Goal: Complete application form

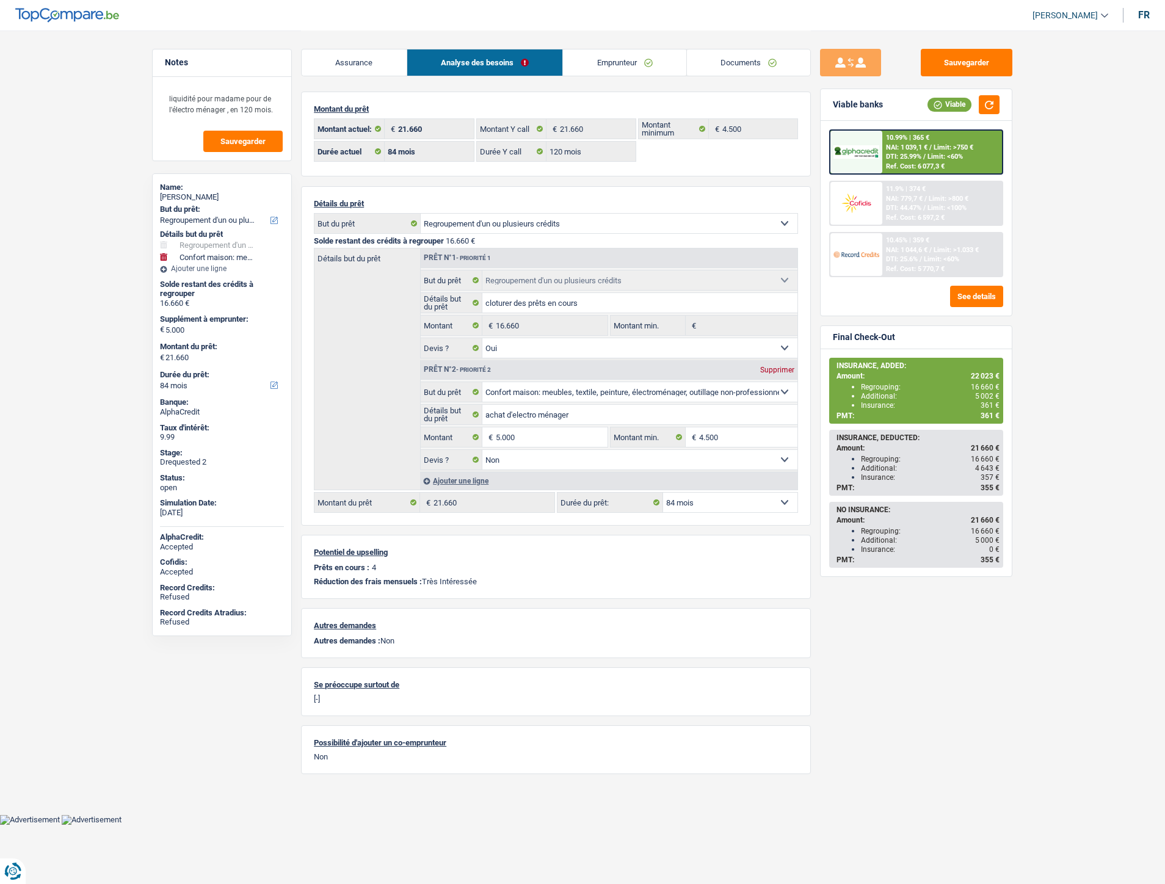
select select "refinancing"
select select "household"
select select "84"
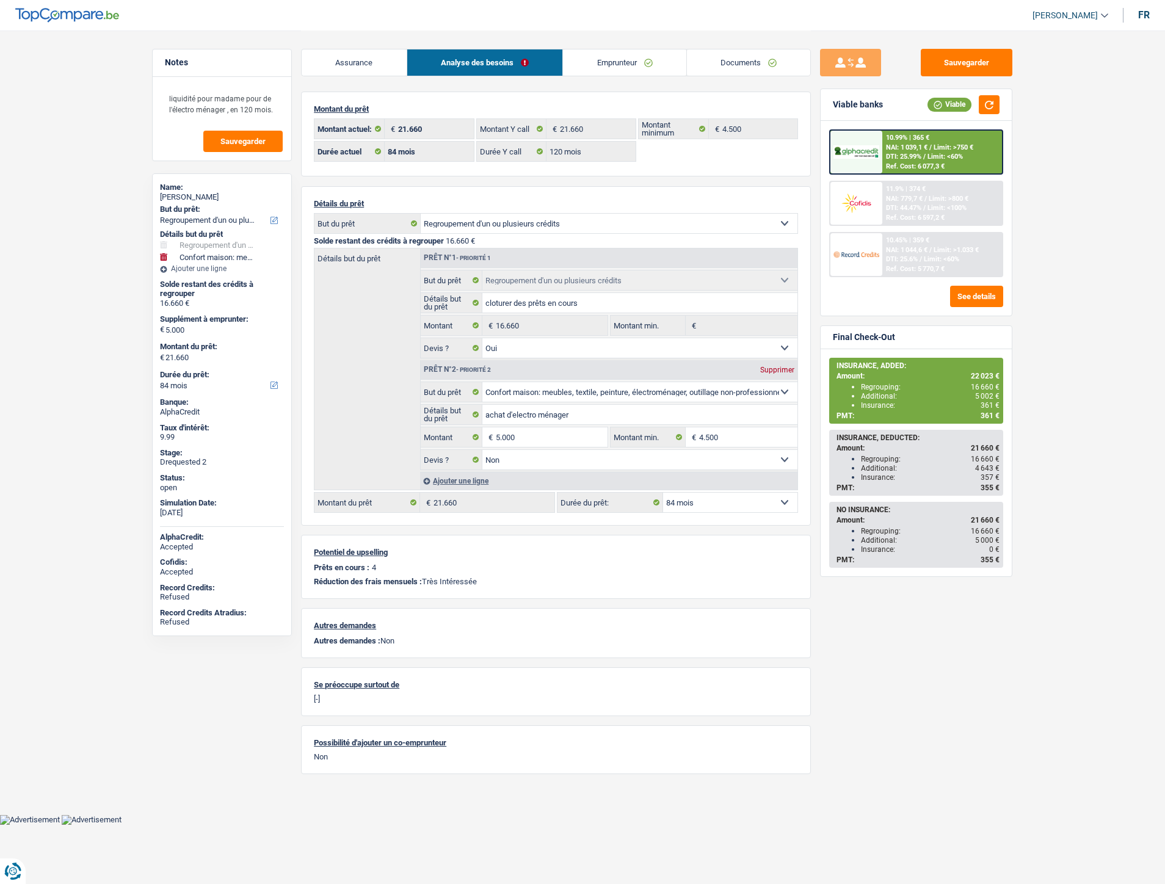
select select "120"
select select "refinancing"
select select "yes"
select select "household"
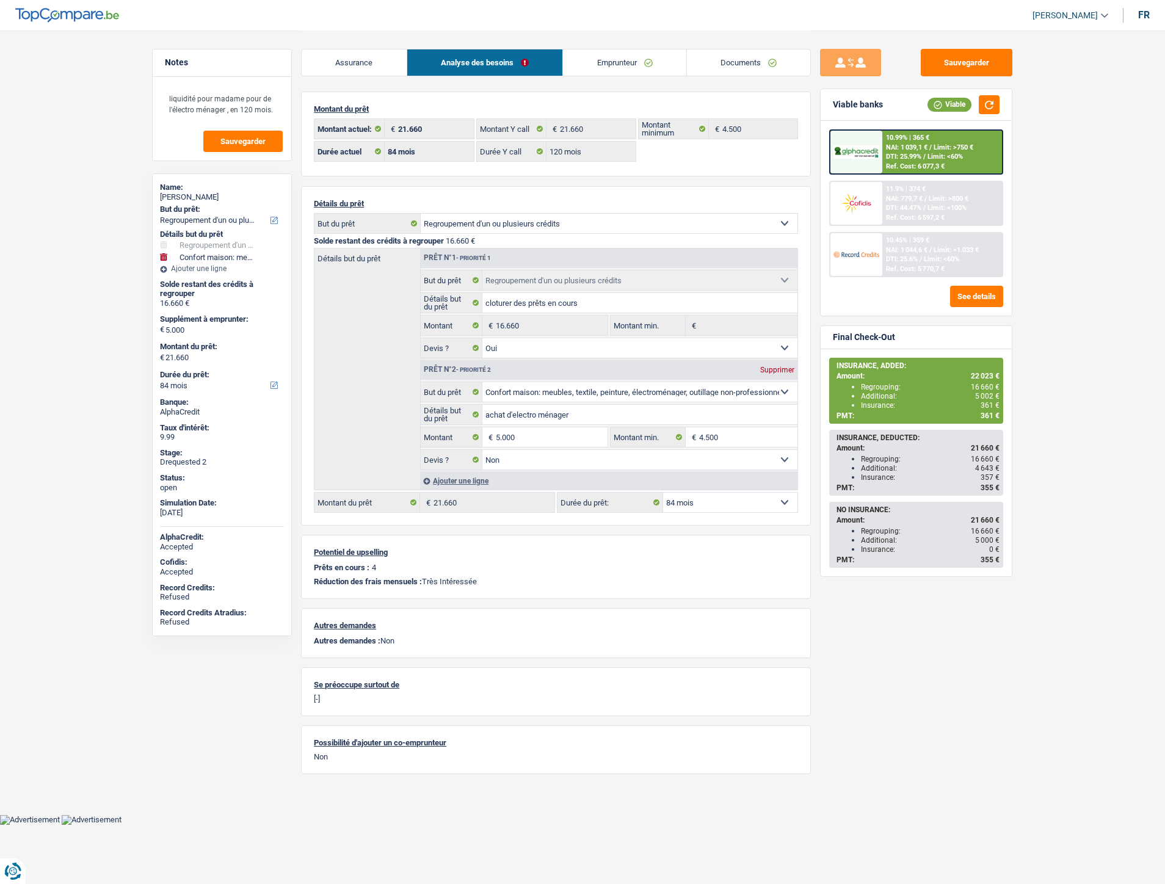
select select "false"
select select "84"
click at [634, 56] on link "Documents" at bounding box center [643, 62] width 124 height 26
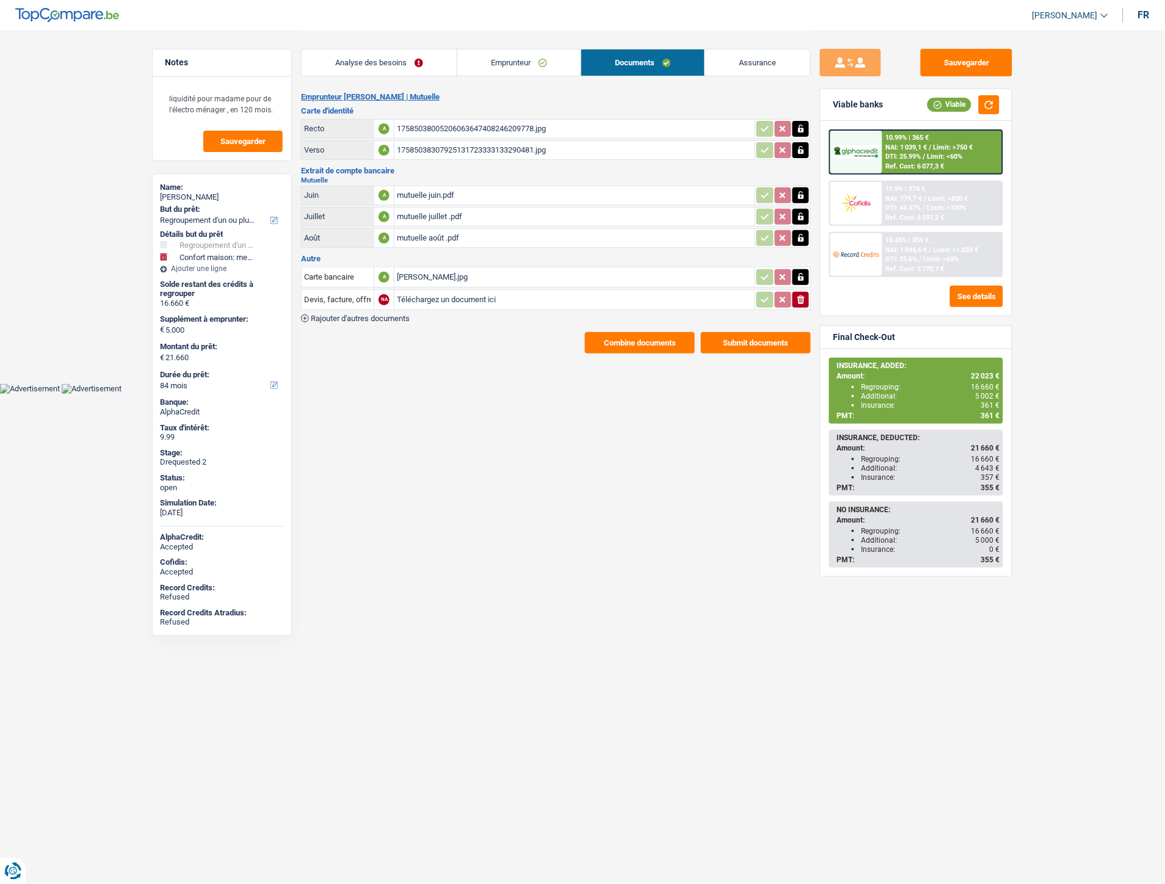
click at [529, 54] on link "Emprunteur" at bounding box center [518, 62] width 123 height 26
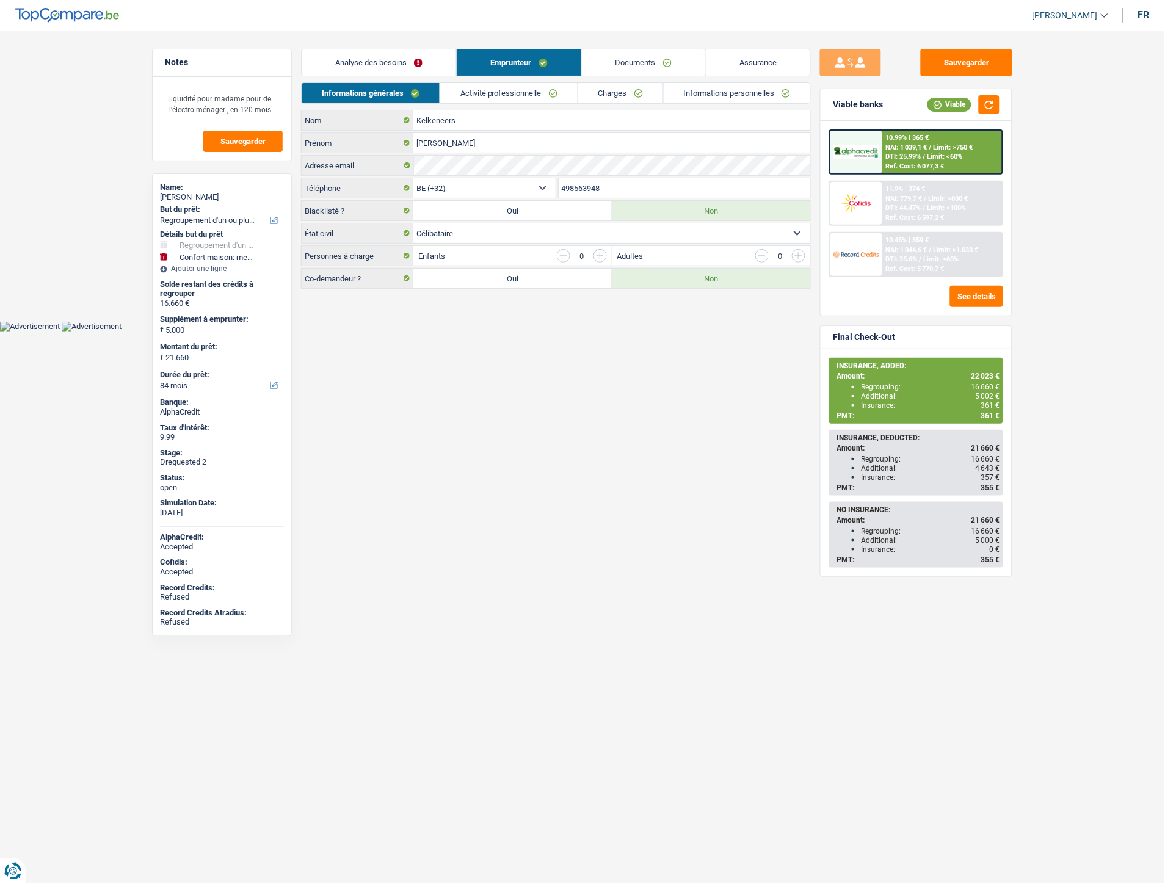
click at [511, 93] on link "Activité professionnelle" at bounding box center [508, 93] width 137 height 20
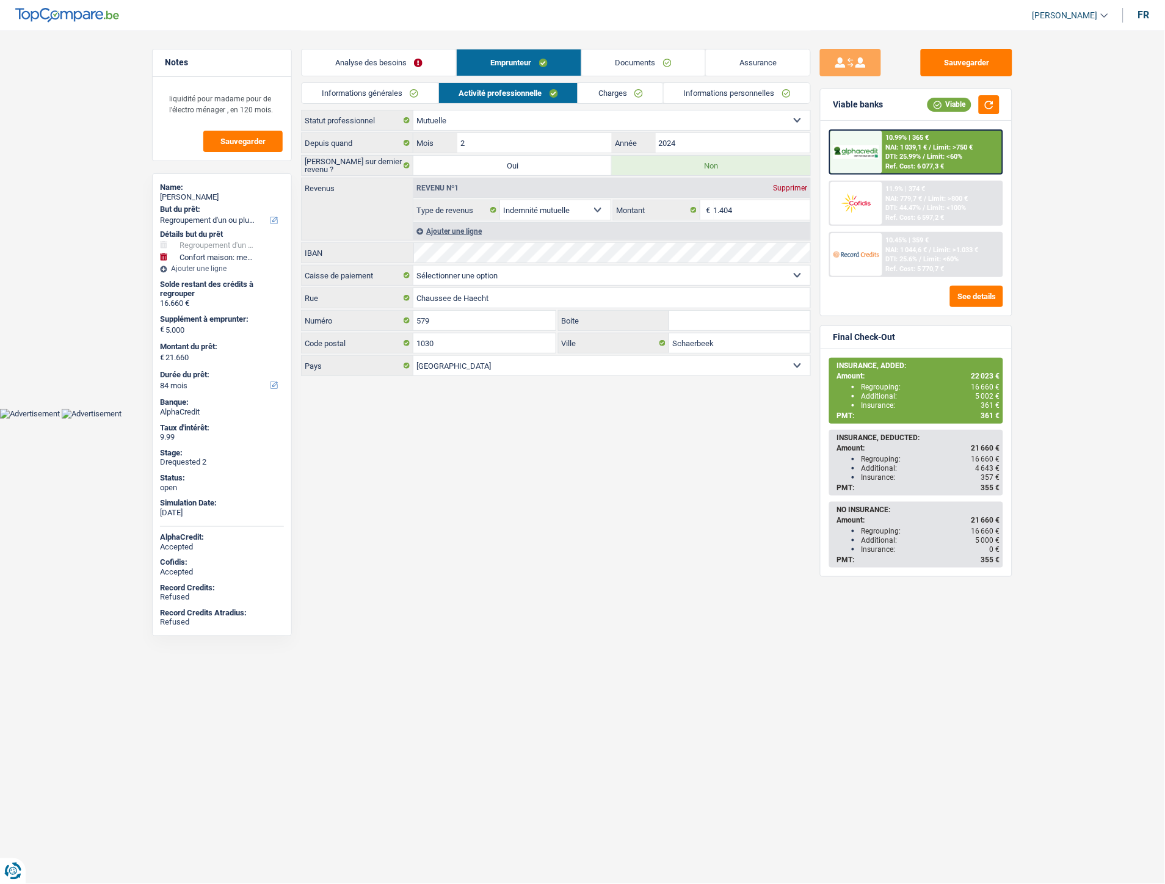
click at [623, 98] on link "Charges" at bounding box center [620, 93] width 85 height 20
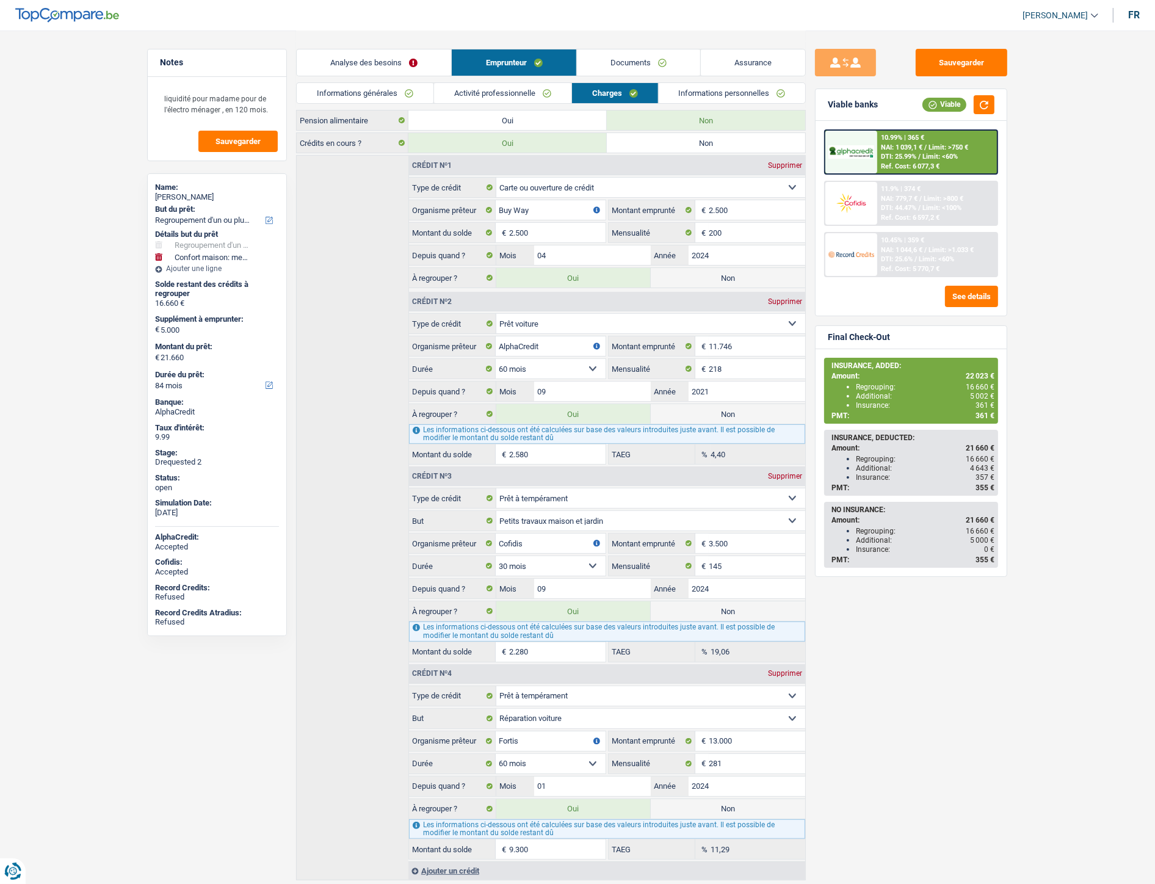
scroll to position [178, 0]
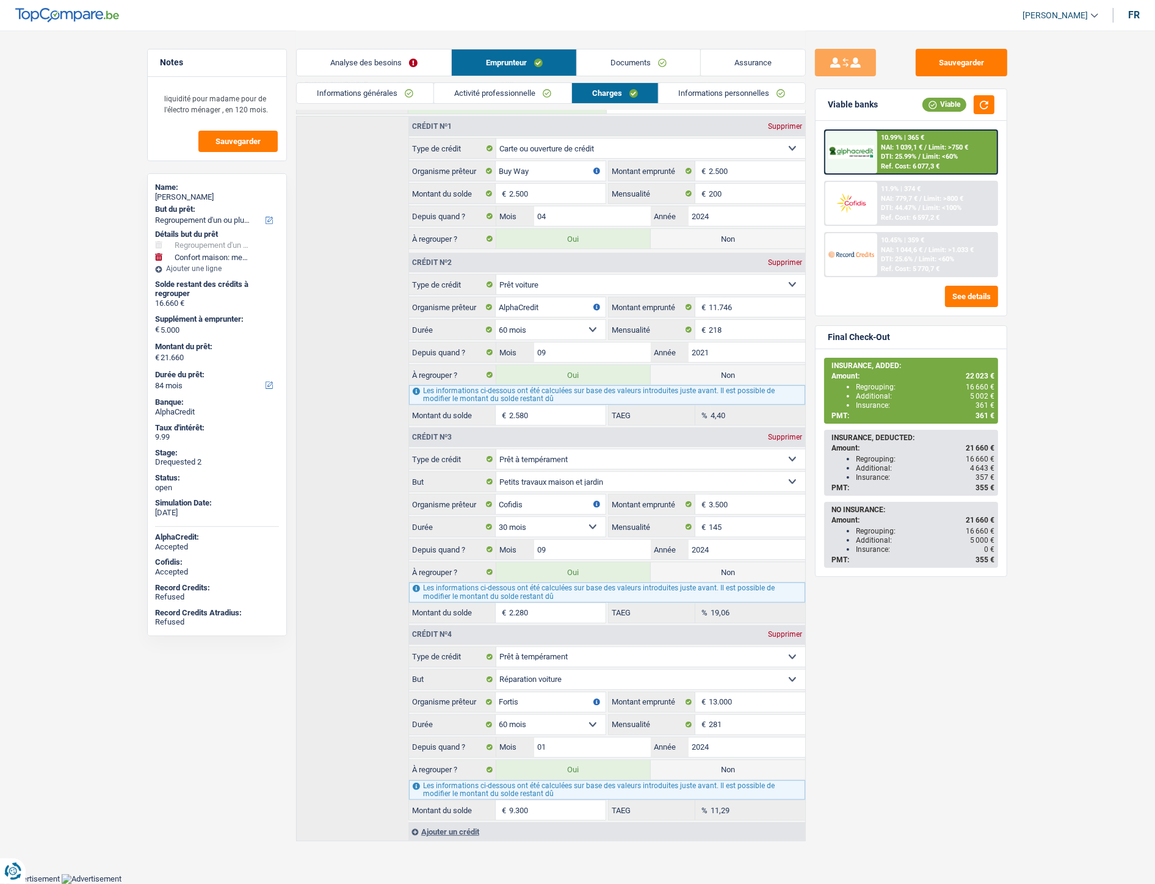
click at [625, 55] on link "Documents" at bounding box center [638, 62] width 123 height 26
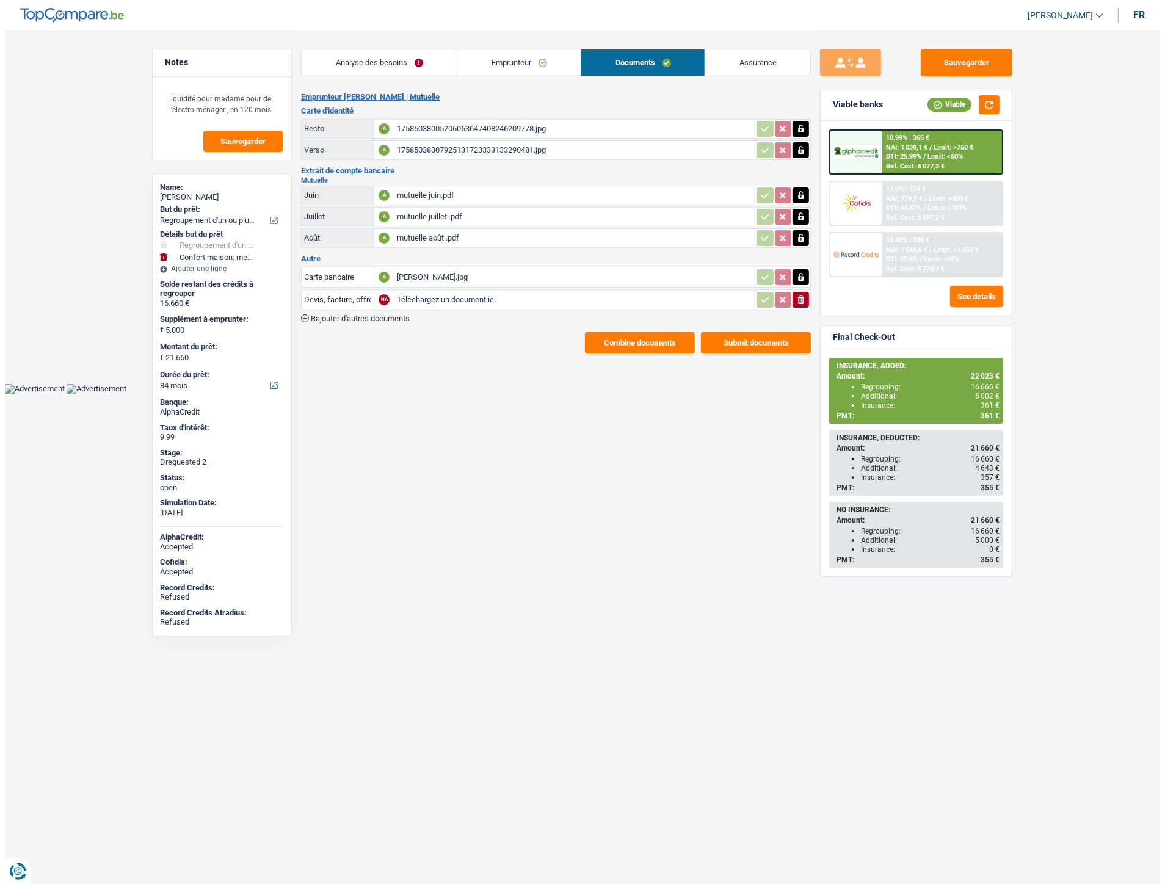
scroll to position [0, 0]
click at [617, 334] on button "Combine documents" at bounding box center [640, 342] width 110 height 21
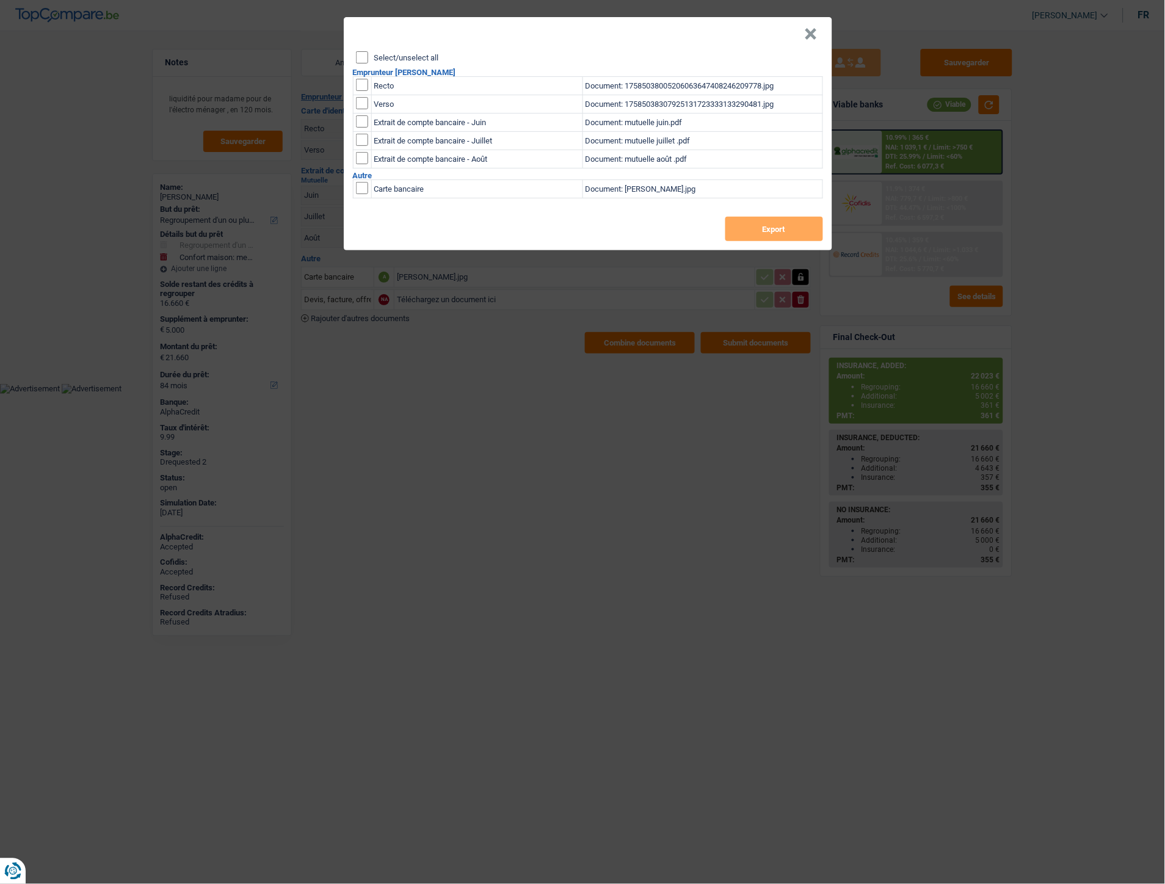
click at [363, 82] on input "checkbox" at bounding box center [362, 85] width 12 height 12
checkbox input "true"
click at [364, 106] on input "checkbox" at bounding box center [362, 103] width 12 height 12
checkbox input "true"
click at [734, 224] on button "Export" at bounding box center [774, 229] width 98 height 24
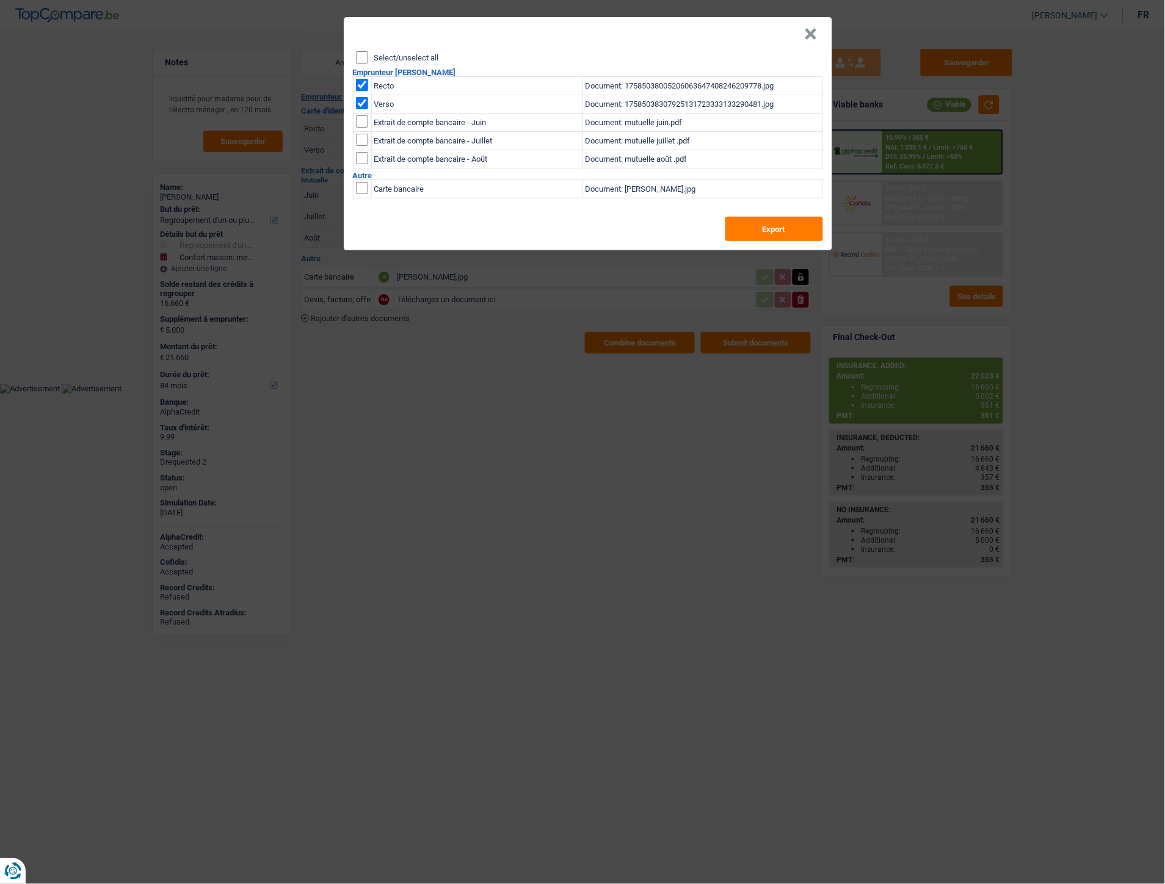
click at [804, 31] on button "×" at bounding box center [810, 34] width 13 height 12
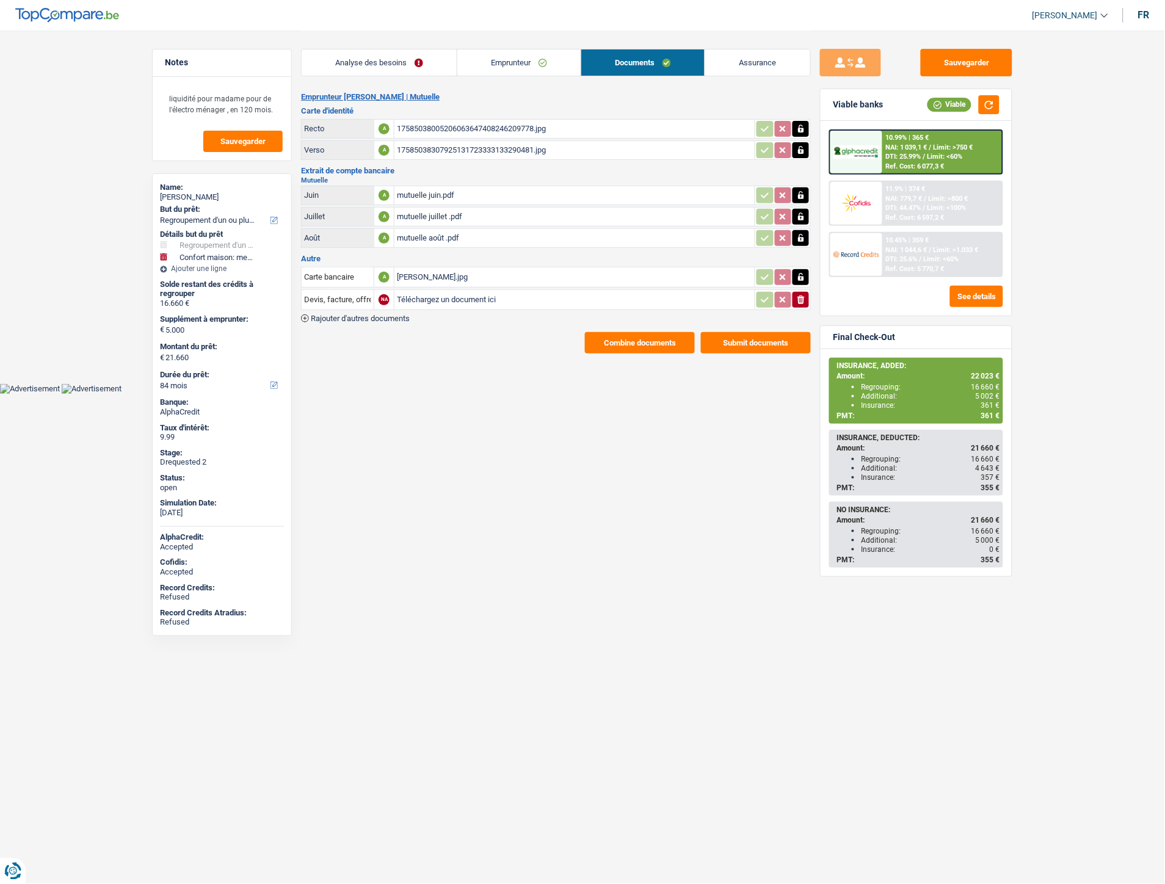
drag, startPoint x: 521, startPoint y: 58, endPoint x: 535, endPoint y: 62, distance: 14.1
click at [522, 58] on link "Emprunteur" at bounding box center [518, 62] width 123 height 26
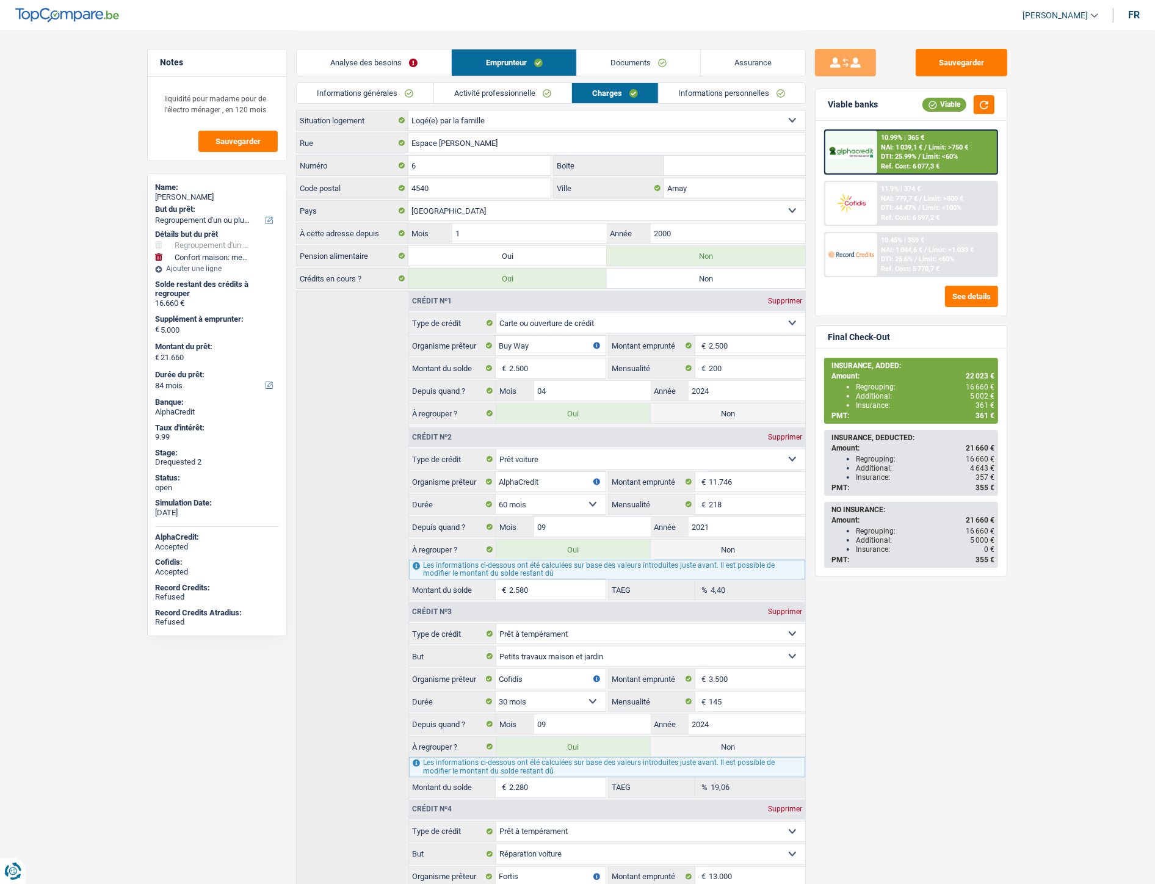
click at [535, 90] on link "Activité professionnelle" at bounding box center [502, 93] width 137 height 20
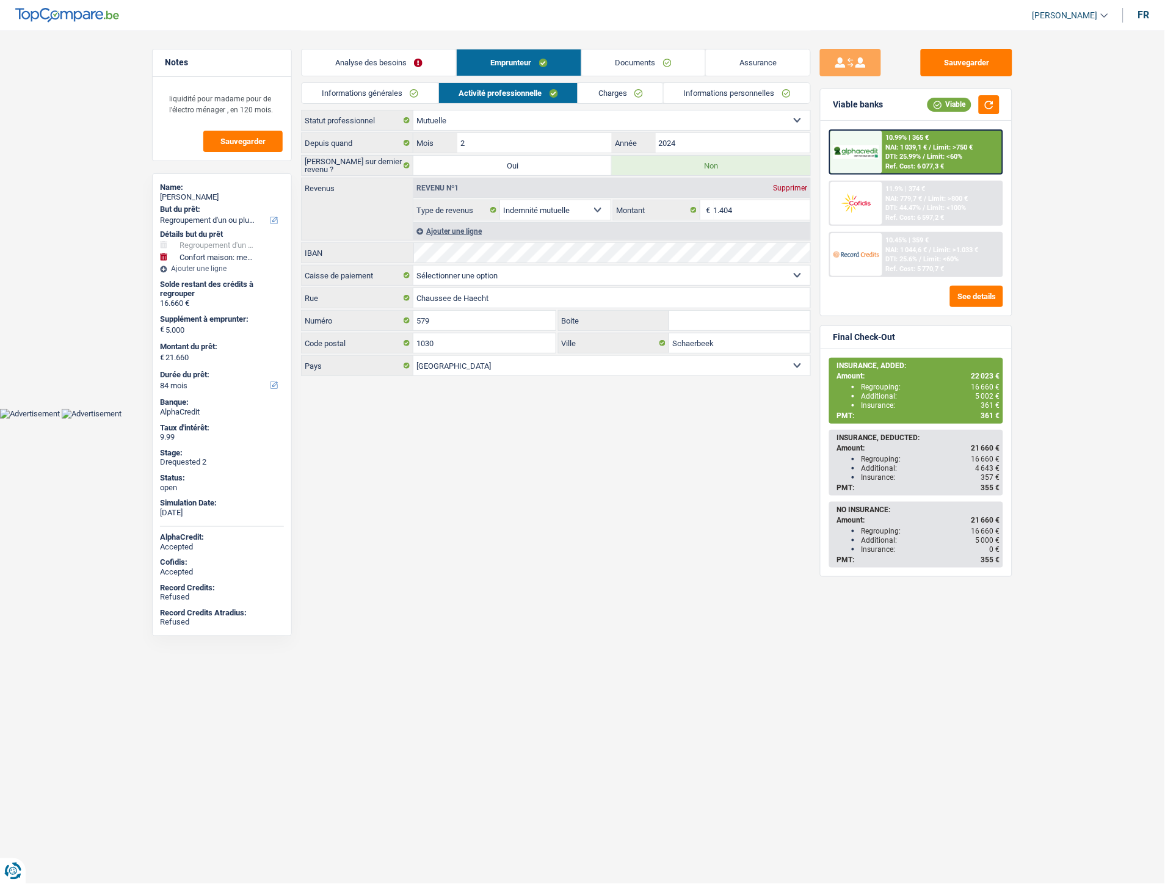
click at [412, 90] on link "Informations générales" at bounding box center [370, 93] width 137 height 20
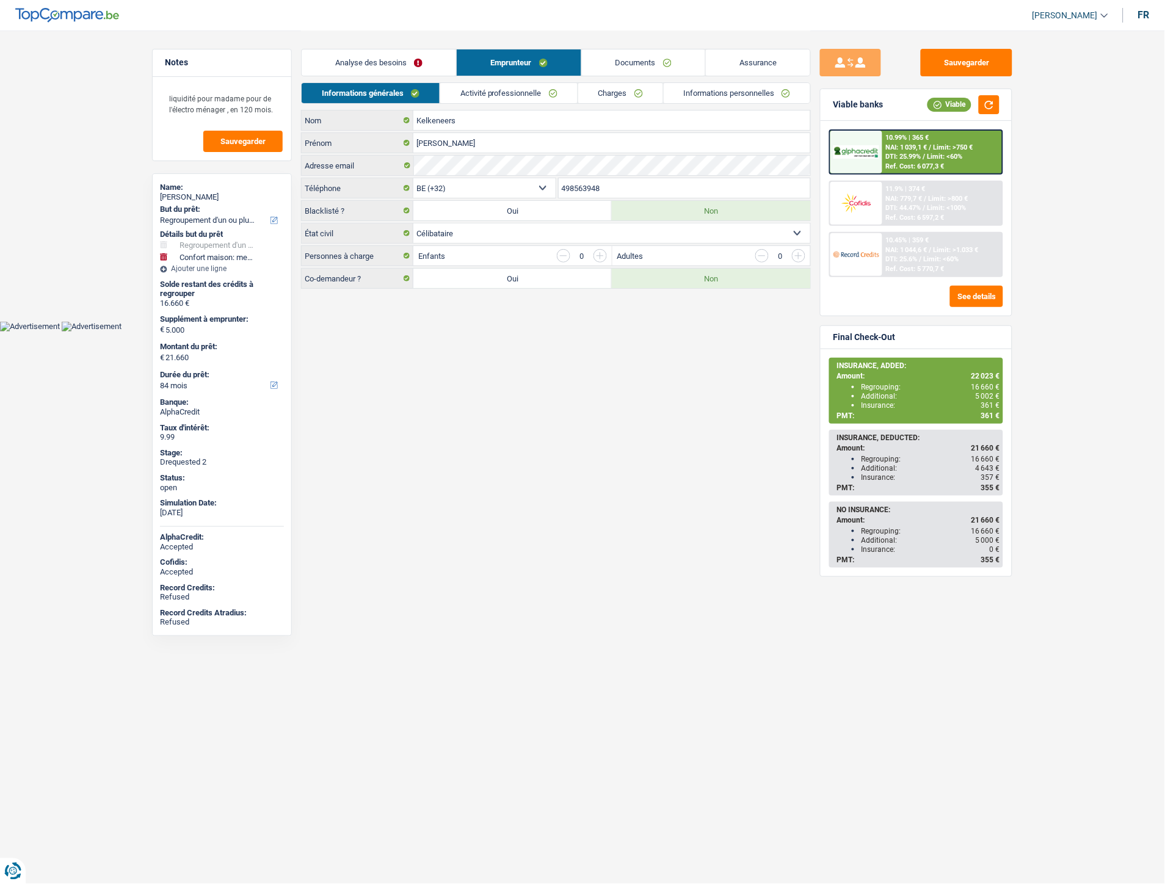
drag, startPoint x: 612, startPoint y: 186, endPoint x: 549, endPoint y: 186, distance: 62.3
click at [540, 185] on div "BE (+32) LU (+352) Sélectionner une option Téléphone 498563948 Téléphone" at bounding box center [556, 189] width 510 height 23
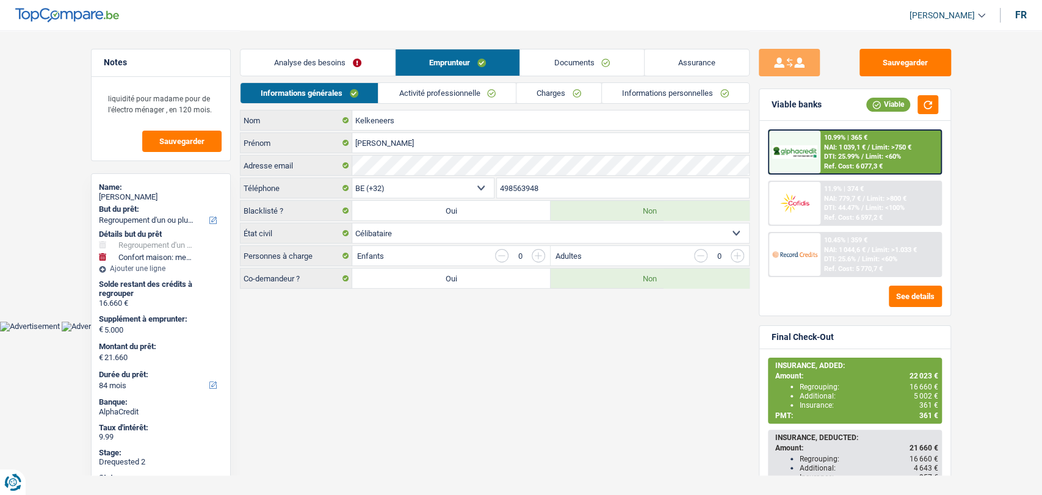
click at [565, 56] on link "Documents" at bounding box center [581, 62] width 123 height 26
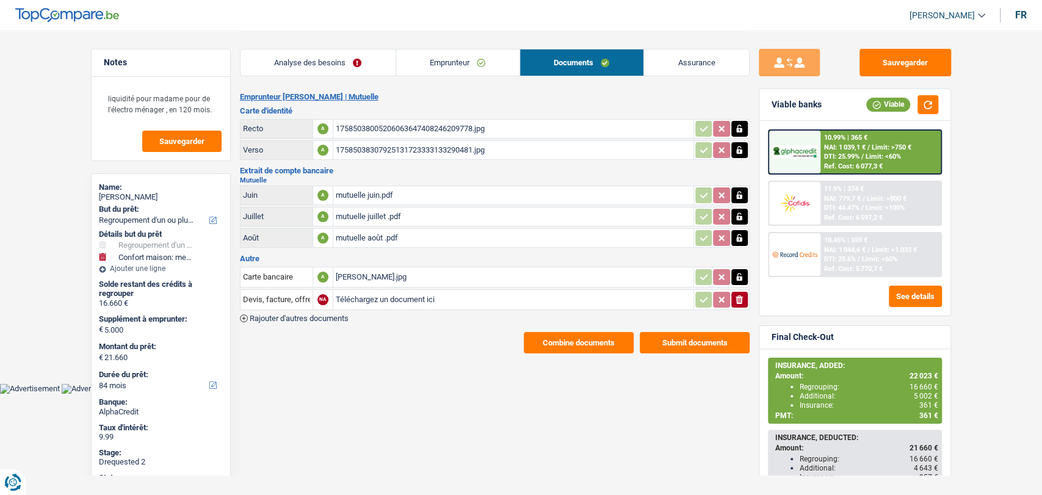
click at [327, 314] on span "Rajouter d'autres documents" at bounding box center [299, 318] width 99 height 8
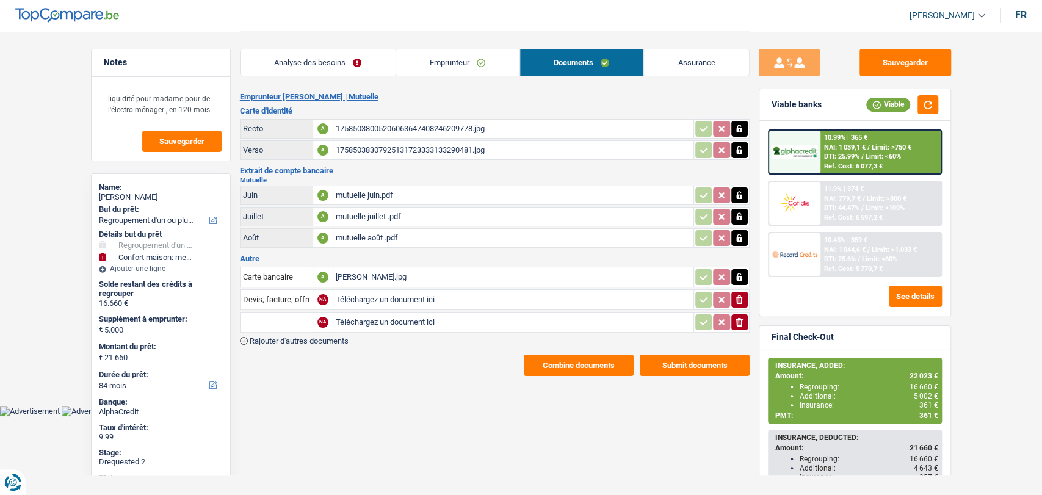
click at [317, 338] on span "Rajouter d'autres documents" at bounding box center [299, 341] width 99 height 8
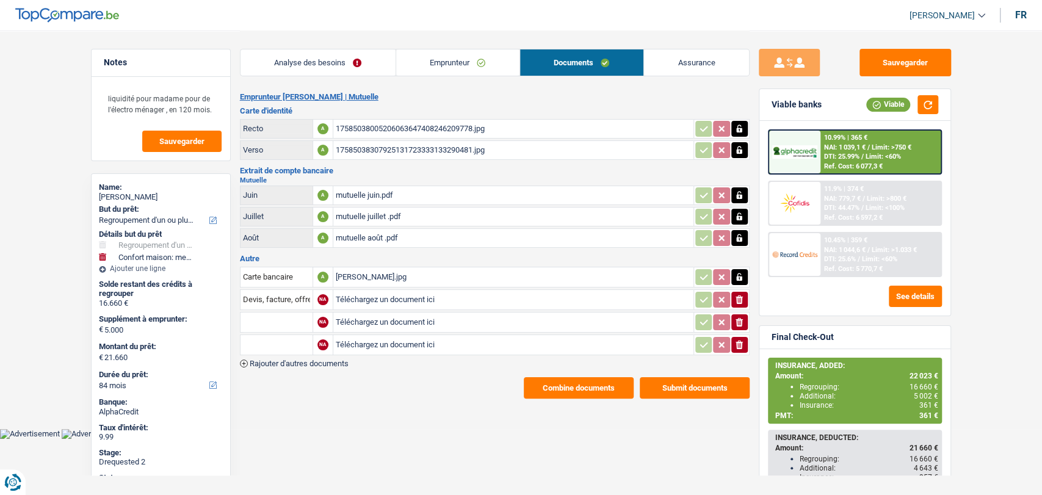
click at [330, 363] on span "Rajouter d'autres documents" at bounding box center [299, 363] width 99 height 8
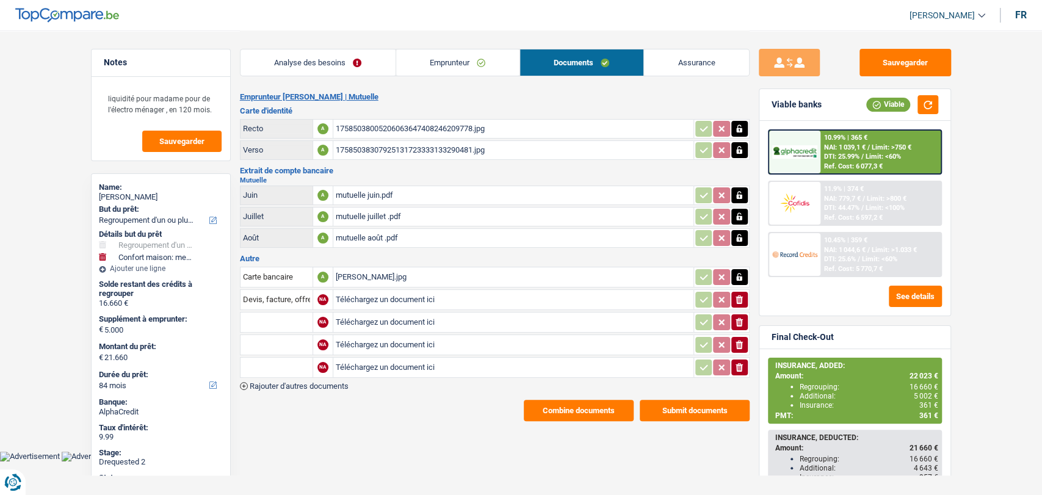
click at [381, 300] on input "Téléchargez un document ici" at bounding box center [513, 300] width 355 height 18
type input "C:\fakepath\capital restant dû Alpha Credit .pdf"
click at [386, 314] on input "Téléchargez un document ici" at bounding box center [513, 322] width 355 height 18
type input "C:\fakepath\capital restant dû cofidis .pdf"
click at [395, 338] on input "Téléchargez un document ici" at bounding box center [513, 345] width 355 height 18
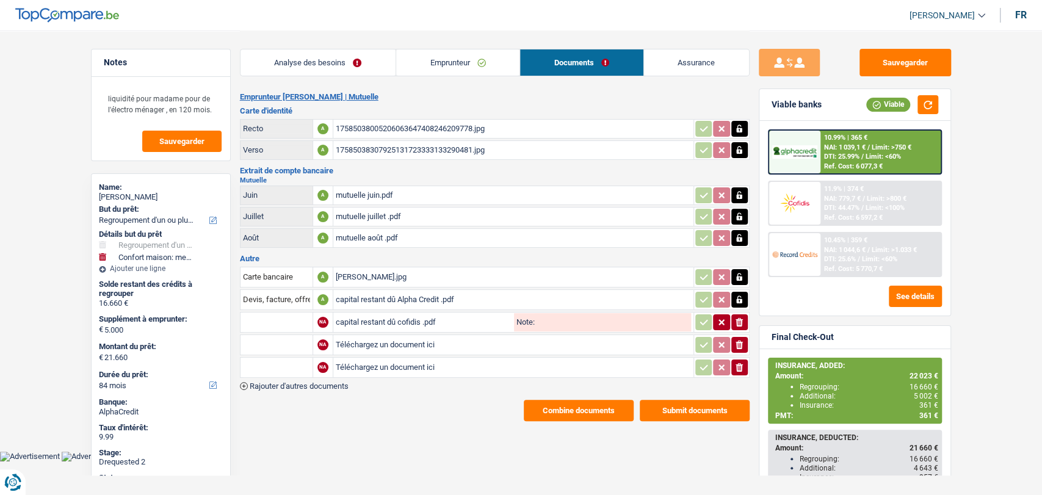
type input "C:\fakepath\capital restant dû Fortis .pdf"
click at [399, 363] on input "Téléchargez un document ici" at bounding box center [513, 367] width 355 height 18
type input "C:\fakepath\relevé Buy Way septembre 2025.pdf"
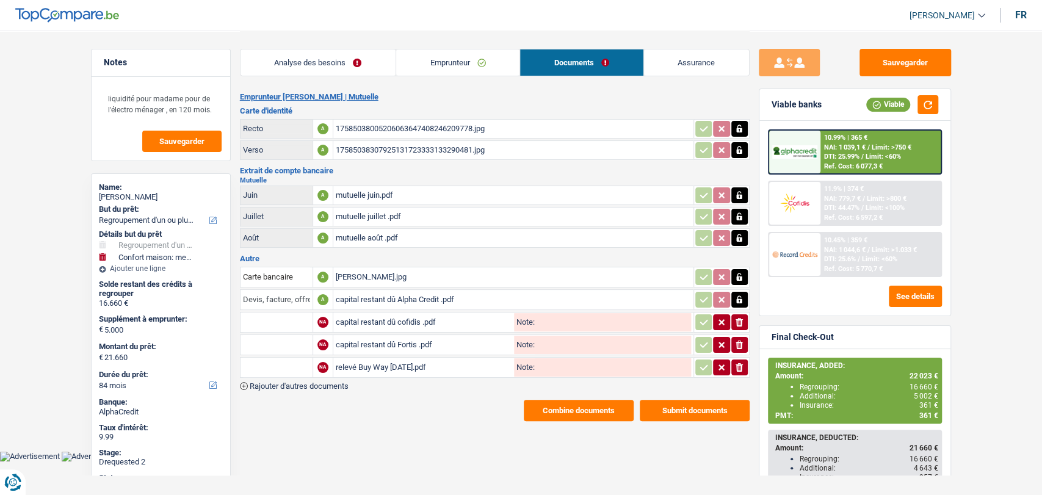
click at [278, 299] on input "Devis, facture, offre, bon de commande" at bounding box center [276, 300] width 67 height 20
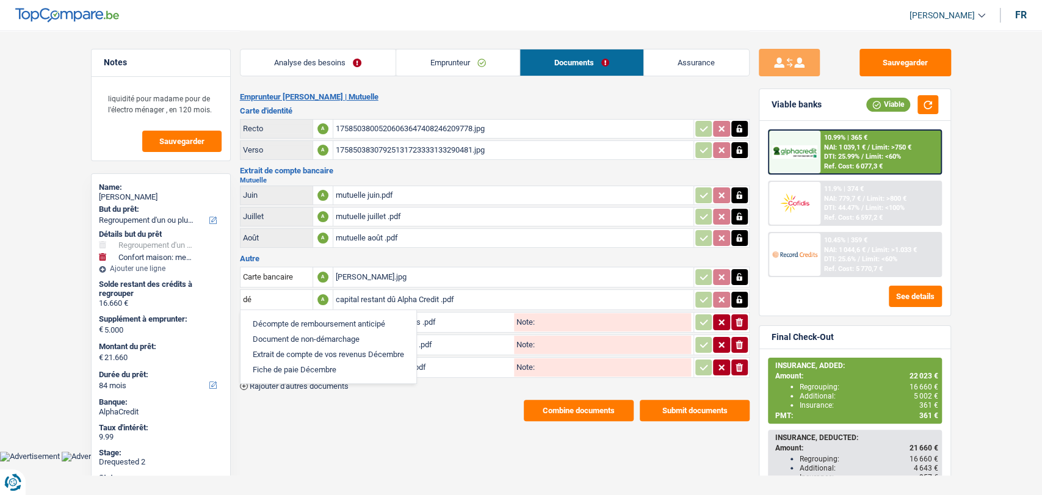
click at [282, 317] on li "Décompte de remboursement anticipé" at bounding box center [329, 323] width 164 height 15
type input "Décompte de remboursement anticipé"
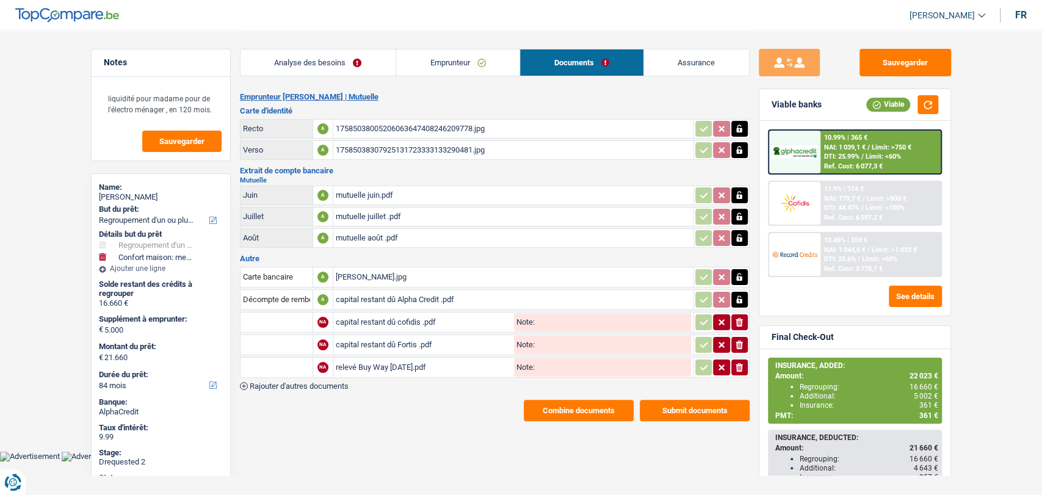
click at [266, 319] on input "text" at bounding box center [276, 322] width 67 height 20
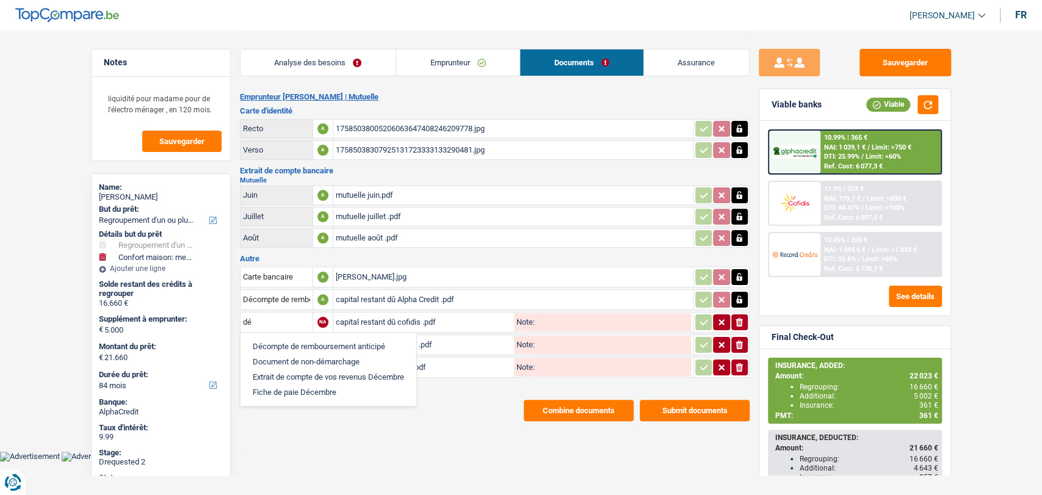
click at [264, 342] on li "Décompte de remboursement anticipé" at bounding box center [329, 346] width 164 height 15
type input "Décompte de remboursement anticipé"
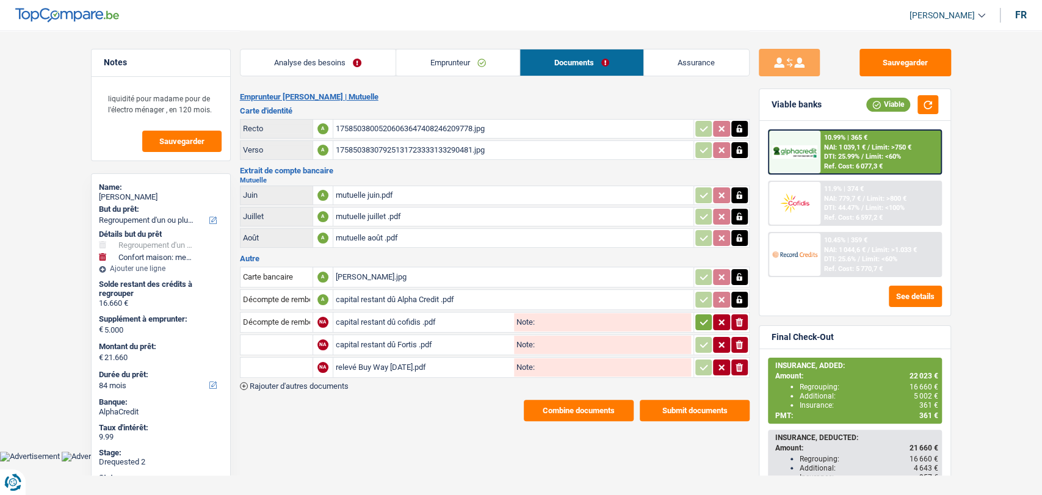
click at [248, 338] on input "text" at bounding box center [276, 345] width 67 height 20
click at [266, 363] on li "Décompte de remboursement anticipé" at bounding box center [329, 368] width 164 height 15
type input "Décompte de remboursement anticipé"
click at [263, 363] on input "text" at bounding box center [276, 368] width 67 height 20
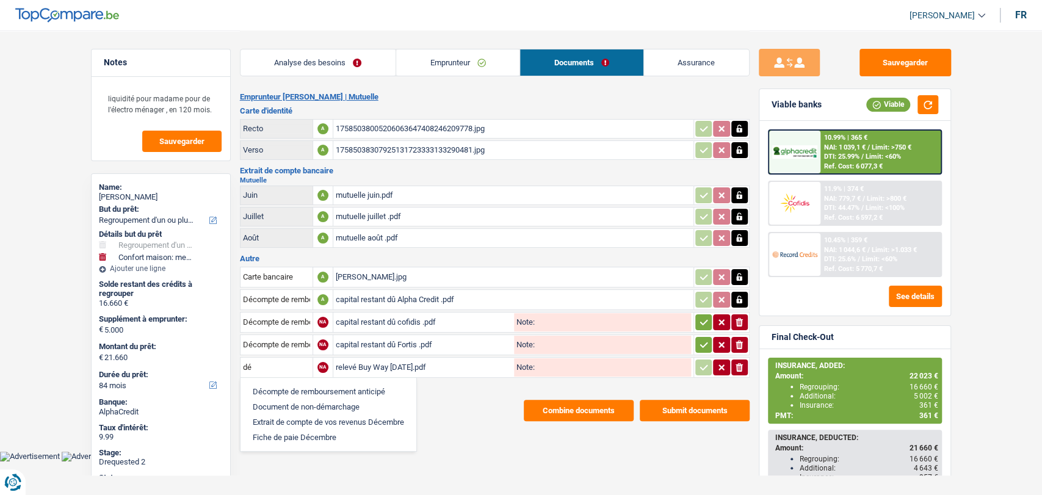
click at [269, 386] on li "Décompte de remboursement anticipé" at bounding box center [329, 391] width 164 height 15
type input "Décompte de remboursement anticipé"
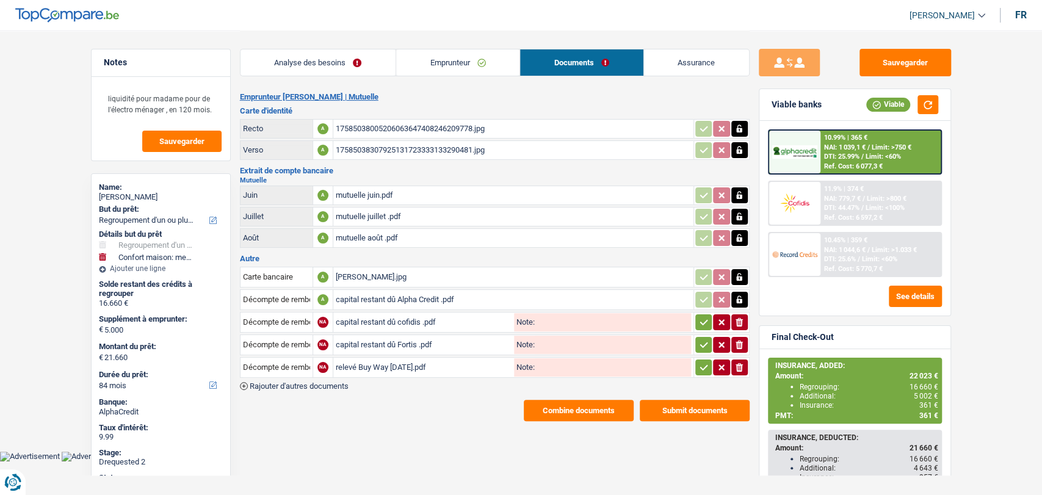
click at [703, 322] on icon "button" at bounding box center [704, 322] width 10 height 12
click at [703, 337] on button "button" at bounding box center [703, 345] width 16 height 16
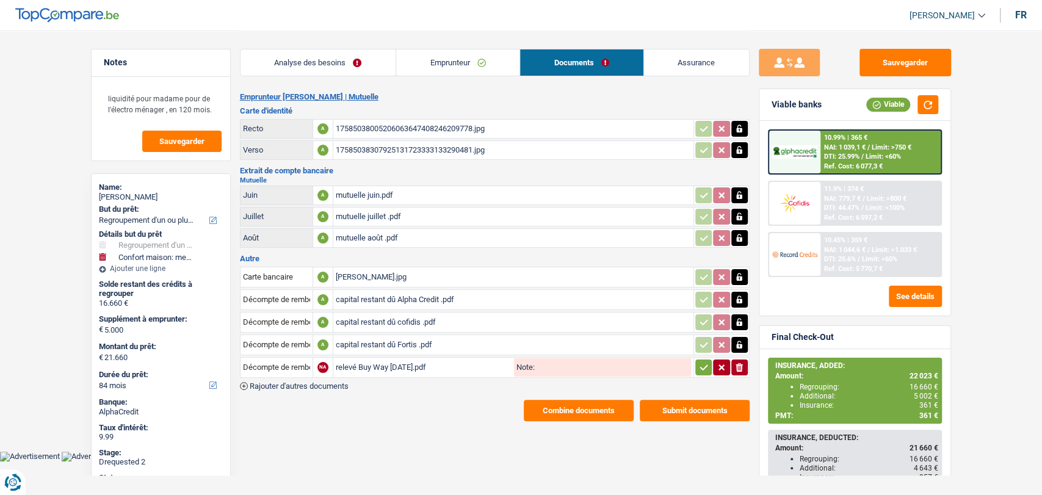
click at [699, 361] on icon "button" at bounding box center [704, 367] width 10 height 12
click at [424, 393] on div "Emprunteur Pauline Kelkeneers | Mutuelle Carte d'identité Recto A 1758503800520…" at bounding box center [495, 256] width 510 height 329
click at [355, 193] on div "mutuelle juin.pdf" at bounding box center [513, 195] width 355 height 18
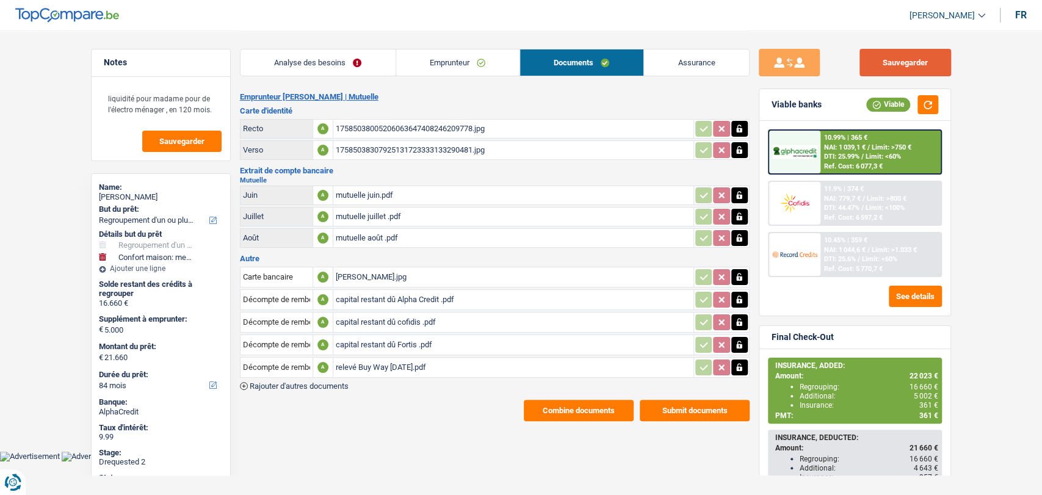
click at [879, 68] on button "Sauvegarder" at bounding box center [905, 62] width 92 height 27
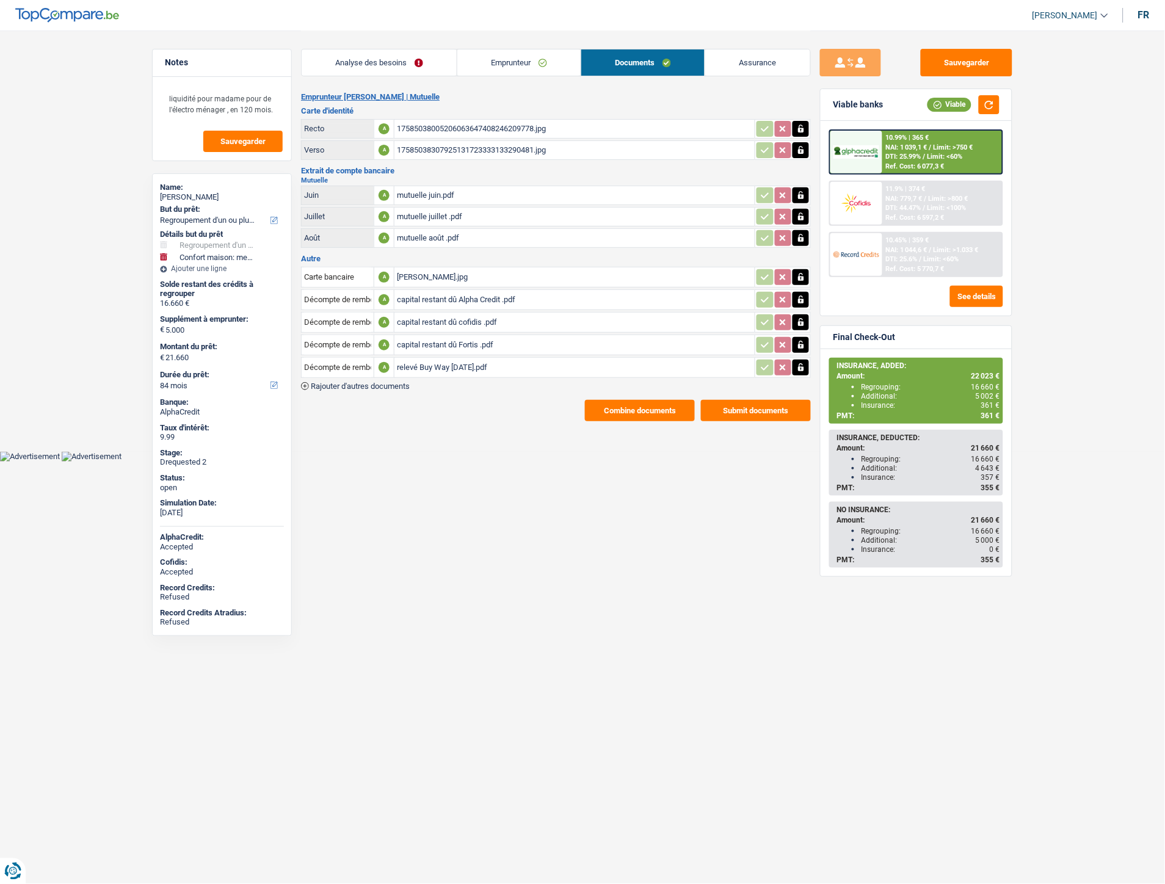
click at [388, 382] on span "Rajouter d'autres documents" at bounding box center [360, 386] width 99 height 8
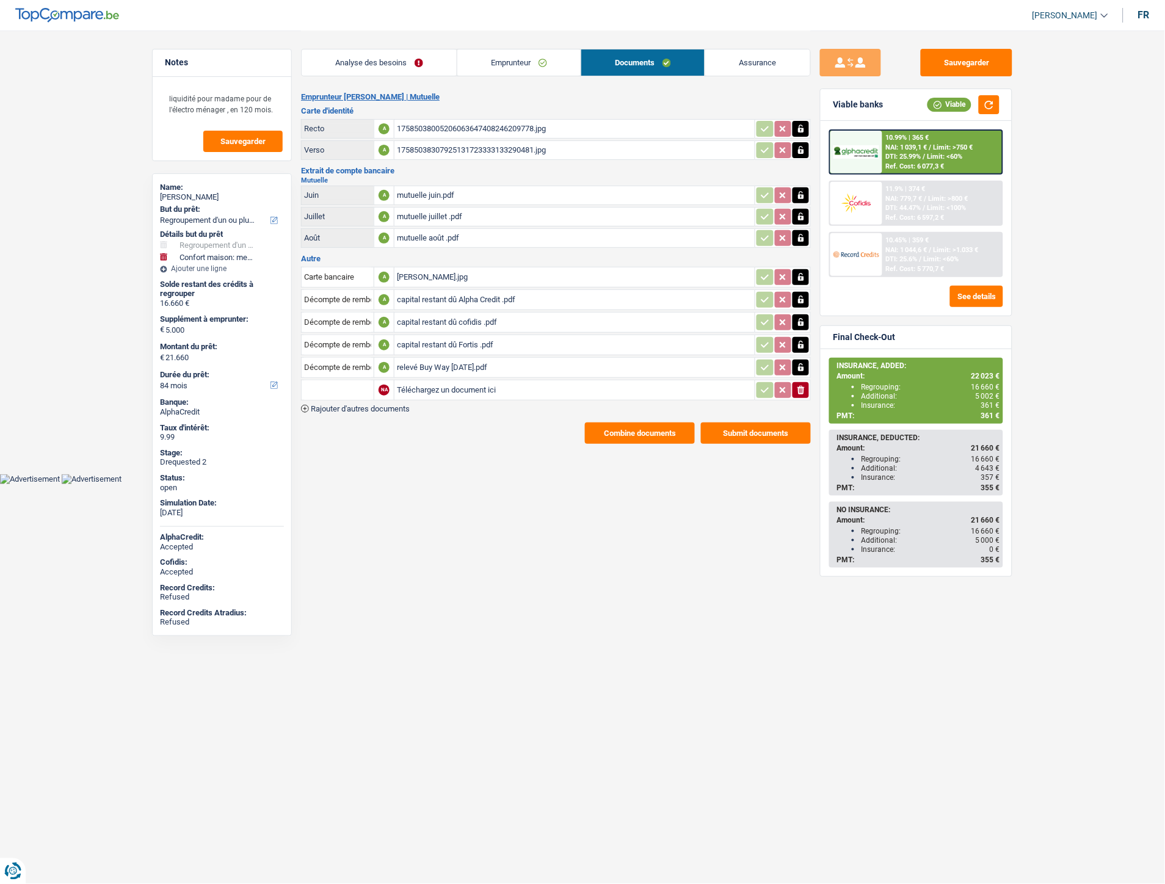
click at [461, 381] on input "Téléchargez un document ici" at bounding box center [574, 390] width 355 height 18
type input "C:\fakepath\Kelkeneers Extrait.pdf"
click at [361, 383] on input "text" at bounding box center [337, 390] width 67 height 20
click at [373, 437] on li "Extraits de compte de toutes les transactions 3 derniers mois" at bounding box center [424, 444] width 233 height 15
type input "Extraits de compte de toutes les transactions 3 derniers mois"
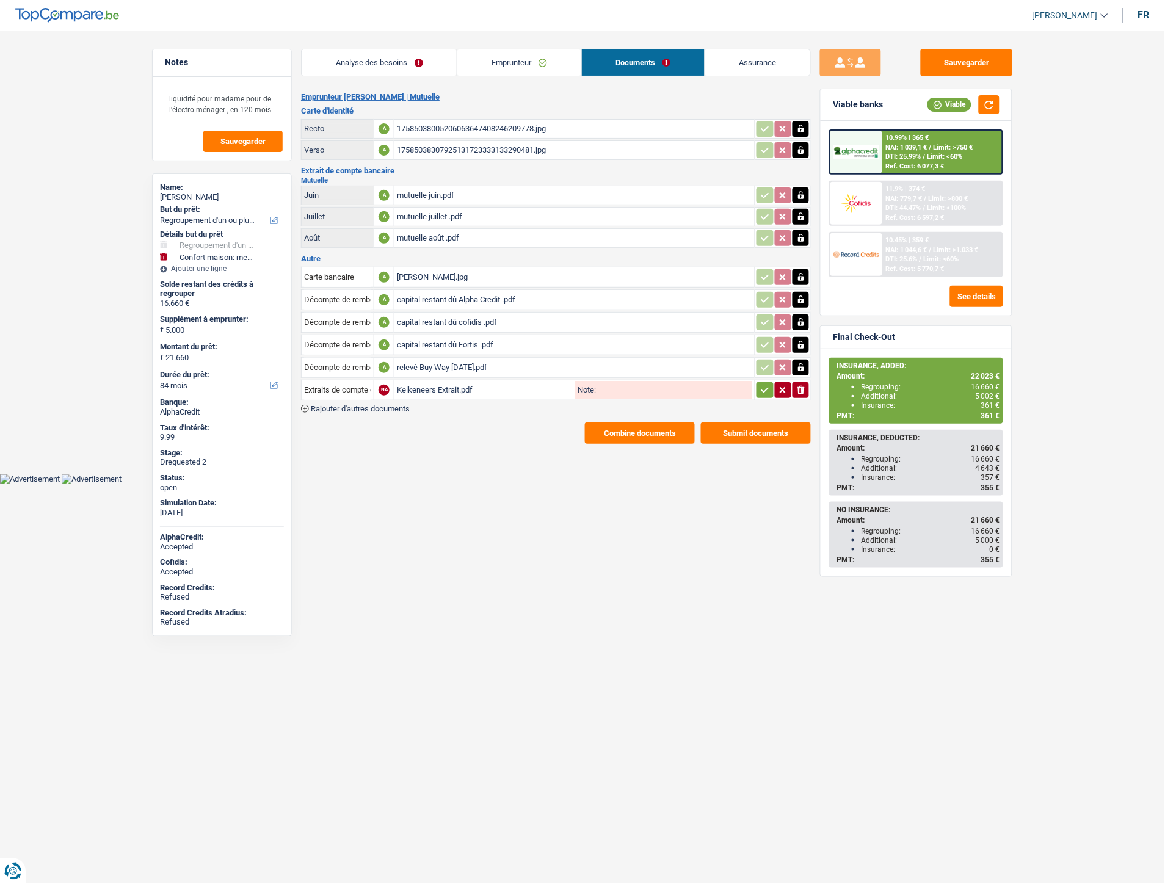
click at [761, 385] on icon "button" at bounding box center [765, 390] width 10 height 12
click at [961, 57] on button "Sauvegarder" at bounding box center [966, 62] width 92 height 27
click at [631, 423] on button "Combine documents" at bounding box center [640, 432] width 110 height 21
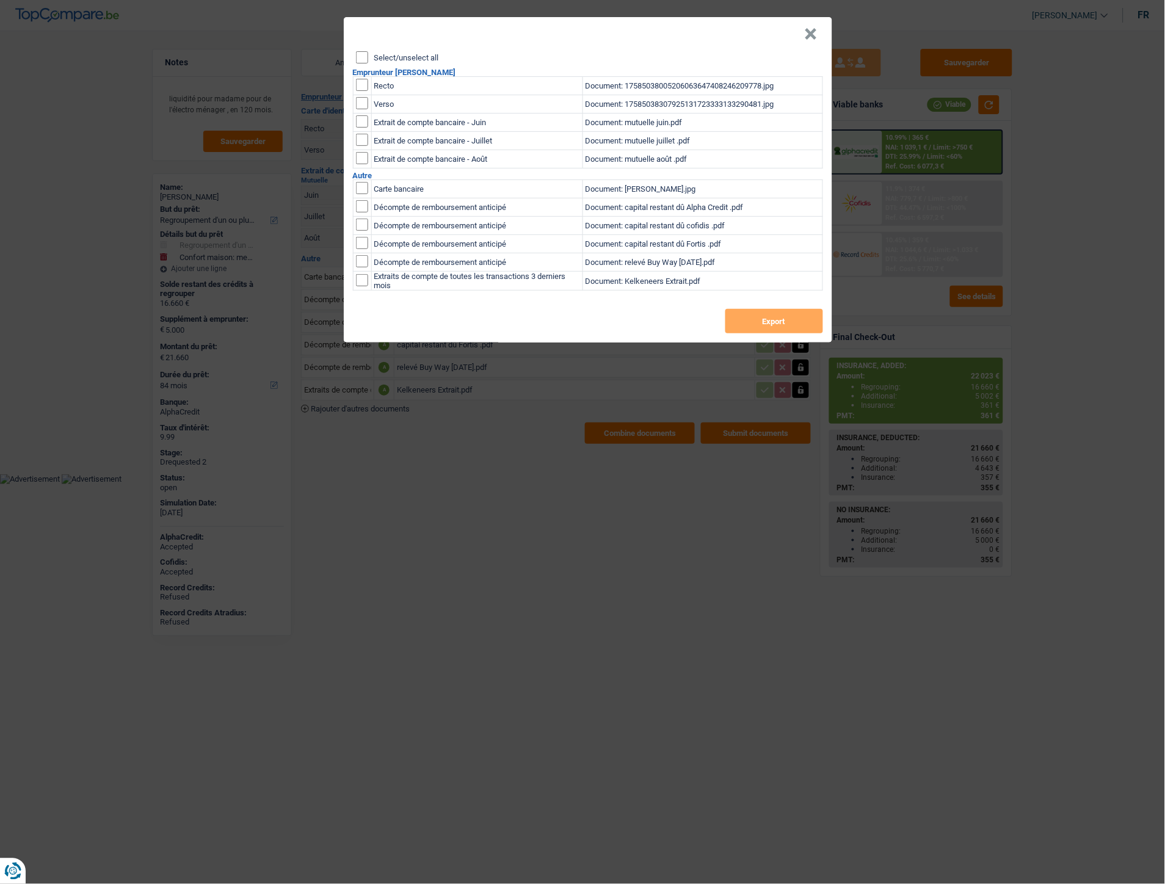
click at [364, 59] on input "Select/unselect all" at bounding box center [362, 57] width 12 height 12
checkbox input "true"
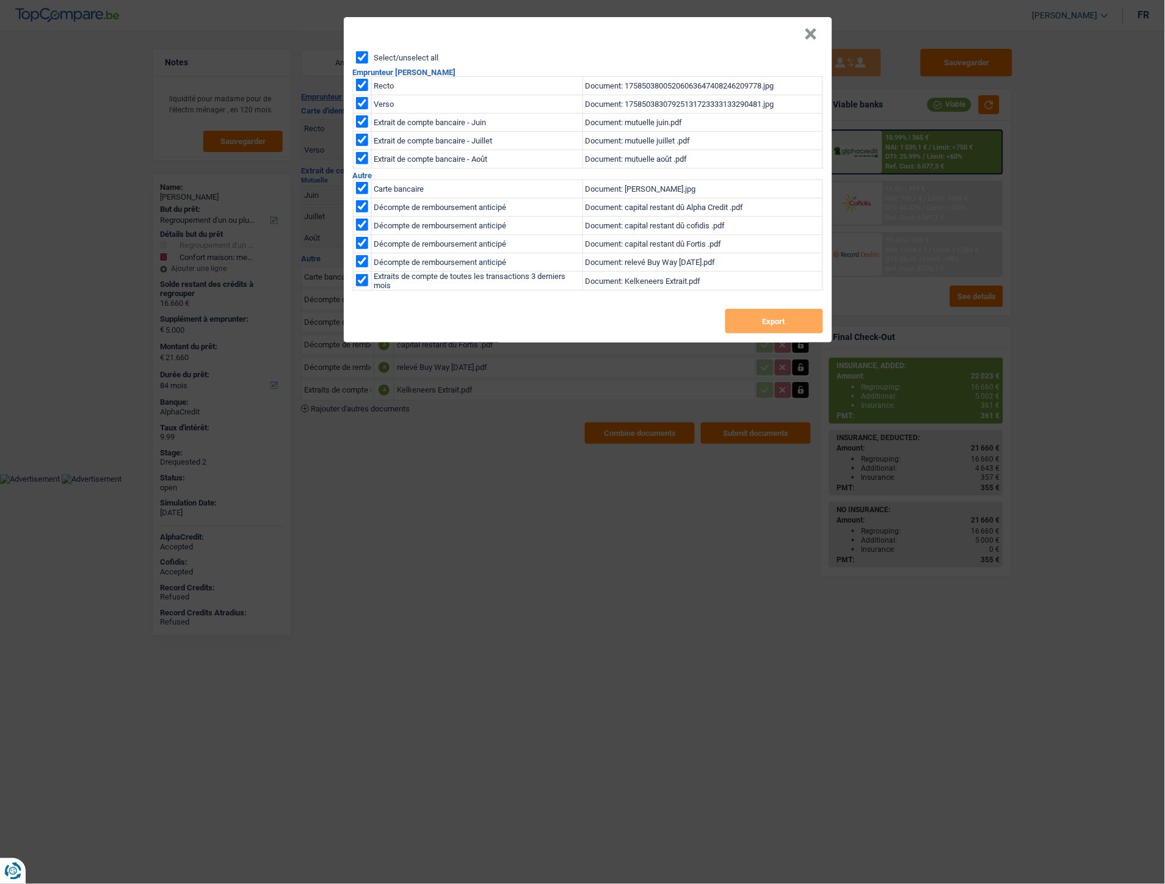
checkbox input "true"
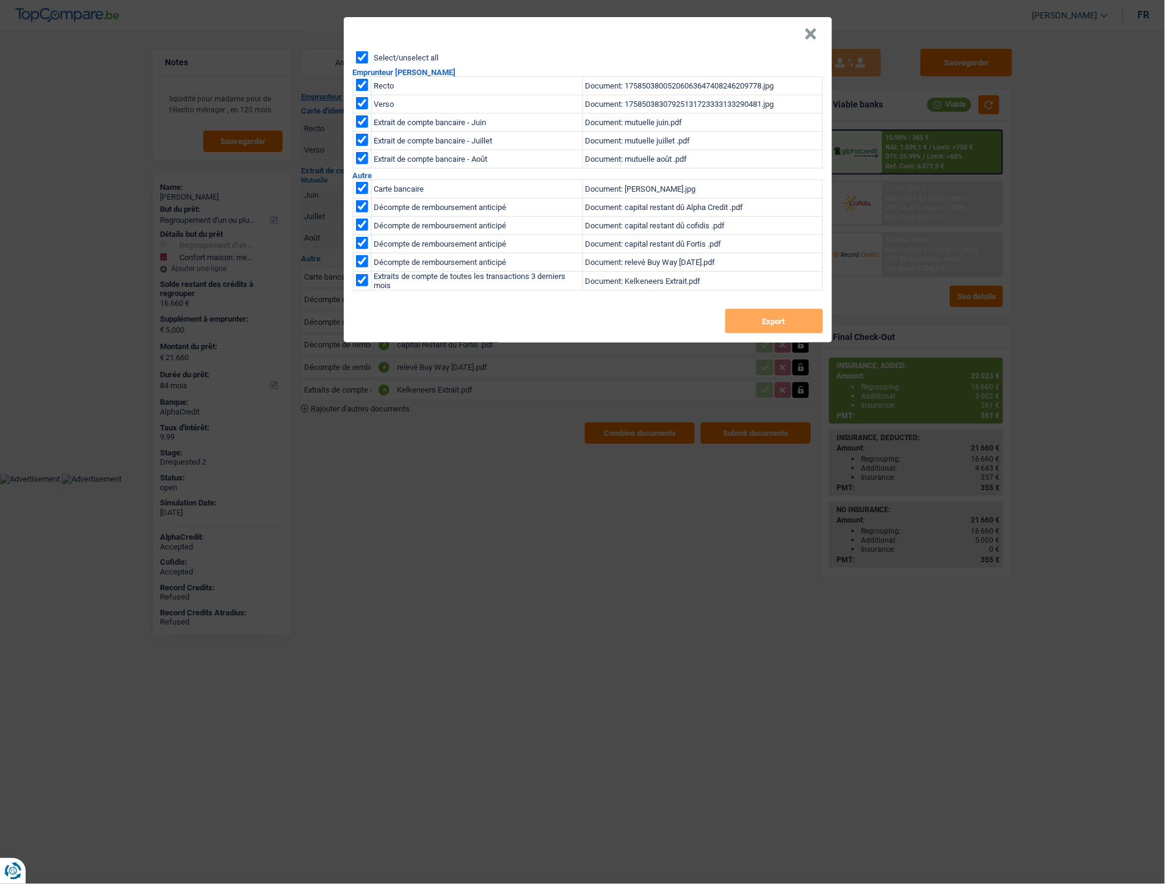
checkbox input "true"
click at [757, 315] on button "Export" at bounding box center [774, 321] width 98 height 24
drag, startPoint x: 810, startPoint y: 32, endPoint x: 740, endPoint y: 17, distance: 71.2
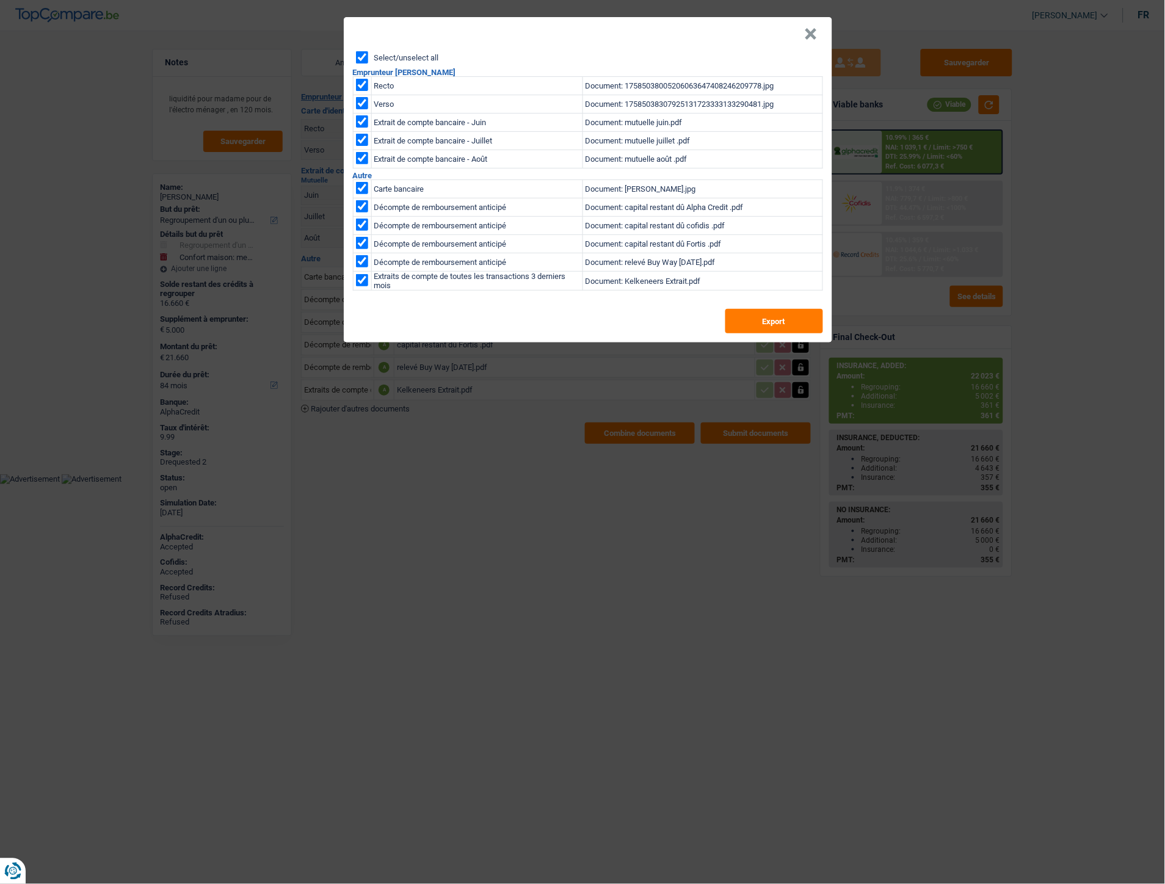
click at [810, 32] on button "×" at bounding box center [810, 34] width 13 height 12
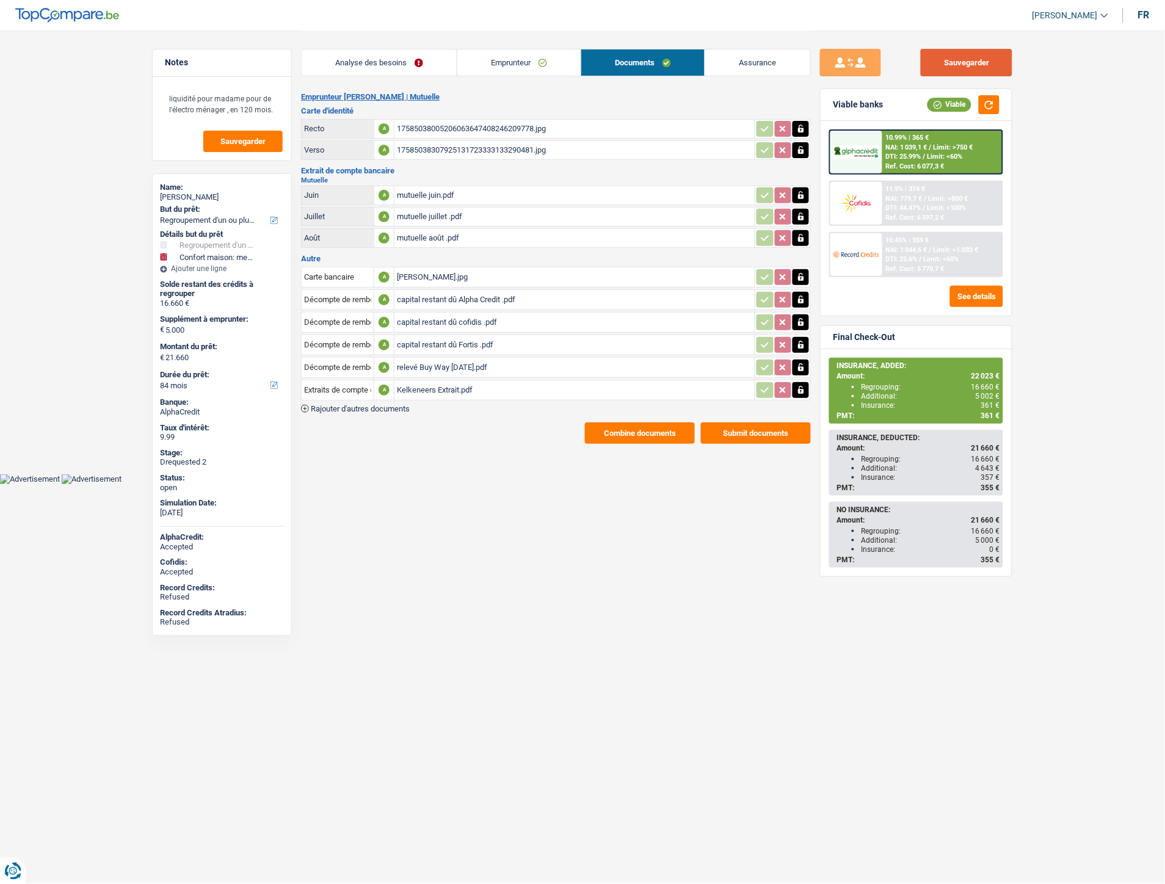
click at [943, 65] on button "Sauvegarder" at bounding box center [966, 62] width 92 height 27
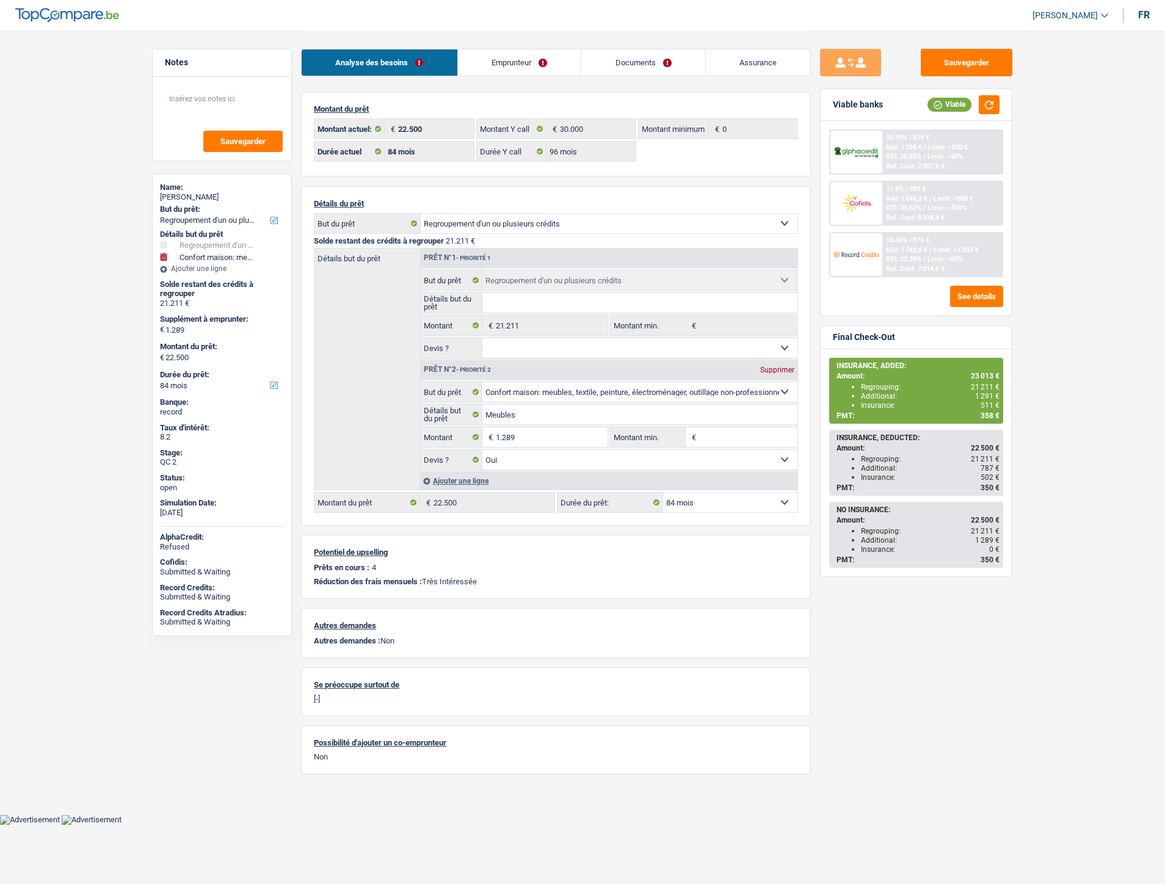
select select "refinancing"
select select "household"
select select "84"
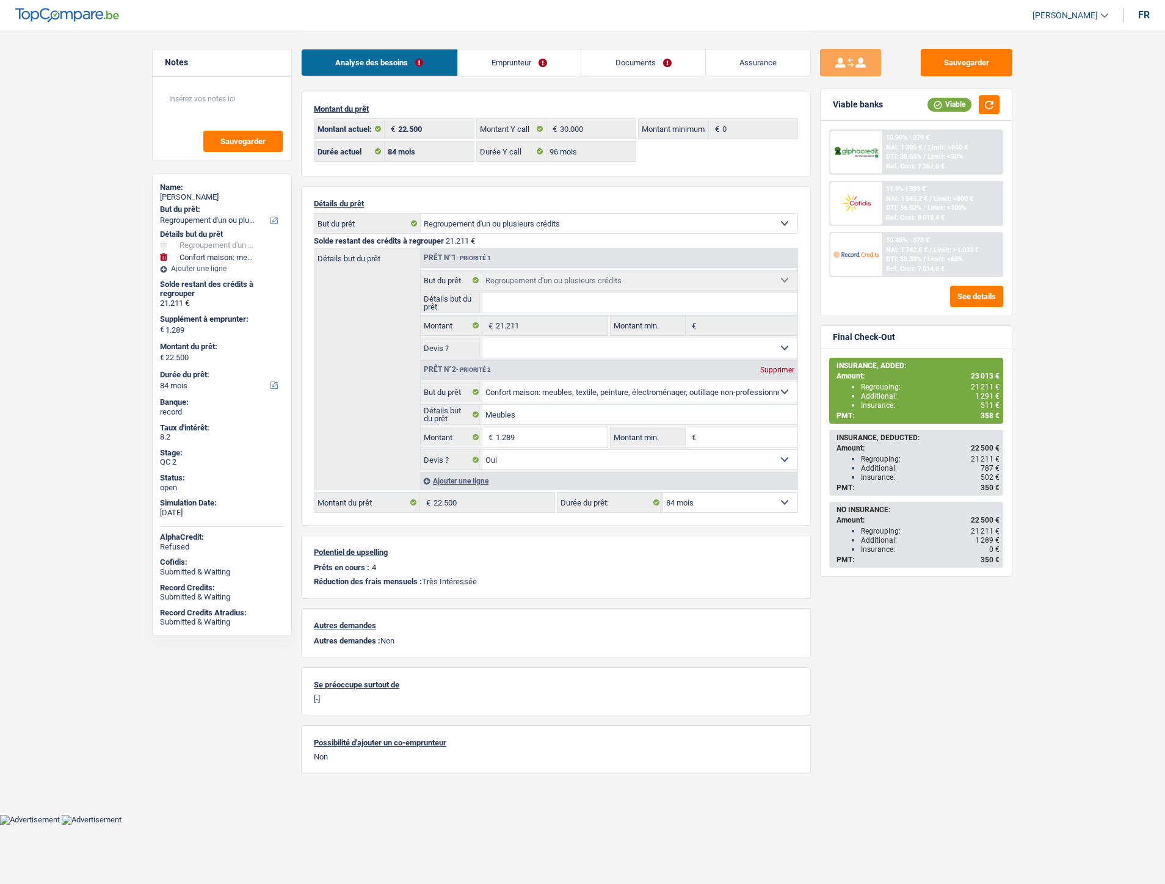
select select "96"
select select "refinancing"
select select "household"
select select "yes"
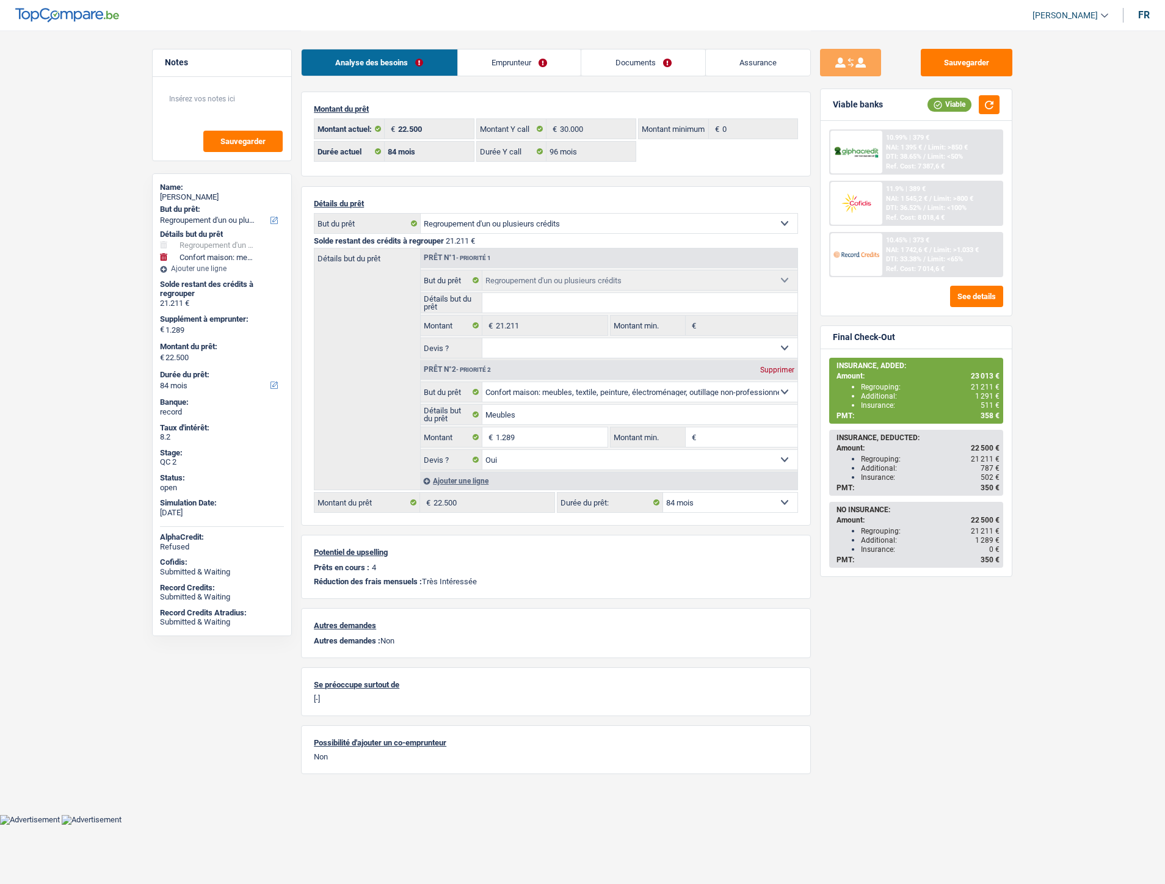
select select "84"
click at [629, 59] on link "Documents" at bounding box center [643, 62] width 124 height 26
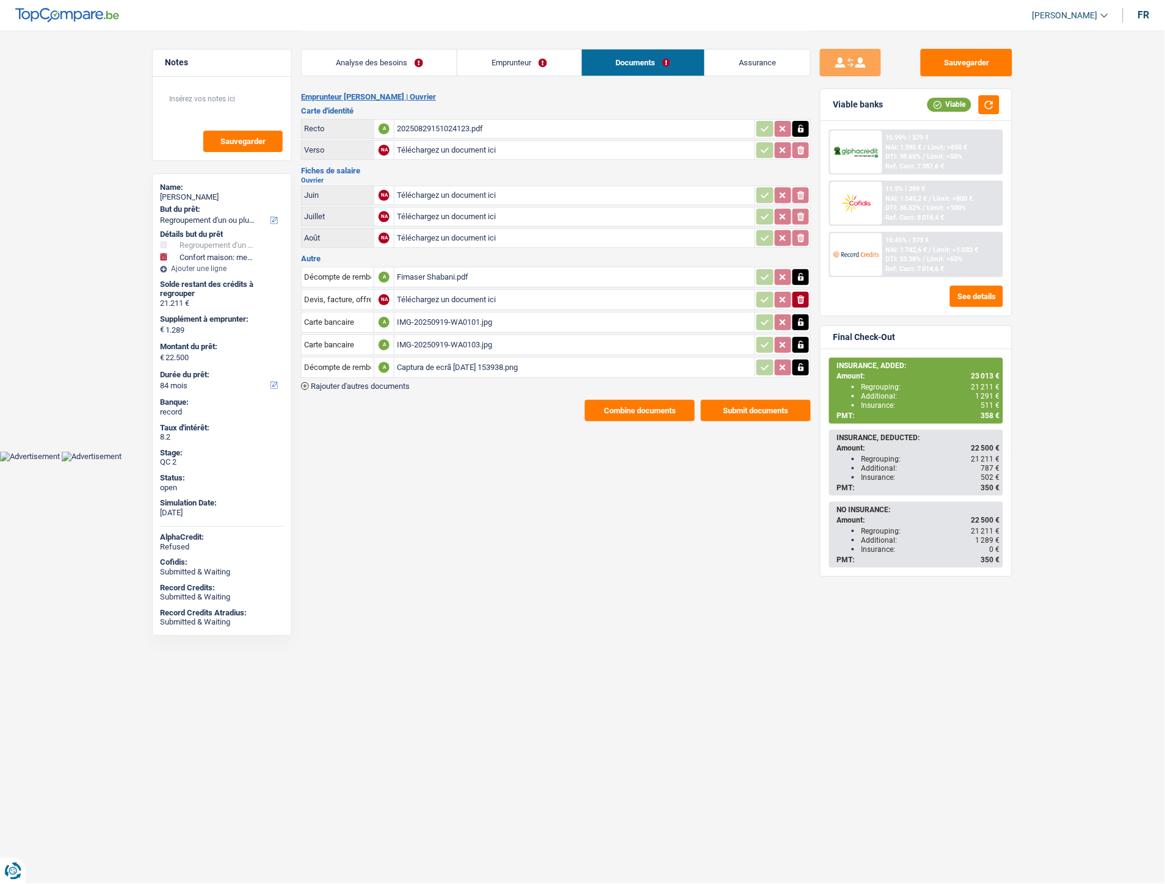
click at [394, 382] on span "Rajouter d'autres documents" at bounding box center [360, 386] width 99 height 8
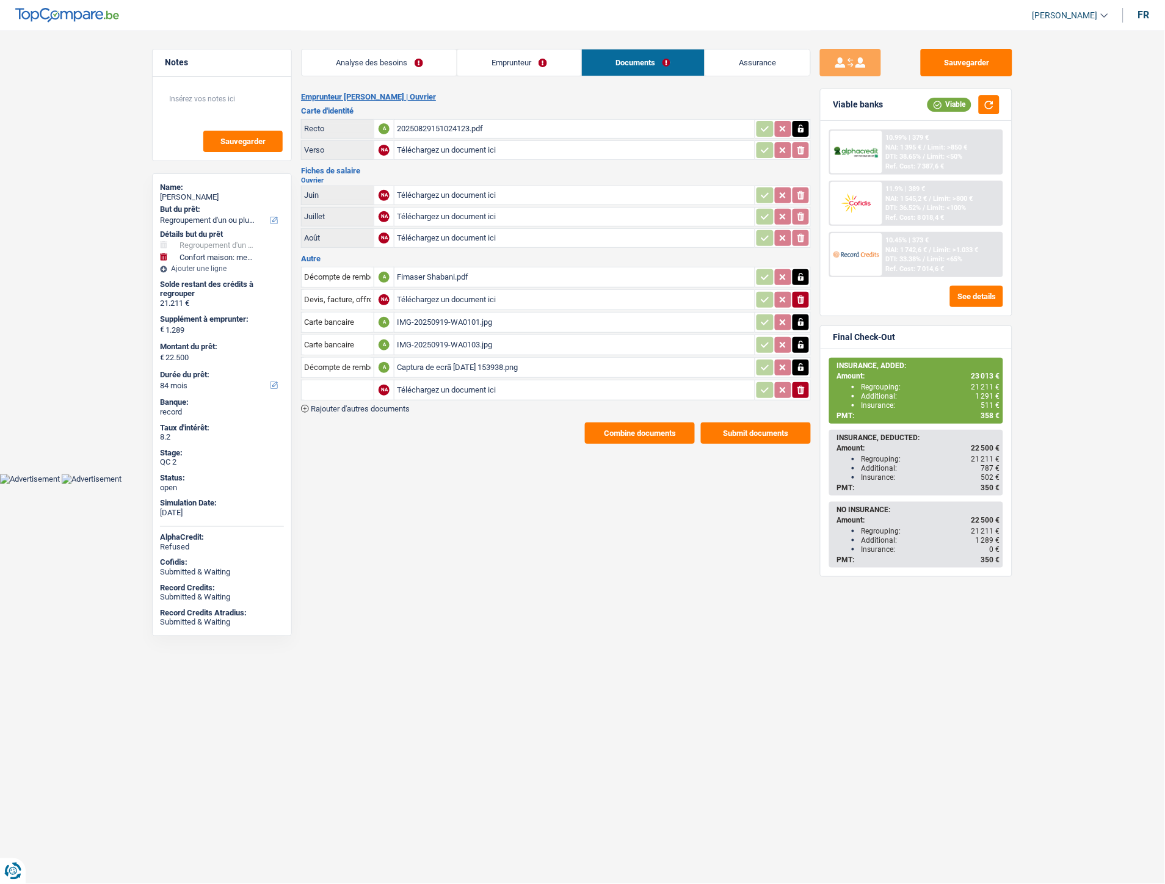
drag, startPoint x: 422, startPoint y: 385, endPoint x: 377, endPoint y: 368, distance: 47.7
click at [422, 383] on input "Téléchargez un document ici" at bounding box center [574, 390] width 355 height 18
type input "C:\fakepath\001-0531062-63-32.1 Vervroegde terugbetaling klant met achterstand.…"
click at [342, 381] on input "text" at bounding box center [337, 390] width 67 height 20
click at [348, 406] on li "Décompte de remboursement anticipé" at bounding box center [390, 413] width 164 height 15
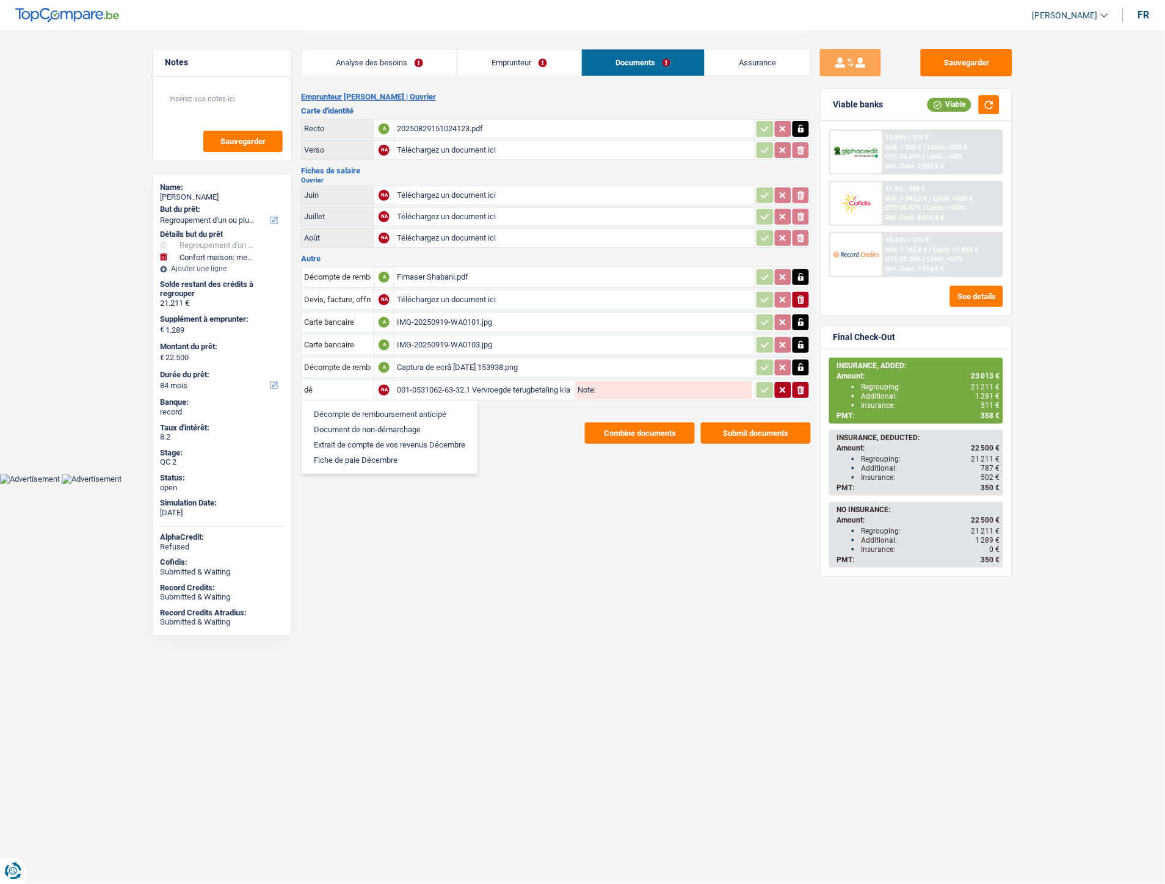
type input "Décompte de remboursement anticipé"
click at [764, 388] on icon "button" at bounding box center [765, 390] width 10 height 12
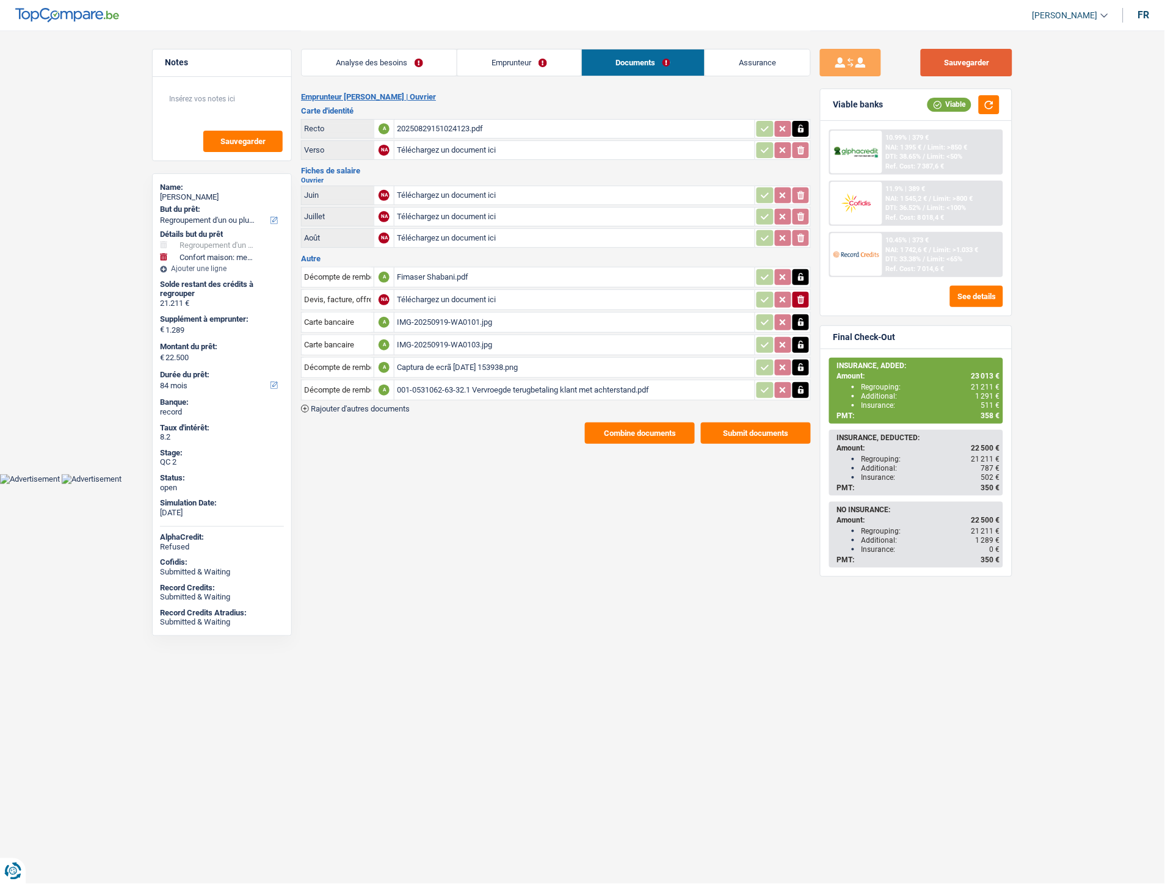
click at [972, 60] on button "Sauvegarder" at bounding box center [966, 62] width 92 height 27
click at [552, 65] on link "Emprunteur" at bounding box center [518, 62] width 123 height 26
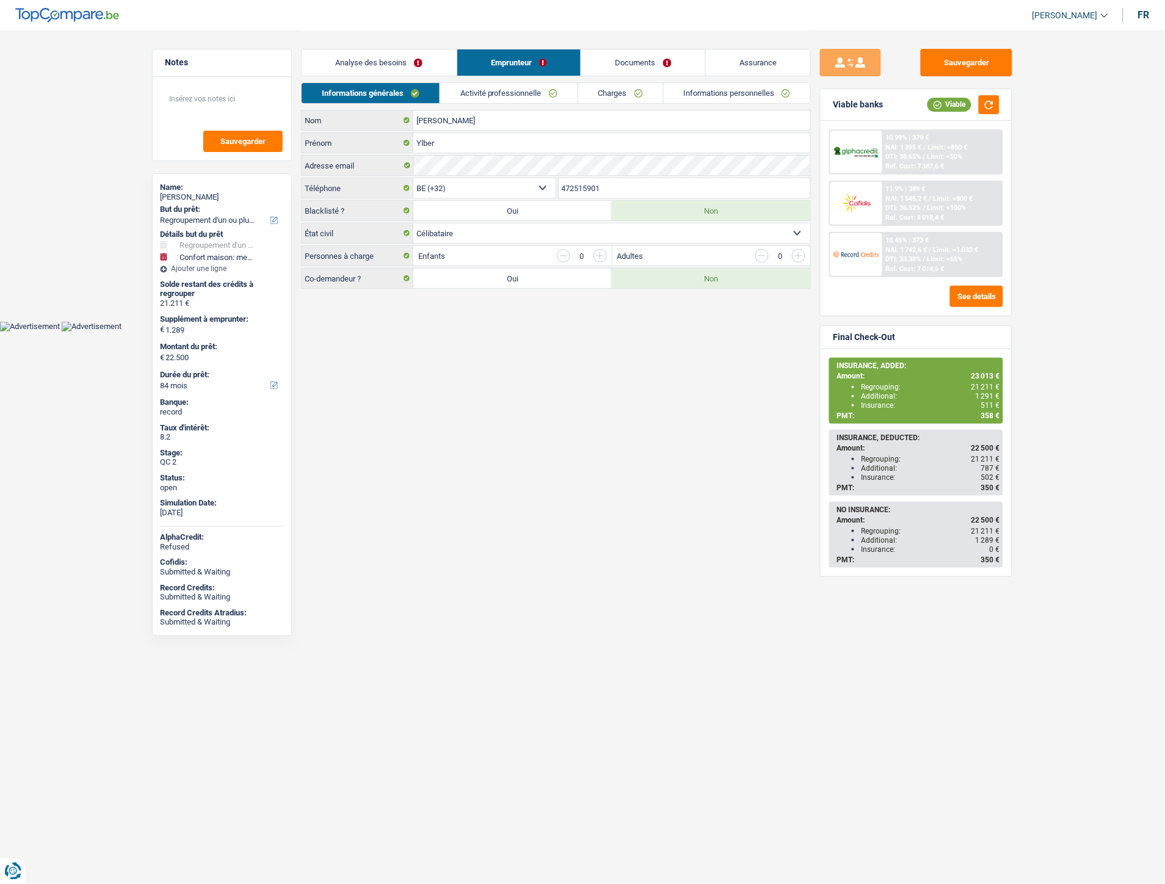
click at [520, 89] on link "Activité professionnelle" at bounding box center [508, 93] width 137 height 20
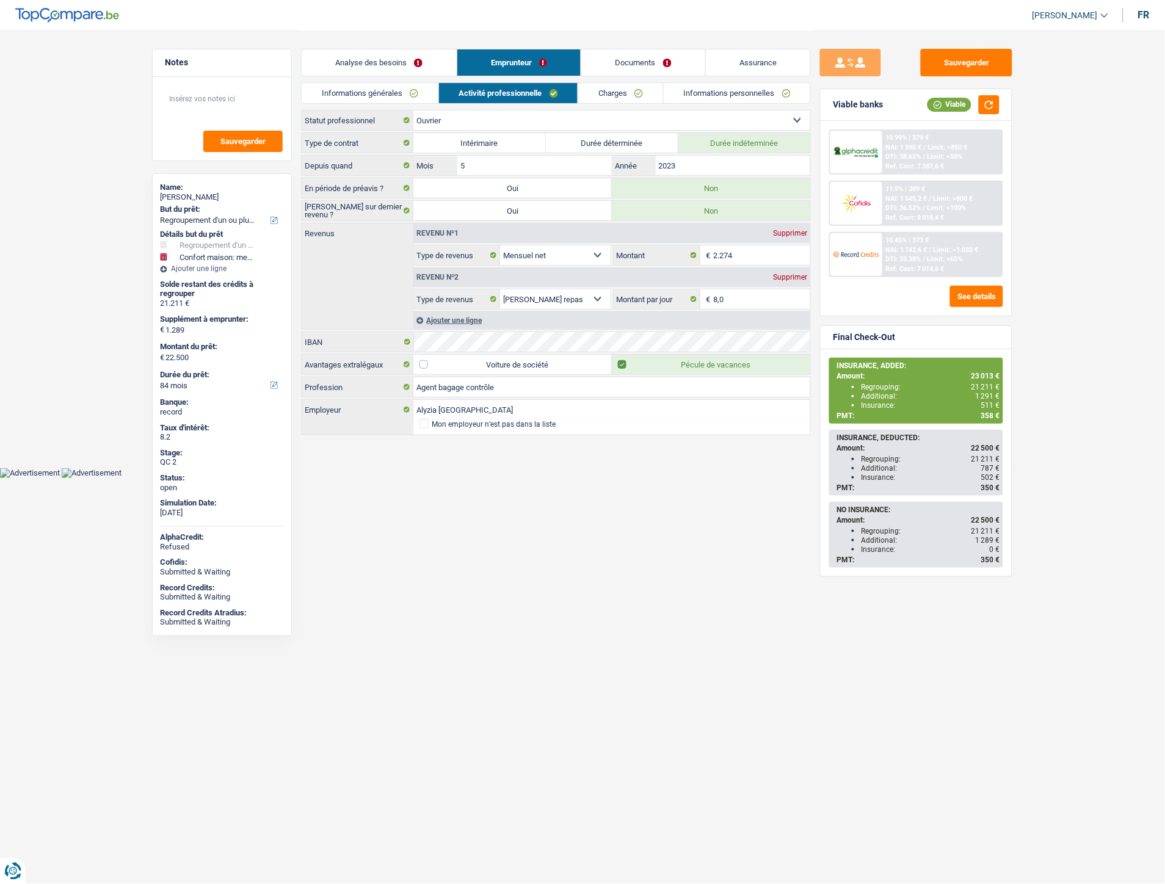
click at [607, 93] on link "Charges" at bounding box center [620, 93] width 85 height 20
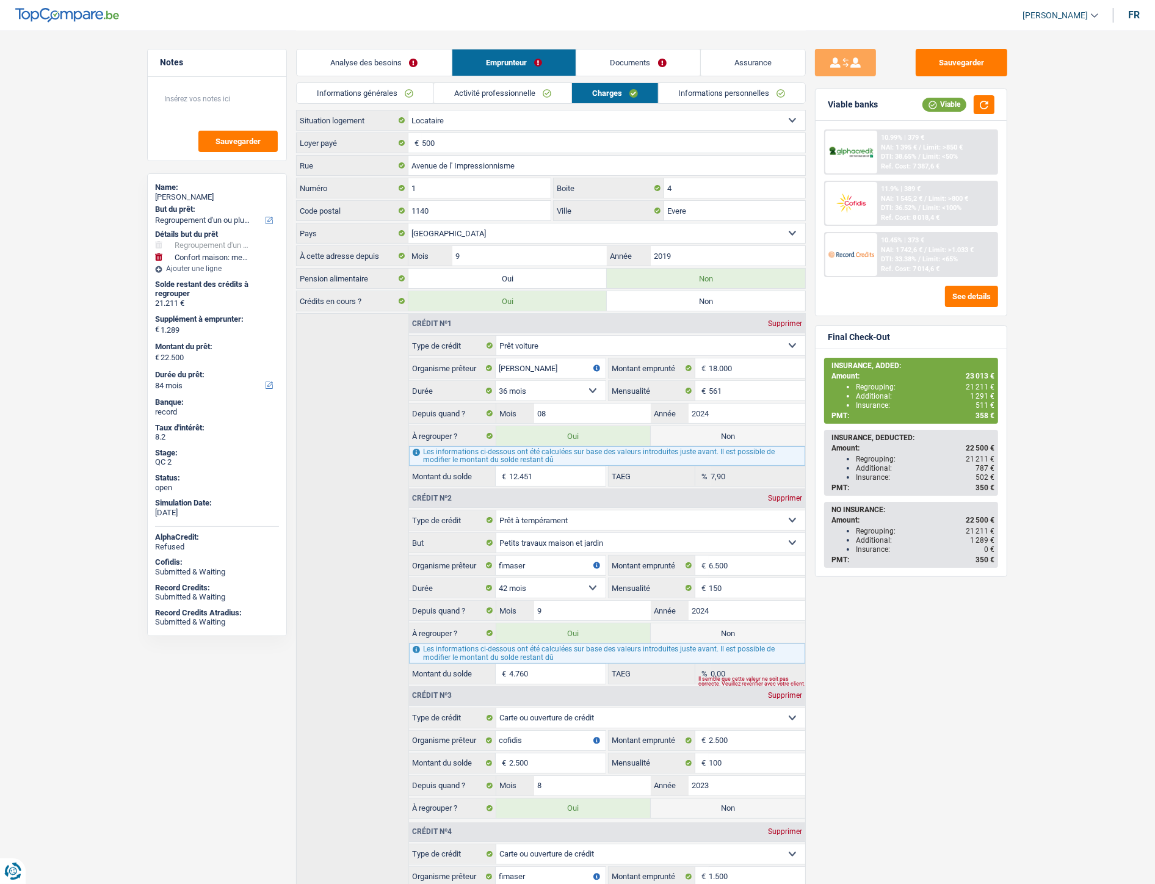
scroll to position [139, 0]
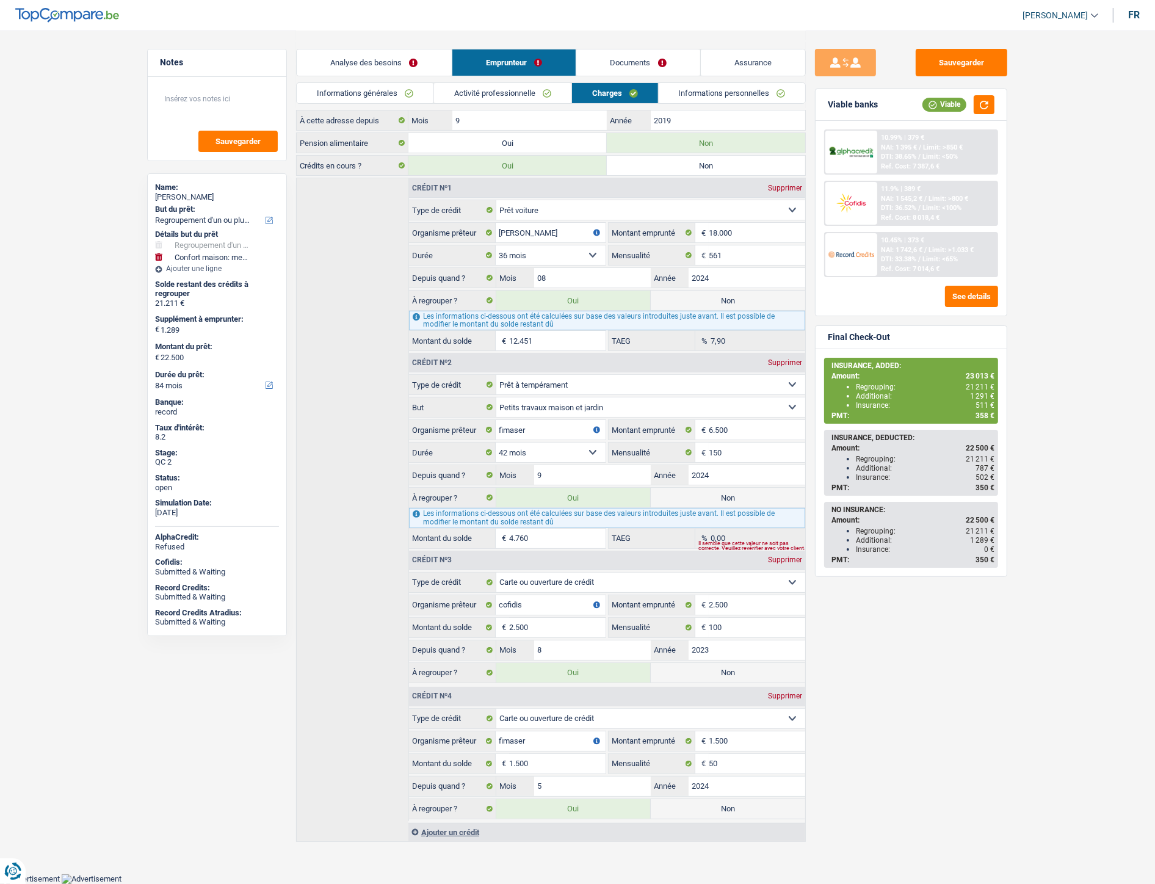
click at [645, 59] on link "Documents" at bounding box center [638, 62] width 124 height 26
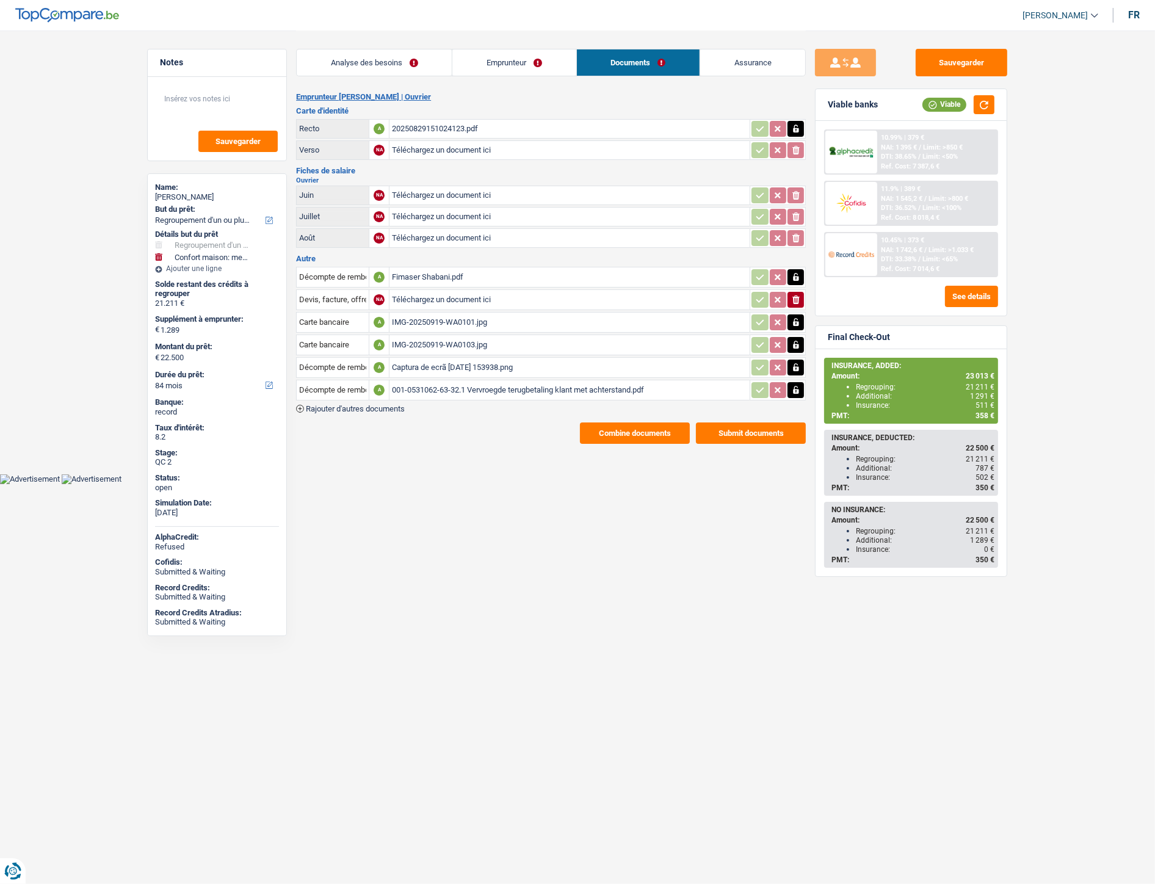
scroll to position [0, 0]
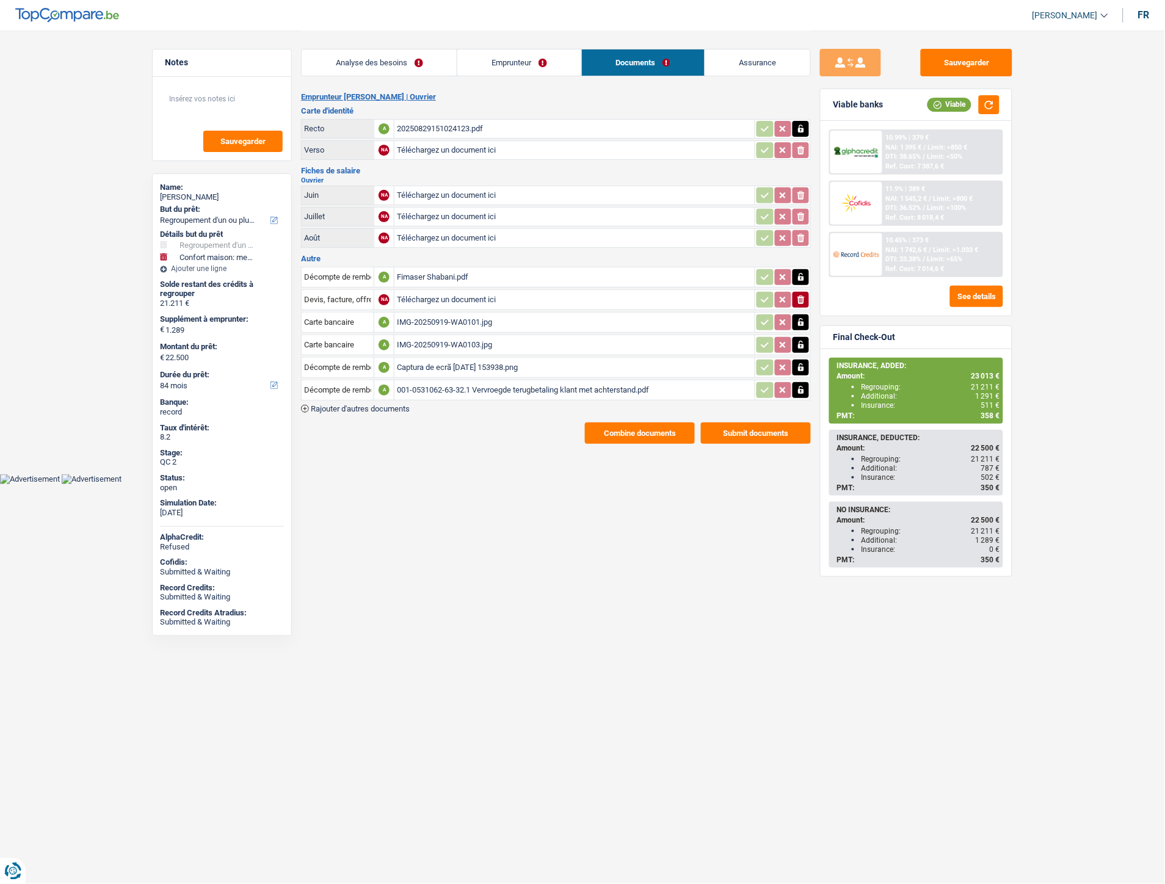
click at [430, 338] on div "IMG-20250919-WA0103.jpg" at bounding box center [574, 345] width 355 height 18
click at [429, 268] on div "Fimaser Shabani.pdf" at bounding box center [574, 277] width 355 height 18
click at [516, 62] on link "Emprunteur" at bounding box center [518, 62] width 123 height 26
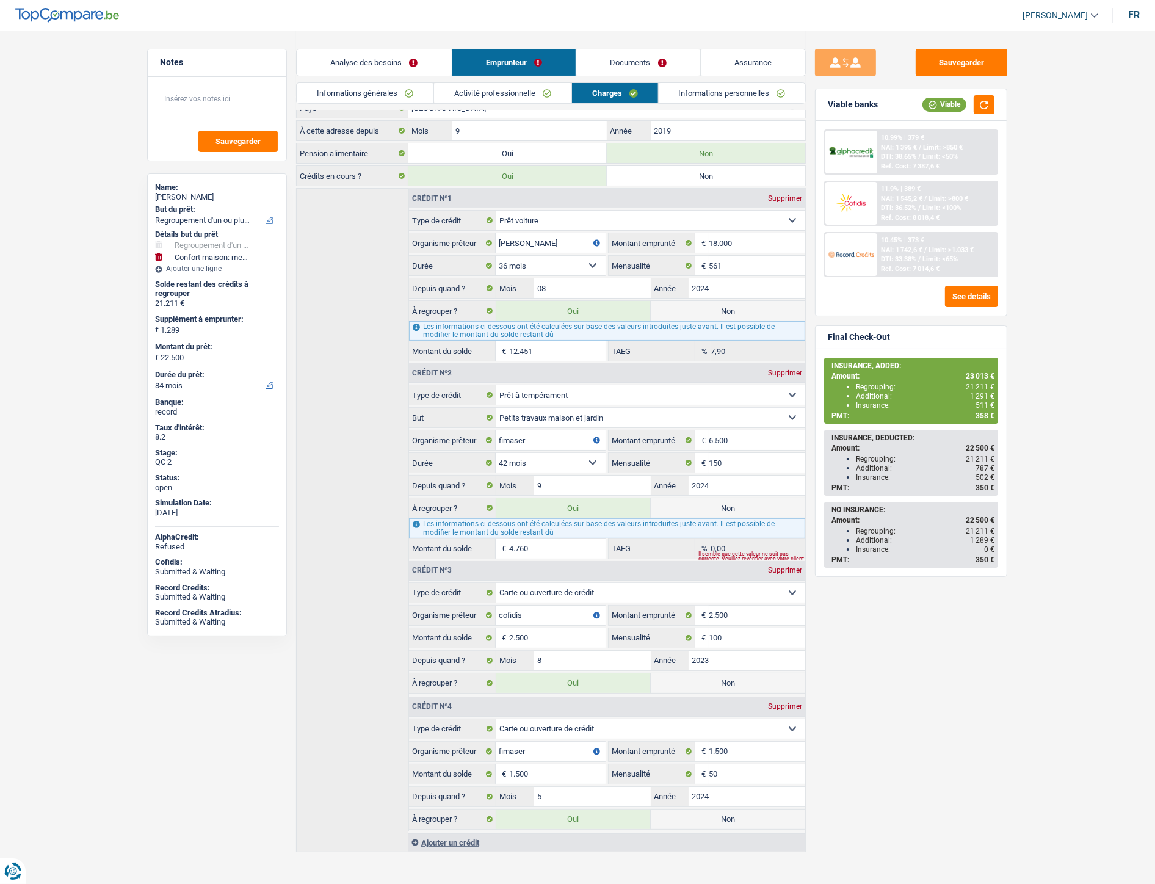
scroll to position [135, 0]
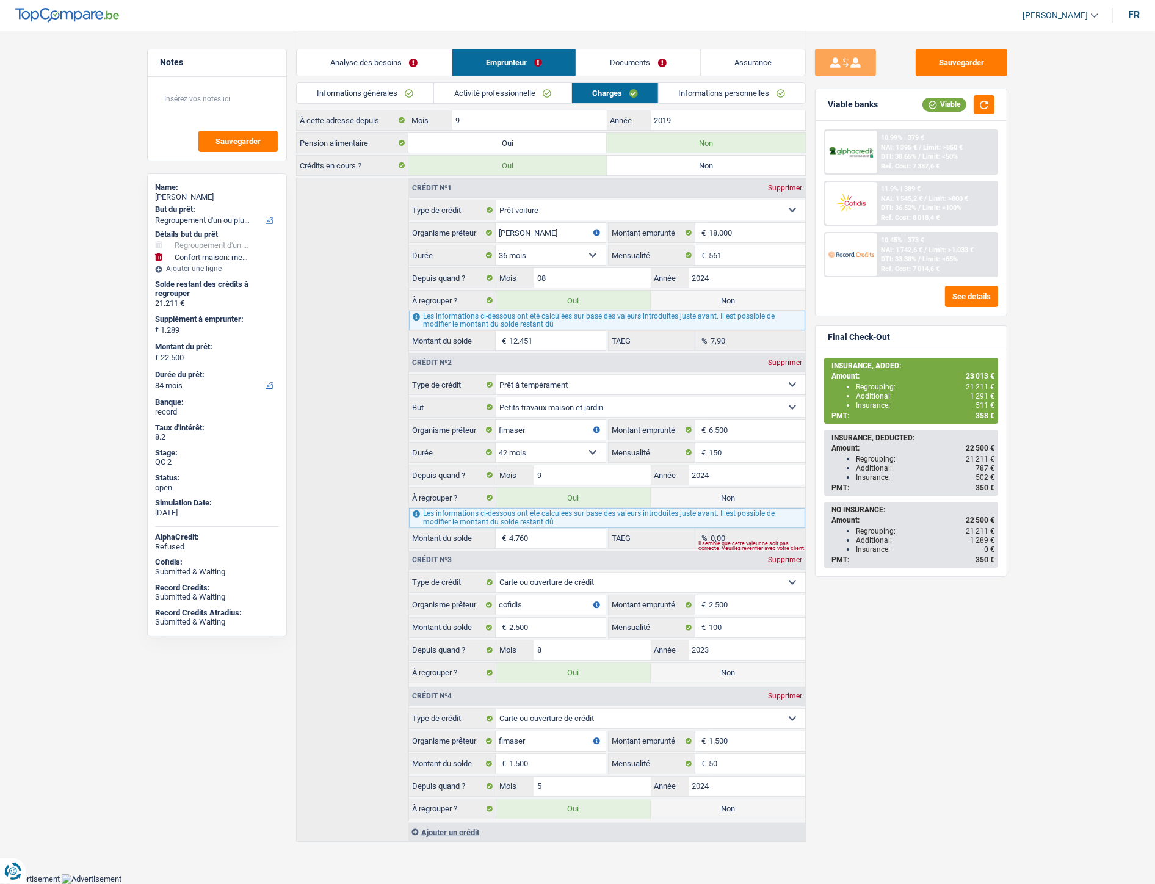
click at [640, 54] on link "Documents" at bounding box center [638, 62] width 124 height 26
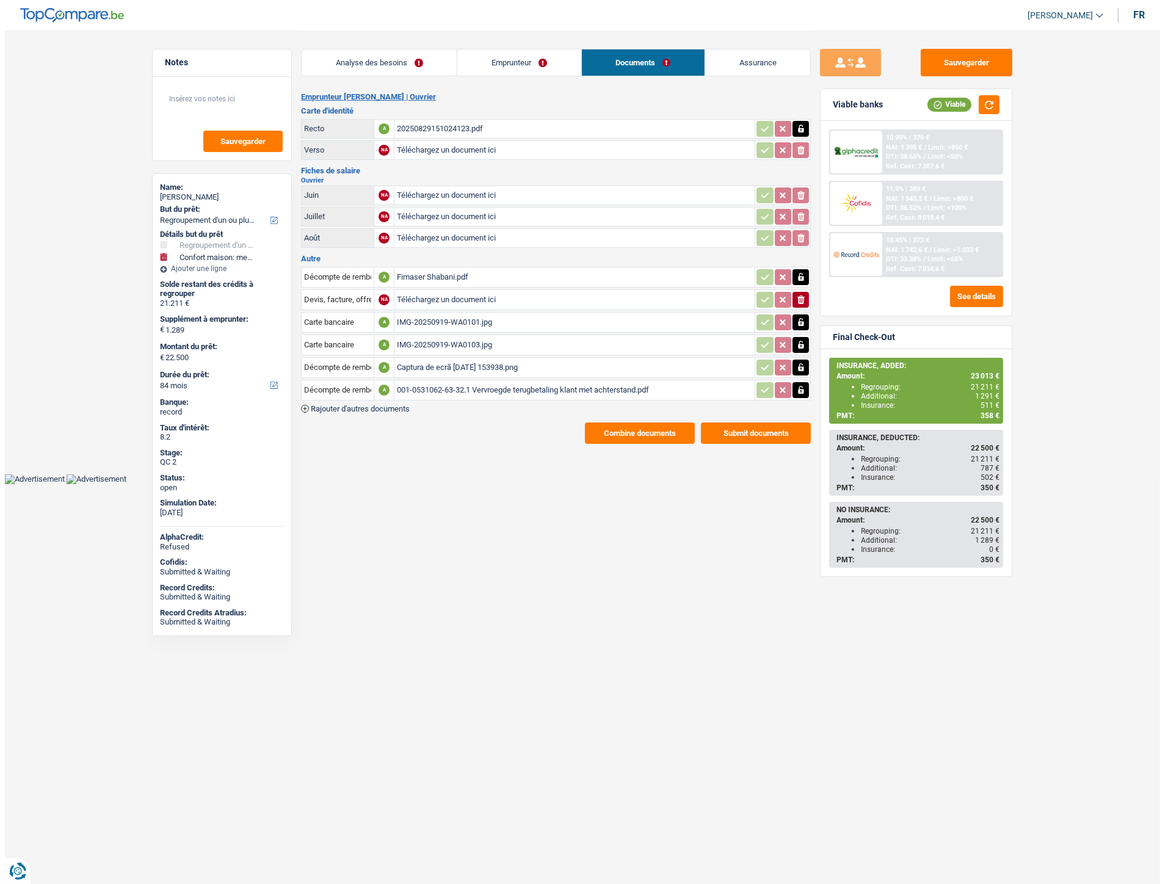
scroll to position [0, 0]
click at [428, 359] on div "Captura de ecrã 2025-09-22 153938.png" at bounding box center [574, 367] width 355 height 18
click at [438, 381] on div "001-0531062-63-32.1 Vervroegde terugbetaling klant met achterstand.pdf" at bounding box center [574, 390] width 355 height 18
click at [499, 56] on link "Emprunteur" at bounding box center [518, 62] width 123 height 26
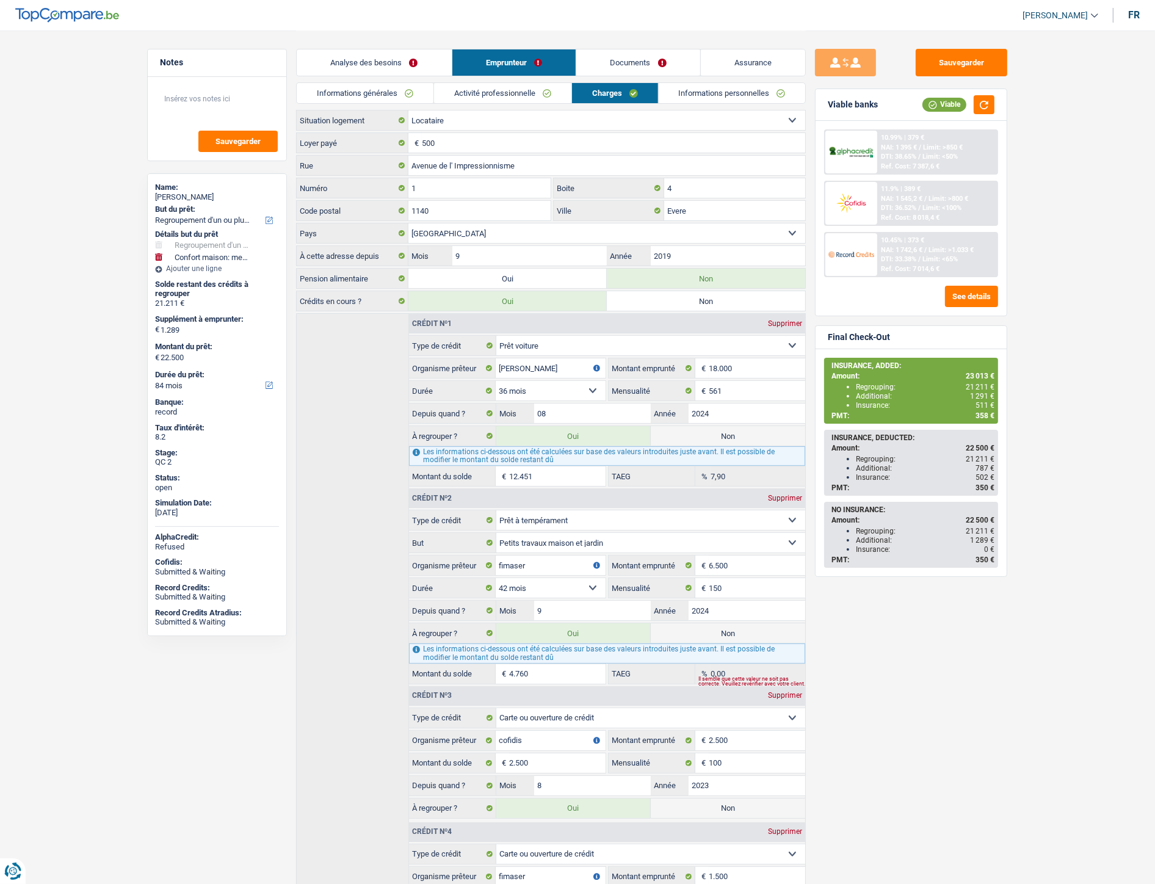
click at [588, 57] on link "Documents" at bounding box center [638, 62] width 124 height 26
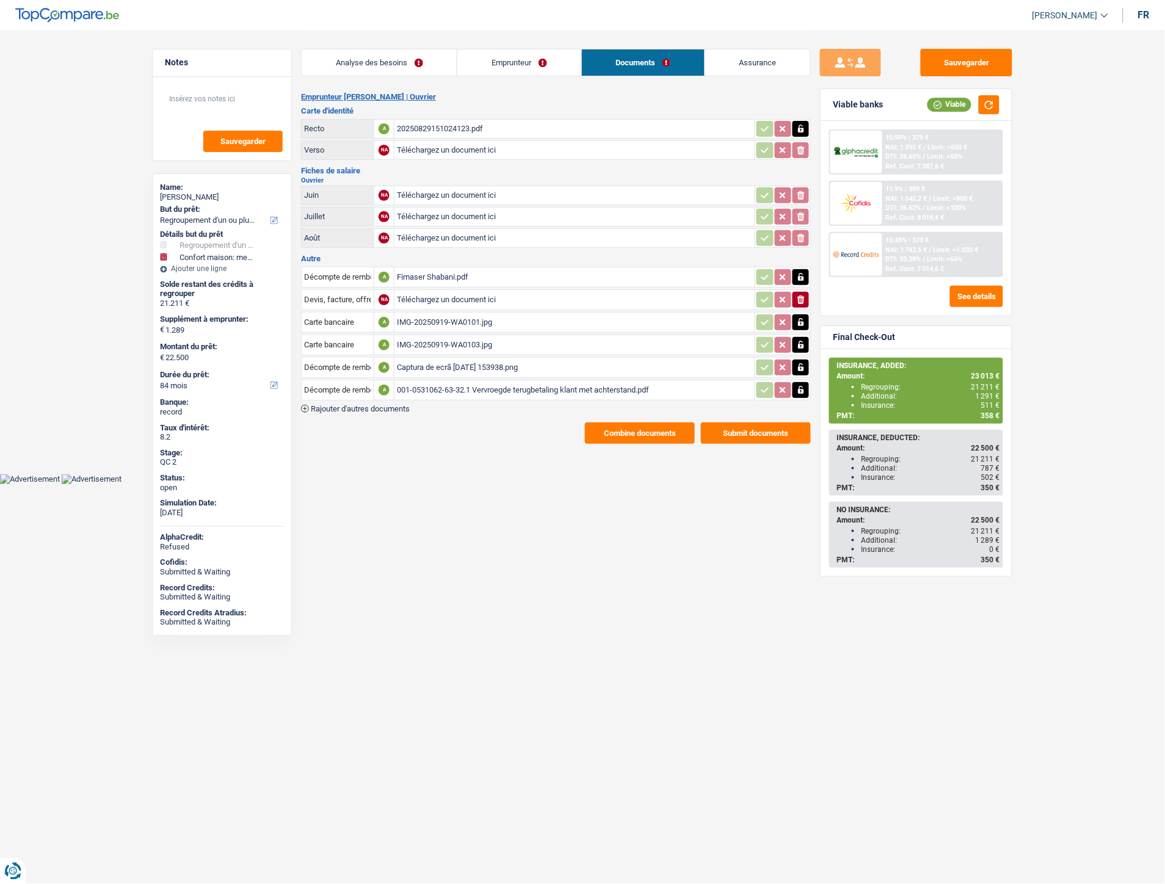
click at [385, 405] on span "Rajouter d'autres documents" at bounding box center [360, 409] width 99 height 8
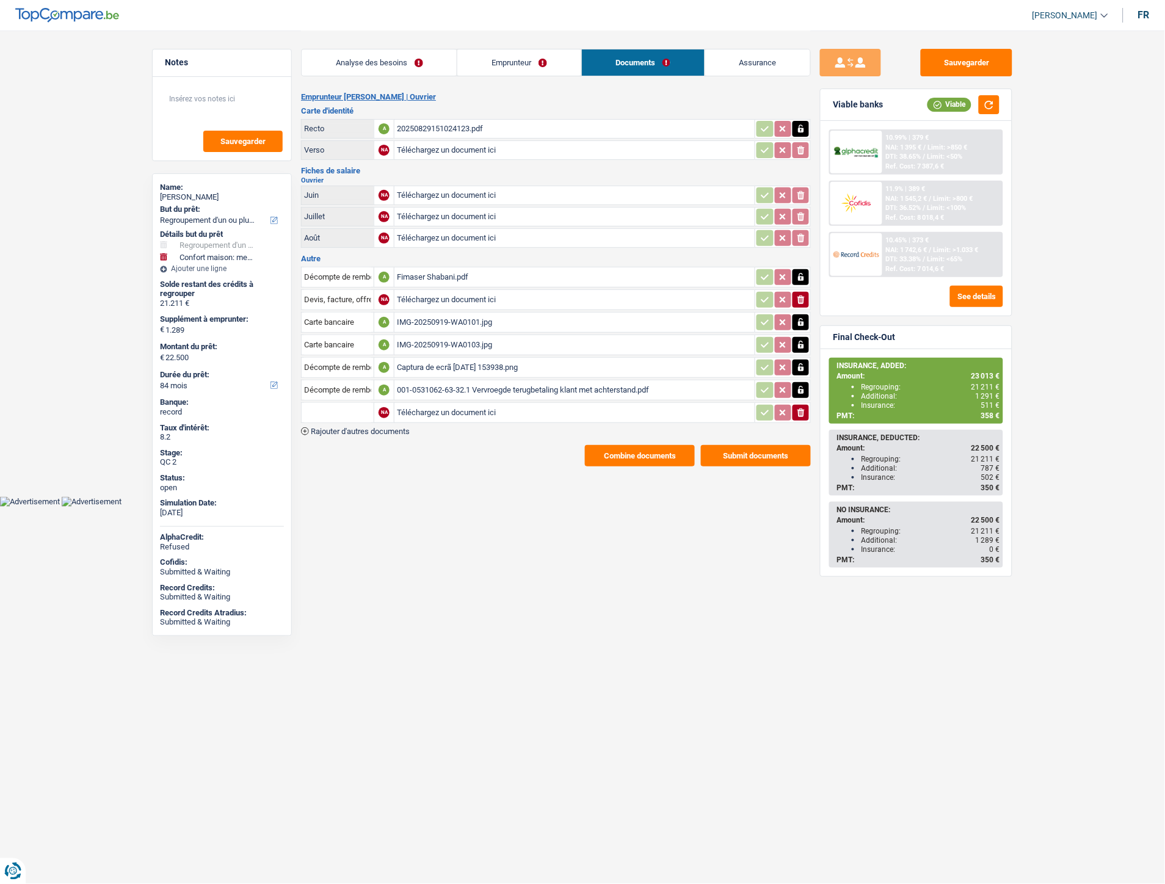
click at [417, 403] on input "Téléchargez un document ici" at bounding box center [574, 412] width 355 height 18
type input "C:\fakepath\Décompte Cofidis.png"
click at [328, 403] on input "text" at bounding box center [337, 413] width 67 height 20
click at [357, 429] on li "Décompte de remboursement anticipé" at bounding box center [390, 436] width 164 height 15
type input "Décompte de remboursement anticipé"
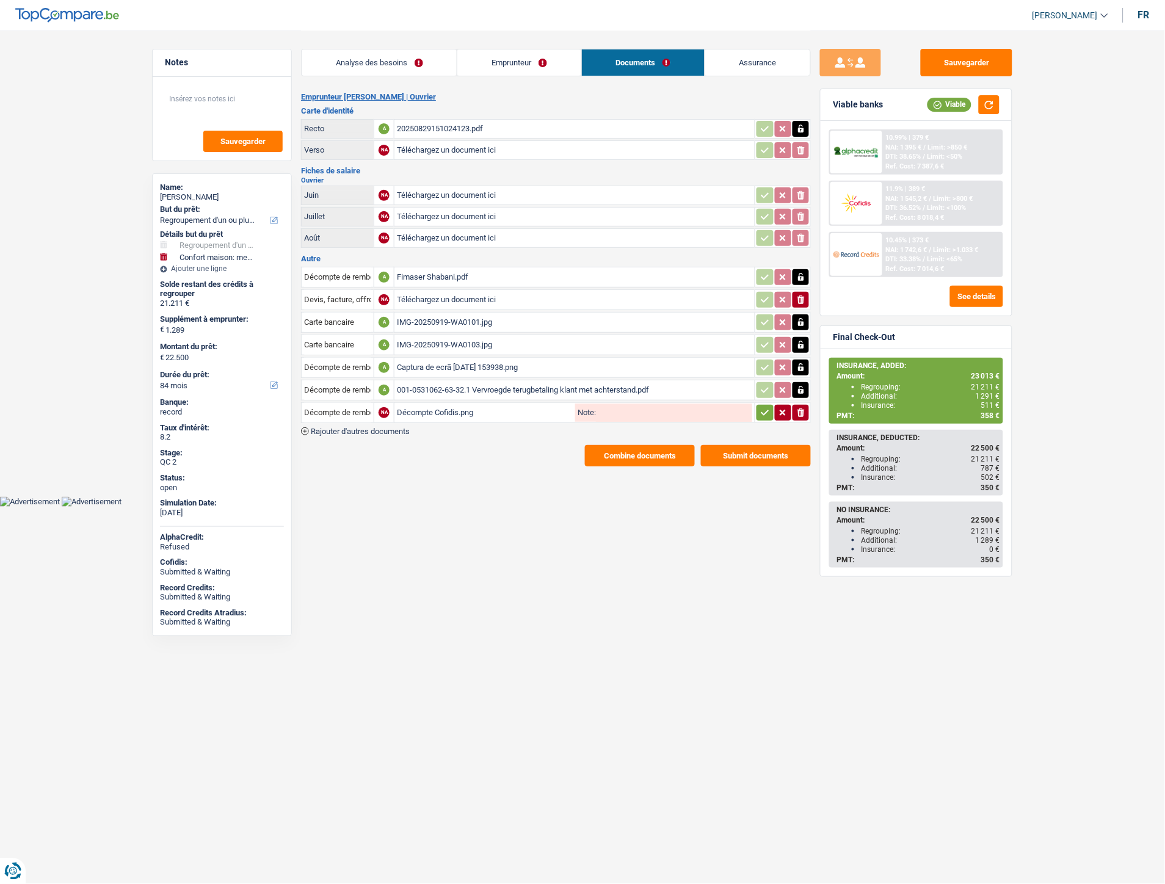
click at [762, 407] on icon "button" at bounding box center [765, 412] width 10 height 12
click at [435, 405] on div "Décompte Cofidis.png" at bounding box center [574, 412] width 355 height 18
click at [447, 315] on div "IMG-20250919-WA0101.jpg" at bounding box center [574, 322] width 355 height 18
click at [944, 70] on button "Sauvegarder" at bounding box center [966, 62] width 92 height 27
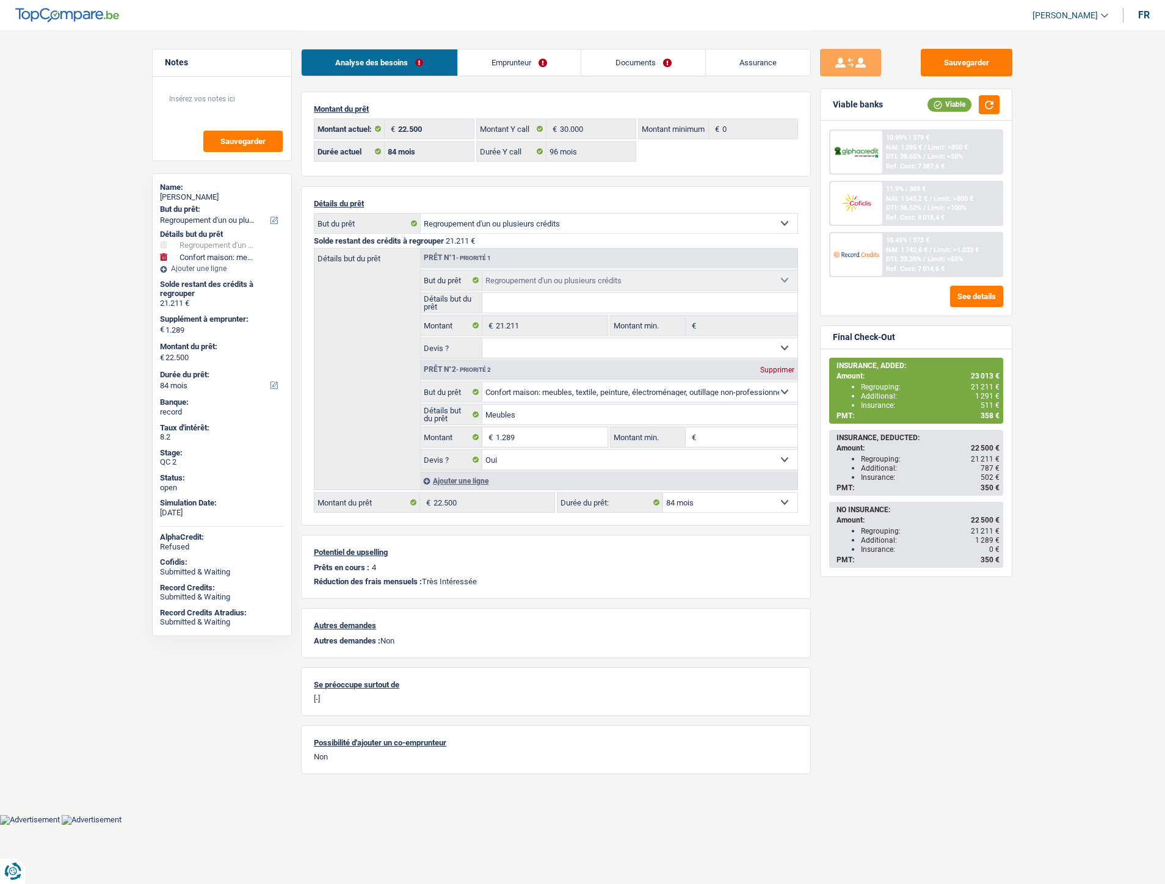
select select "refinancing"
select select "household"
select select "84"
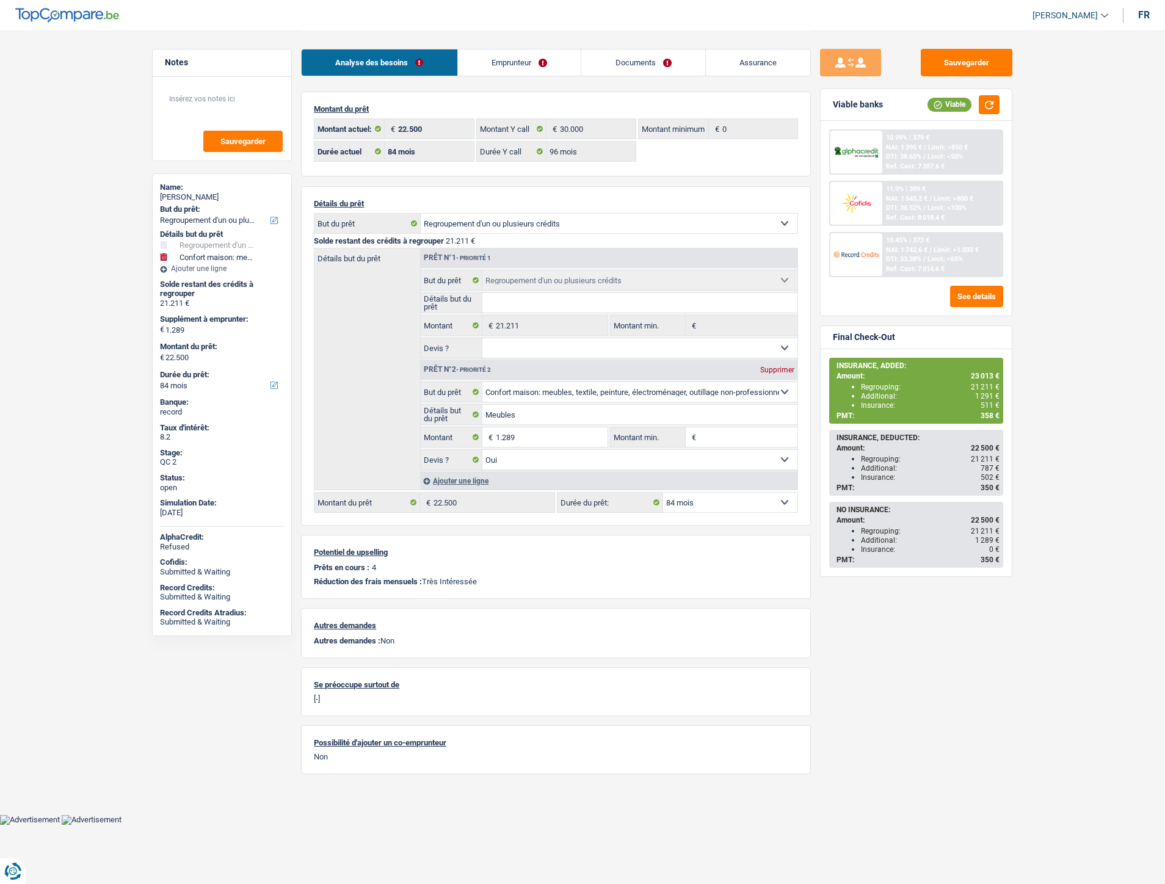
select select "96"
select select "refinancing"
select select "household"
select select "yes"
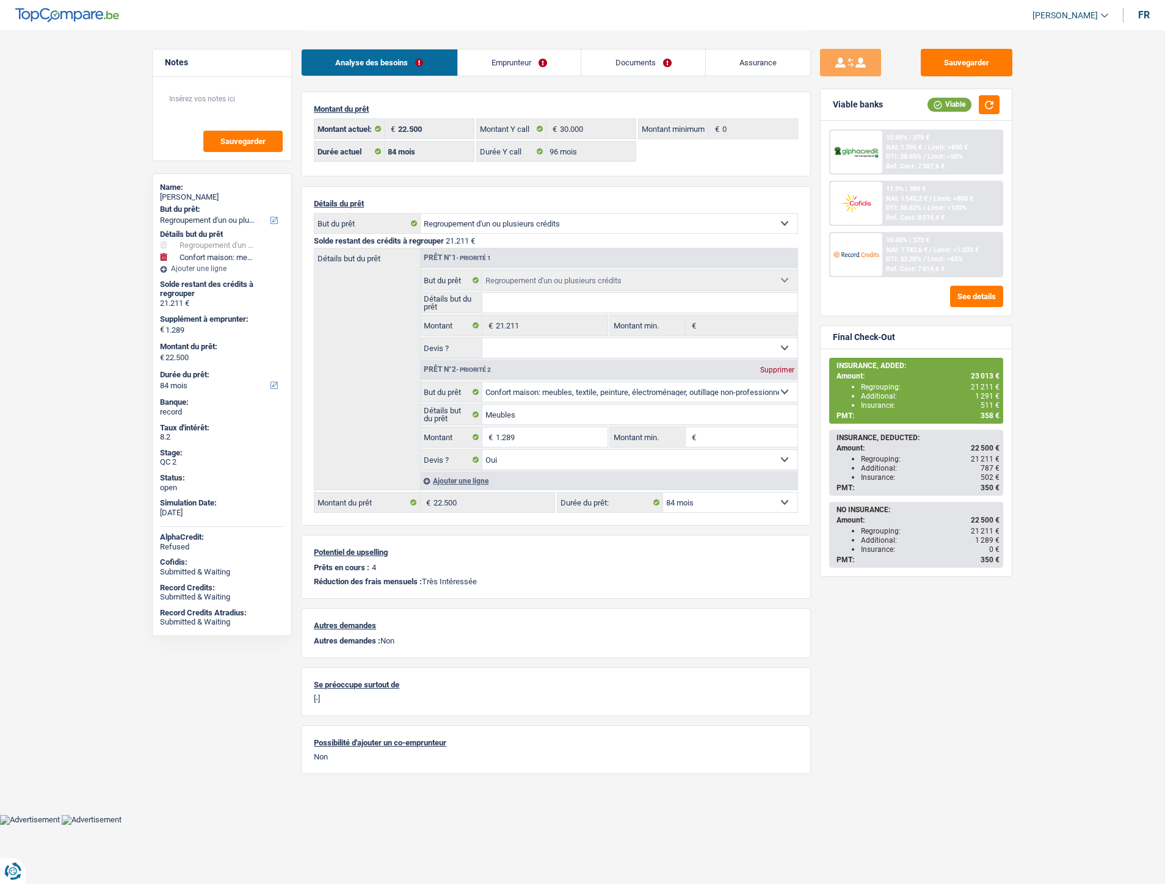
select select "84"
select select "refinancing"
select select "household"
select select "84"
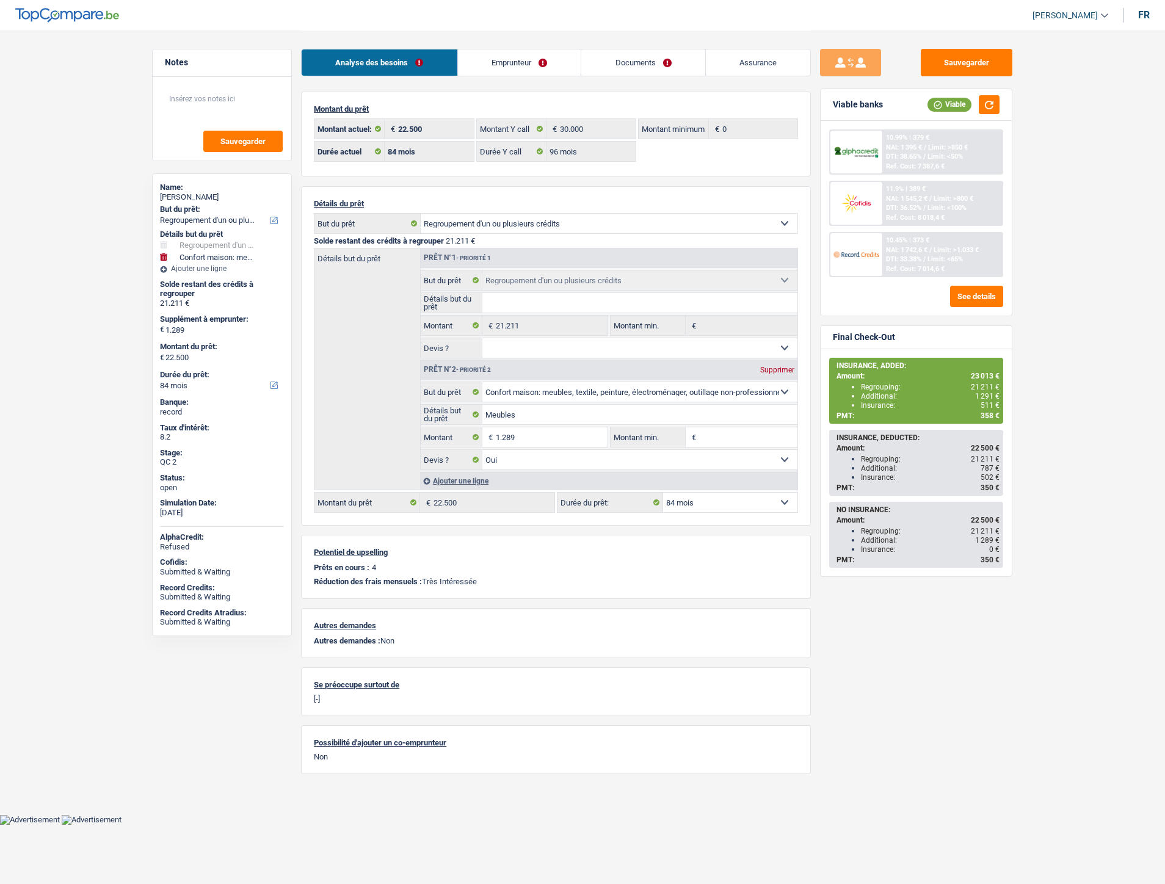
select select "32"
select select "single"
drag, startPoint x: 0, startPoint y: 0, endPoint x: 523, endPoint y: 67, distance: 527.4
click at [523, 67] on link "Emprunteur" at bounding box center [519, 62] width 123 height 26
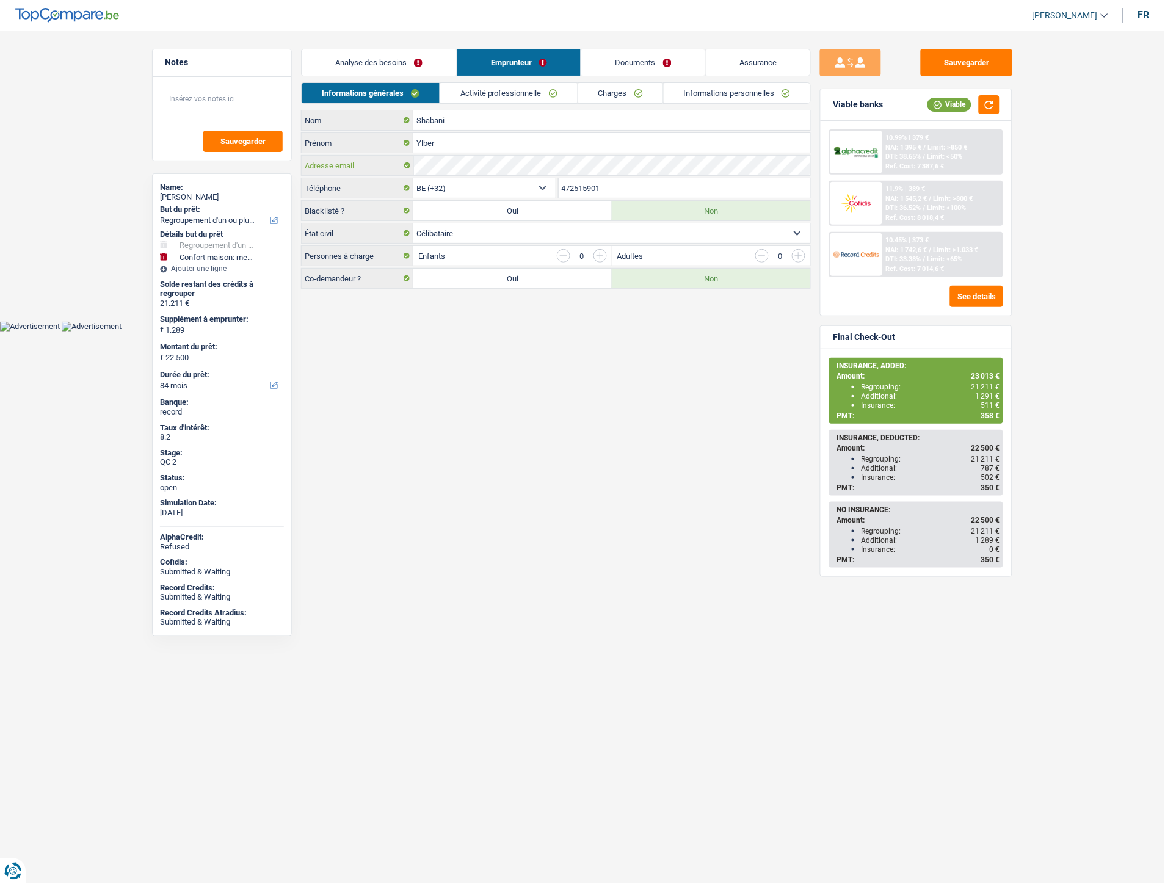
click at [392, 165] on div "Adresse email" at bounding box center [556, 166] width 508 height 20
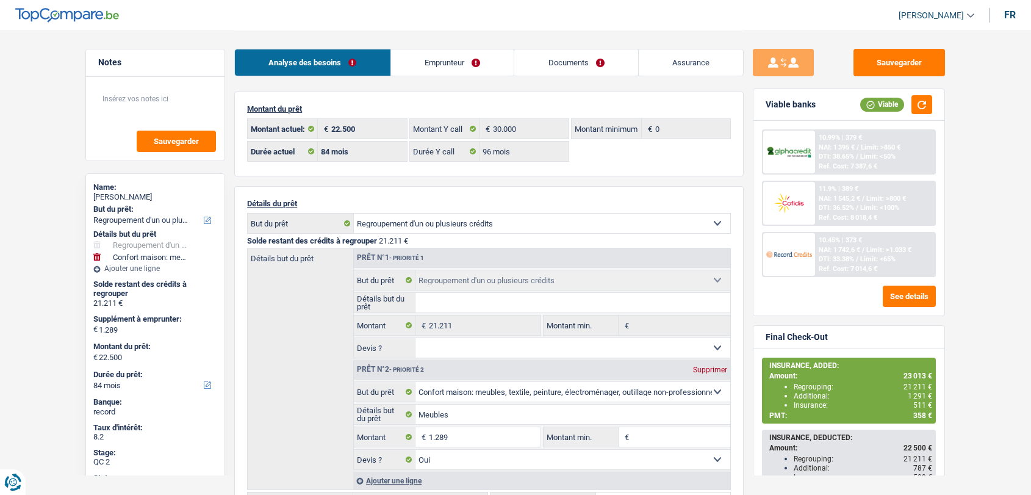
select select "refinancing"
select select "household"
select select "84"
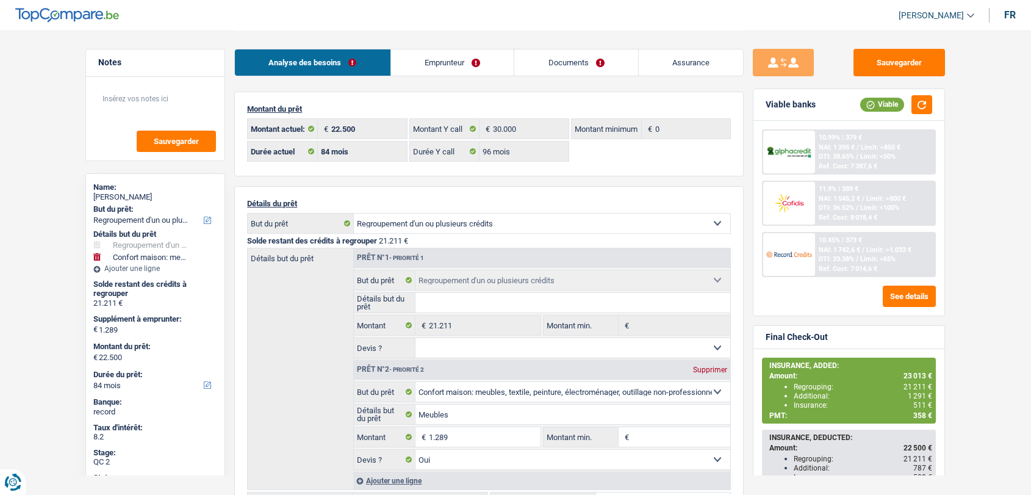
select select "96"
select select "refinancing"
select select "household"
select select "yes"
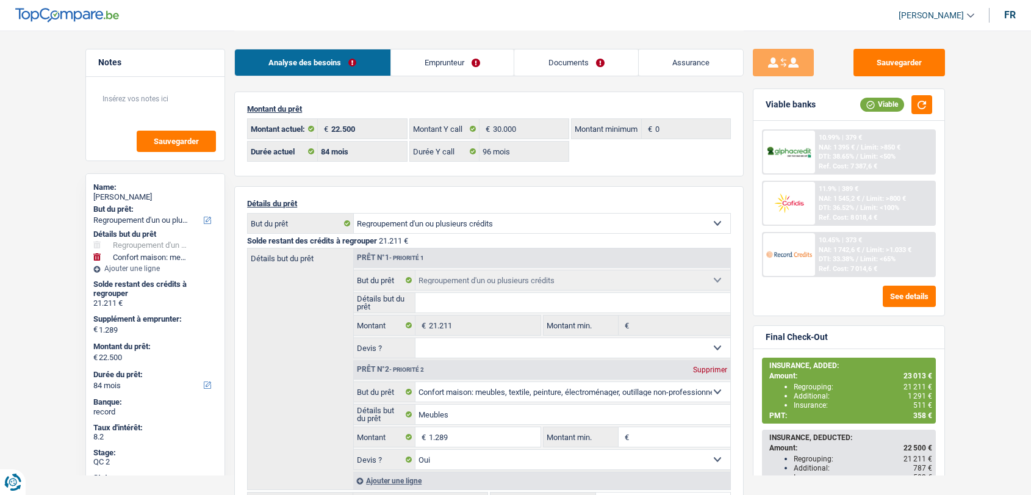
select select "84"
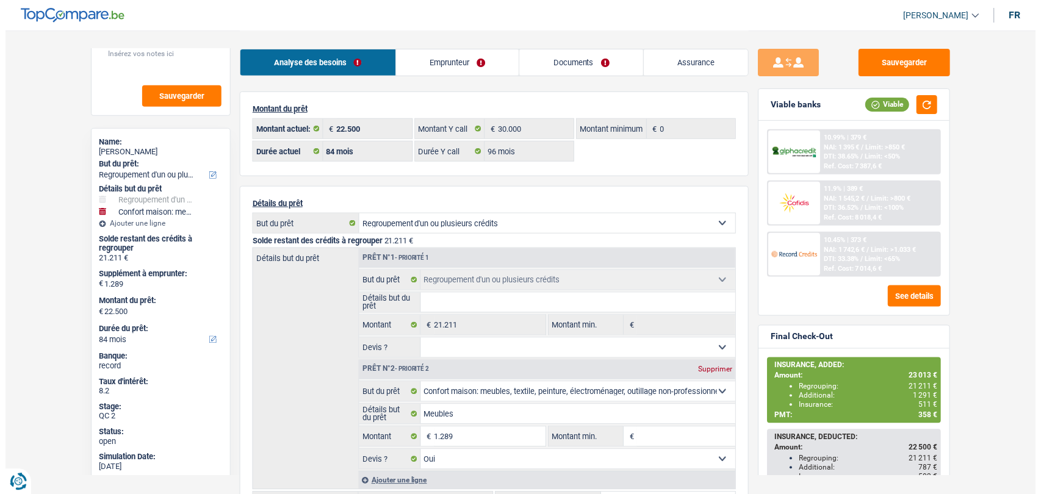
scroll to position [46, 0]
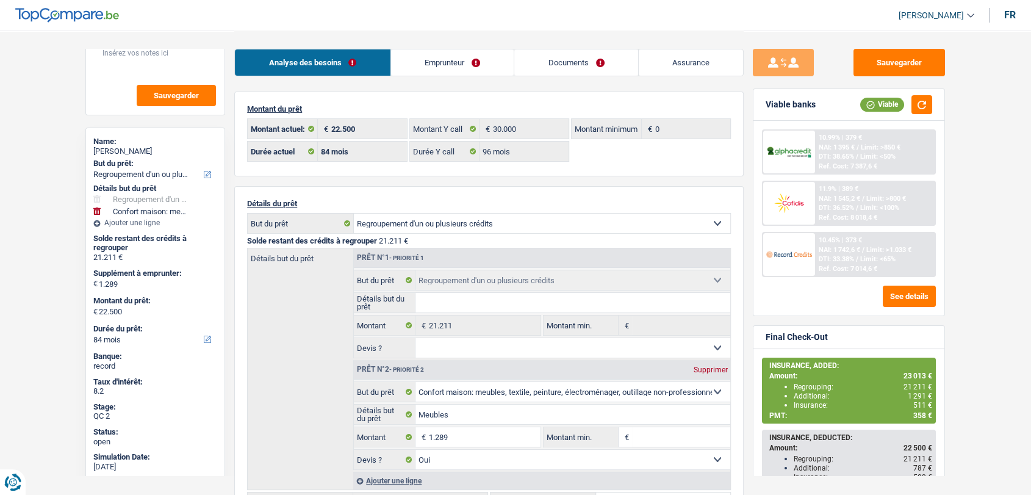
click at [453, 63] on link "Emprunteur" at bounding box center [452, 62] width 123 height 26
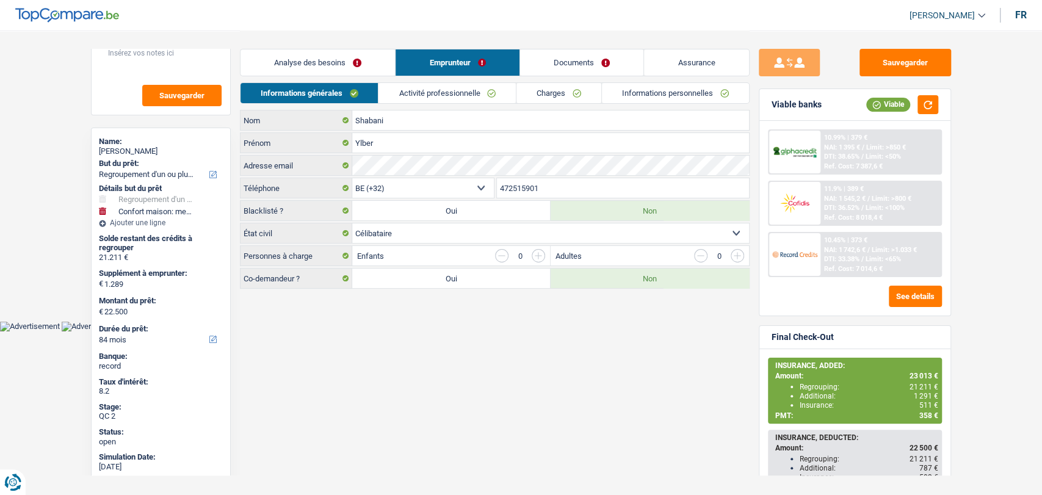
drag, startPoint x: 547, startPoint y: 187, endPoint x: 489, endPoint y: 182, distance: 58.2
click at [489, 182] on div "BE (+32) LU (+352) Sélectionner une option Téléphone 472515901 Téléphone" at bounding box center [495, 189] width 510 height 23
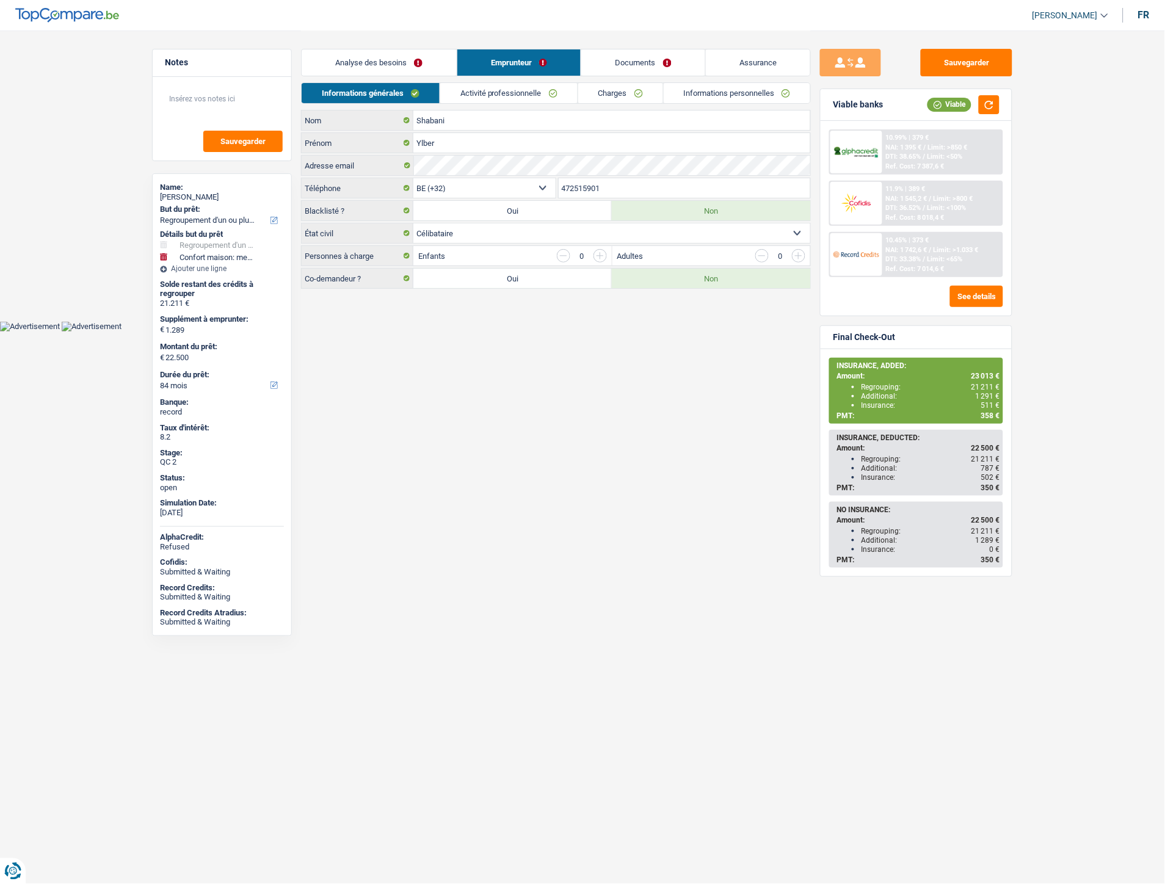
scroll to position [0, 0]
click at [632, 60] on link "Documents" at bounding box center [643, 62] width 124 height 26
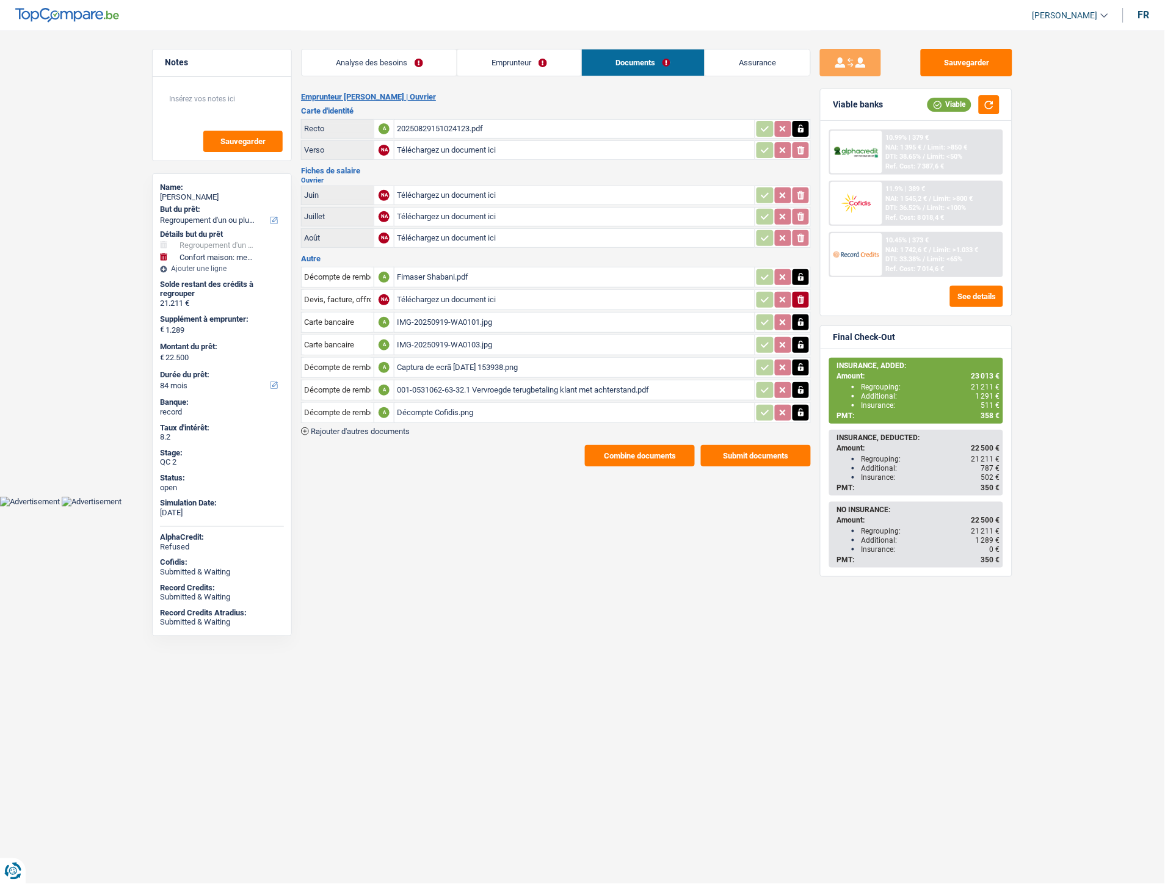
click at [647, 445] on button "Combine documents" at bounding box center [640, 455] width 110 height 21
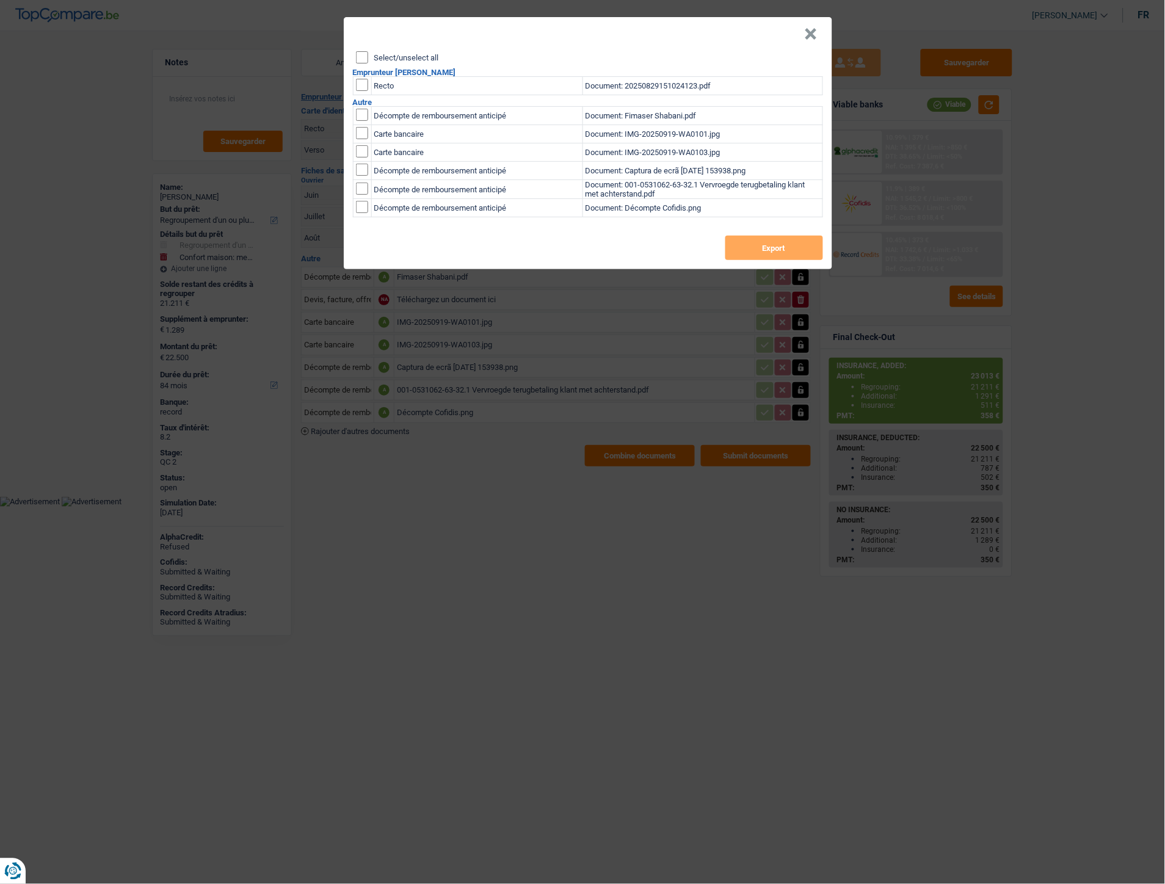
click at [361, 58] on input "Select/unselect all" at bounding box center [362, 57] width 12 height 12
checkbox input "true"
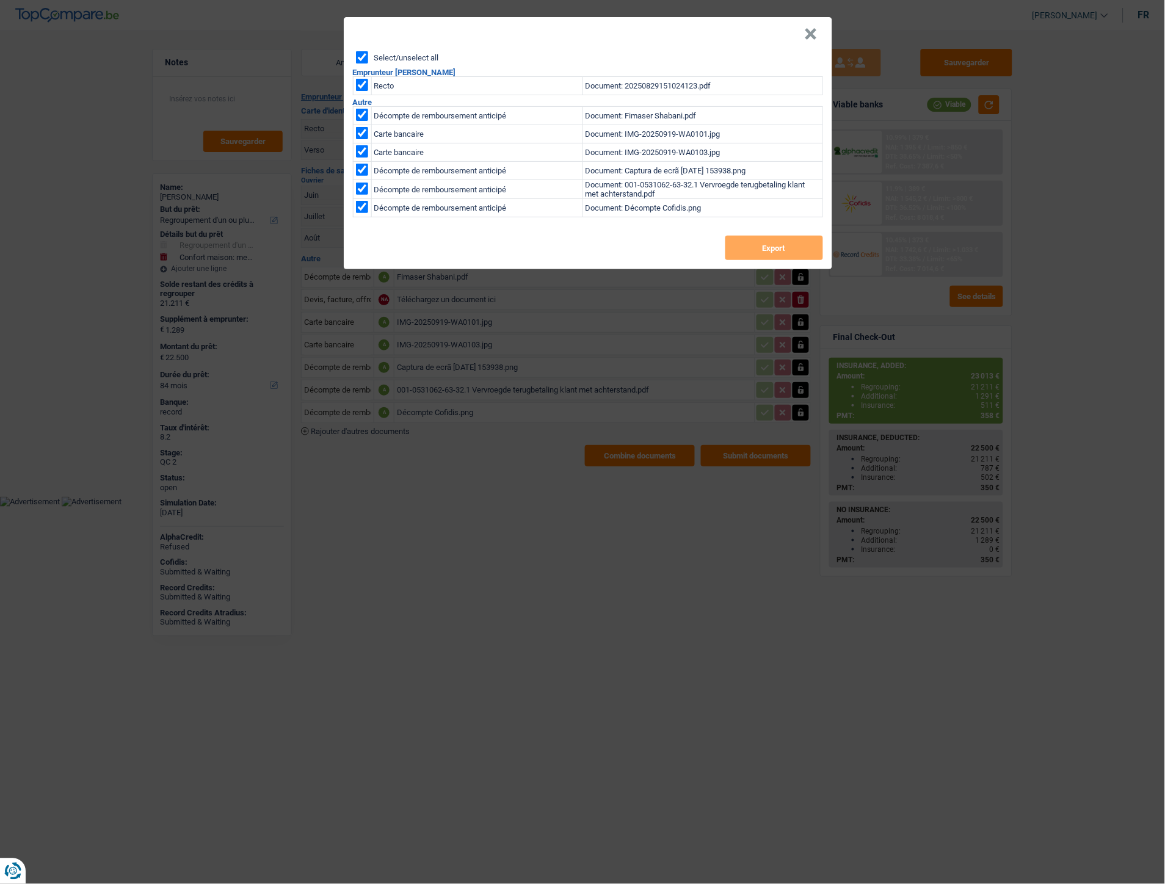
checkbox input "true"
click at [775, 245] on button "Export" at bounding box center [774, 248] width 98 height 24
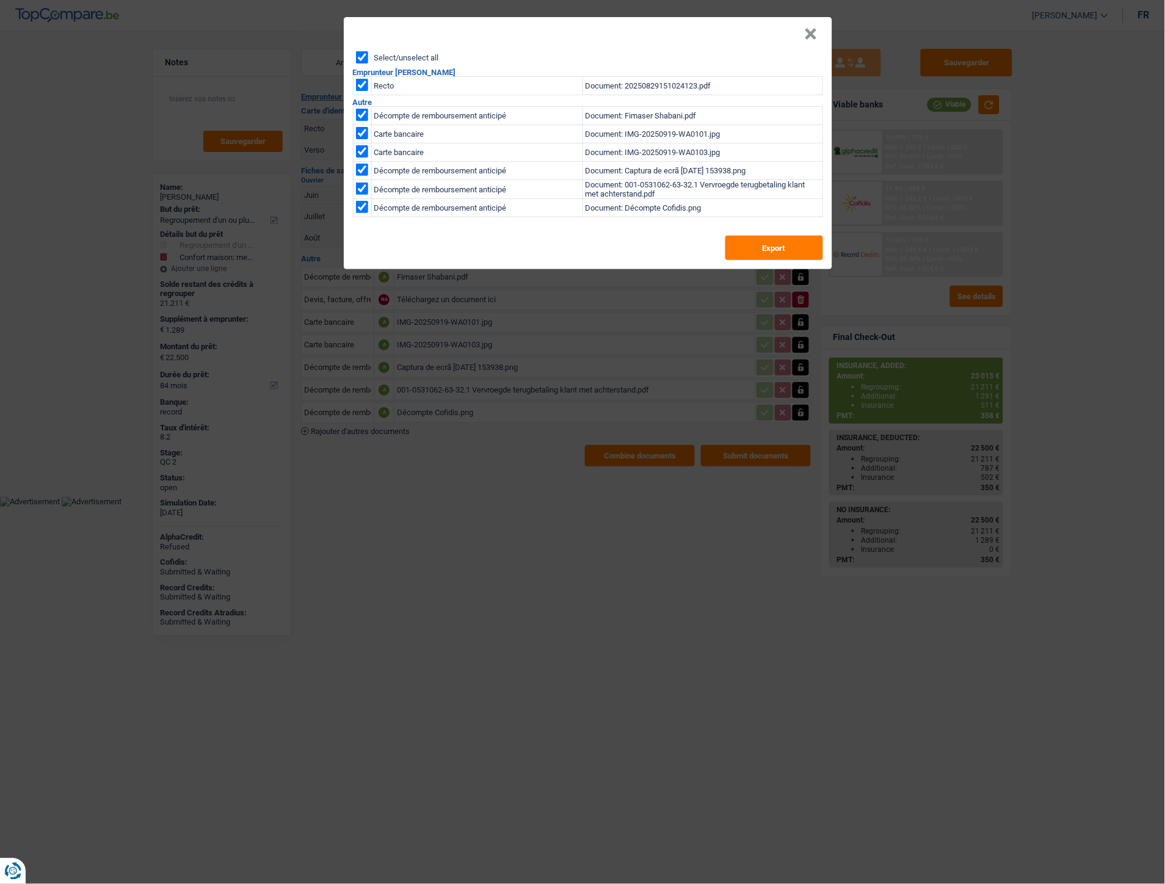
click at [804, 34] on button "×" at bounding box center [810, 34] width 13 height 12
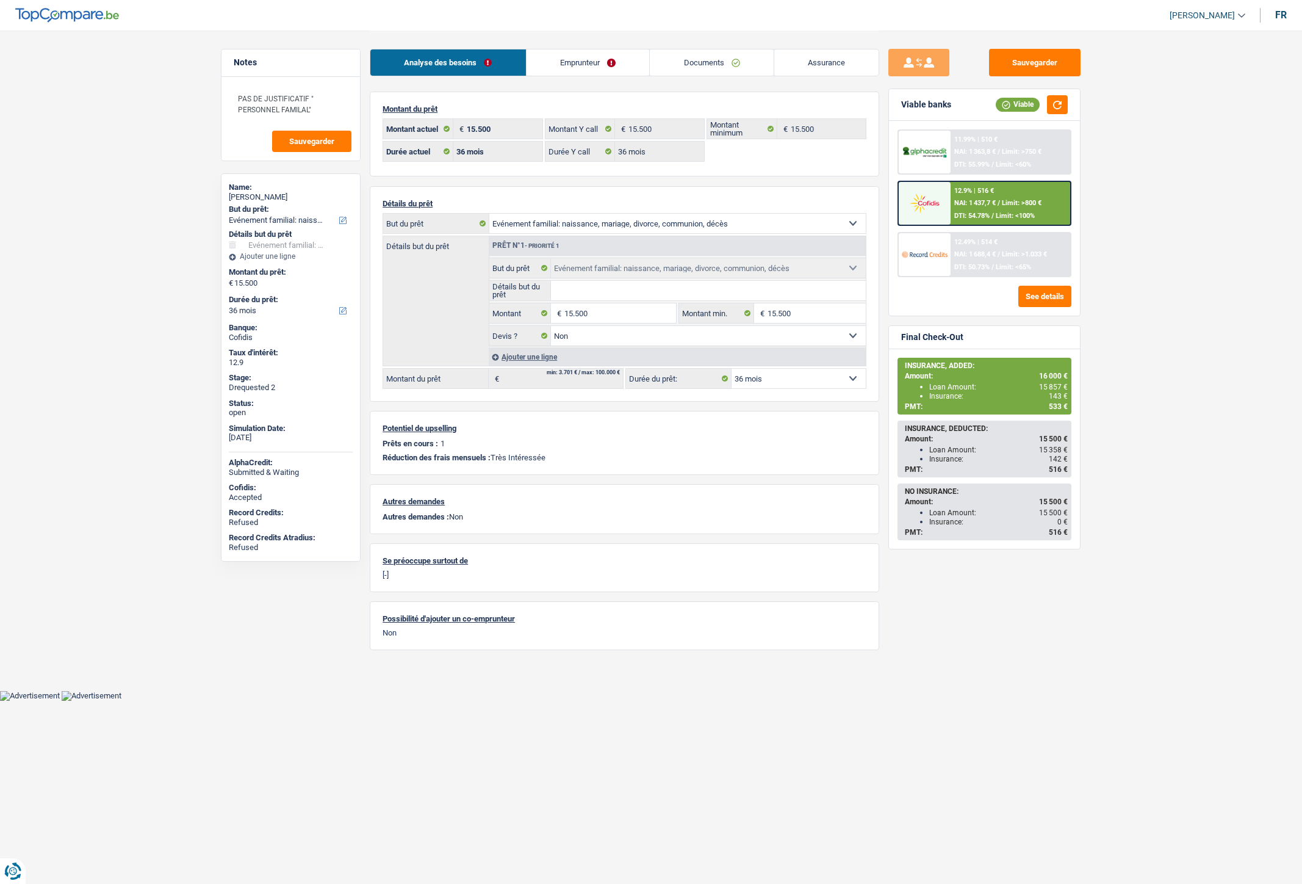
select select "familyEvent"
select select "36"
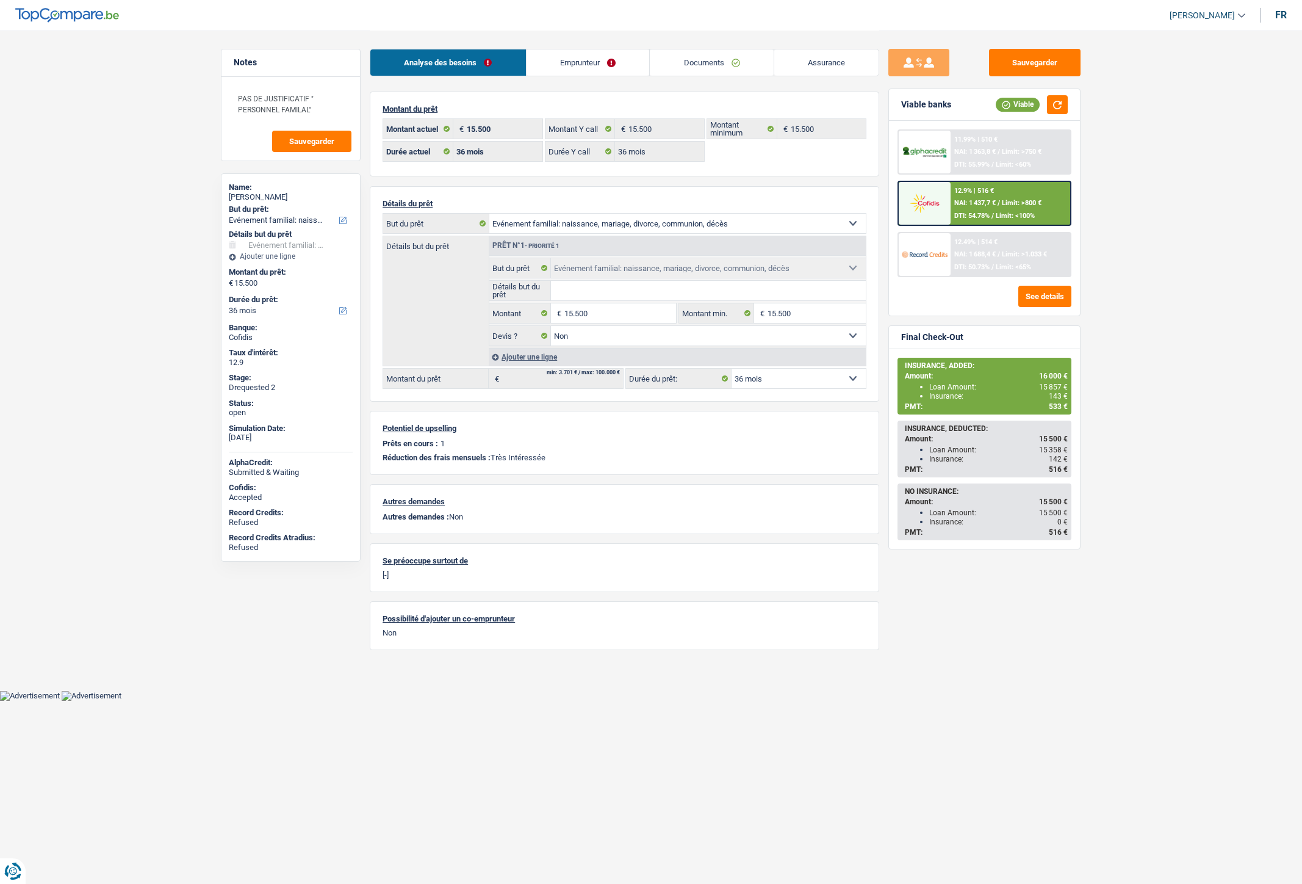
select select "familyEvent"
select select "false"
select select "36"
drag, startPoint x: 598, startPoint y: 71, endPoint x: 754, endPoint y: 108, distance: 160.0
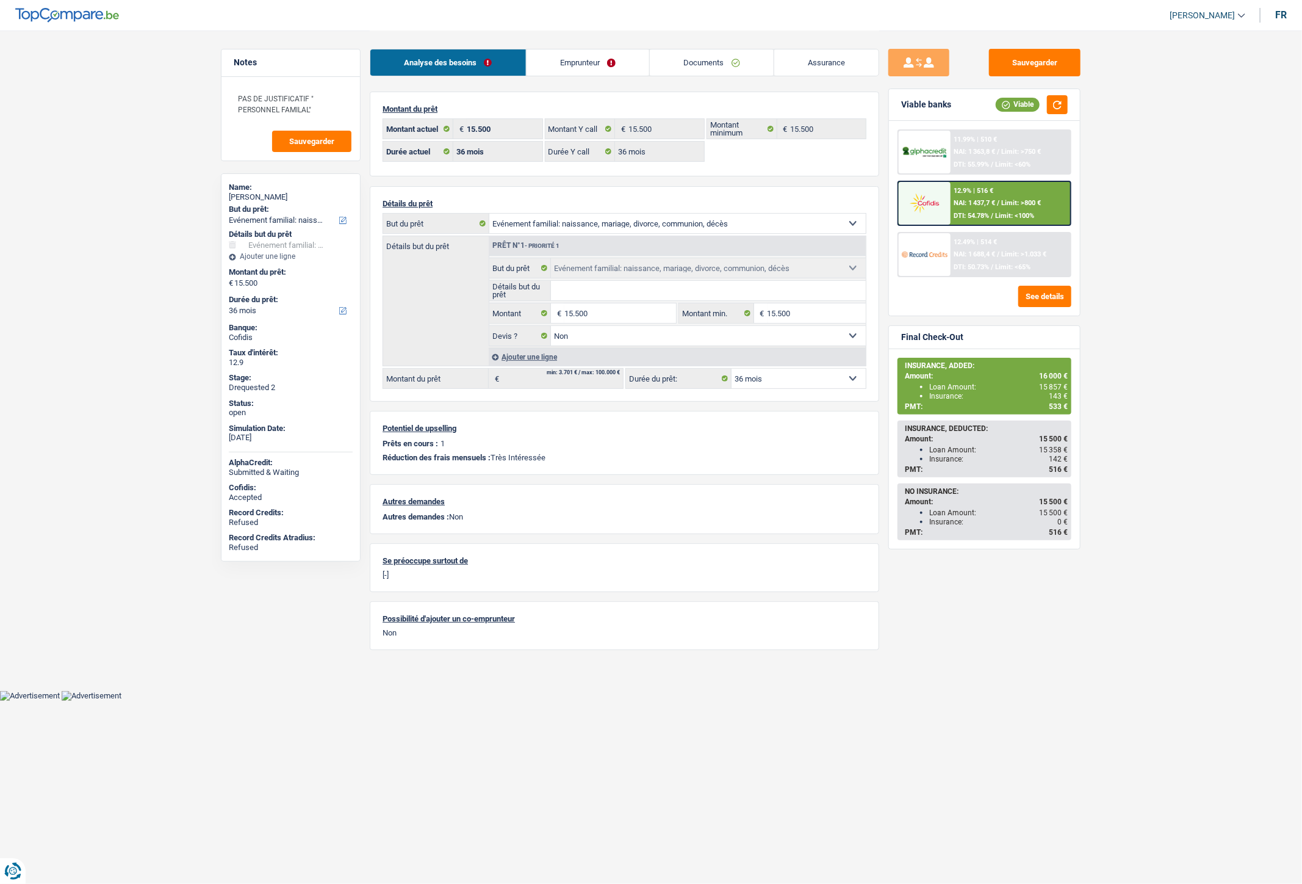
click at [598, 71] on link "Emprunteur" at bounding box center [588, 62] width 123 height 26
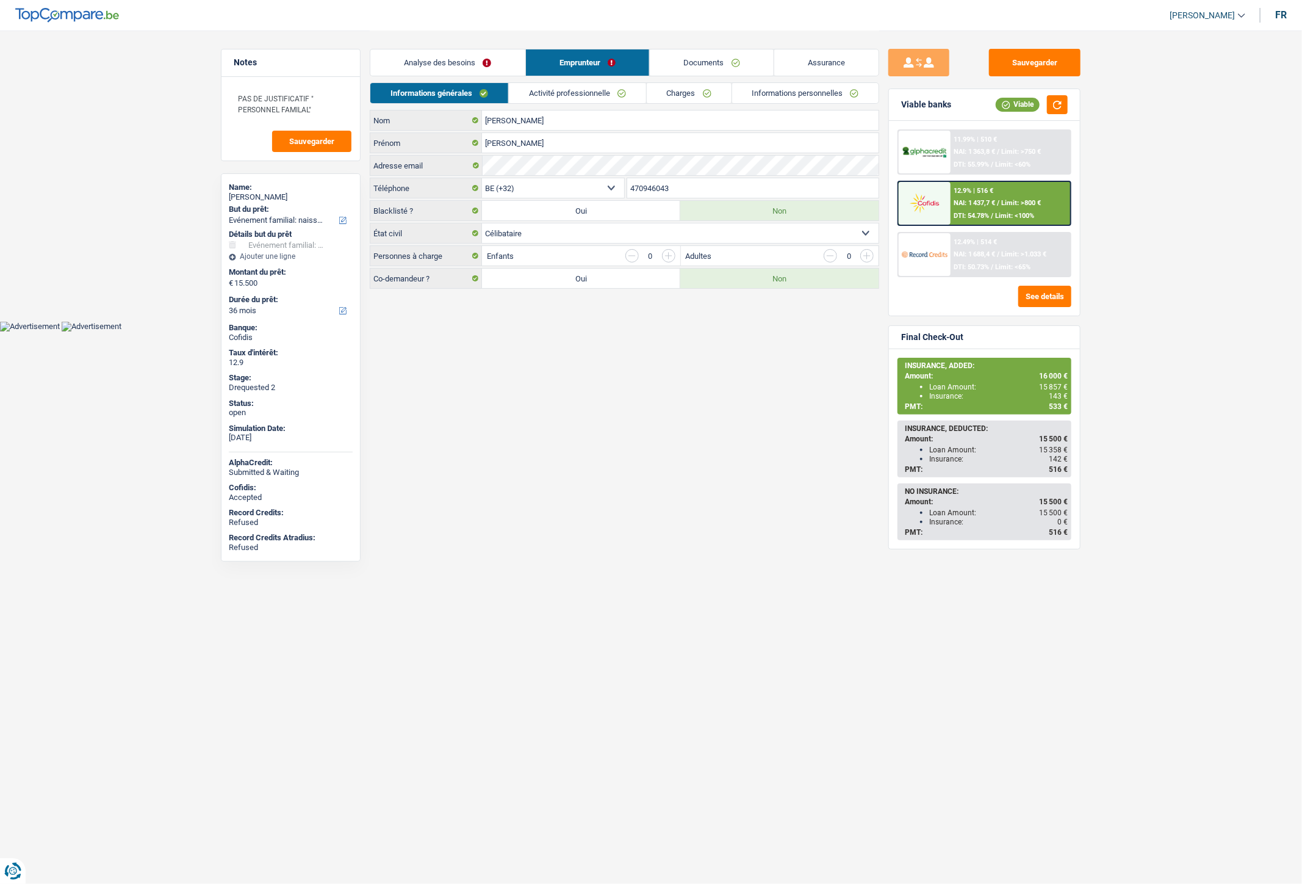
click at [790, 92] on link "Informations personnelles" at bounding box center [805, 93] width 147 height 20
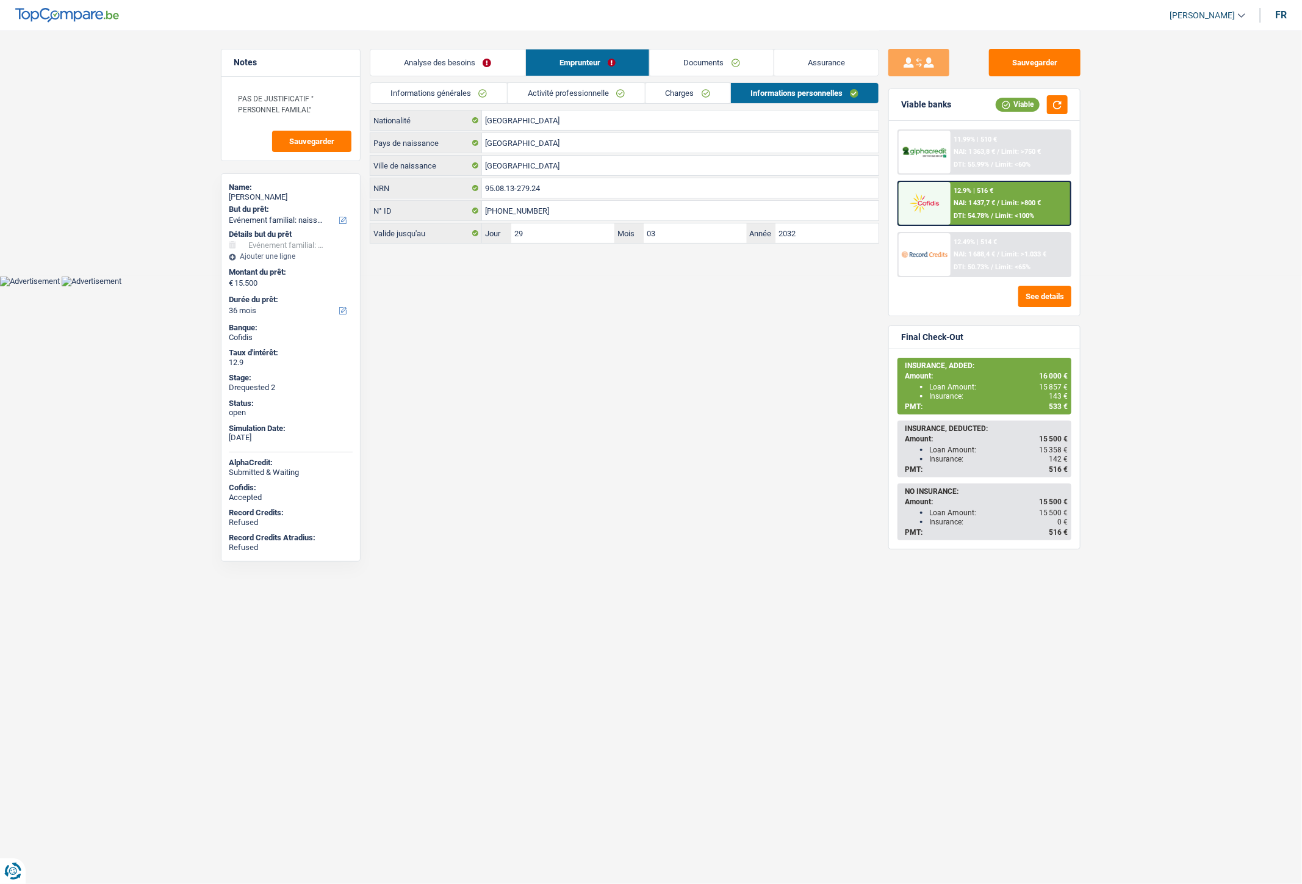
click at [262, 192] on div "Dylan Abousleiman" at bounding box center [291, 197] width 124 height 10
drag, startPoint x: 250, startPoint y: 193, endPoint x: 303, endPoint y: 195, distance: 52.5
click at [303, 195] on div "Dylan Abousleiman" at bounding box center [291, 197] width 124 height 10
copy div "Abousleiman"
drag, startPoint x: 527, startPoint y: 349, endPoint x: 513, endPoint y: 263, distance: 87.2
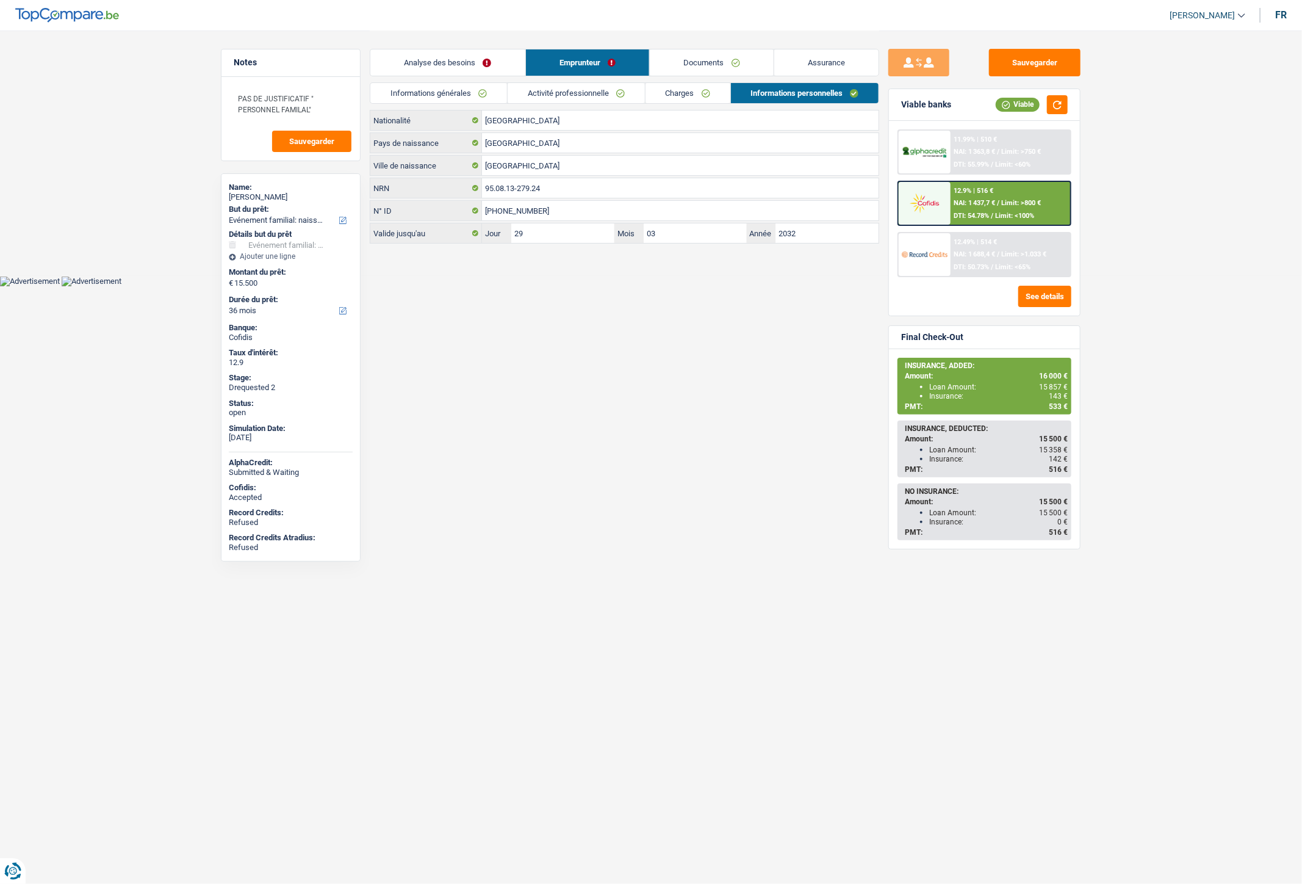
click at [527, 286] on html "Vous avez le contrôle de vos données Nous utilisons des cookies, tout comme nos…" at bounding box center [651, 143] width 1302 height 286
click at [828, 71] on link "Assurance" at bounding box center [827, 62] width 105 height 26
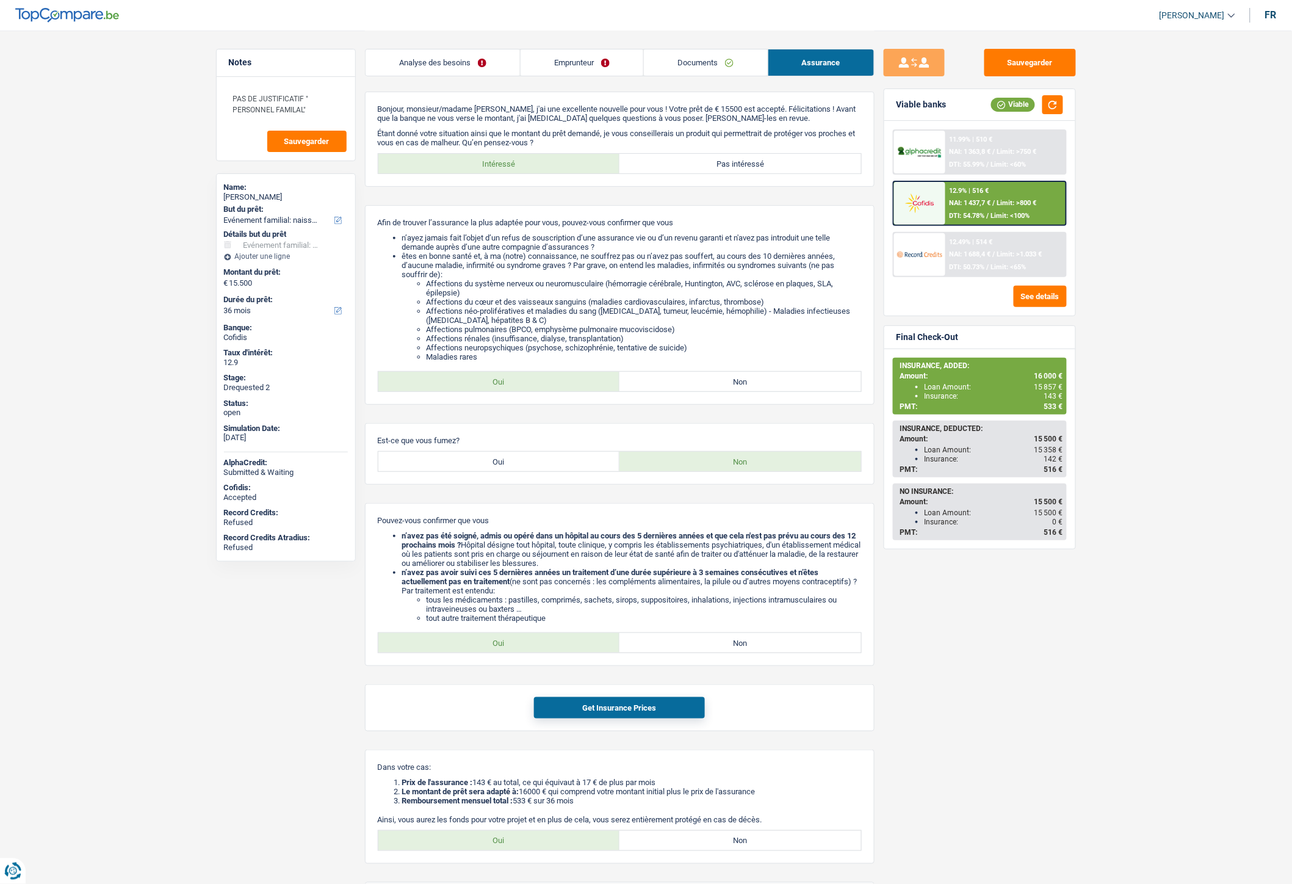
click at [729, 65] on link "Documents" at bounding box center [705, 62] width 123 height 26
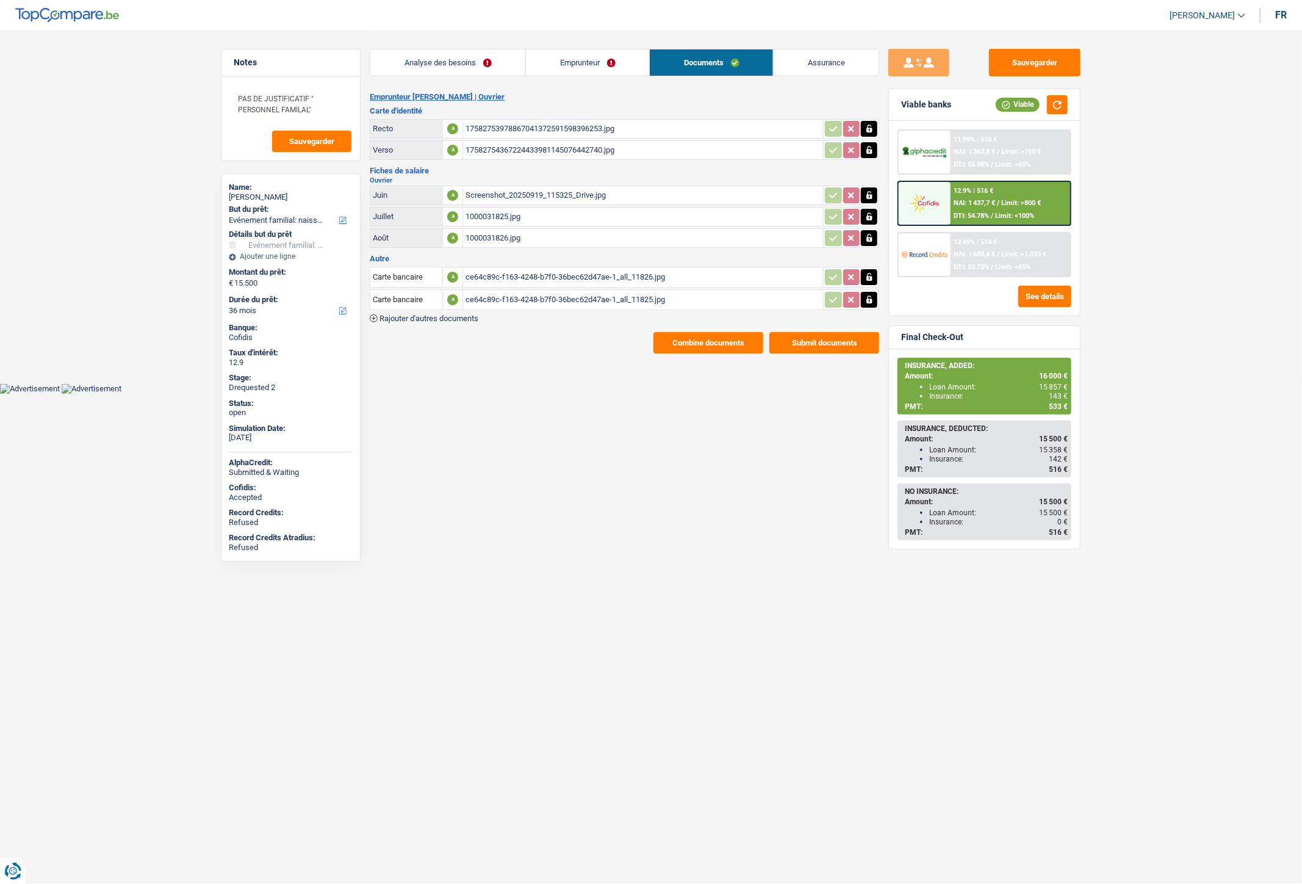
click at [734, 342] on button "Combine documents" at bounding box center [709, 342] width 110 height 21
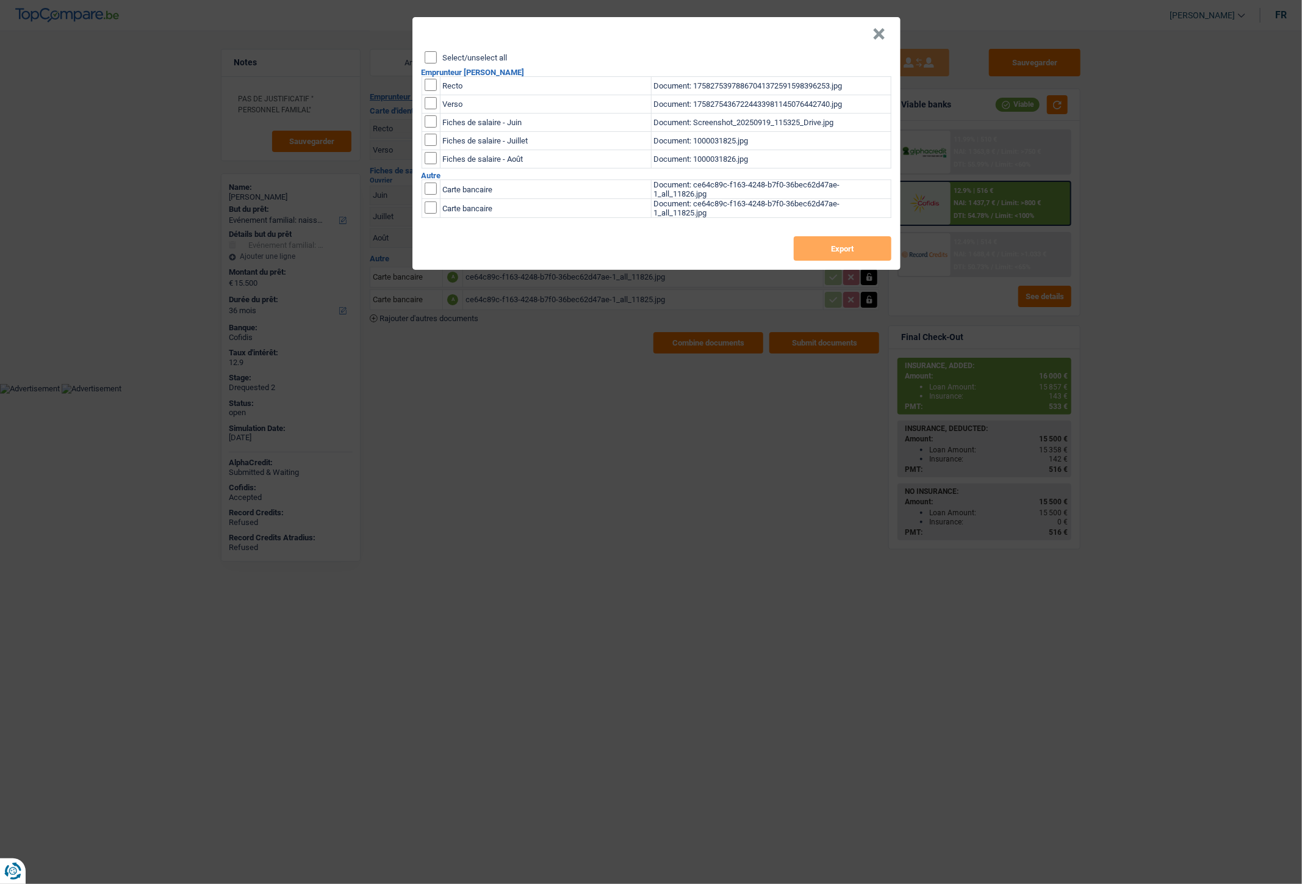
click at [436, 85] on input "checkbox" at bounding box center [431, 85] width 12 height 12
checkbox input "true"
click at [433, 97] on input "checkbox" at bounding box center [431, 103] width 12 height 12
checkbox input "true"
drag, startPoint x: 851, startPoint y: 259, endPoint x: 847, endPoint y: 253, distance: 7.3
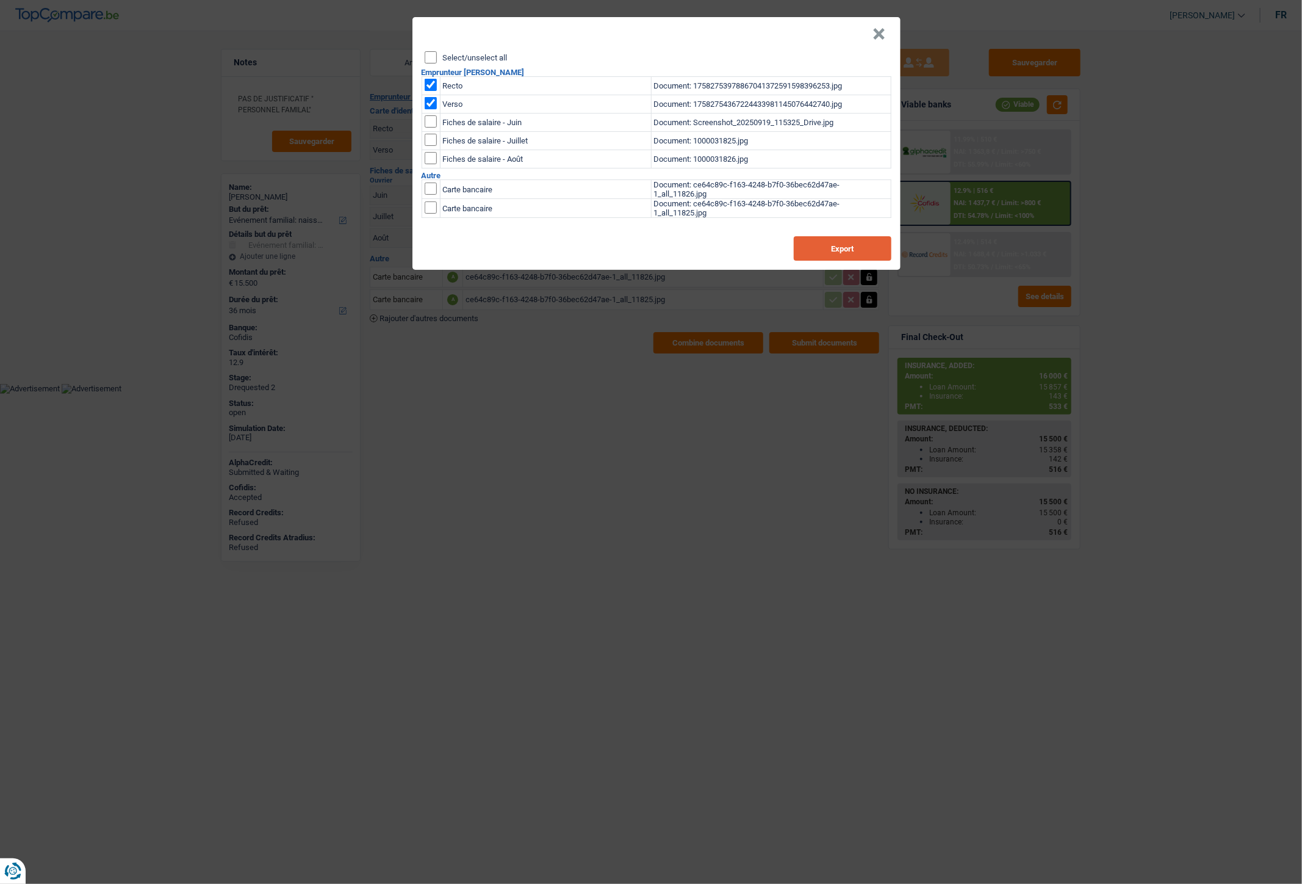
click at [851, 259] on button "Export" at bounding box center [843, 248] width 98 height 24
click at [878, 34] on button "×" at bounding box center [879, 34] width 13 height 12
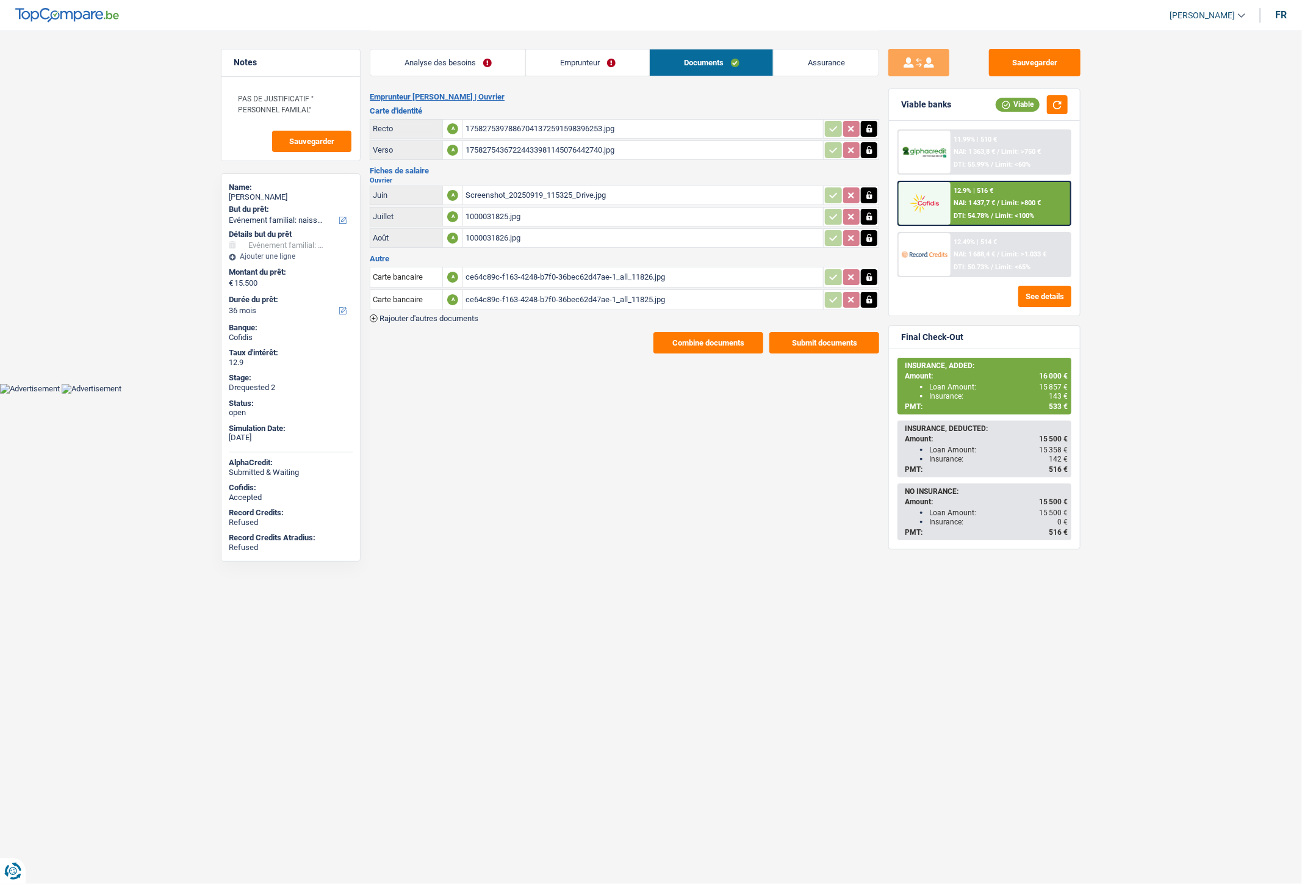
click at [571, 55] on link "Emprunteur" at bounding box center [587, 62] width 123 height 26
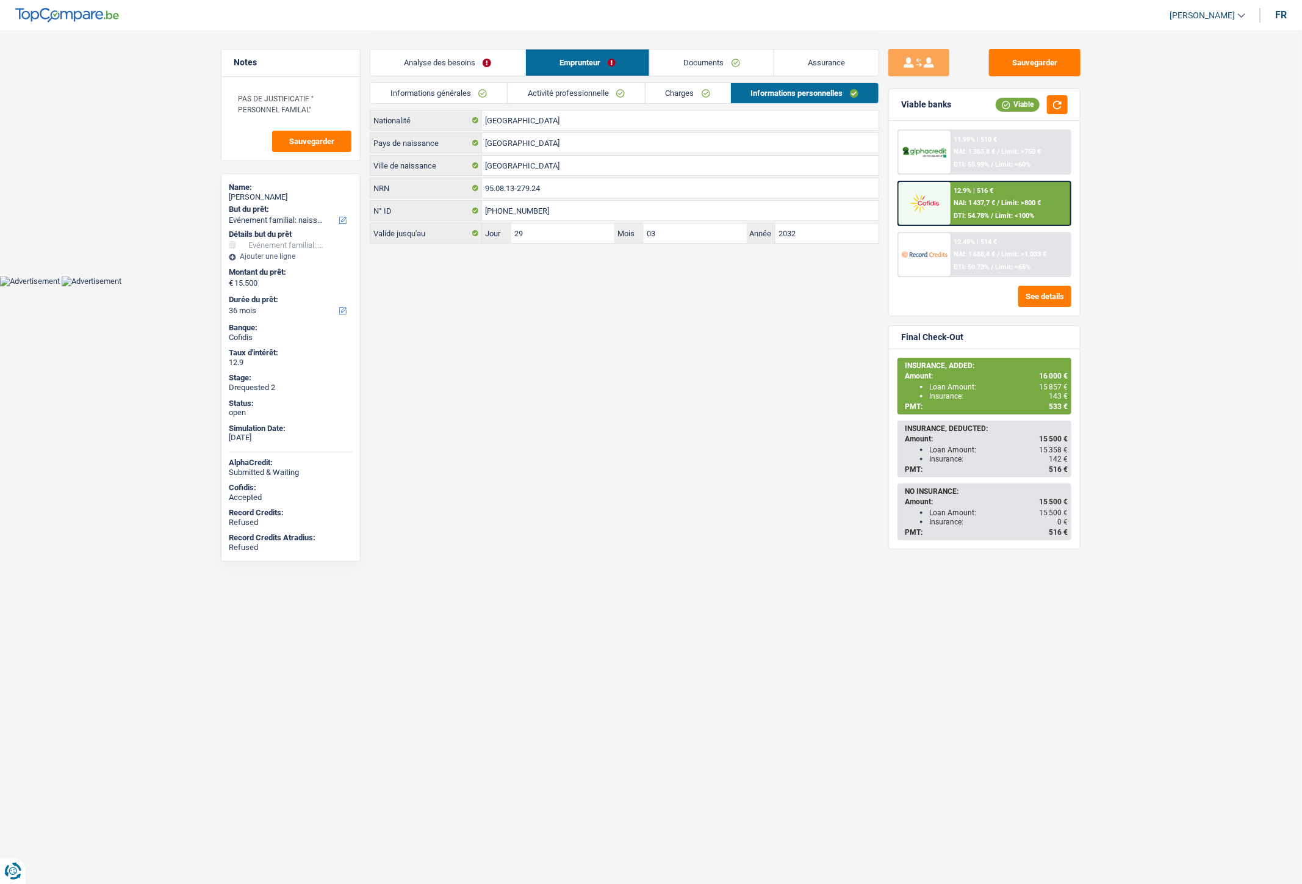
click at [447, 65] on link "Analyse des besoins" at bounding box center [447, 62] width 155 height 26
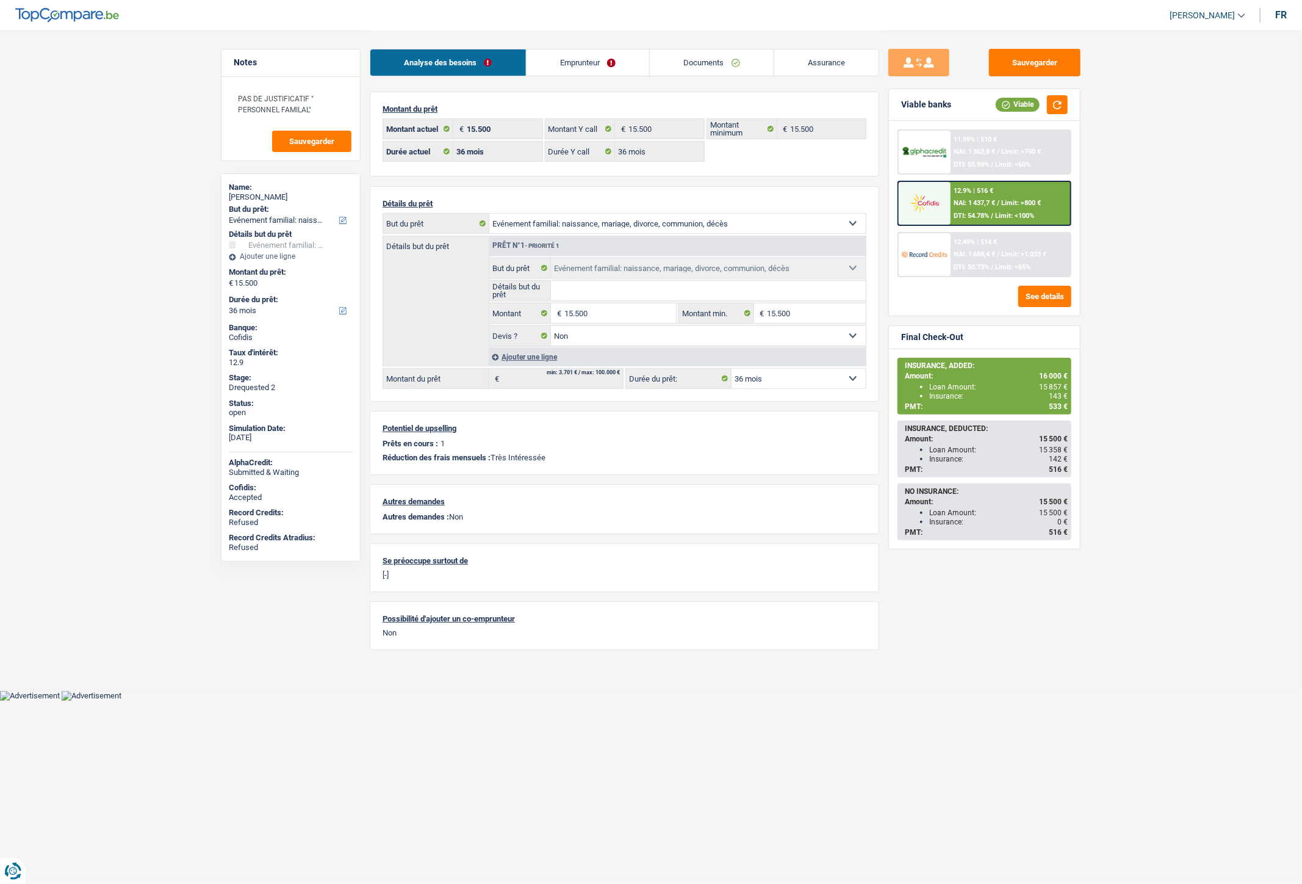
click at [617, 56] on link "Emprunteur" at bounding box center [588, 62] width 123 height 26
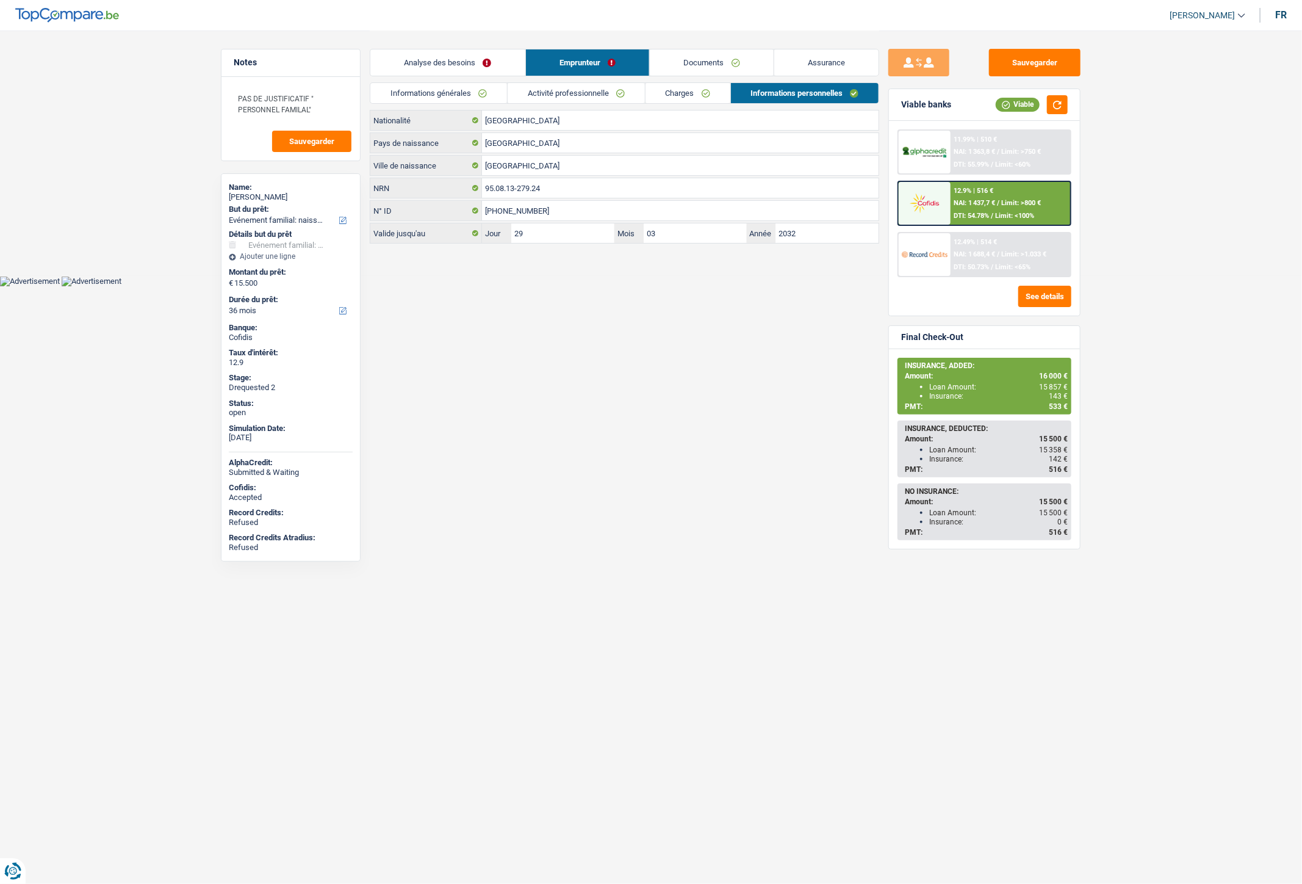
click at [681, 98] on link "Charges" at bounding box center [688, 93] width 85 height 20
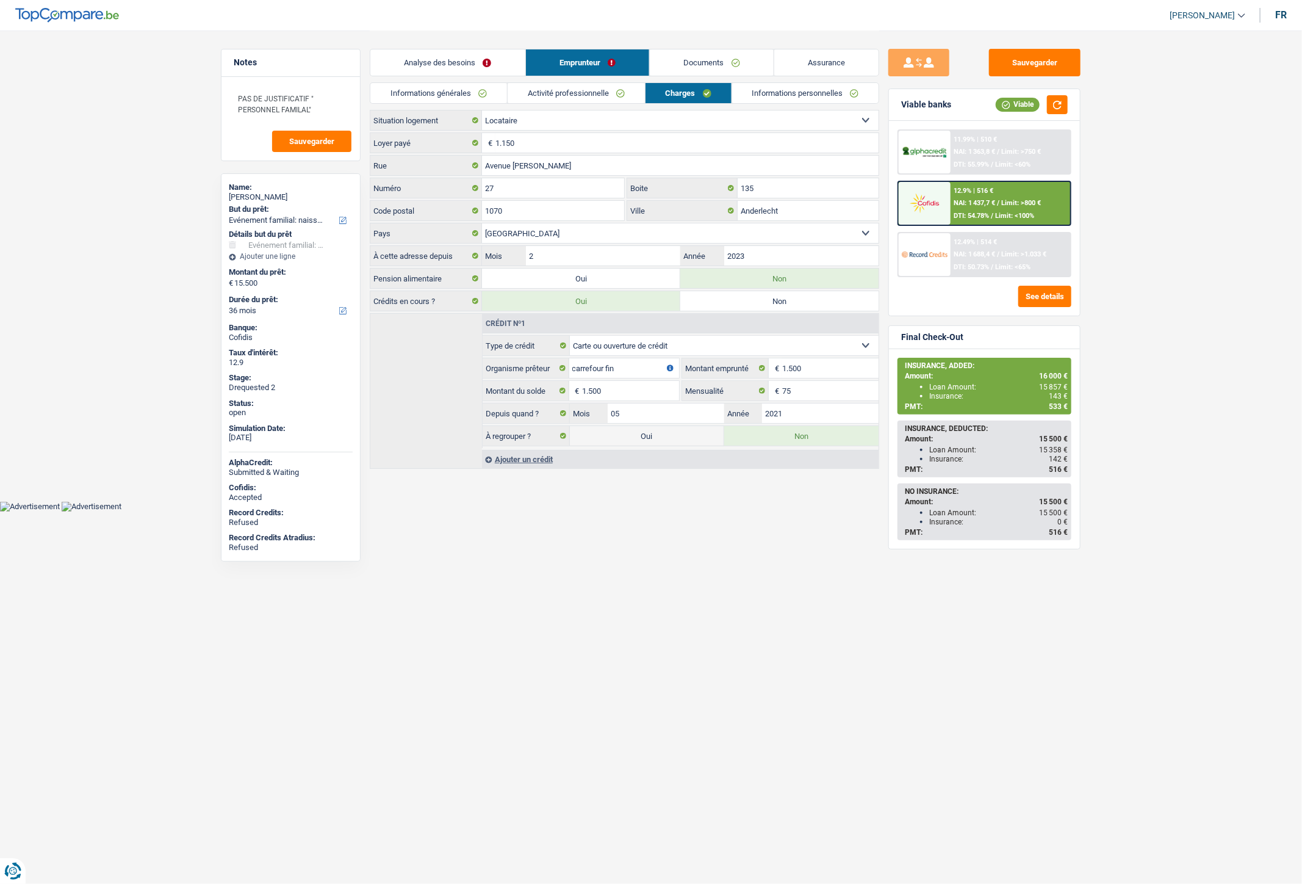
click at [583, 98] on link "Activité professionnelle" at bounding box center [576, 93] width 137 height 20
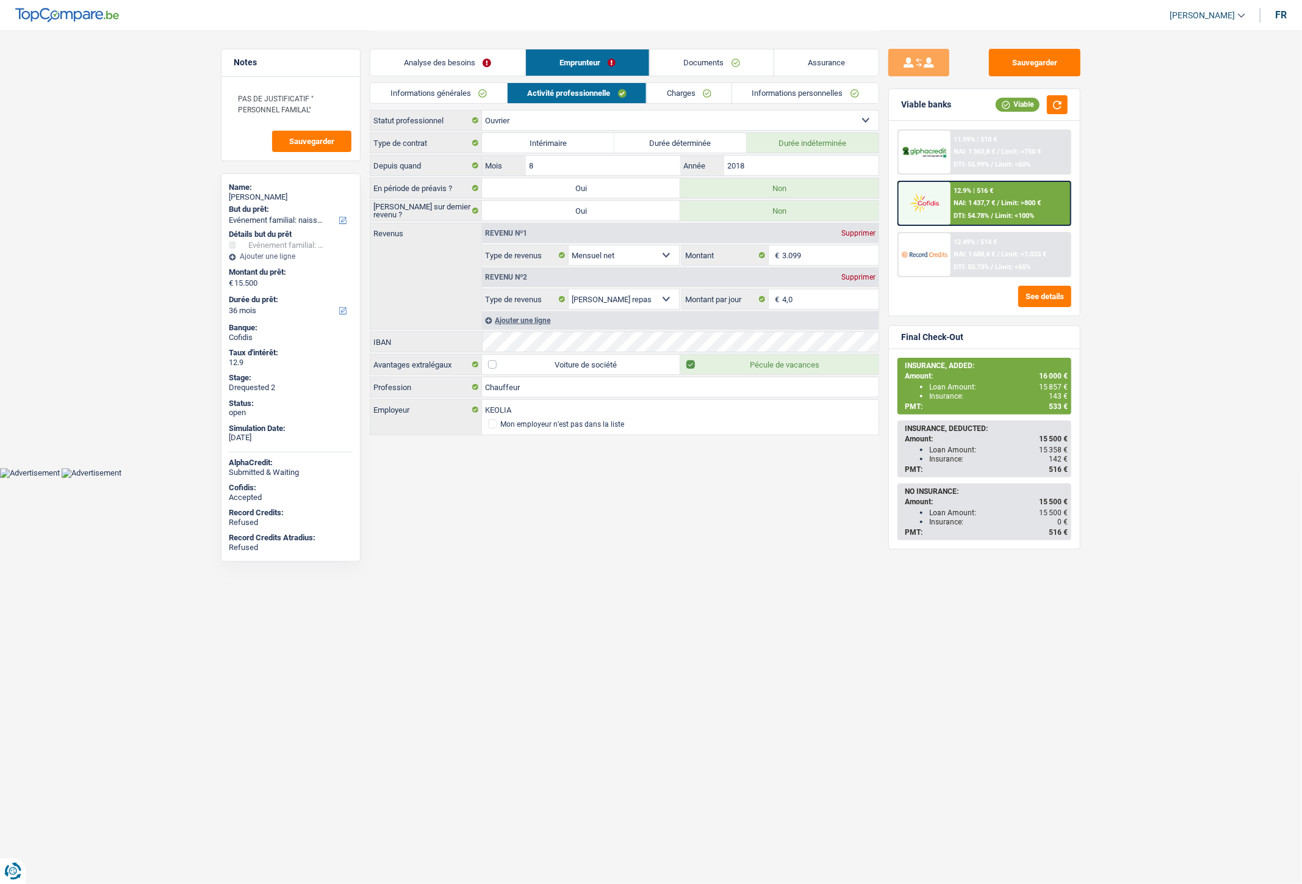
click at [434, 90] on link "Informations générales" at bounding box center [438, 93] width 137 height 20
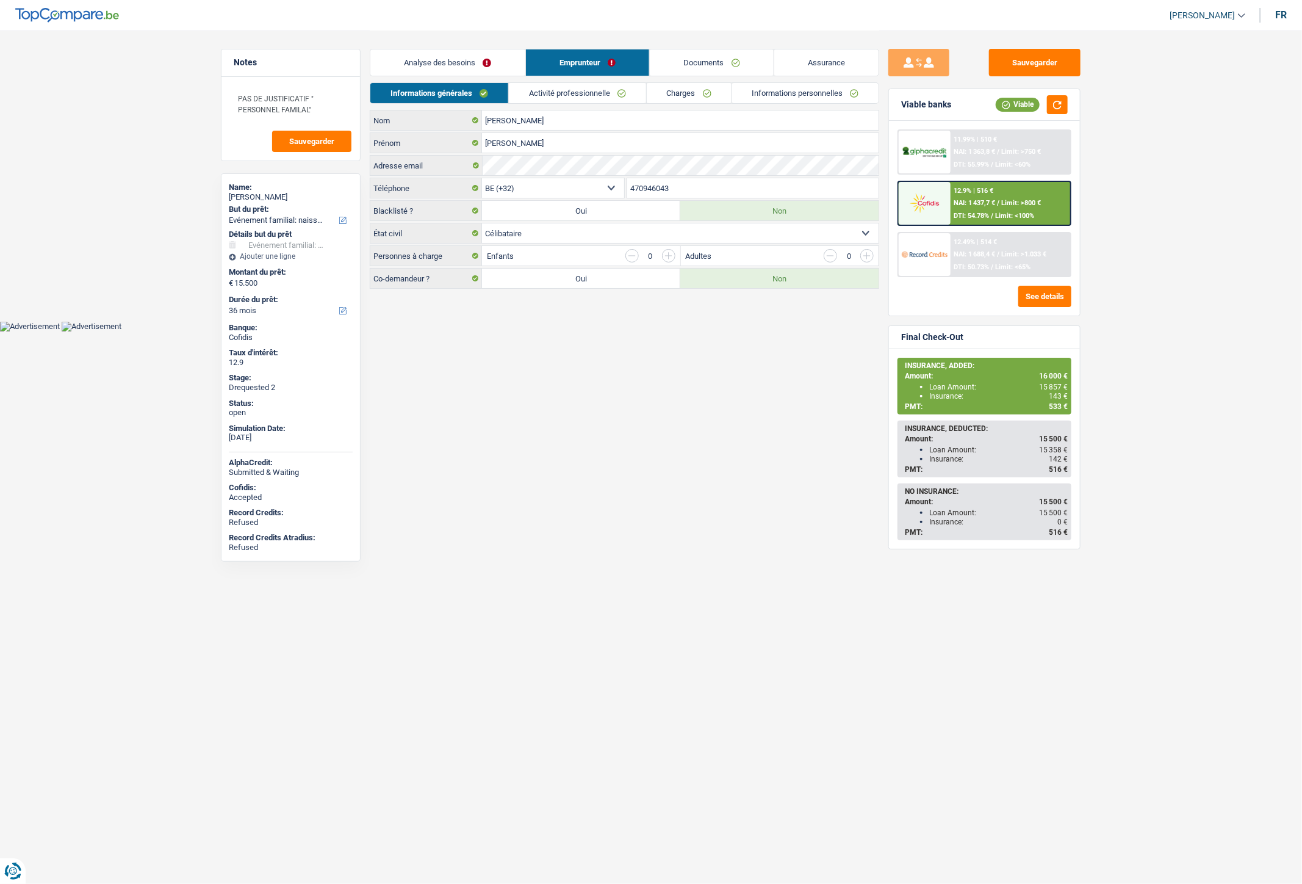
drag, startPoint x: 707, startPoint y: 185, endPoint x: 612, endPoint y: 186, distance: 94.6
click at [612, 186] on div "BE (+32) LU (+352) Sélectionner une option Téléphone 470946043 Téléphone" at bounding box center [625, 189] width 510 height 23
click at [718, 70] on link "Documents" at bounding box center [712, 62] width 124 height 26
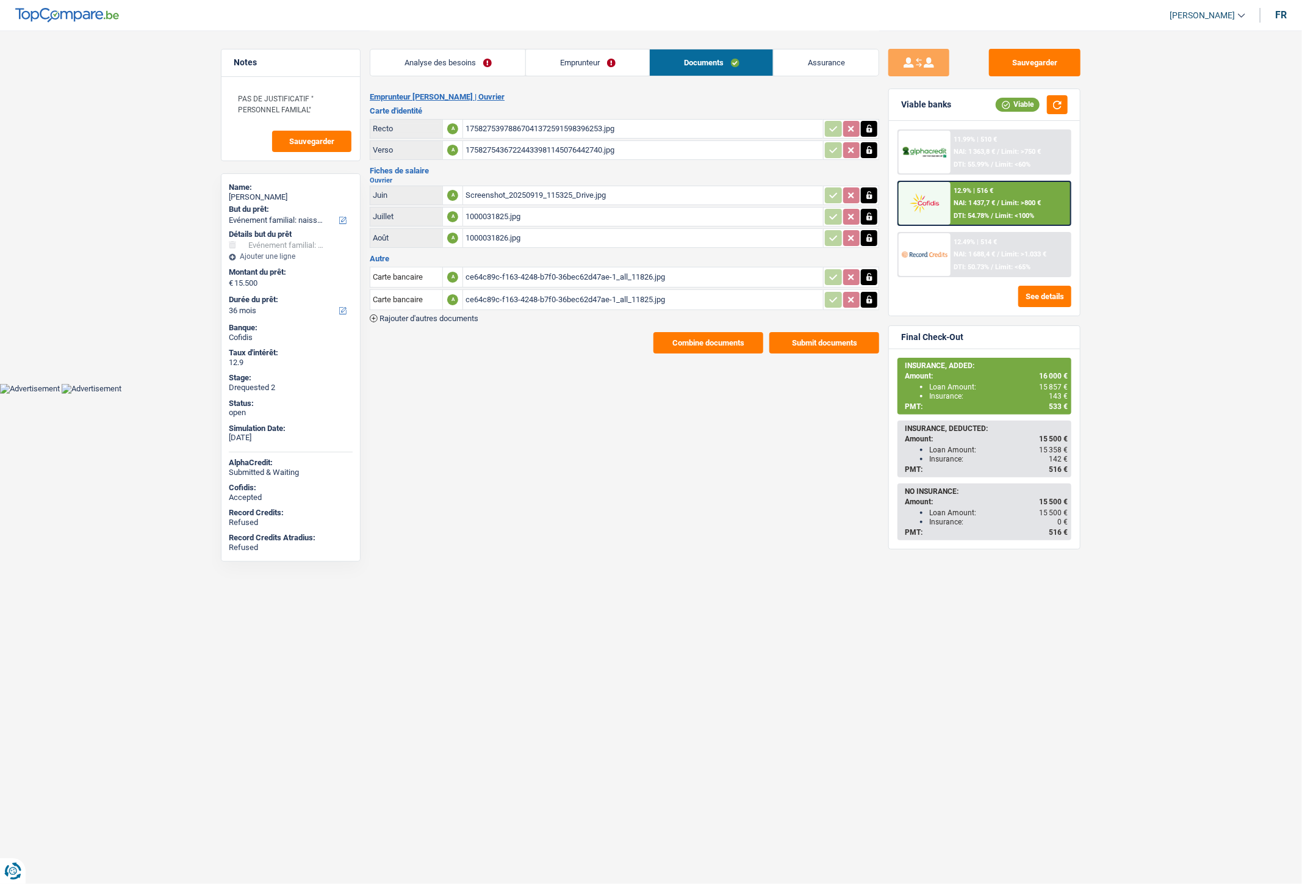
click at [502, 190] on div "Screenshot_20250919_115325_Drive.jpg" at bounding box center [643, 195] width 355 height 18
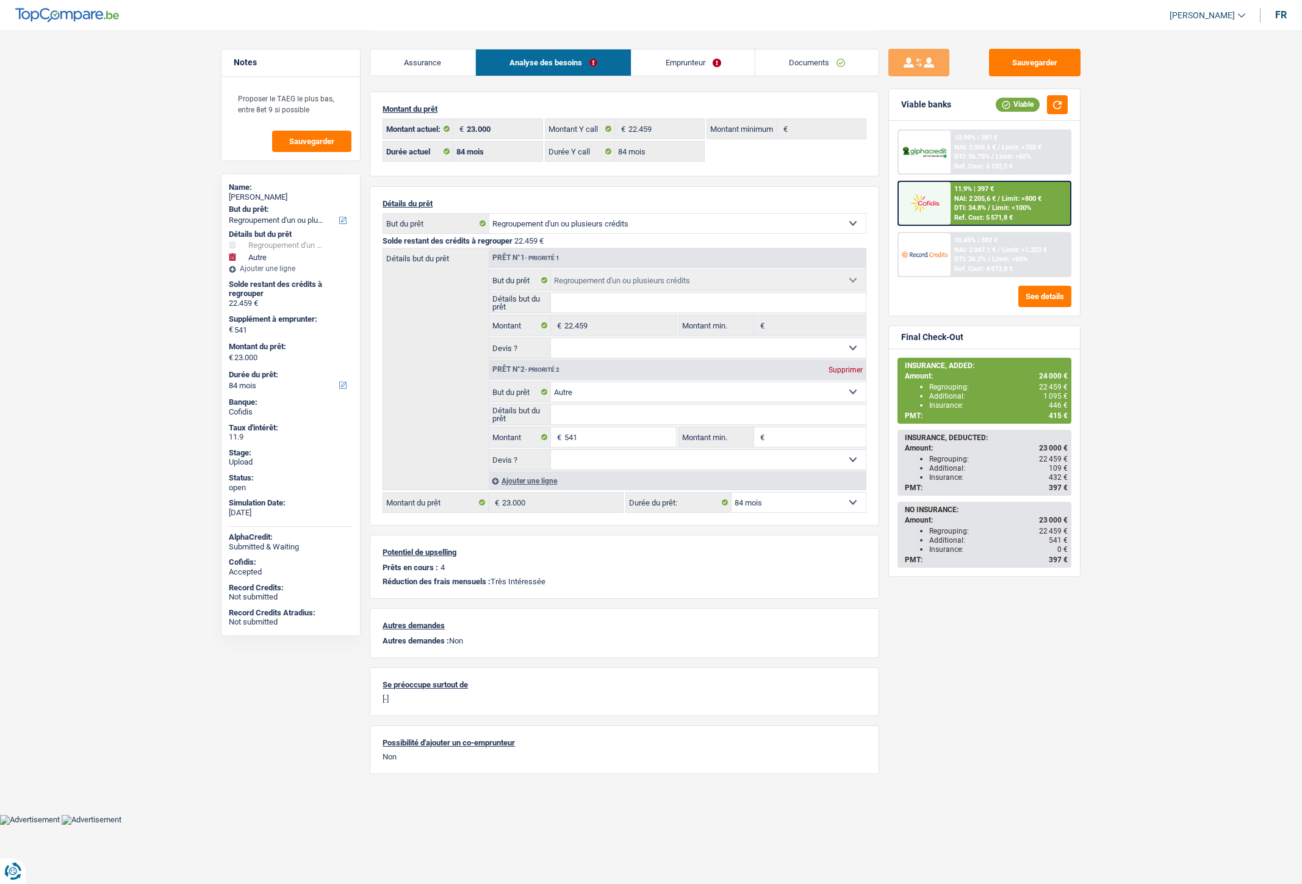
select select "refinancing"
select select "other"
select select "84"
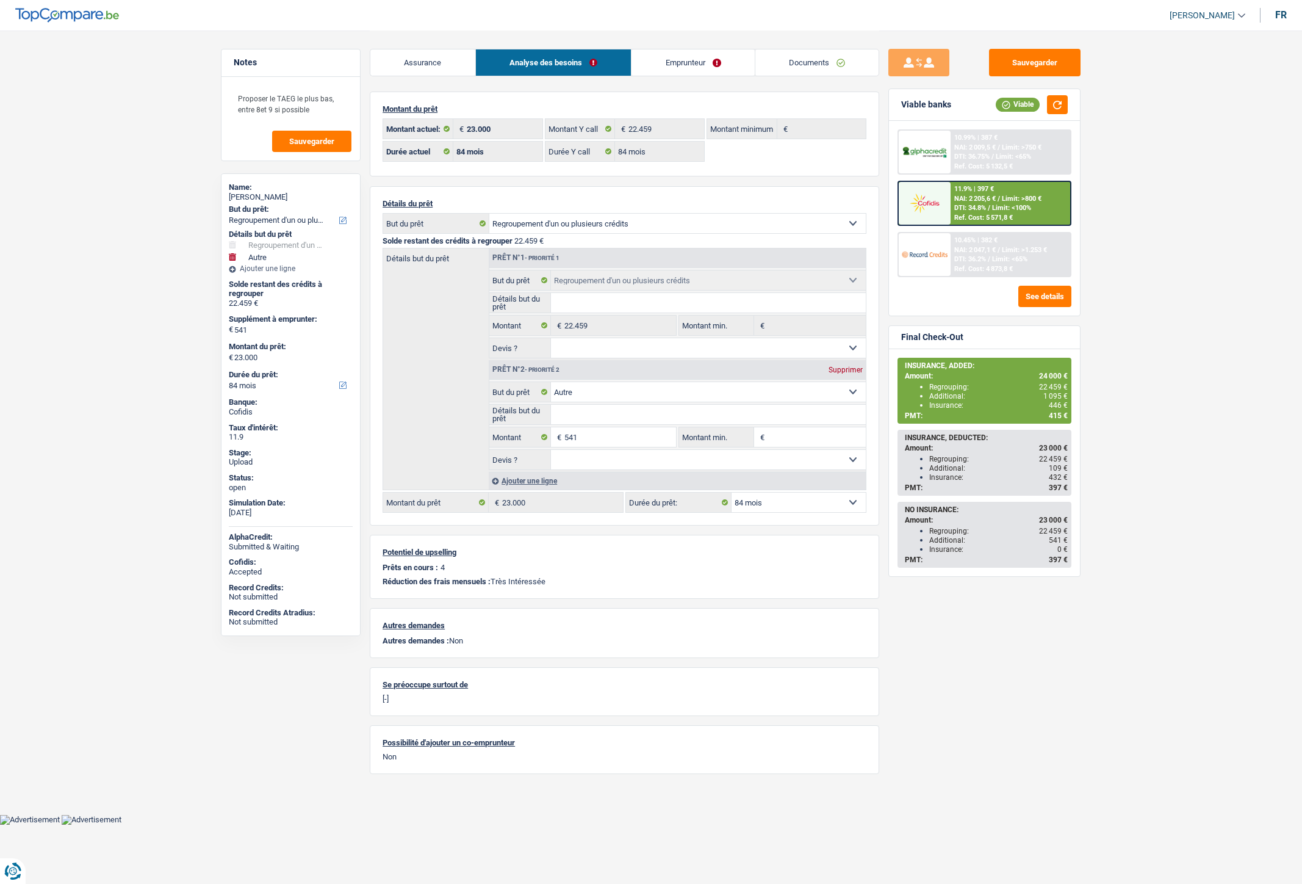
select select "84"
select select "refinancing"
select select "other"
select select "84"
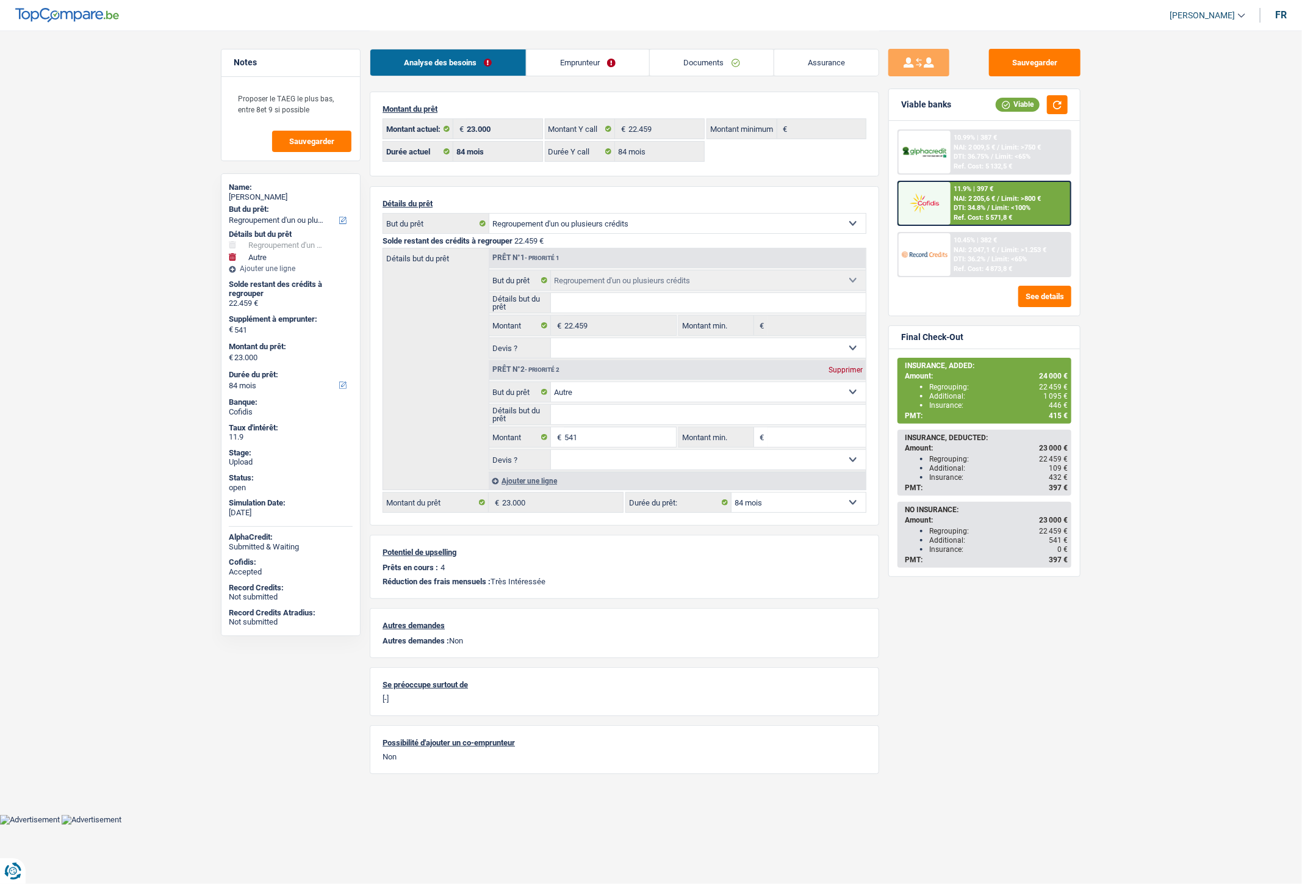
click at [562, 60] on link "Emprunteur" at bounding box center [588, 62] width 123 height 26
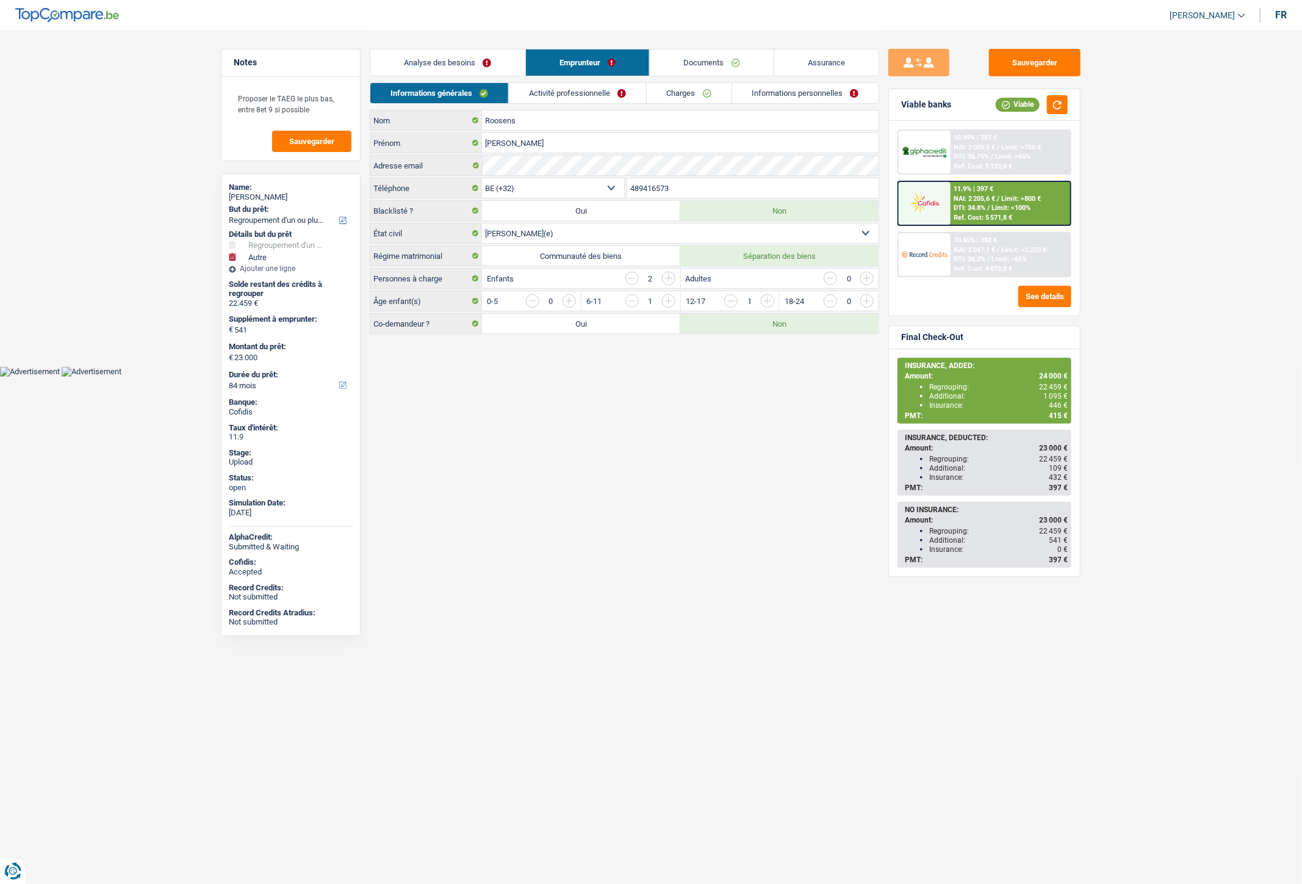
click at [792, 96] on link "Informations personnelles" at bounding box center [805, 93] width 147 height 20
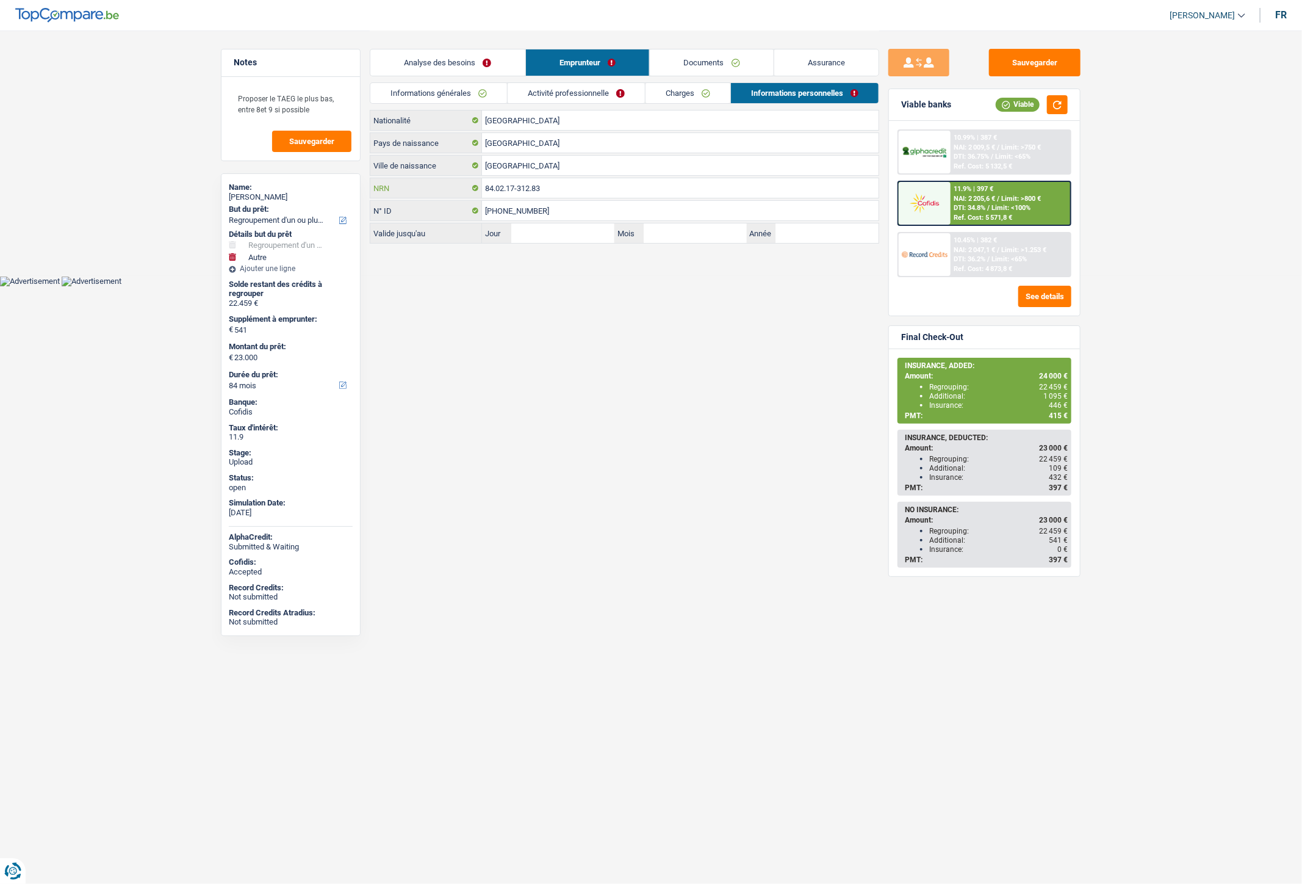
drag, startPoint x: 552, startPoint y: 190, endPoint x: 479, endPoint y: 184, distance: 72.8
click at [479, 184] on div "84.02.17-312.83 NRN" at bounding box center [624, 188] width 508 height 20
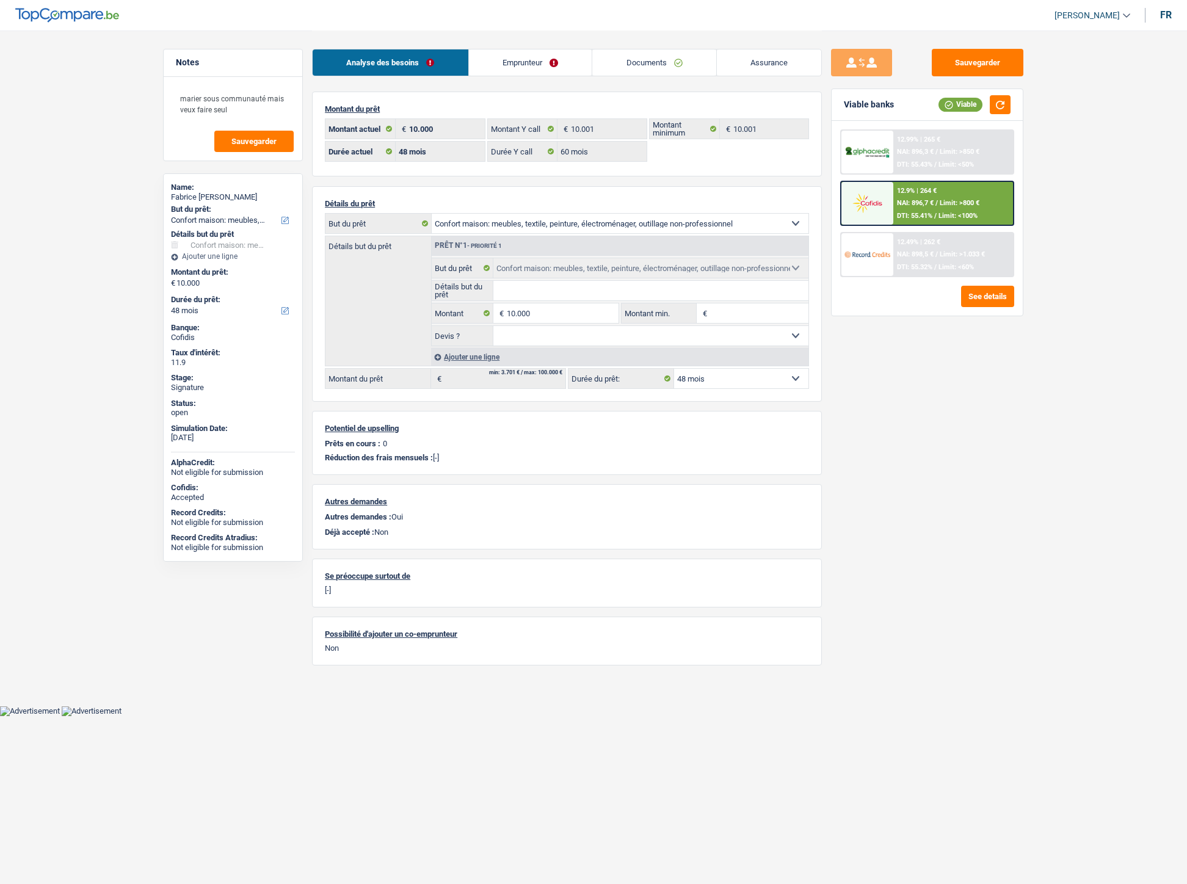
select select "household"
select select "48"
select select "60"
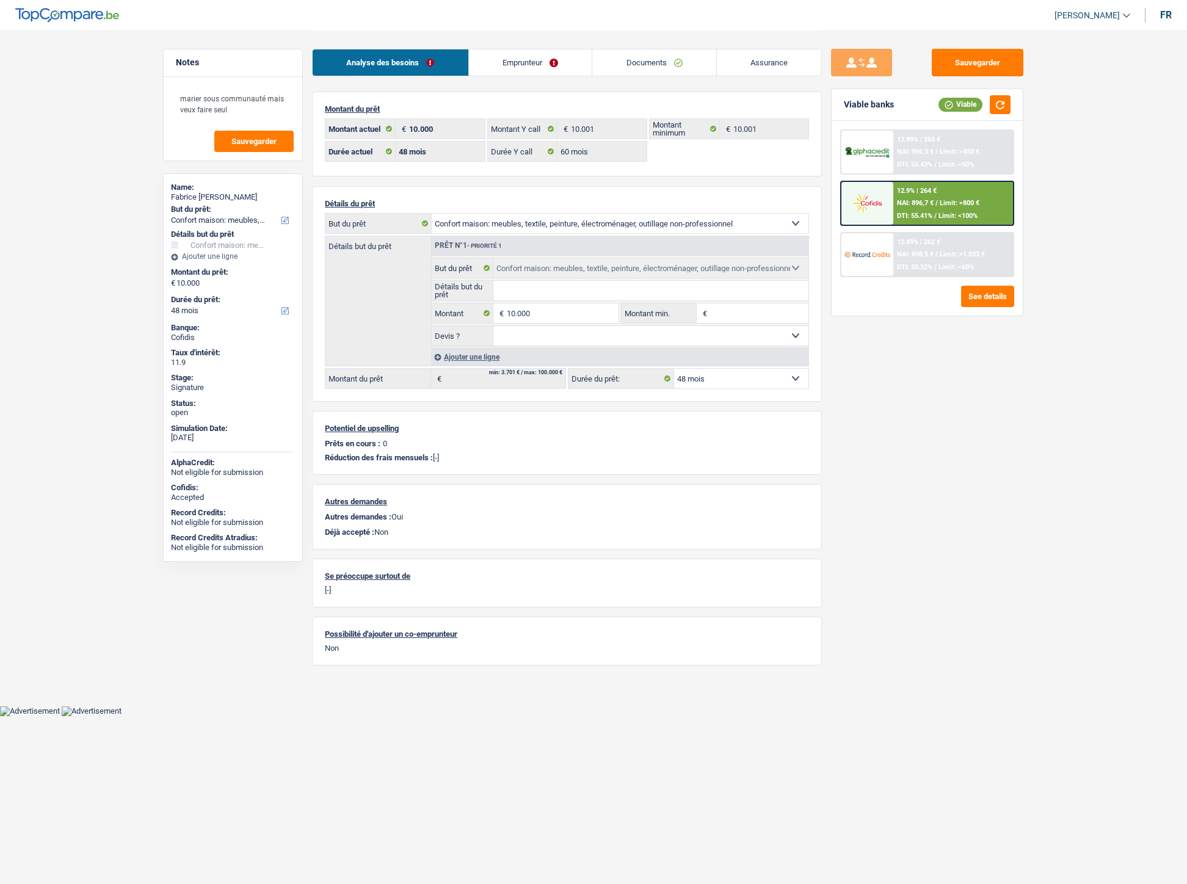
select select "household"
select select "48"
click at [627, 56] on link "Documents" at bounding box center [654, 62] width 124 height 26
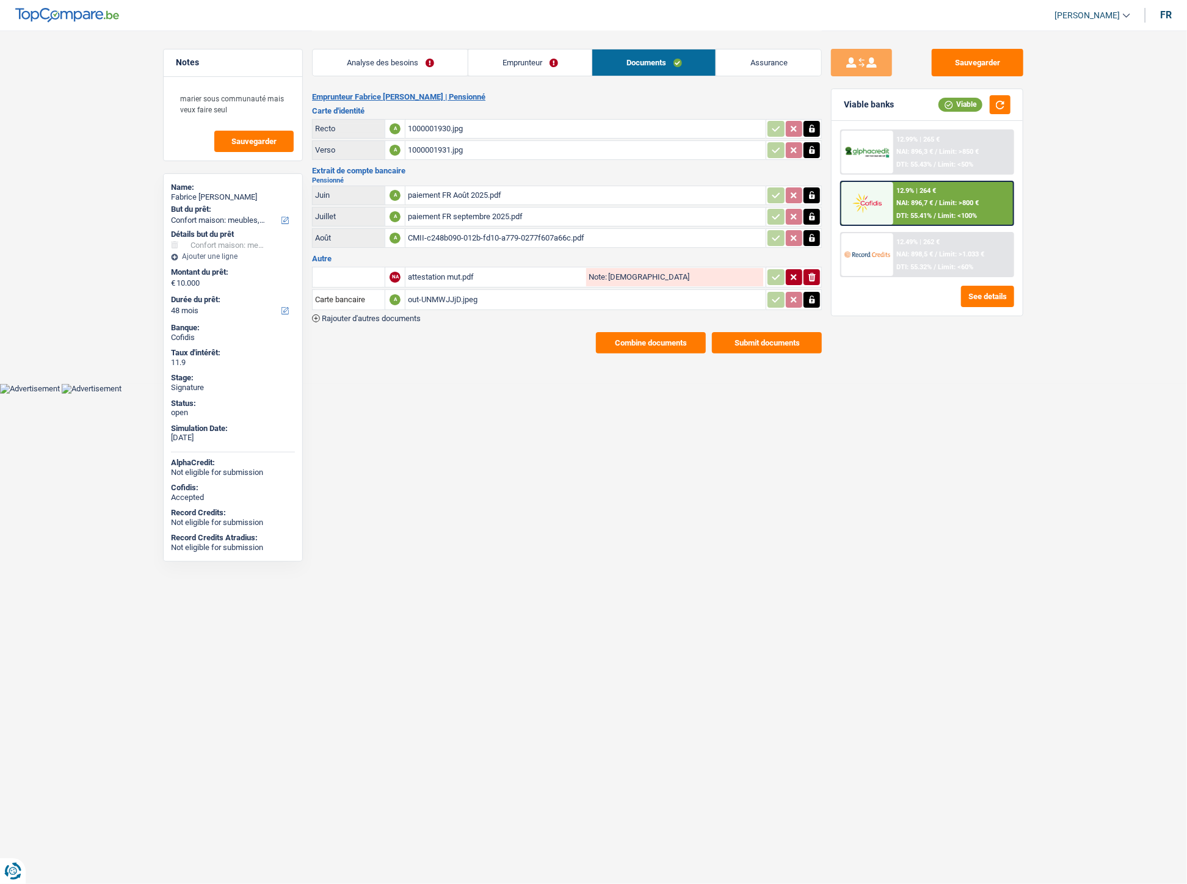
click at [399, 314] on span "Rajouter d'autres documents" at bounding box center [371, 318] width 99 height 8
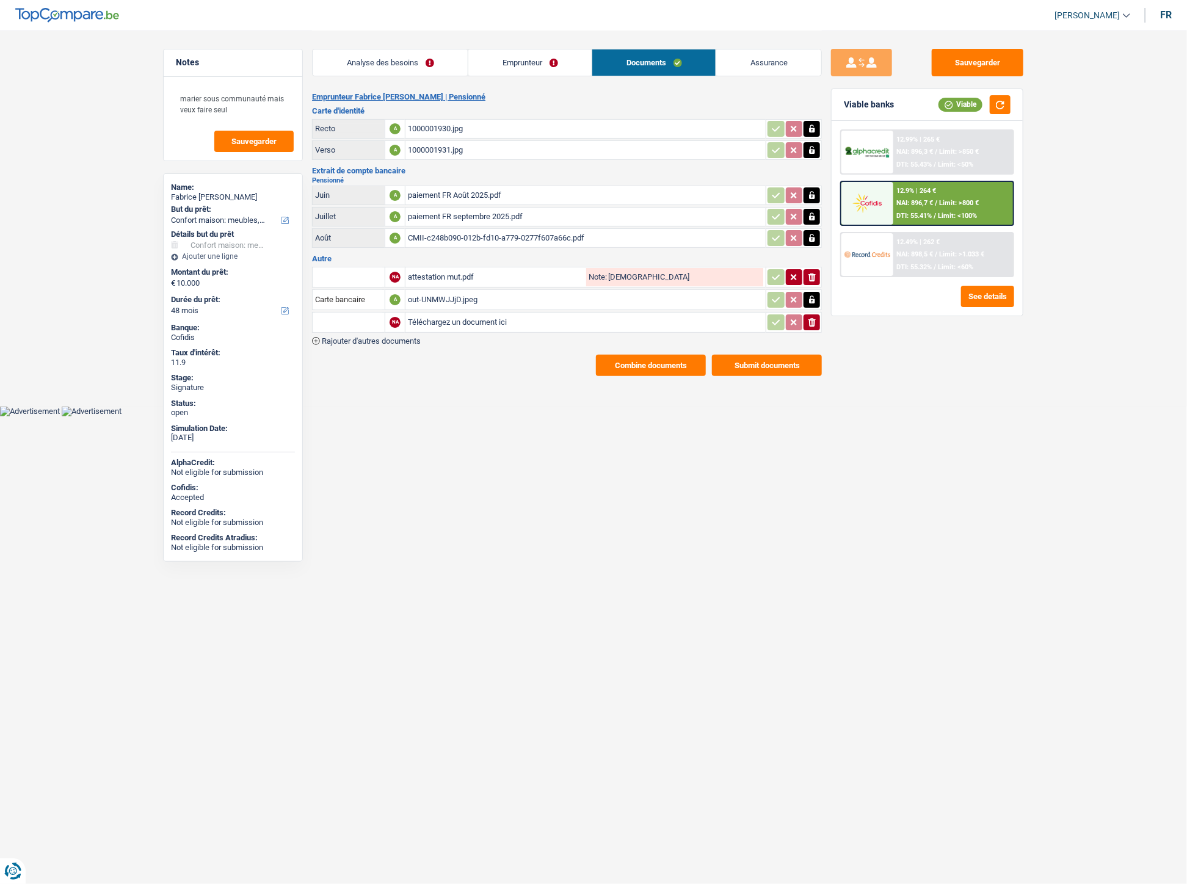
click at [391, 330] on div "NA attestation mut.pdf Note: Attesta ionicons-v5-e Carte bancaire A out-UNMWJJj…" at bounding box center [567, 305] width 510 height 80
click at [332, 337] on span "Rajouter d'autres documents" at bounding box center [371, 341] width 99 height 8
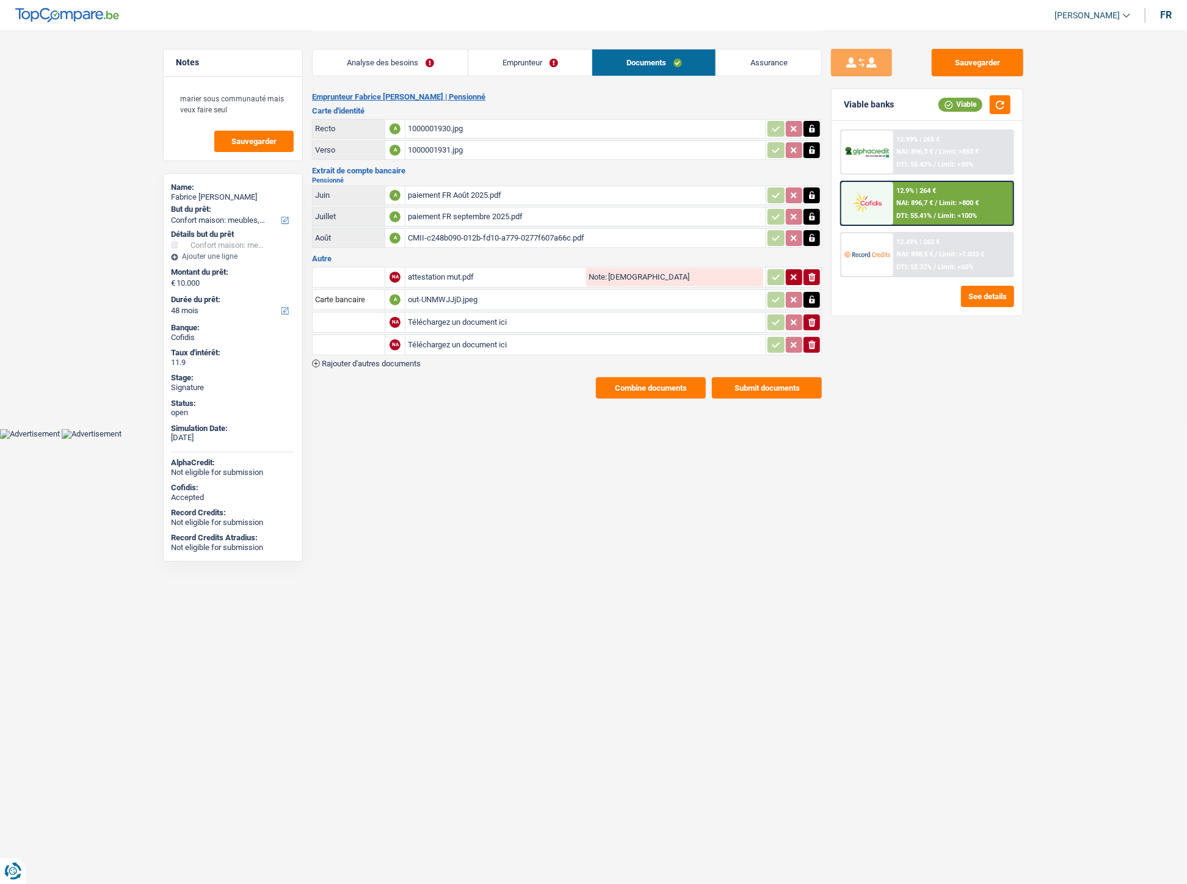
click at [349, 359] on span "Rajouter d'autres documents" at bounding box center [371, 363] width 99 height 8
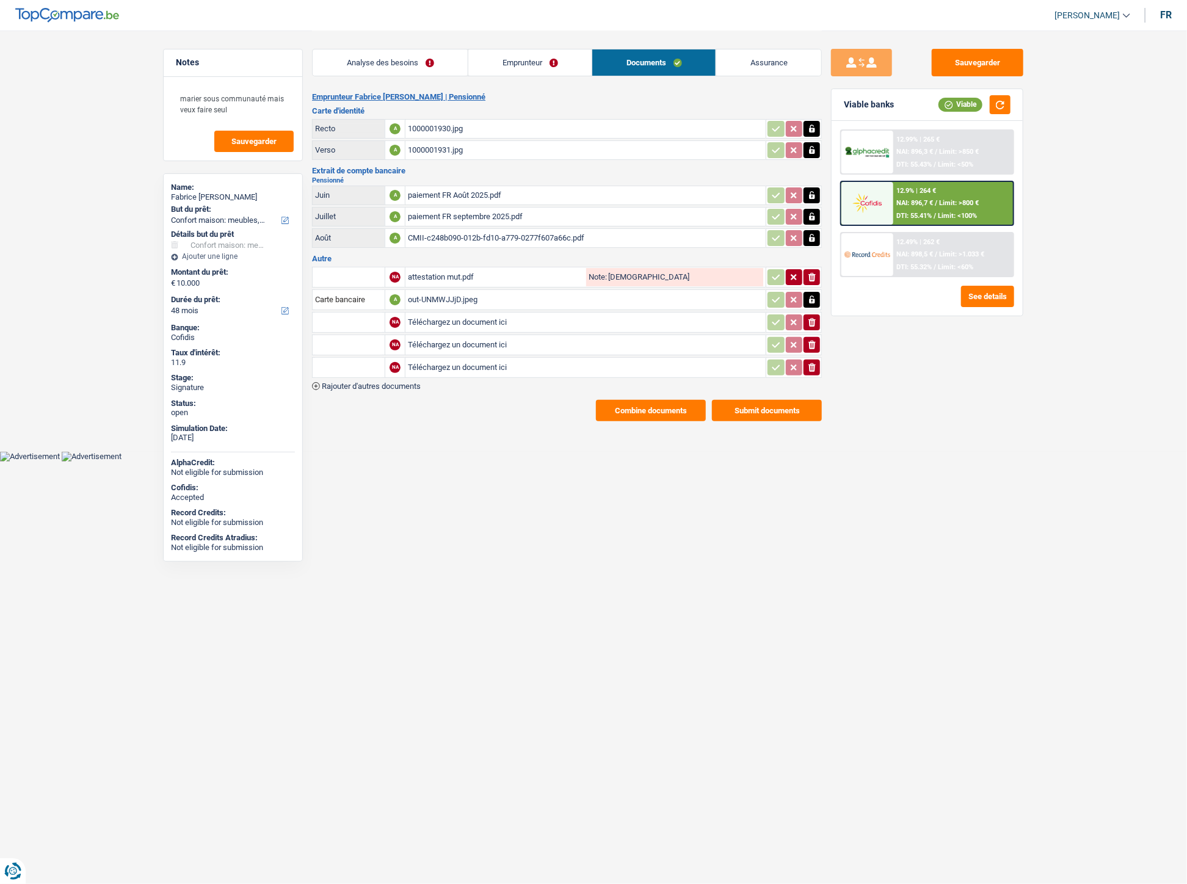
click at [345, 382] on span "Rajouter d'autres documents" at bounding box center [371, 386] width 99 height 8
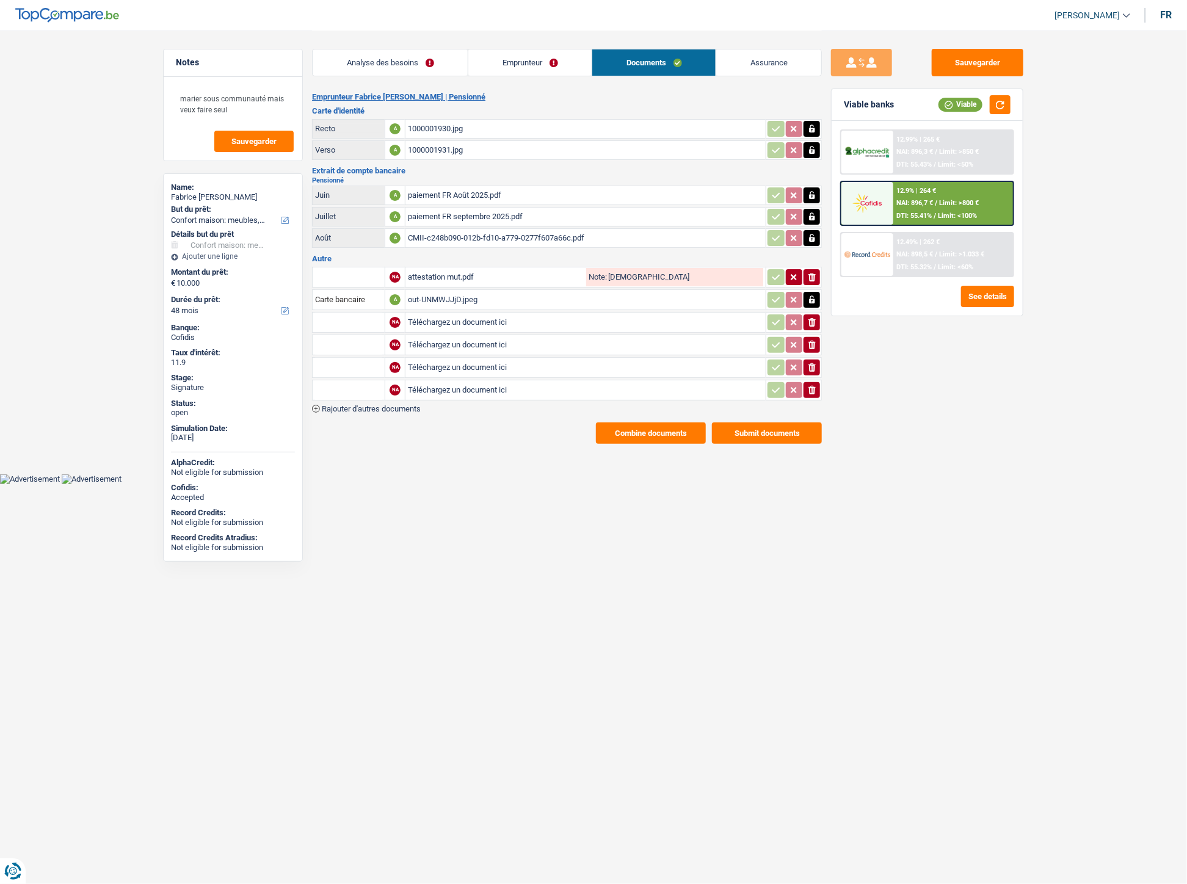
click at [338, 405] on span "Rajouter d'autres documents" at bounding box center [371, 409] width 99 height 8
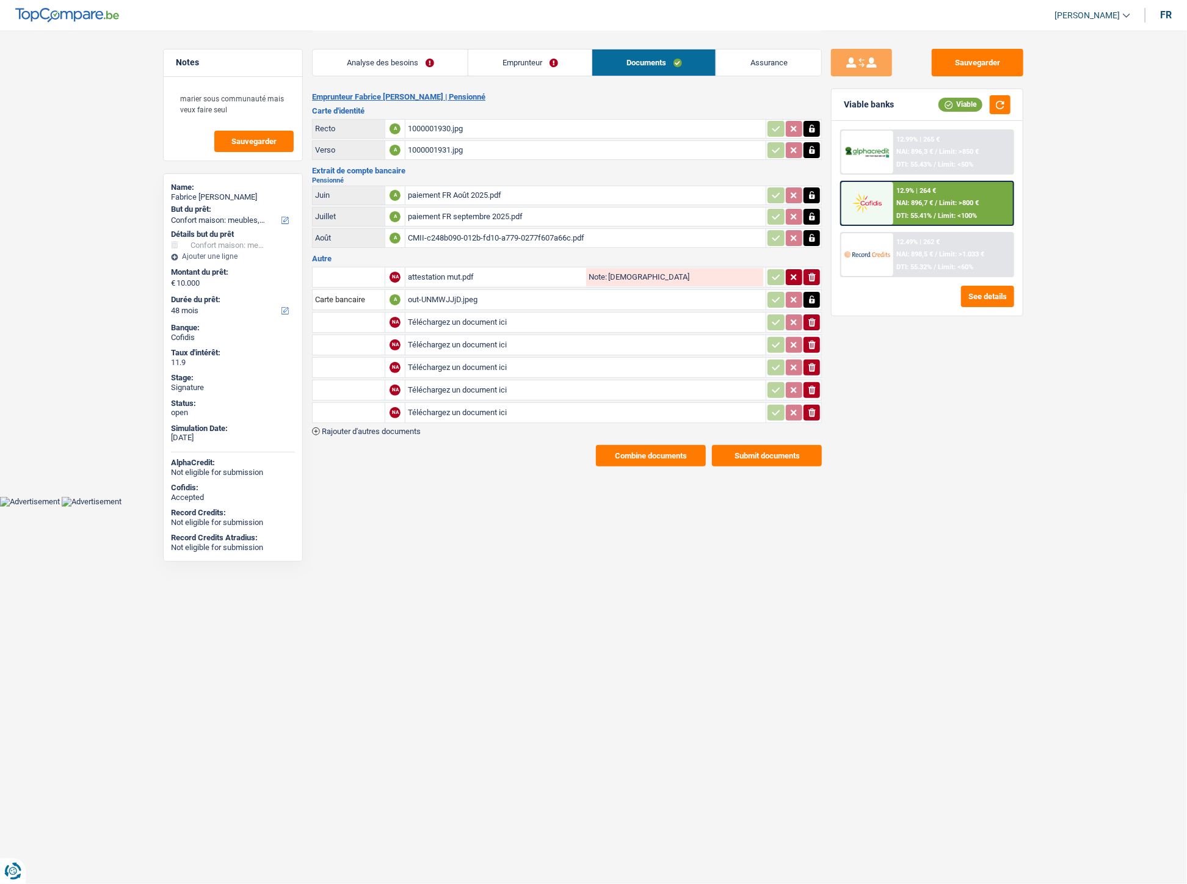
click at [453, 318] on input "Téléchargez un document ici" at bounding box center [585, 322] width 355 height 18
type input "C:\fakepath\IMG-20250925-WA0090.jpg"
click at [464, 337] on input "Téléchargez un document ici" at bounding box center [585, 345] width 355 height 18
type input "C:\fakepath\IMG-20250925-WA0086.jpg"
click at [465, 363] on input "Téléchargez un document ici" at bounding box center [585, 367] width 355 height 18
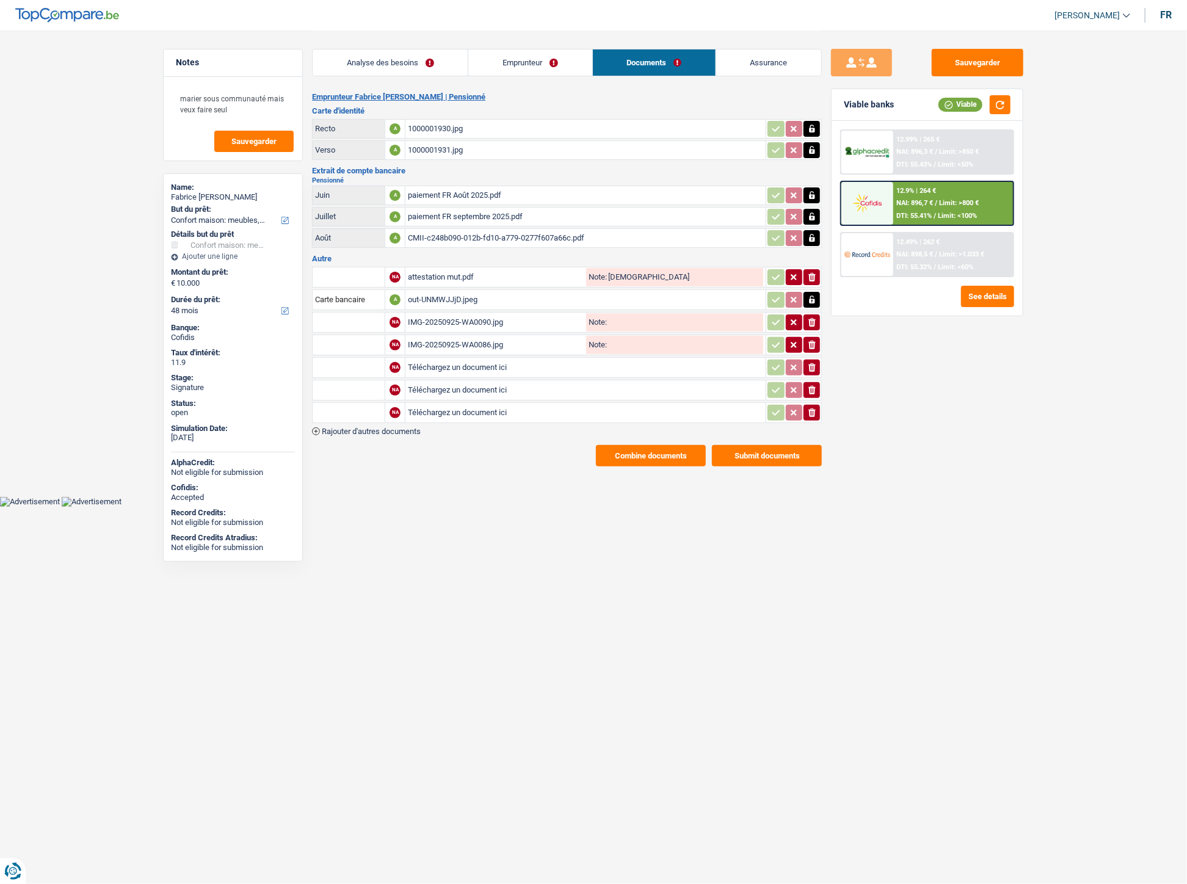
type input "C:\fakepath\IMG-20250925-WA0087.jpg"
click at [460, 381] on input "Téléchargez un document ici" at bounding box center [585, 390] width 355 height 18
type input "C:\fakepath\IMG-20250925-WA0088.jpg"
click at [461, 405] on input "Téléchargez un document ici" at bounding box center [585, 412] width 355 height 18
type input "C:\fakepath\IMG-20250925-WA0089.jpg"
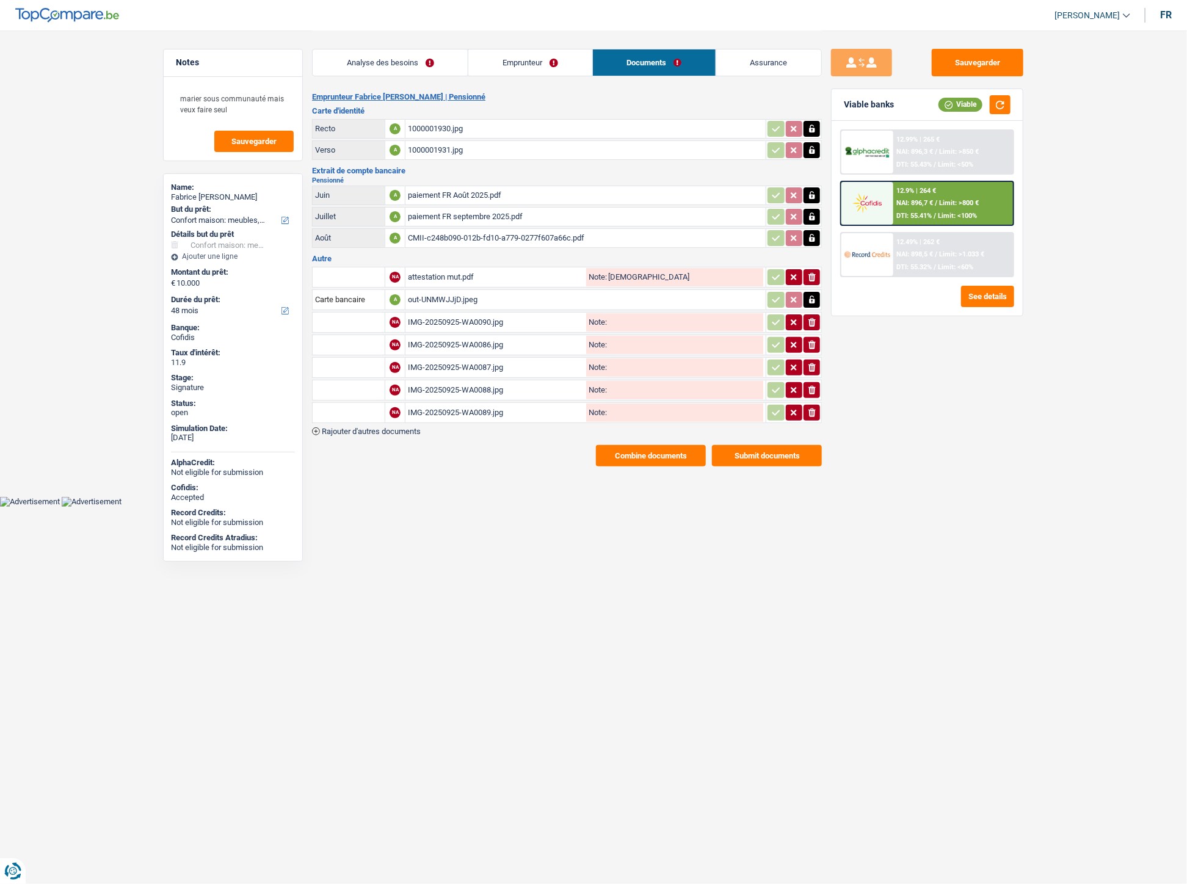
click at [328, 325] on input "text" at bounding box center [348, 322] width 67 height 20
click at [358, 342] on li "Attestation perte de la carte d'identité" at bounding box center [421, 346] width 205 height 15
type input "Attestation perte de la carte d'identité"
click at [356, 342] on input "text" at bounding box center [348, 345] width 67 height 20
click at [350, 361] on li "Attestation d'invalidité" at bounding box center [389, 368] width 140 height 15
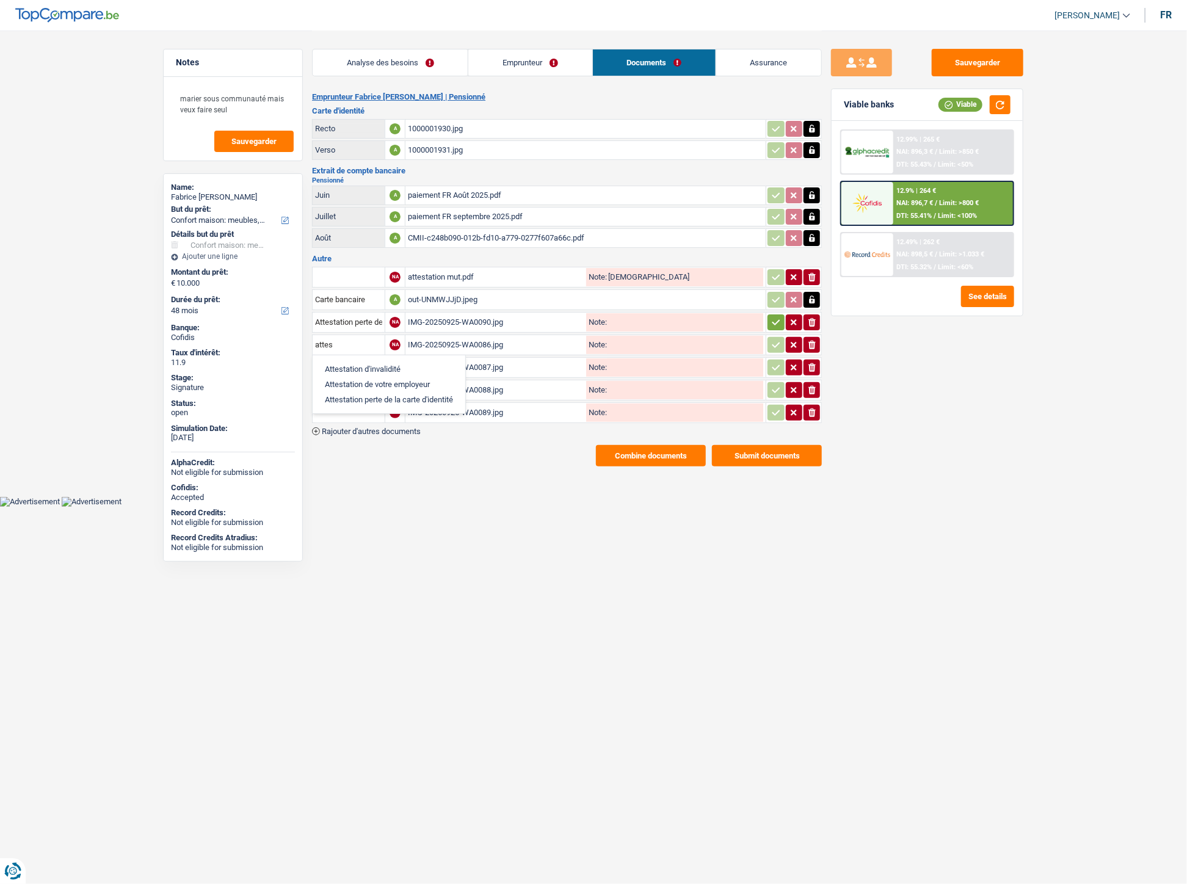
type input "Attestation d'invalidité"
click at [342, 360] on input "text" at bounding box center [348, 368] width 67 height 20
click at [340, 384] on li "Avertissement extrait de rôle 2023 concernant vos revenus 2022" at bounding box center [435, 391] width 233 height 15
type input "Avertissement extrait de rôle 2023 concernant vos revenus 2022"
click at [340, 383] on input "text" at bounding box center [348, 390] width 67 height 20
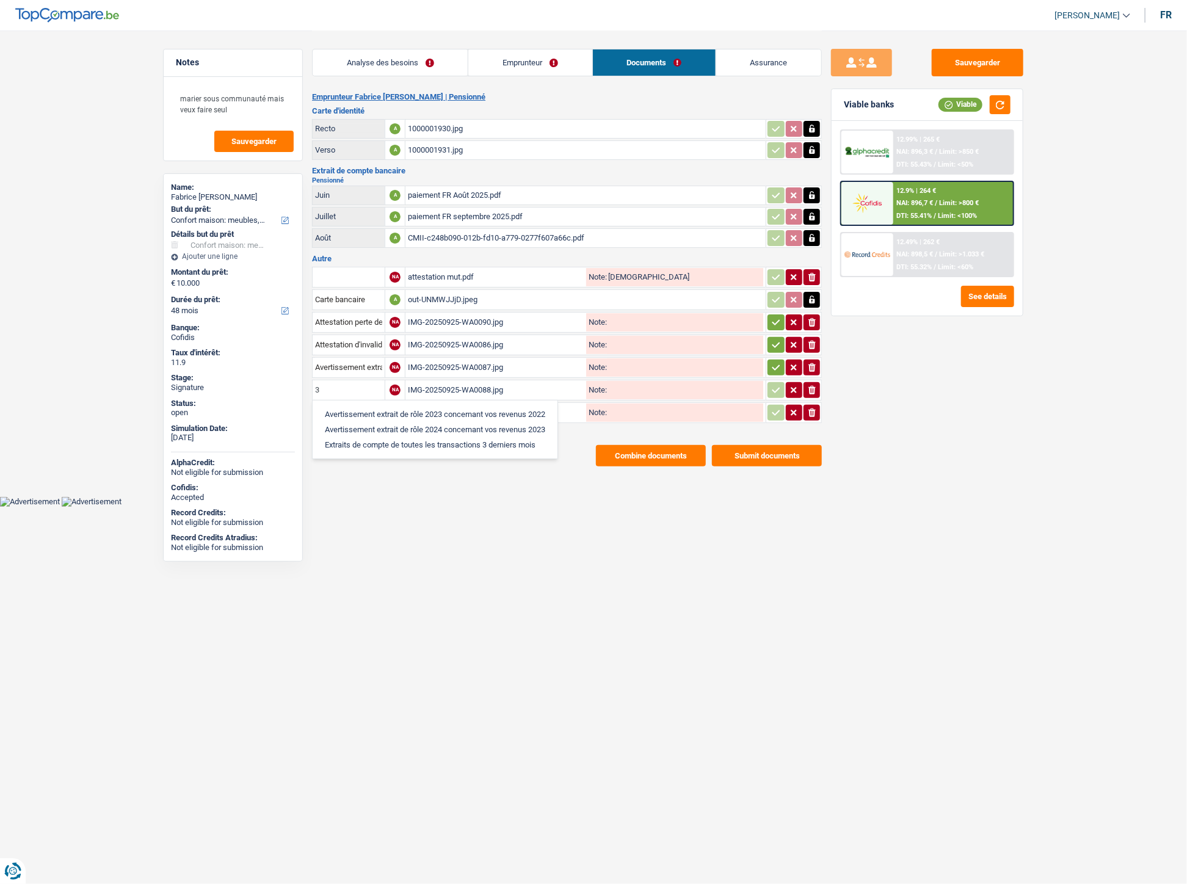
type input "3"
click at [339, 362] on input "Avertissement extrait de rôle 2023 concernant vos revenus 2022" at bounding box center [348, 368] width 67 height 20
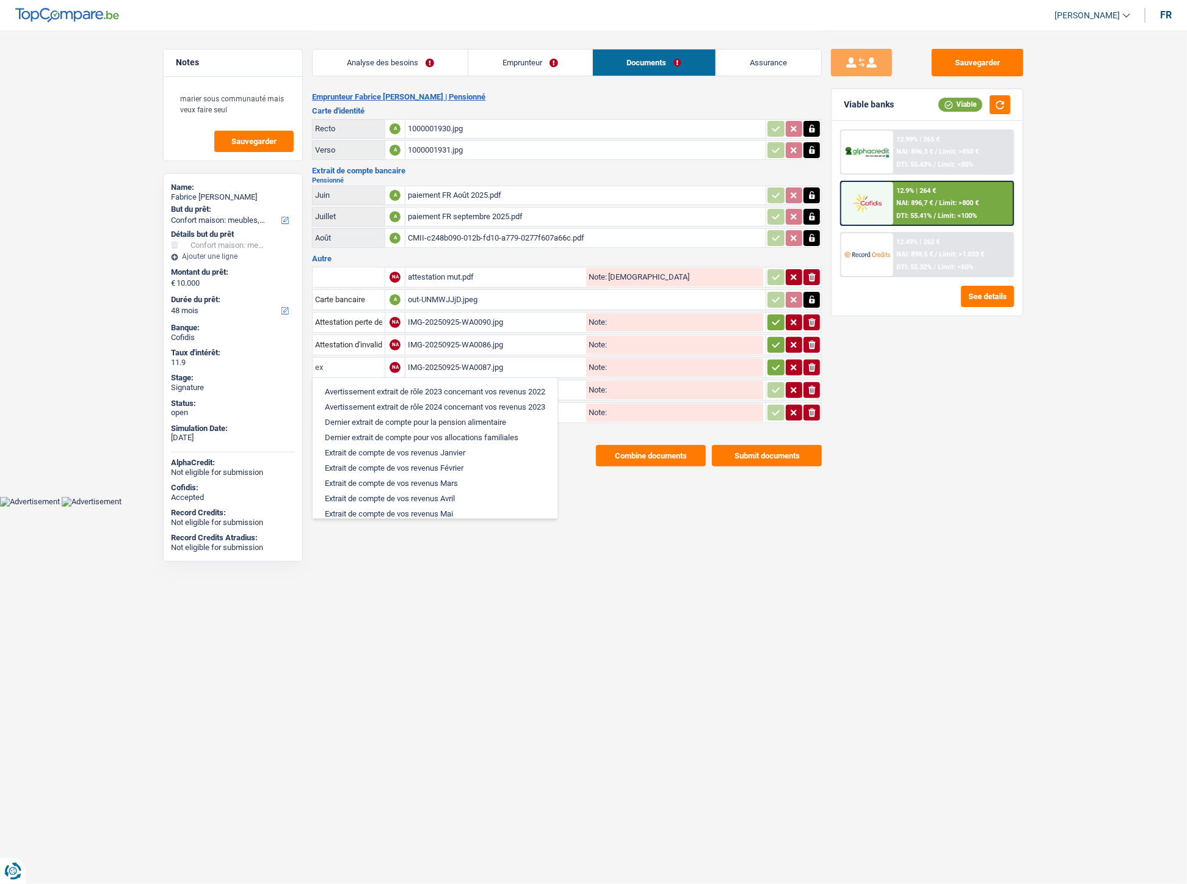
type input "e"
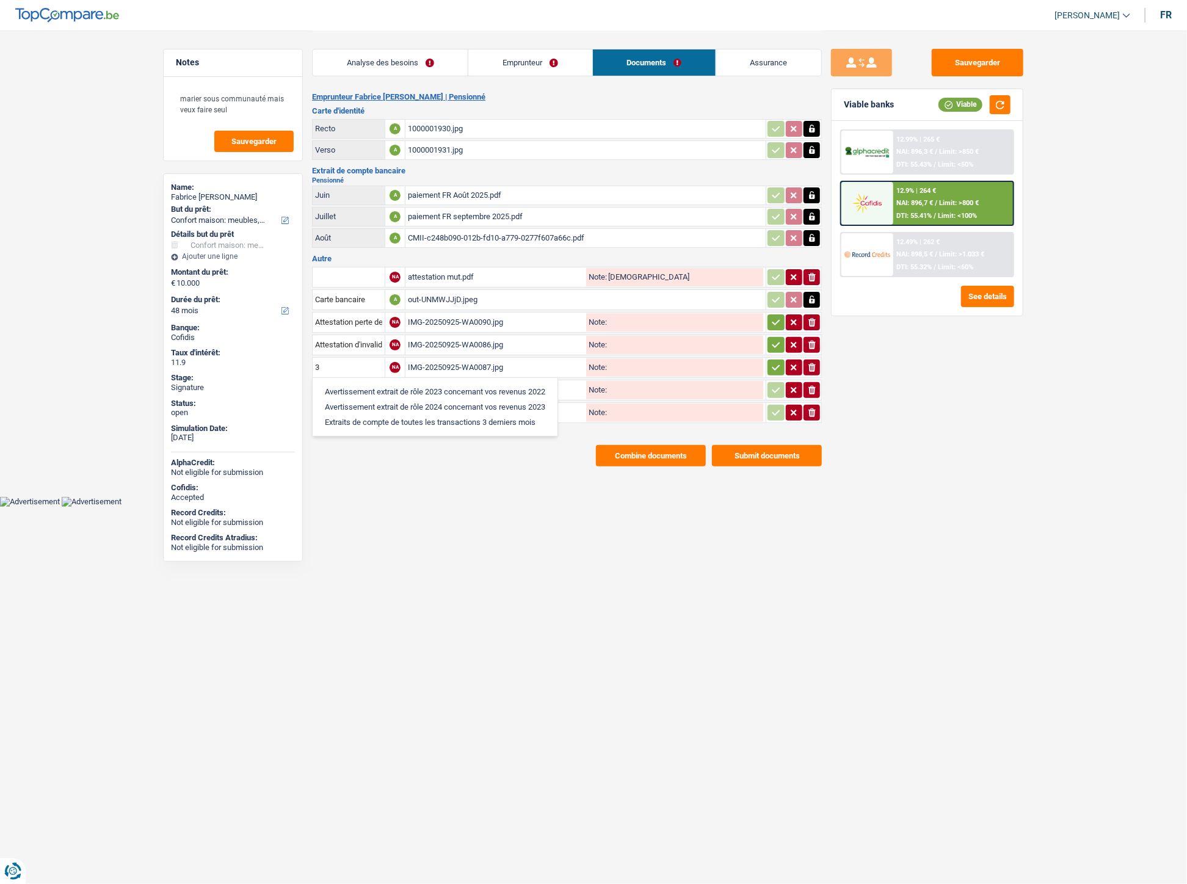
click at [349, 417] on li "Extraits de compte de toutes les transactions 3 derniers mois" at bounding box center [435, 421] width 233 height 15
type input "Extraits de compte de toutes les transactions 3 derniers mois"
click at [343, 386] on input "3" at bounding box center [348, 390] width 67 height 20
drag, startPoint x: 306, startPoint y: 383, endPoint x: 279, endPoint y: 377, distance: 27.7
click at [279, 377] on div "Notes [PERSON_NAME] sous communauté mais veux faire seul Sauvegarder Name: [PER…" at bounding box center [593, 249] width 879 height 436
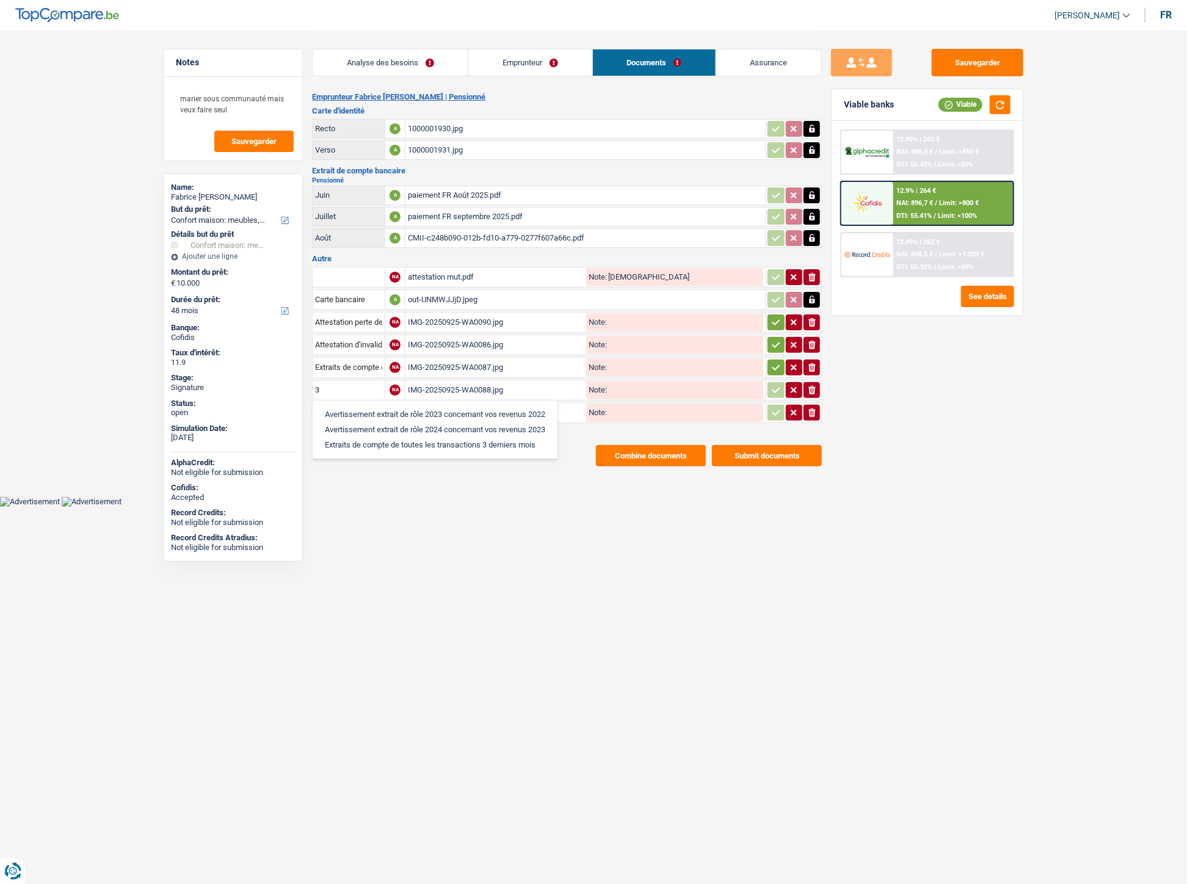
click at [351, 429] on li "Avertissement extrait de rôle 2024 concernant vos revenus 2023" at bounding box center [435, 429] width 233 height 15
type input "Avertissement extrait de rôle 2024 concernant vos revenus 2023"
click at [348, 410] on input "text" at bounding box center [348, 413] width 67 height 20
click at [362, 464] on li "Extraits de compte de toutes les transactions 3 derniers mois" at bounding box center [435, 467] width 233 height 15
type input "Extraits de compte de toutes les transactions 3 derniers mois"
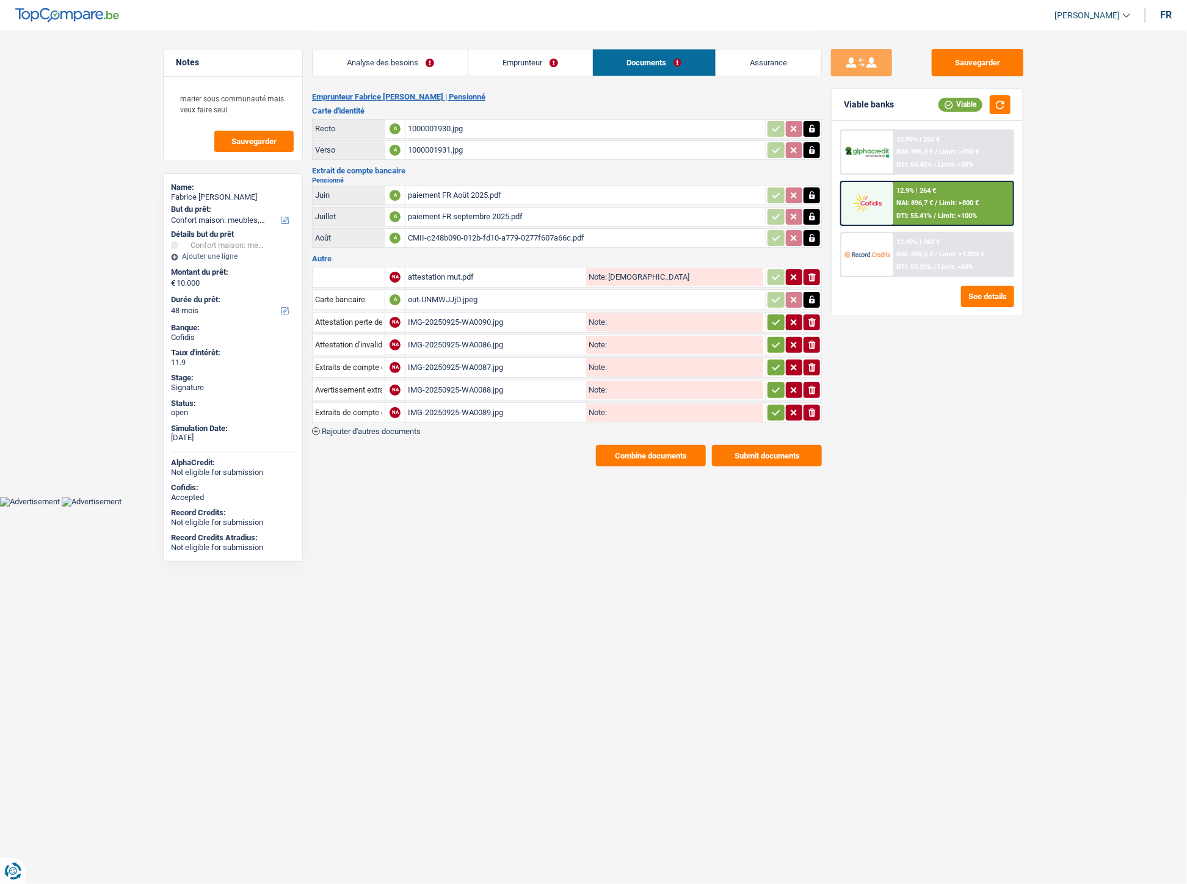
click at [769, 316] on button "button" at bounding box center [775, 322] width 16 height 16
click at [773, 339] on icon "button" at bounding box center [776, 345] width 10 height 12
click at [772, 364] on icon "button" at bounding box center [776, 366] width 8 height 5
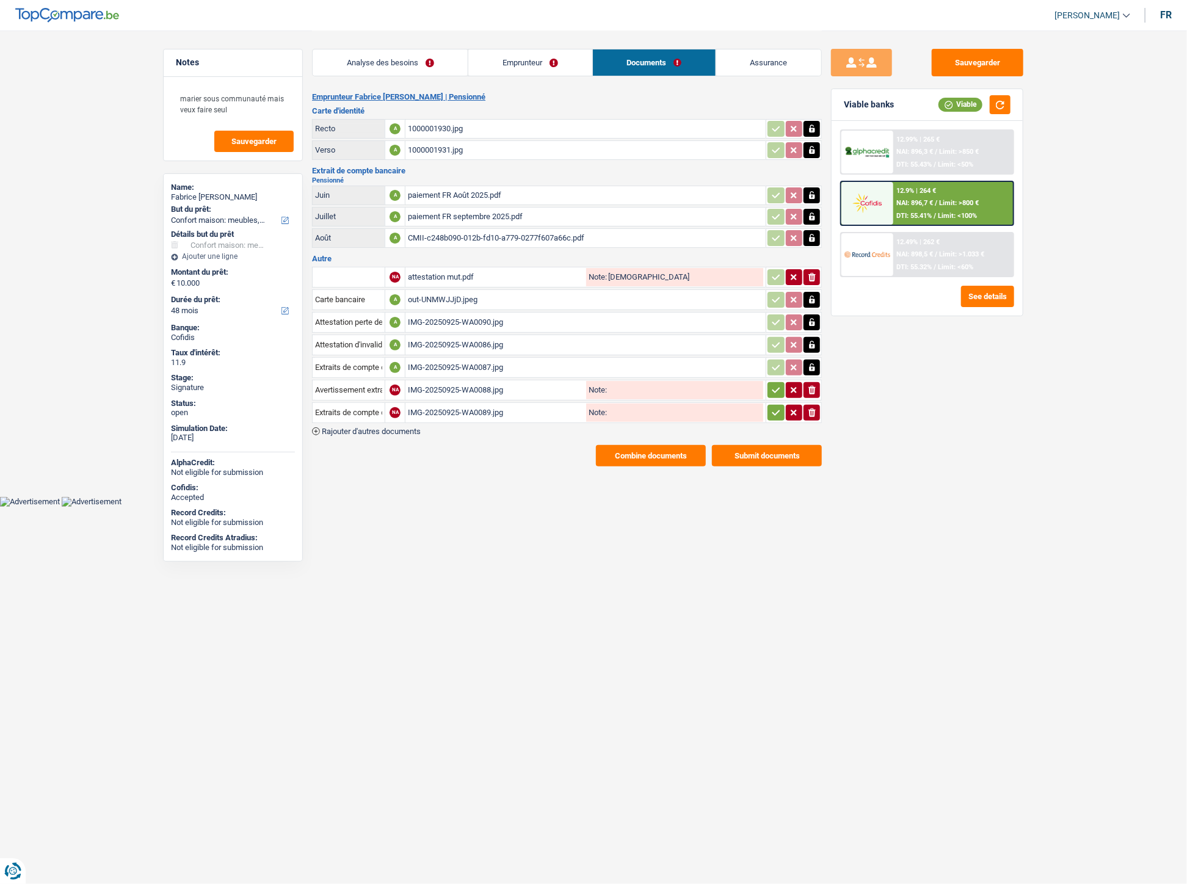
click at [771, 386] on icon "button" at bounding box center [776, 390] width 10 height 12
click at [773, 406] on icon "button" at bounding box center [776, 412] width 10 height 12
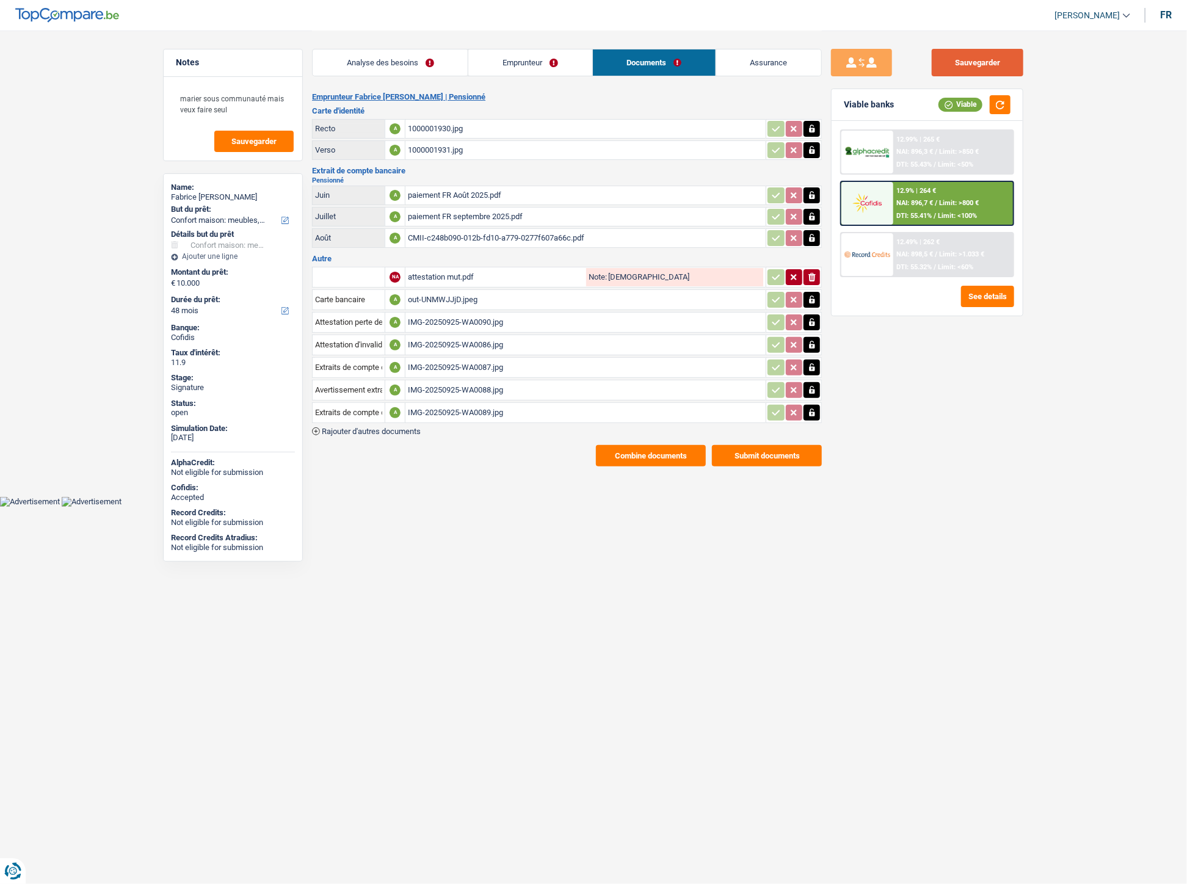
click at [992, 69] on button "Sauvegarder" at bounding box center [977, 62] width 92 height 27
click at [624, 445] on button "Combine documents" at bounding box center [651, 455] width 110 height 21
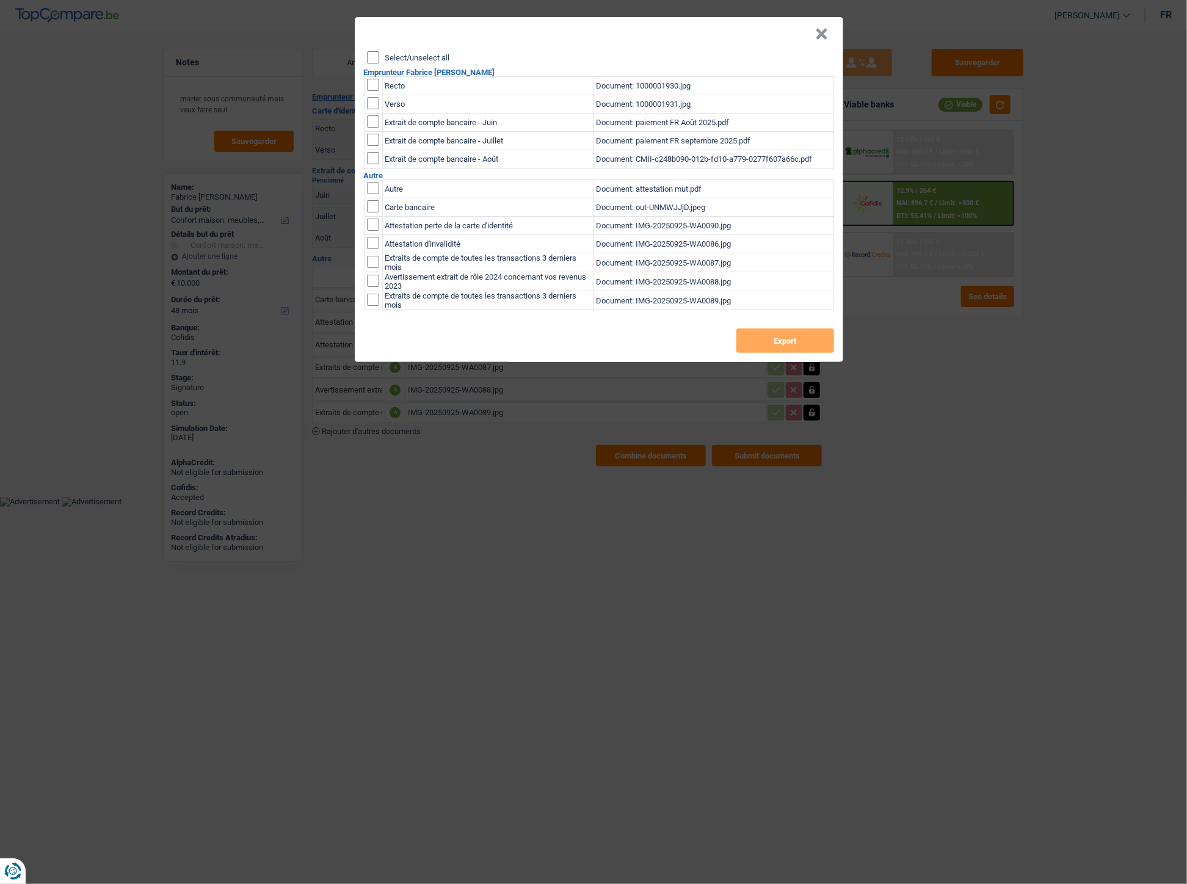
click at [377, 58] on input "Select/unselect all" at bounding box center [373, 57] width 12 height 12
checkbox input "true"
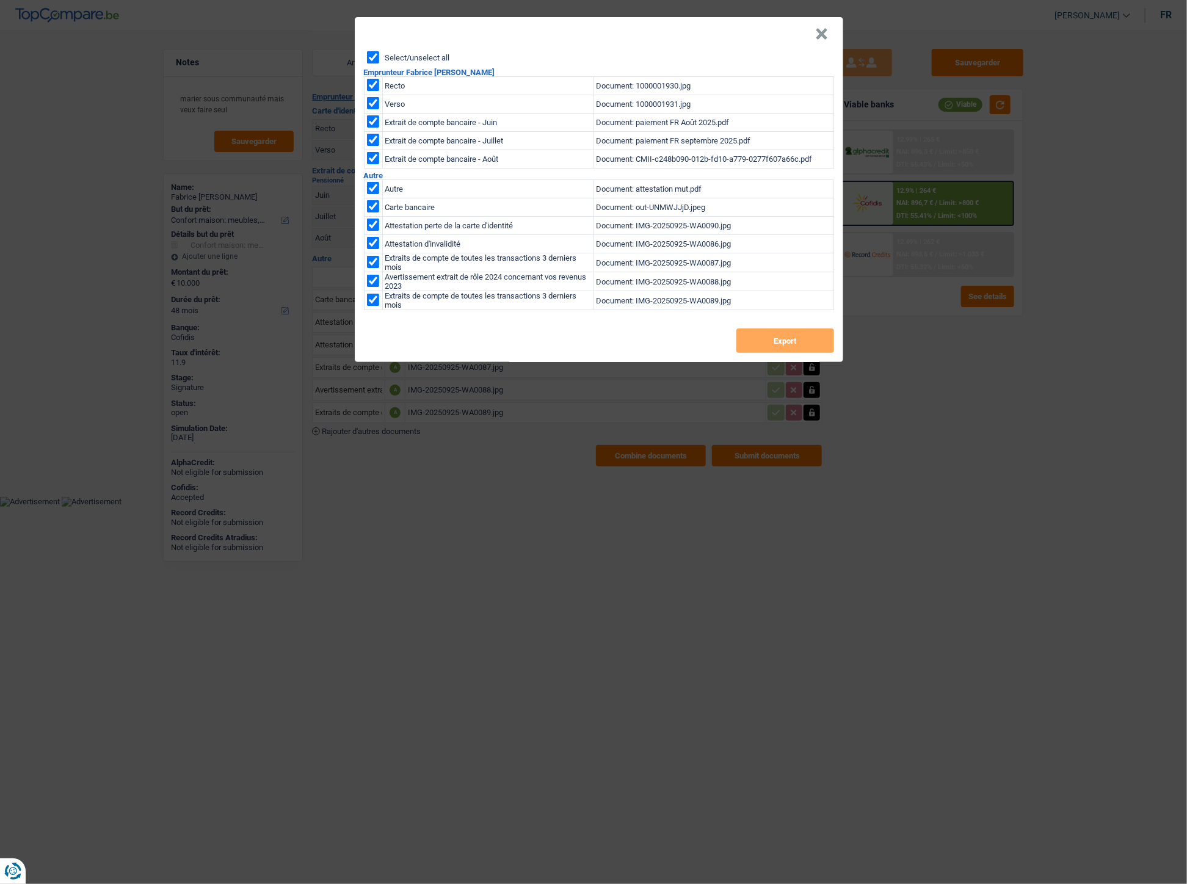
checkbox input "true"
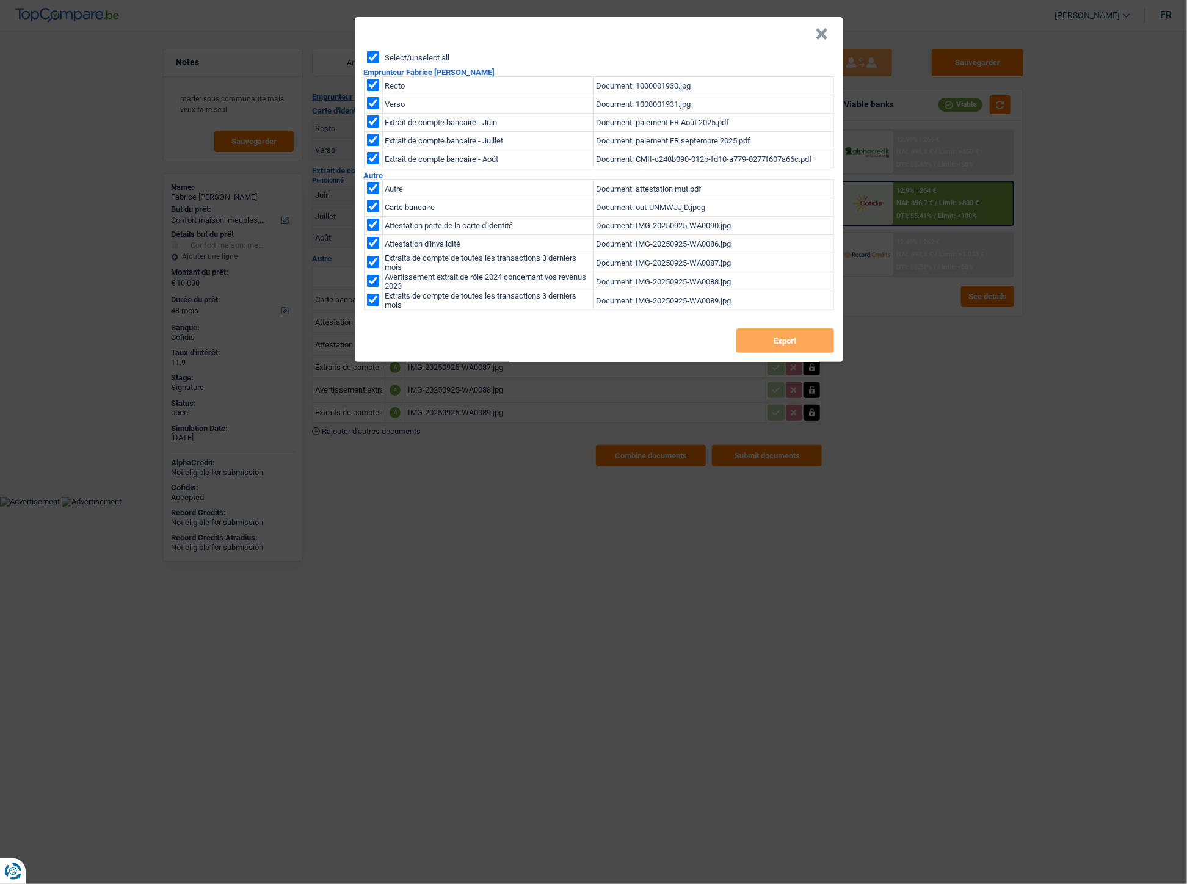
checkbox input "true"
click at [771, 339] on button "Export" at bounding box center [785, 340] width 98 height 24
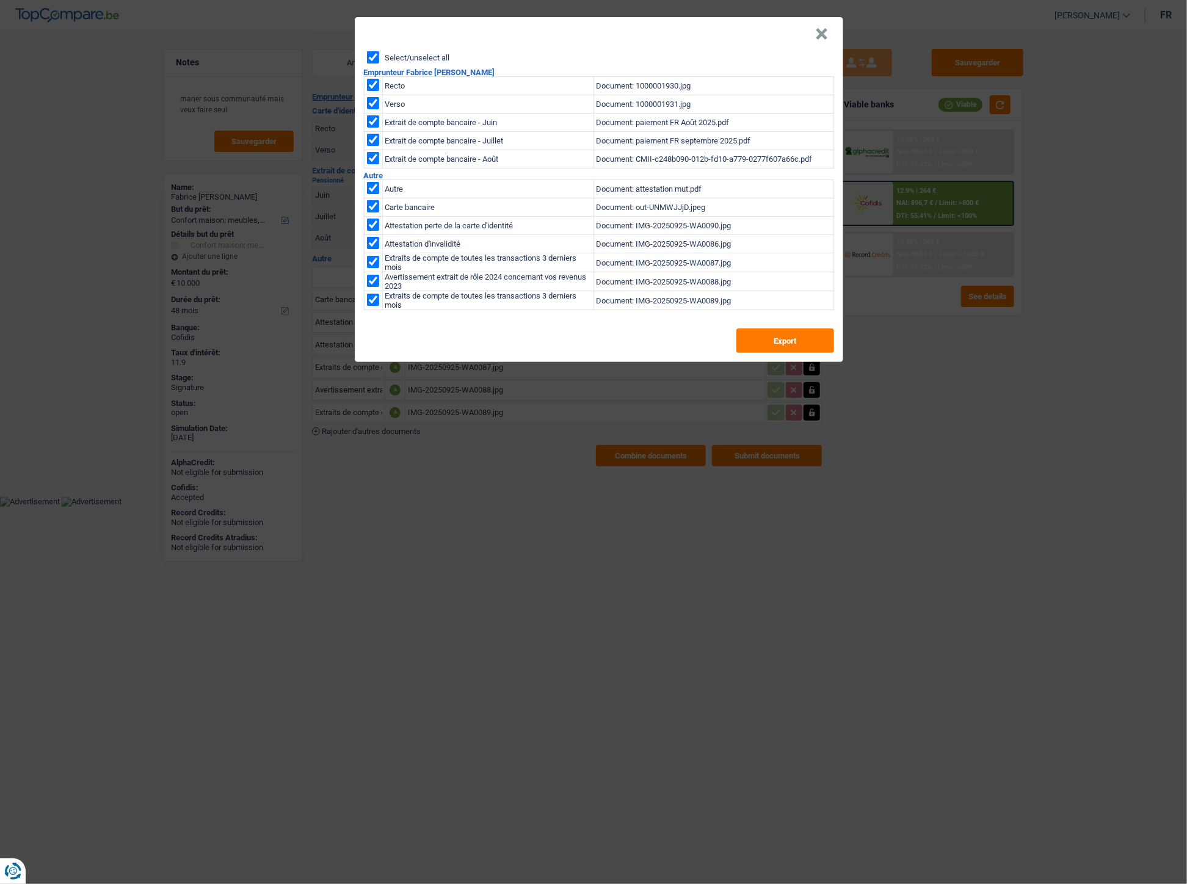
click at [823, 37] on button "×" at bounding box center [821, 34] width 13 height 12
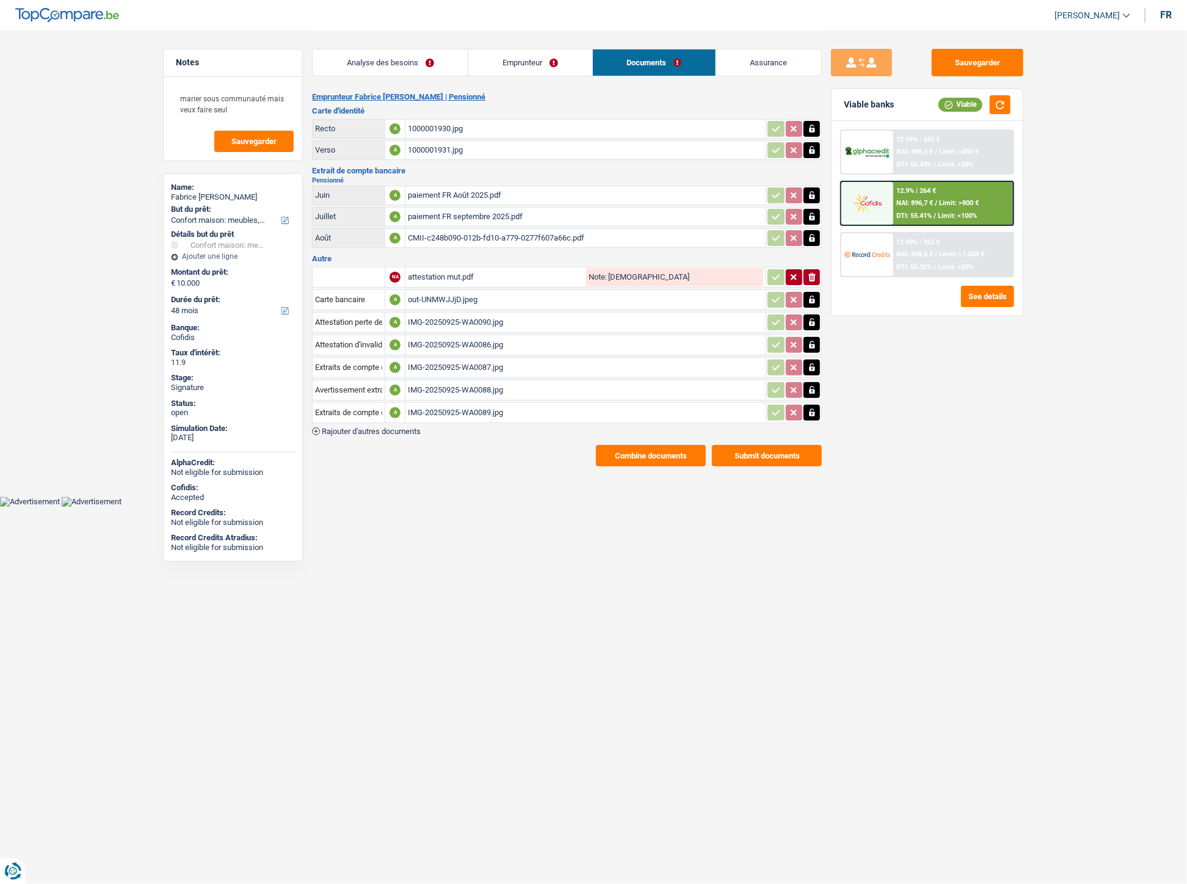
click at [719, 27] on header "Isabel Lopes Se déconnecter fr" at bounding box center [593, 15] width 1187 height 31
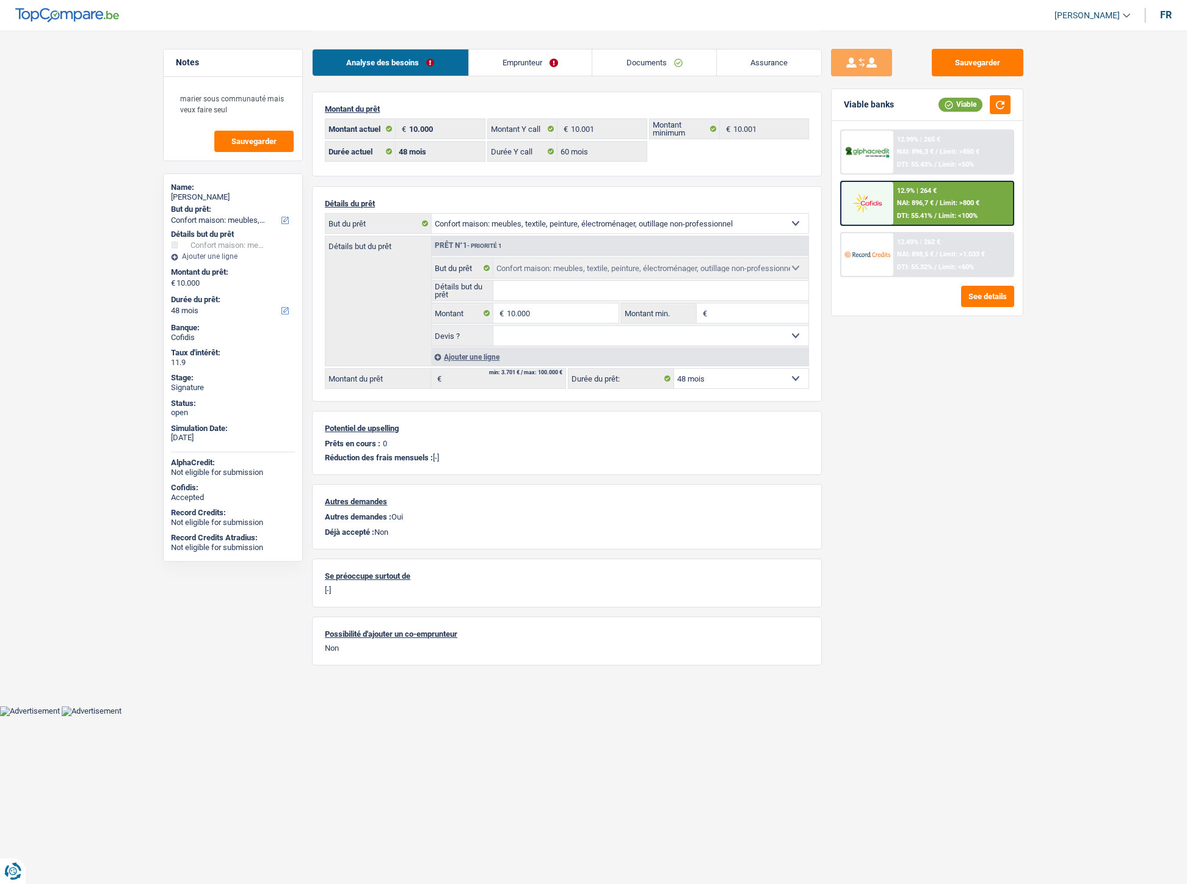
select select "household"
select select "48"
select select "60"
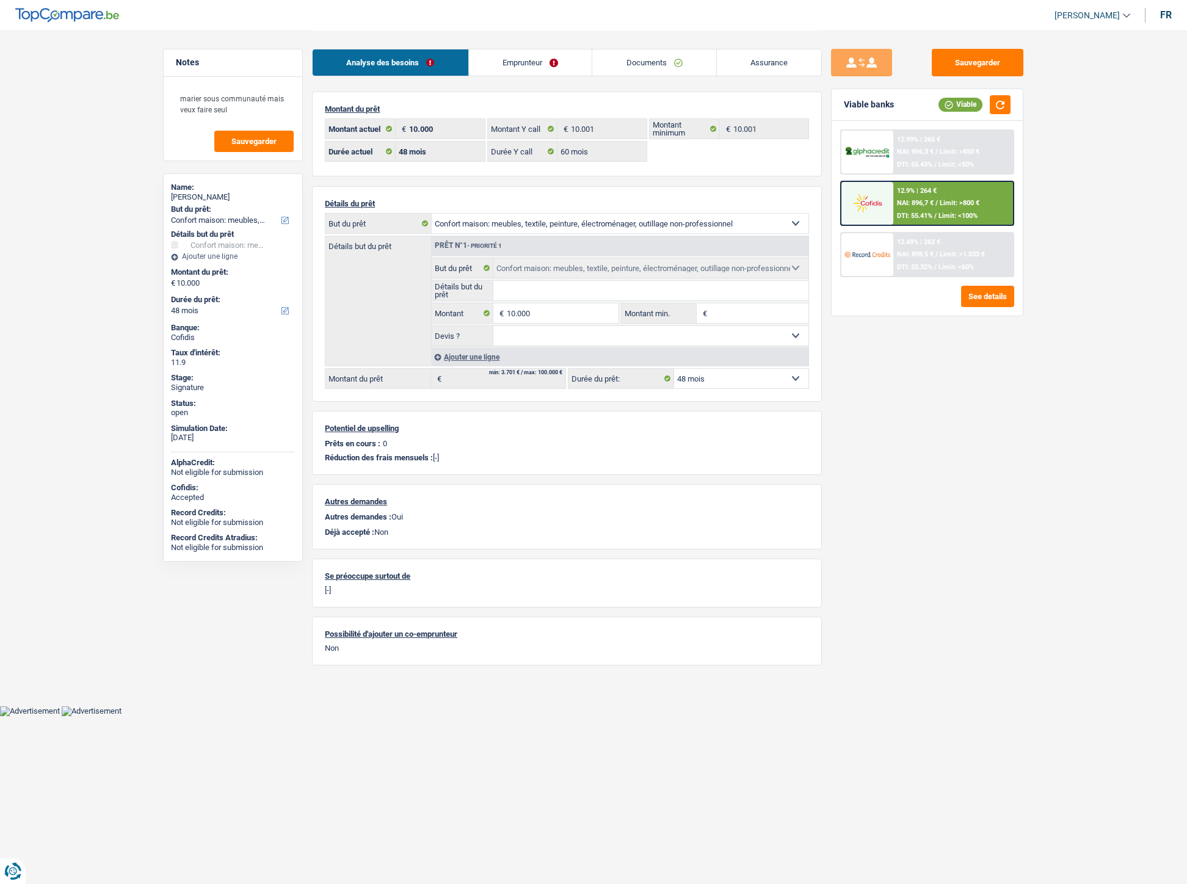
select select "household"
select select "48"
click at [644, 62] on link "Documents" at bounding box center [654, 62] width 124 height 26
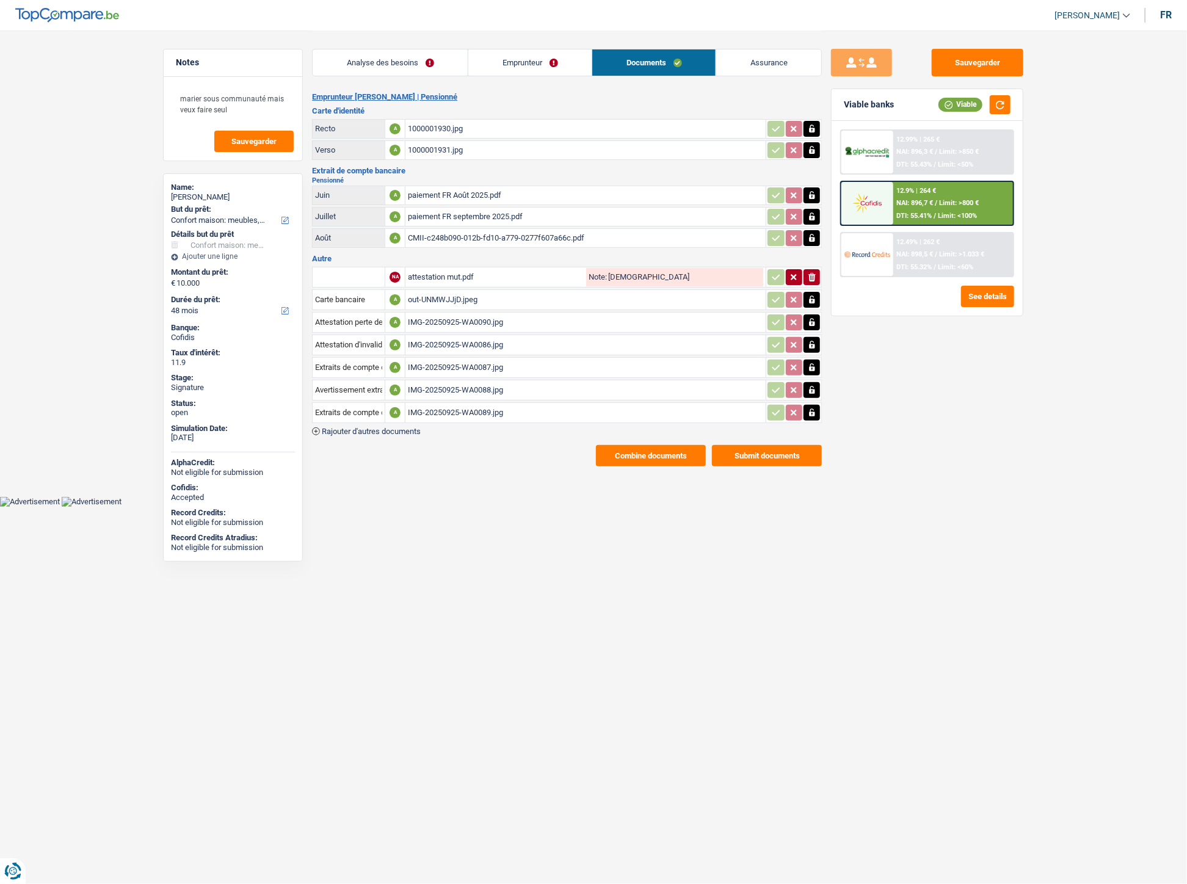
click at [529, 60] on link "Emprunteur" at bounding box center [529, 62] width 123 height 26
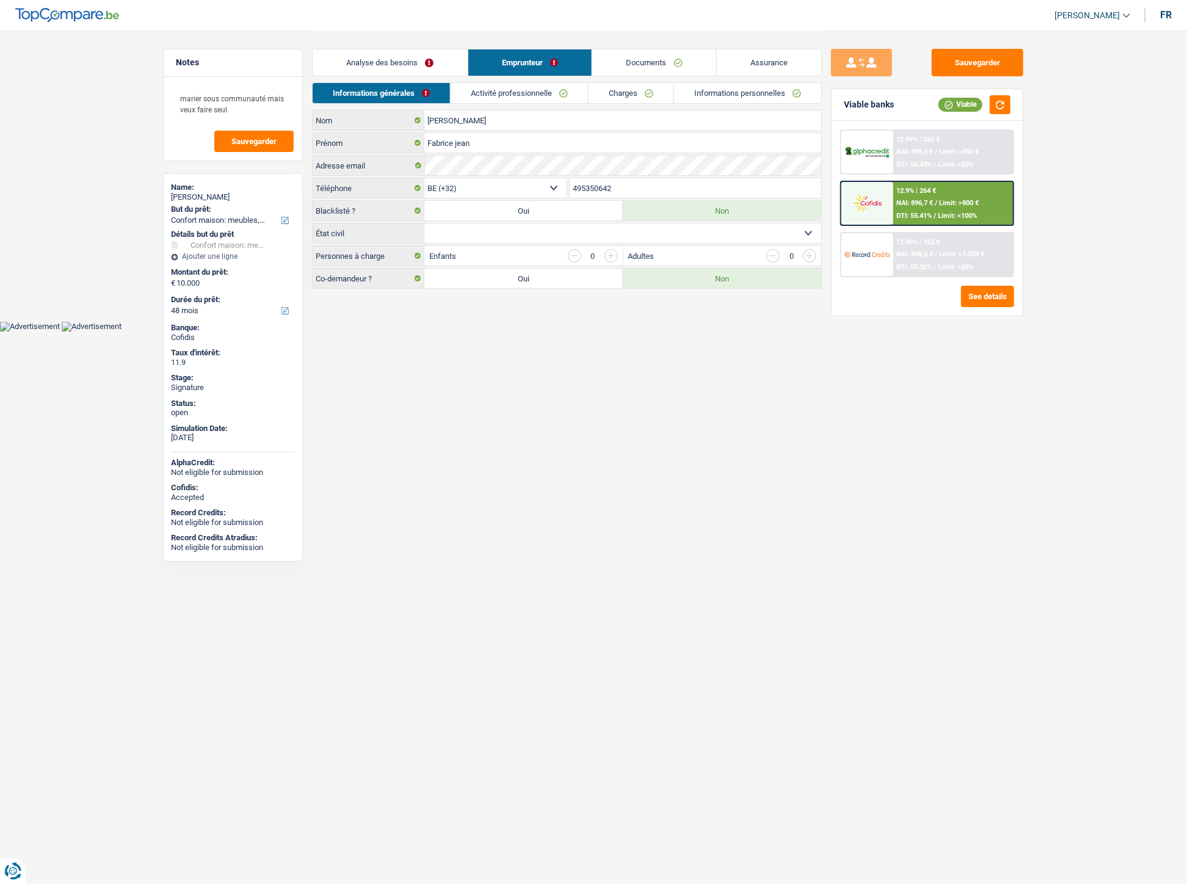
click at [723, 96] on link "Informations personnelles" at bounding box center [747, 93] width 147 height 20
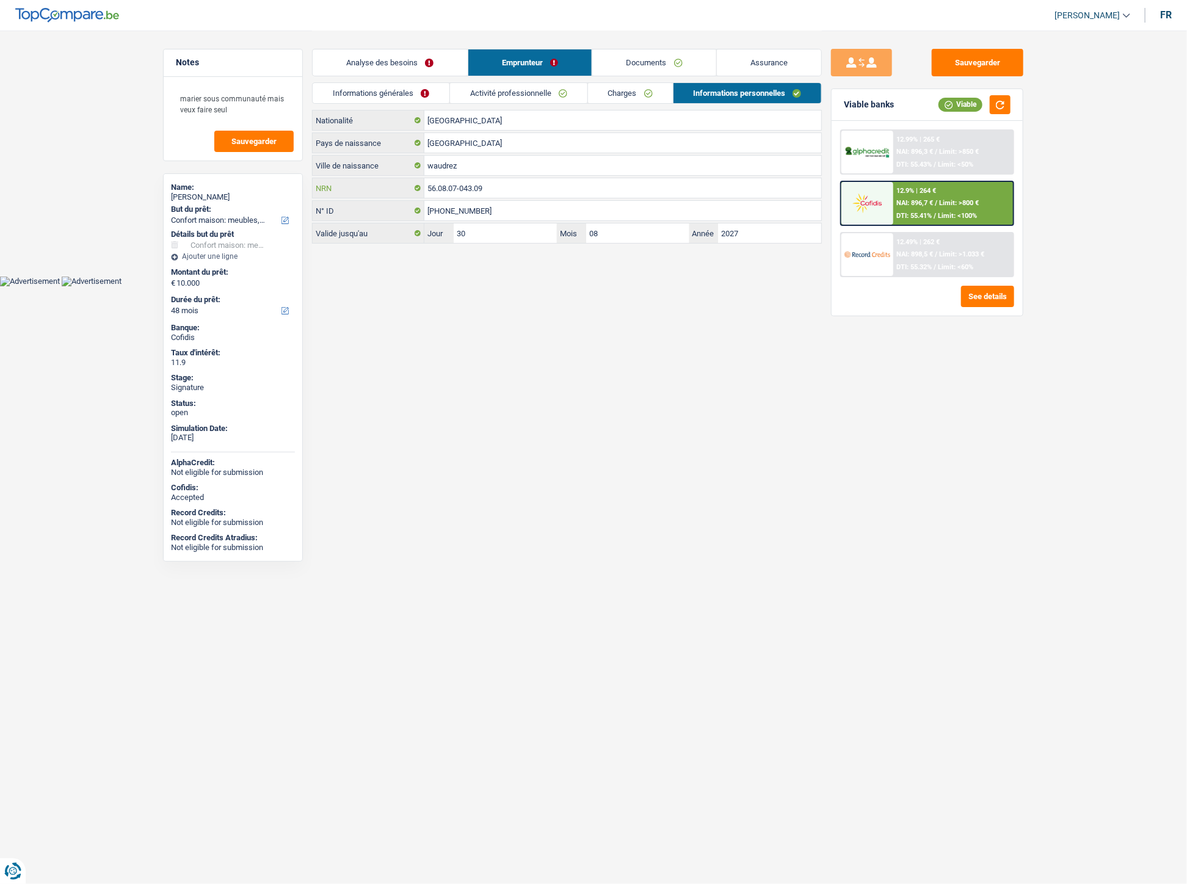
click at [486, 190] on input "56.08.07-043.09" at bounding box center [622, 188] width 397 height 20
drag, startPoint x: 507, startPoint y: 182, endPoint x: 419, endPoint y: 181, distance: 87.9
click at [419, 181] on div "56.08.07-043.09 NRN" at bounding box center [566, 188] width 508 height 20
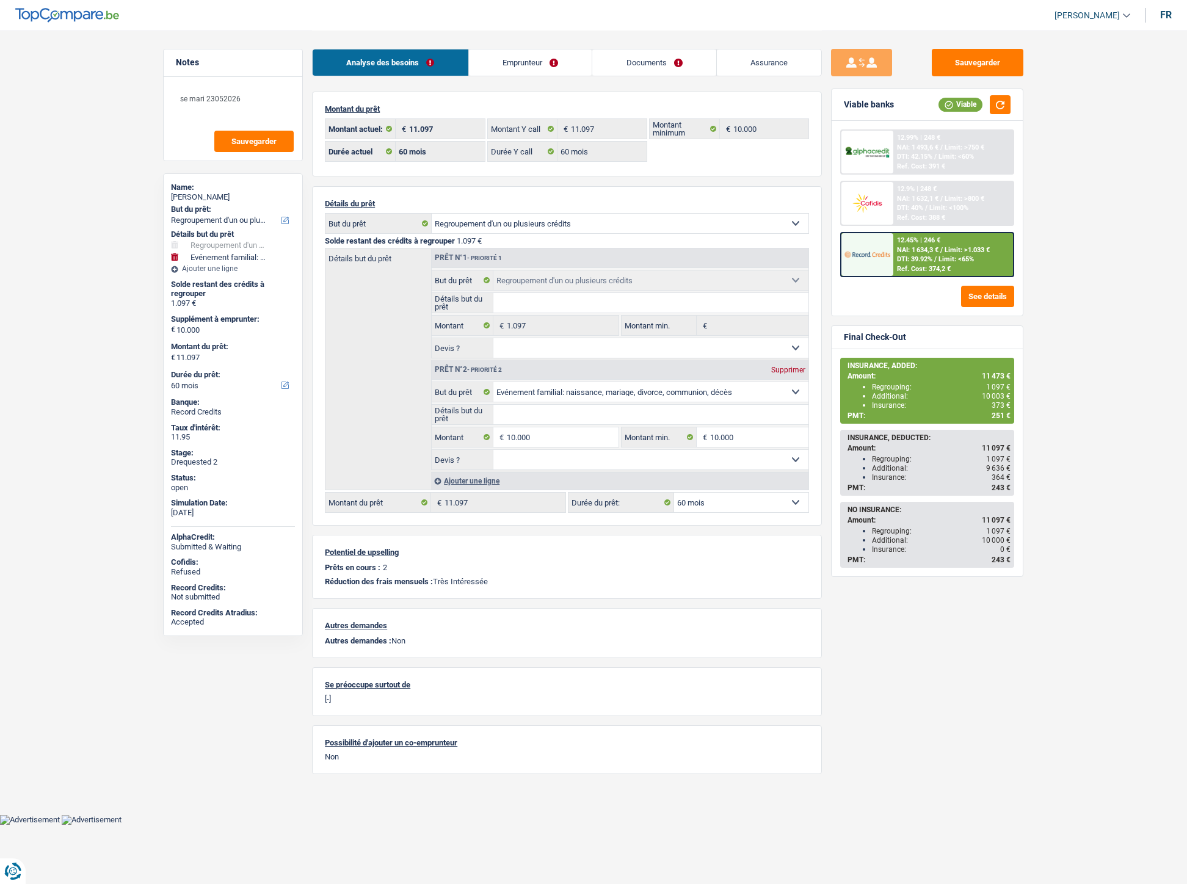
select select "refinancing"
select select "familyEvent"
select select "60"
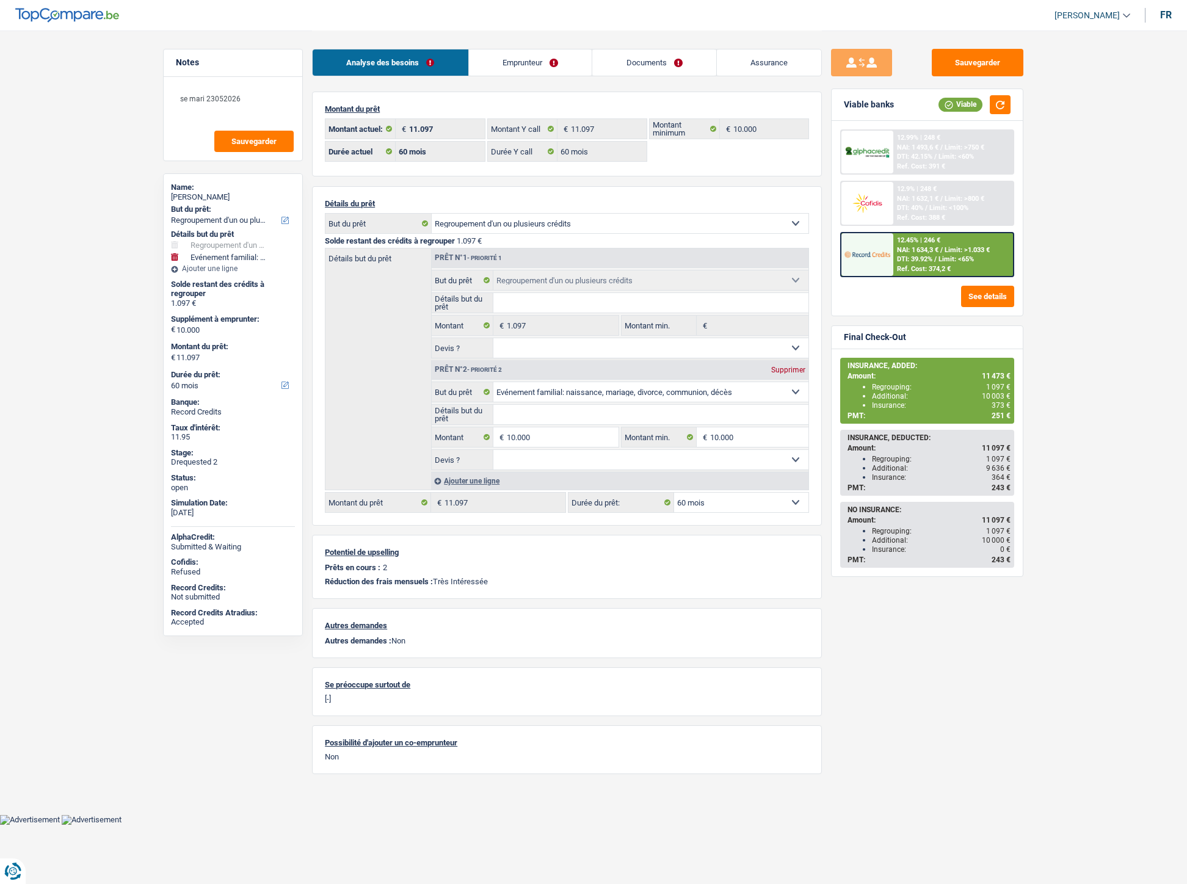
select select "60"
select select "refinancing"
select select "familyEvent"
select select "60"
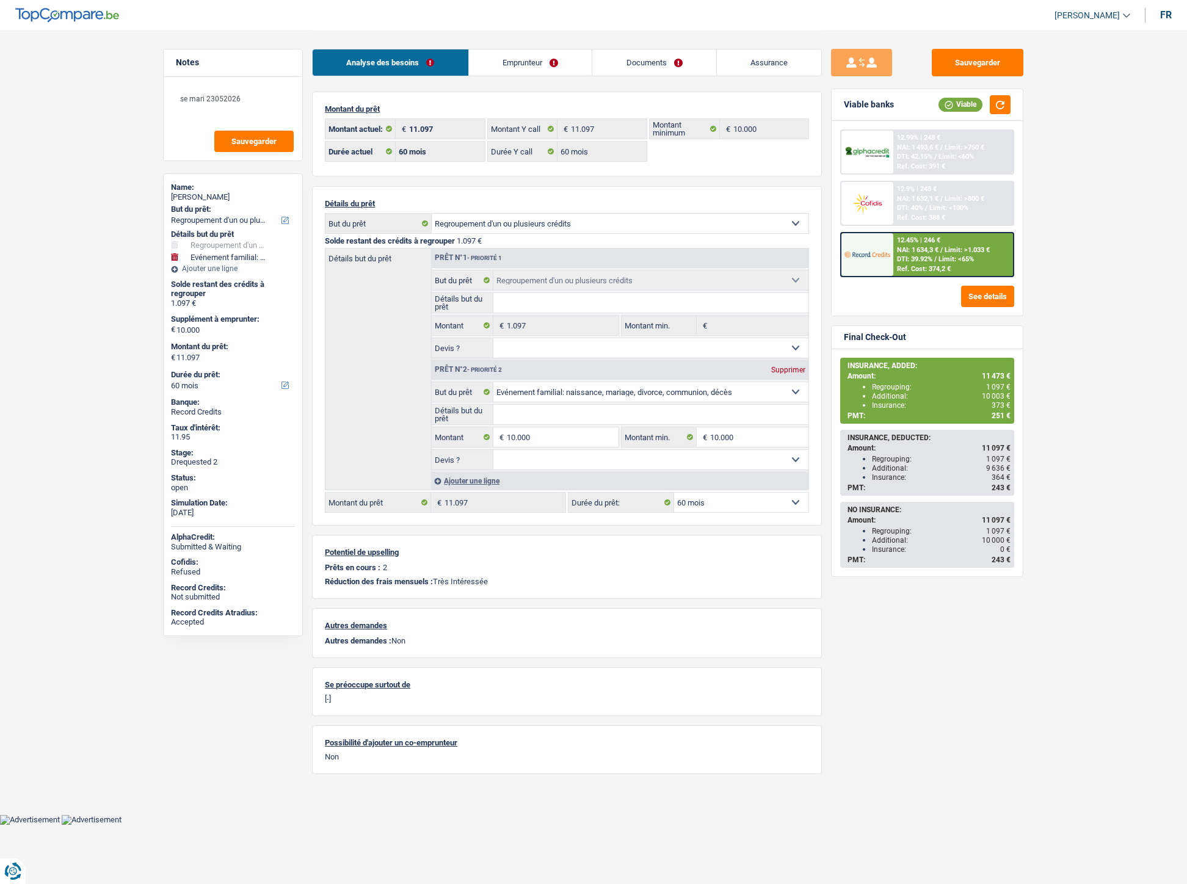
select select "rents"
select select "BE"
select select "carLoan"
select select "36"
select select "personalLoan"
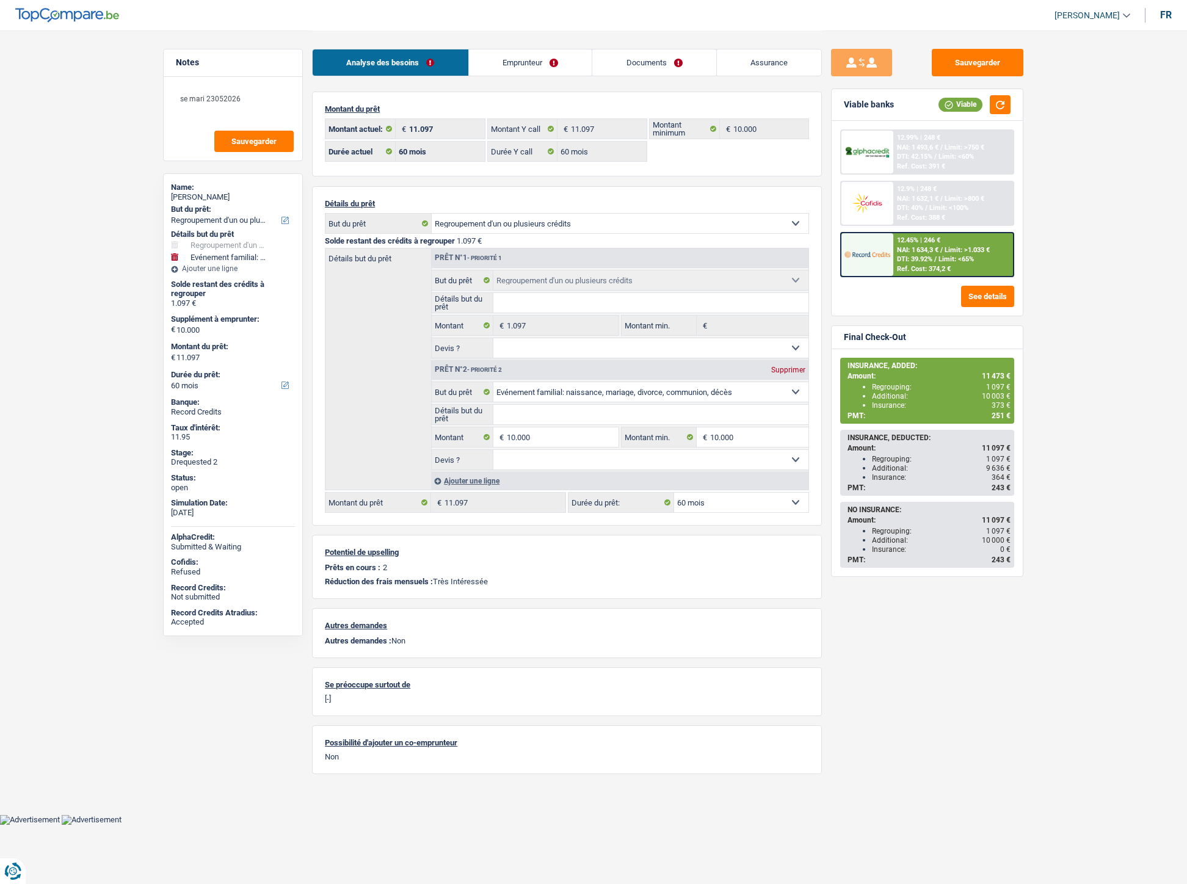
select select "hobbies"
select select "72"
click at [543, 74] on link "Emprunteur" at bounding box center [530, 62] width 123 height 26
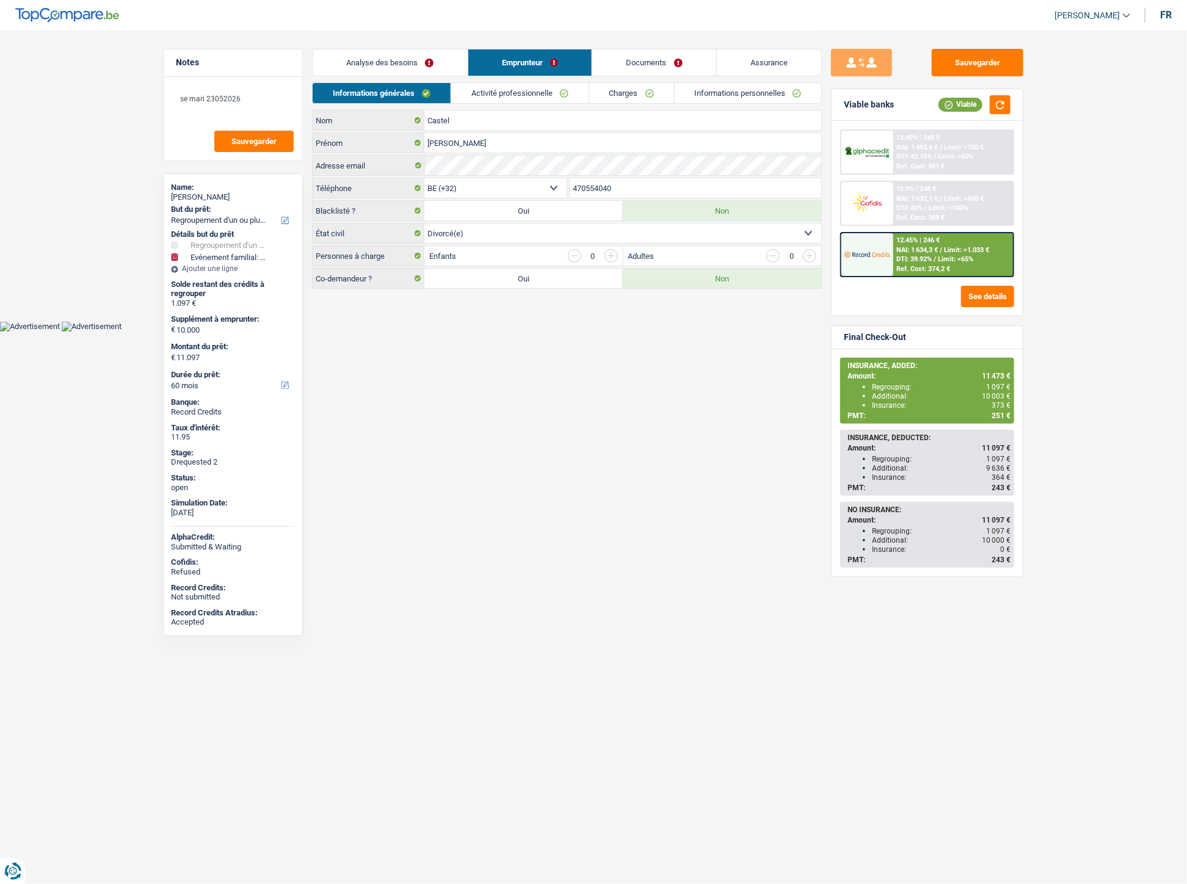
click at [612, 90] on link "Charges" at bounding box center [631, 93] width 85 height 20
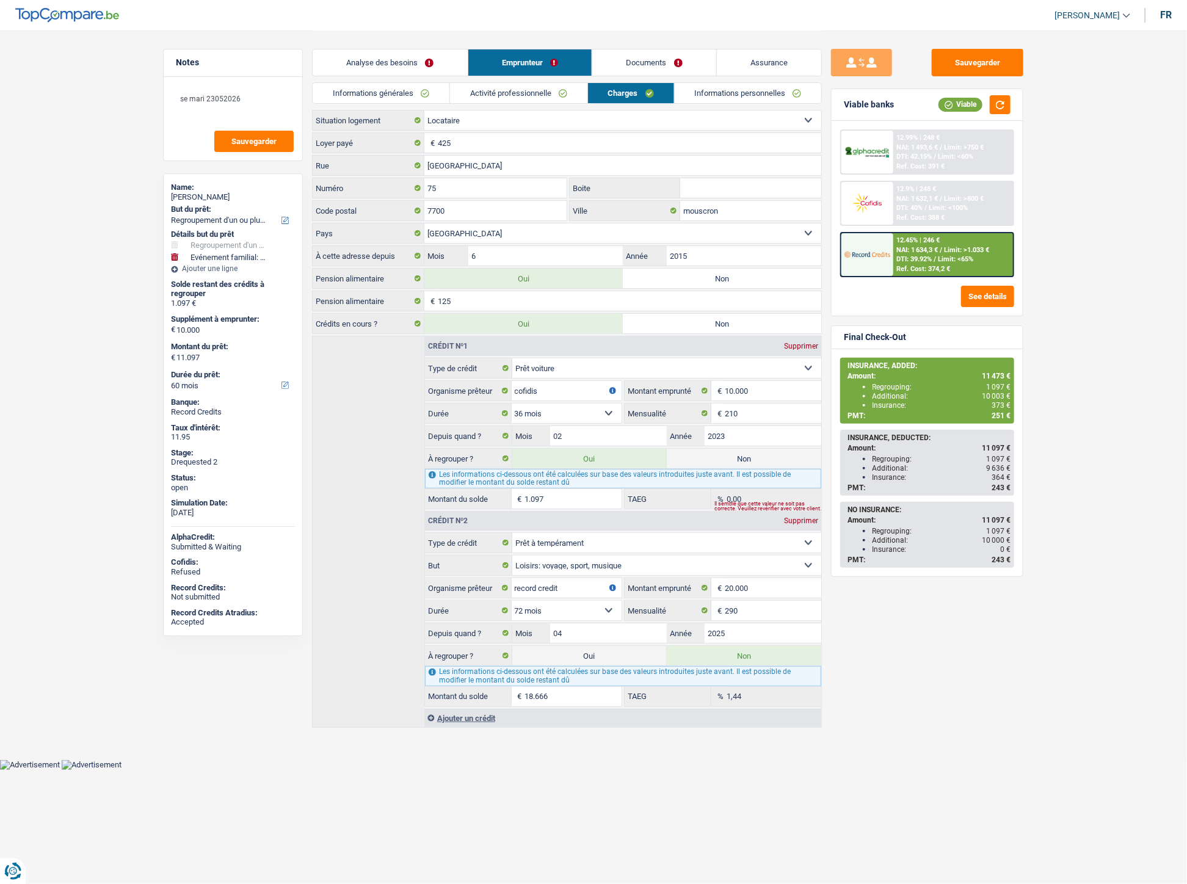
click at [630, 63] on link "Documents" at bounding box center [654, 62] width 124 height 26
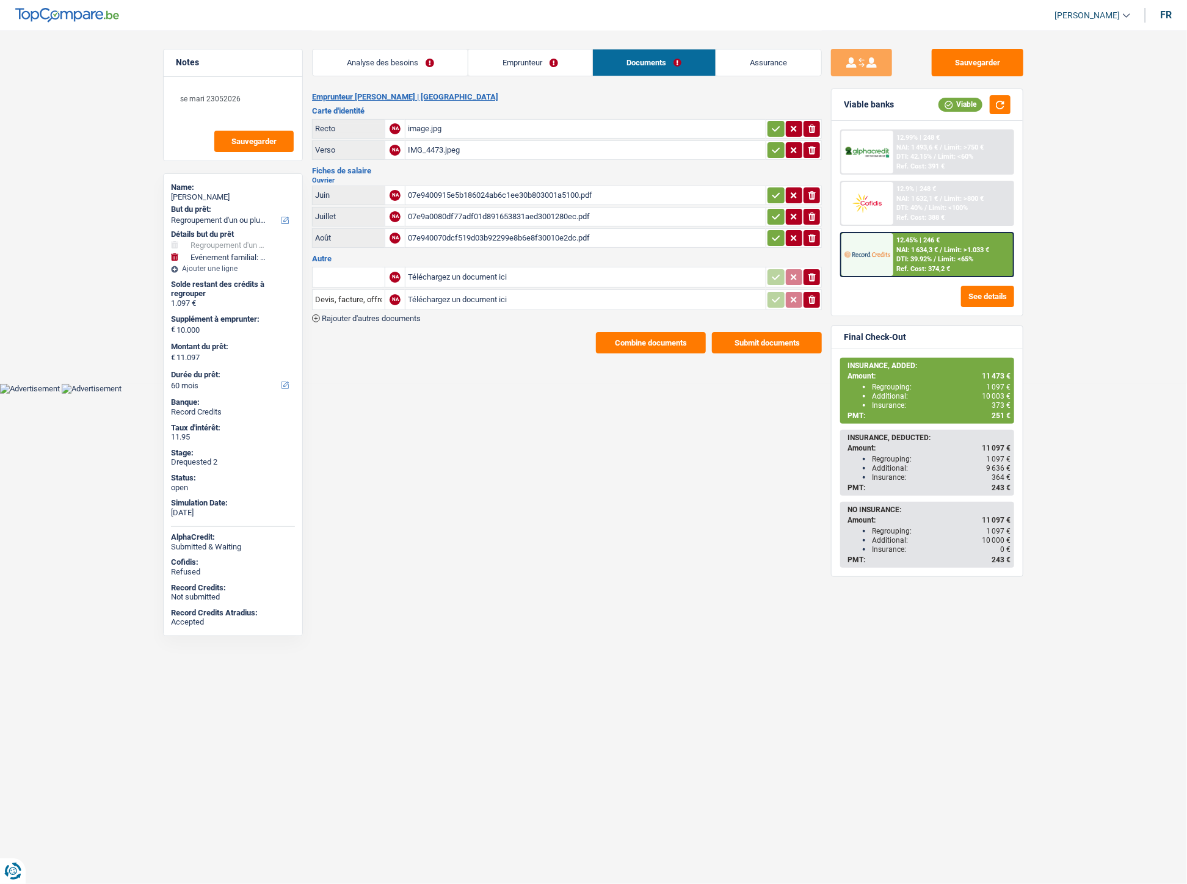
click at [484, 192] on div "07e9400915e5b186024ab6c1ee30b803001a5100.pdf" at bounding box center [585, 195] width 355 height 18
click at [479, 211] on div "07e9a0080df77adf01d891653831aed3001280ec.pdf" at bounding box center [585, 217] width 355 height 18
click at [469, 193] on div "07e9400915e5b186024ab6c1ee30b803001a5100.pdf" at bounding box center [585, 195] width 355 height 18
click at [466, 236] on div "07e940070dcf519d03b92299e8b6e8f30010e2dc.pdf" at bounding box center [585, 238] width 355 height 18
click at [529, 196] on div "07e9400915e5b186024ab6c1ee30b803001a5100.pdf" at bounding box center [585, 195] width 355 height 18
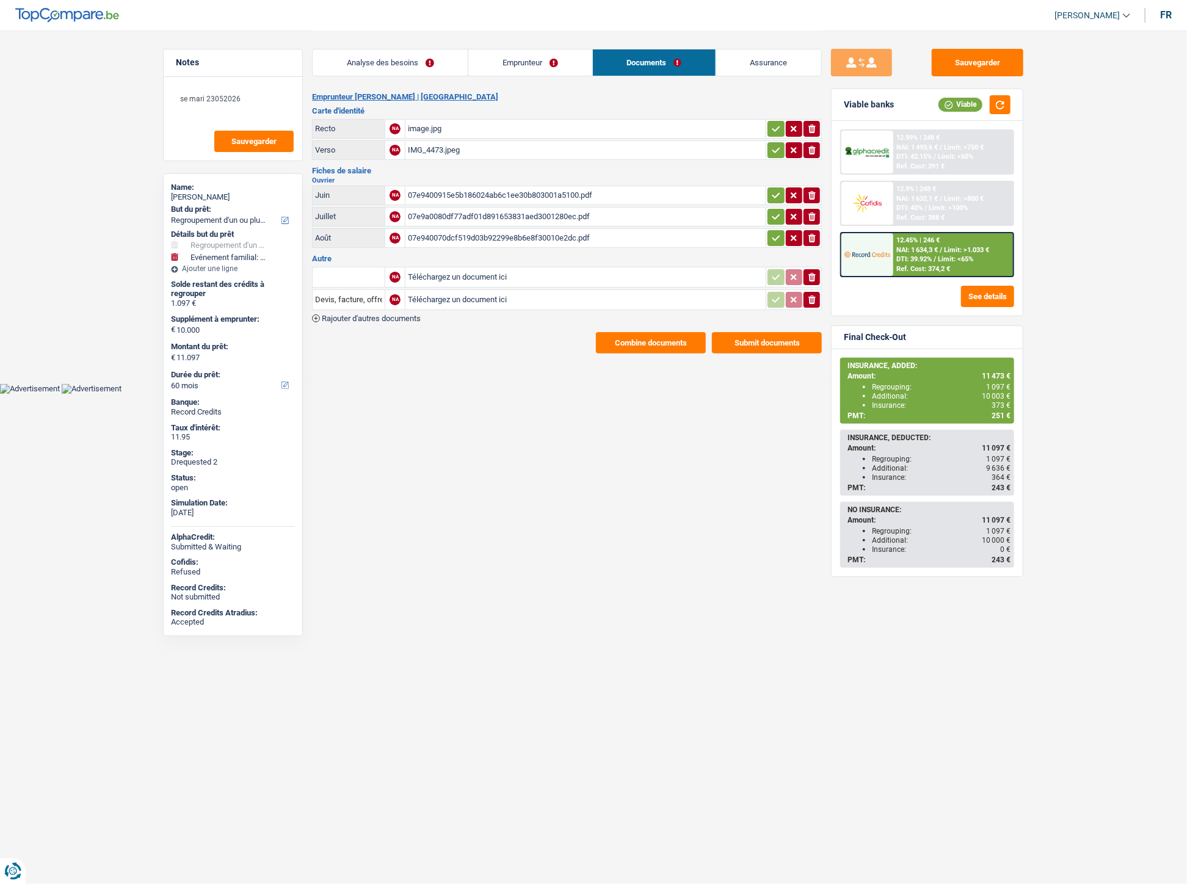
click at [618, 339] on button "Combine documents" at bounding box center [651, 342] width 110 height 21
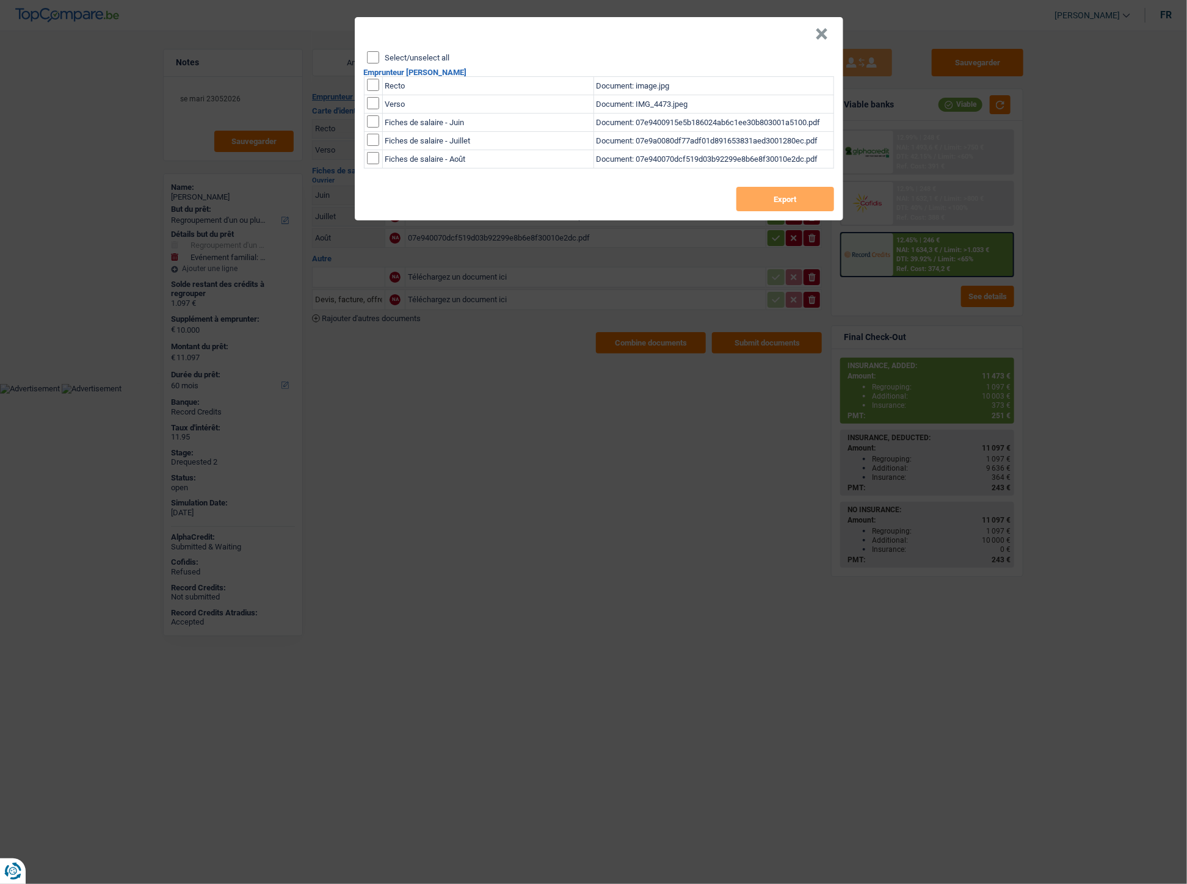
click at [377, 82] on input "checkbox" at bounding box center [373, 85] width 12 height 12
checkbox input "true"
click at [375, 102] on input "checkbox" at bounding box center [373, 103] width 12 height 12
checkbox input "true"
click at [757, 199] on button "Export" at bounding box center [785, 199] width 98 height 24
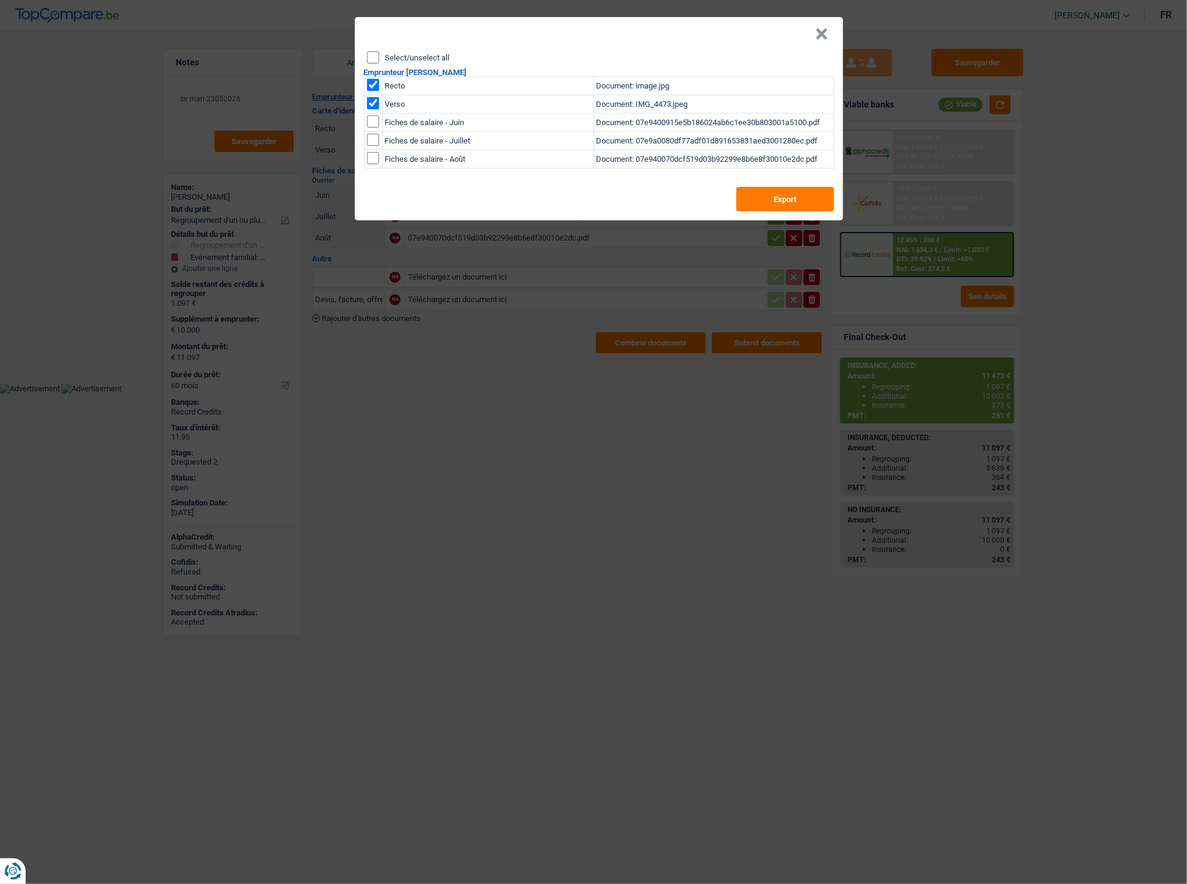
click at [815, 37] on button "×" at bounding box center [821, 34] width 13 height 12
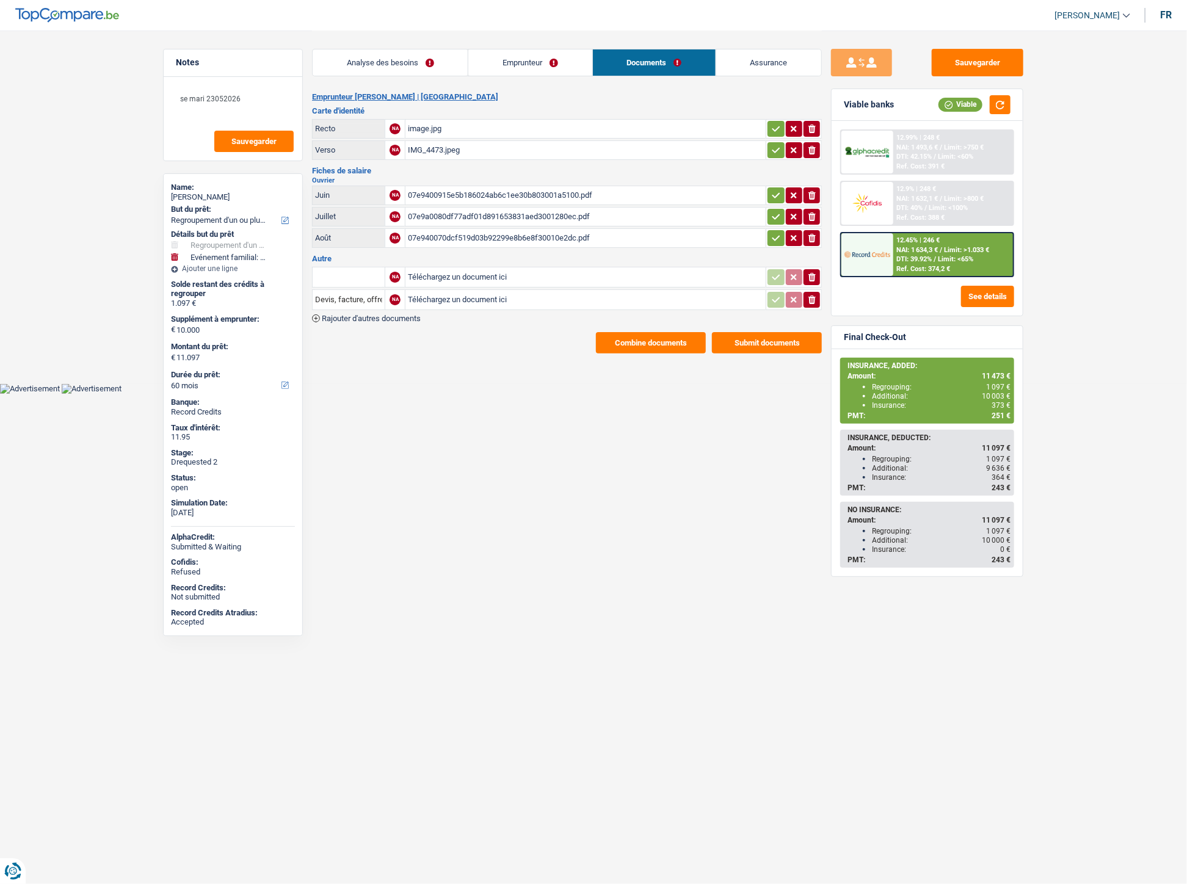
click at [536, 56] on link "Emprunteur" at bounding box center [529, 62] width 123 height 26
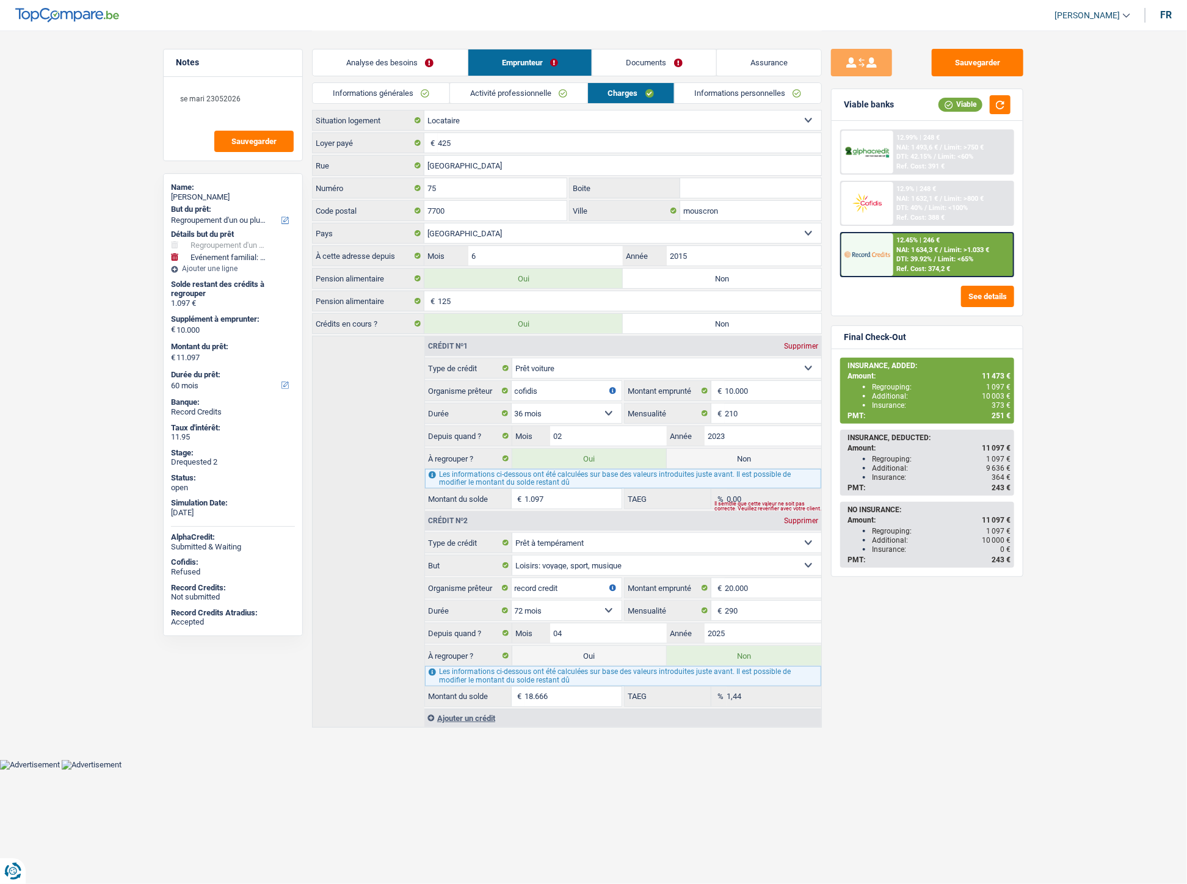
click at [419, 63] on link "Analyse des besoins" at bounding box center [389, 62] width 155 height 26
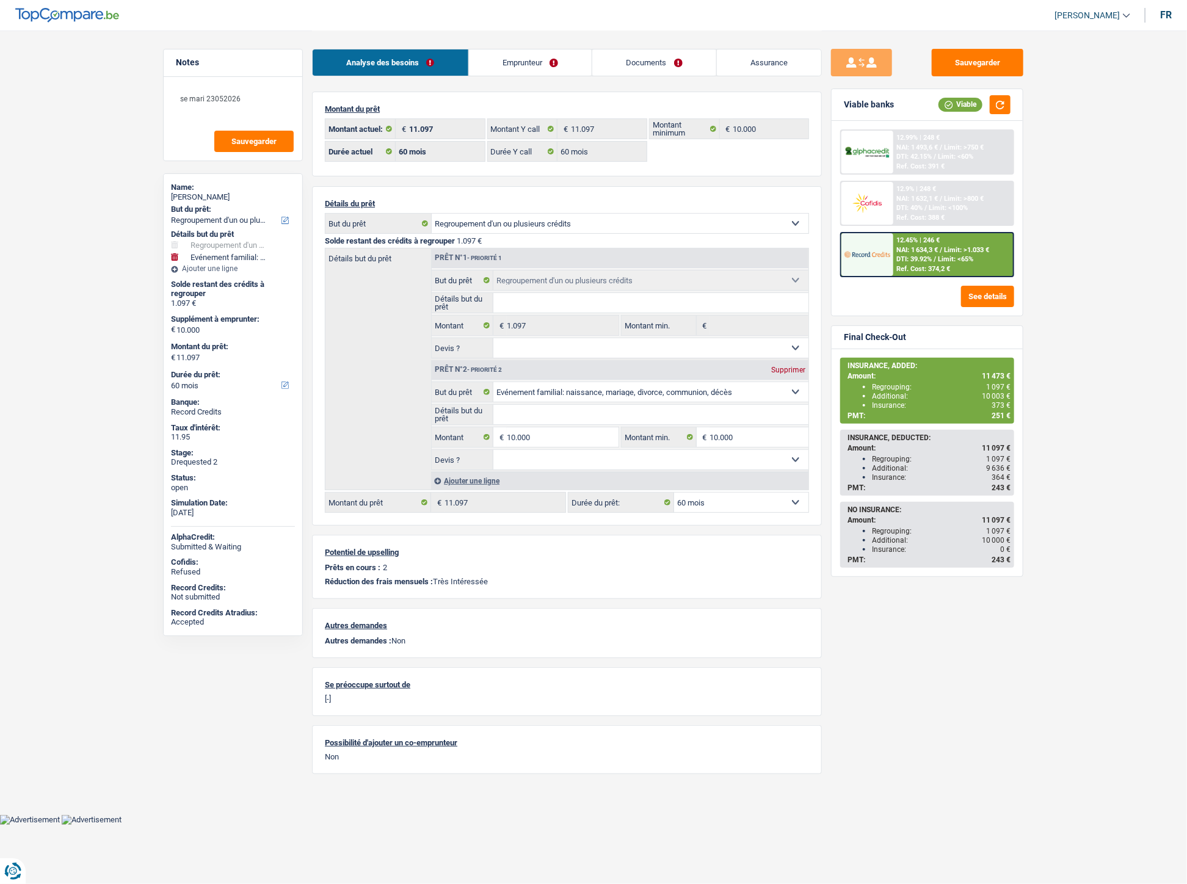
click at [539, 60] on link "Emprunteur" at bounding box center [530, 62] width 123 height 26
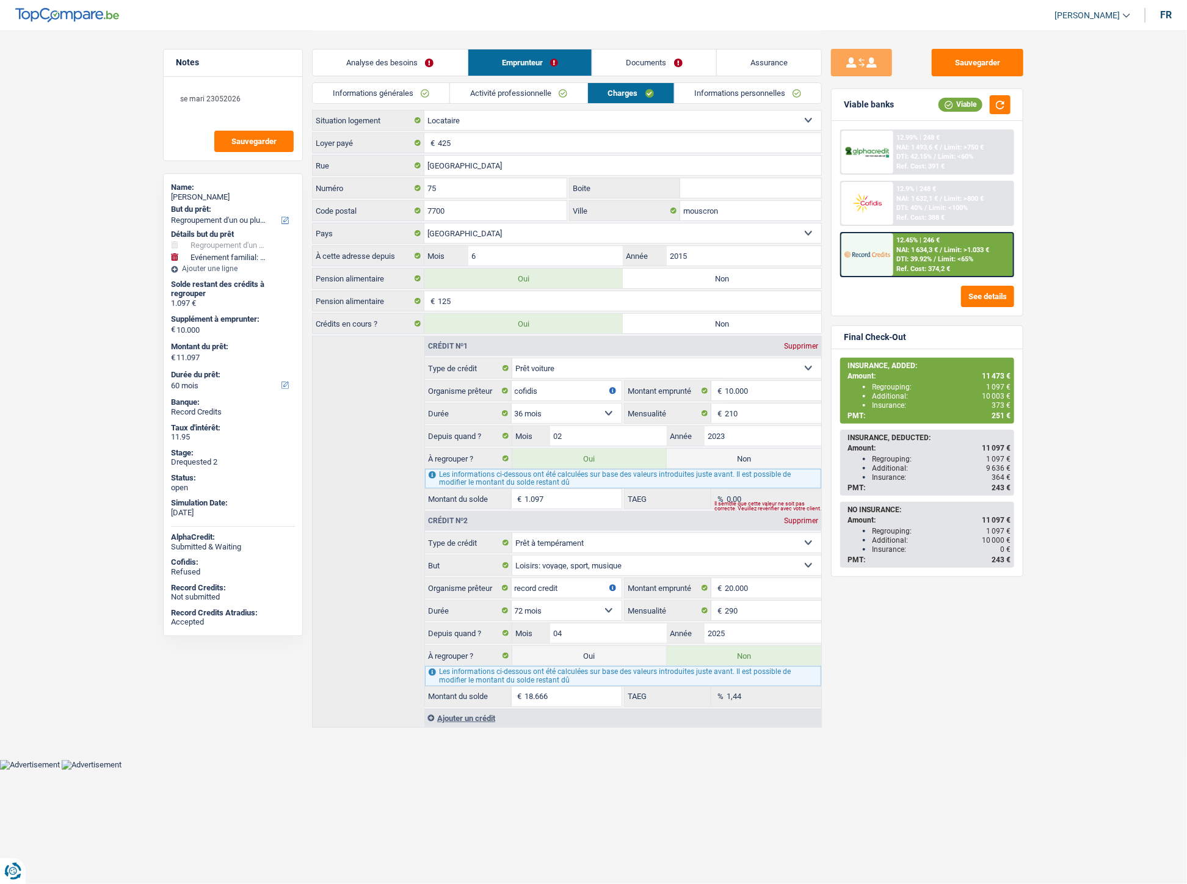
click at [486, 88] on link "Activité professionnelle" at bounding box center [518, 93] width 137 height 20
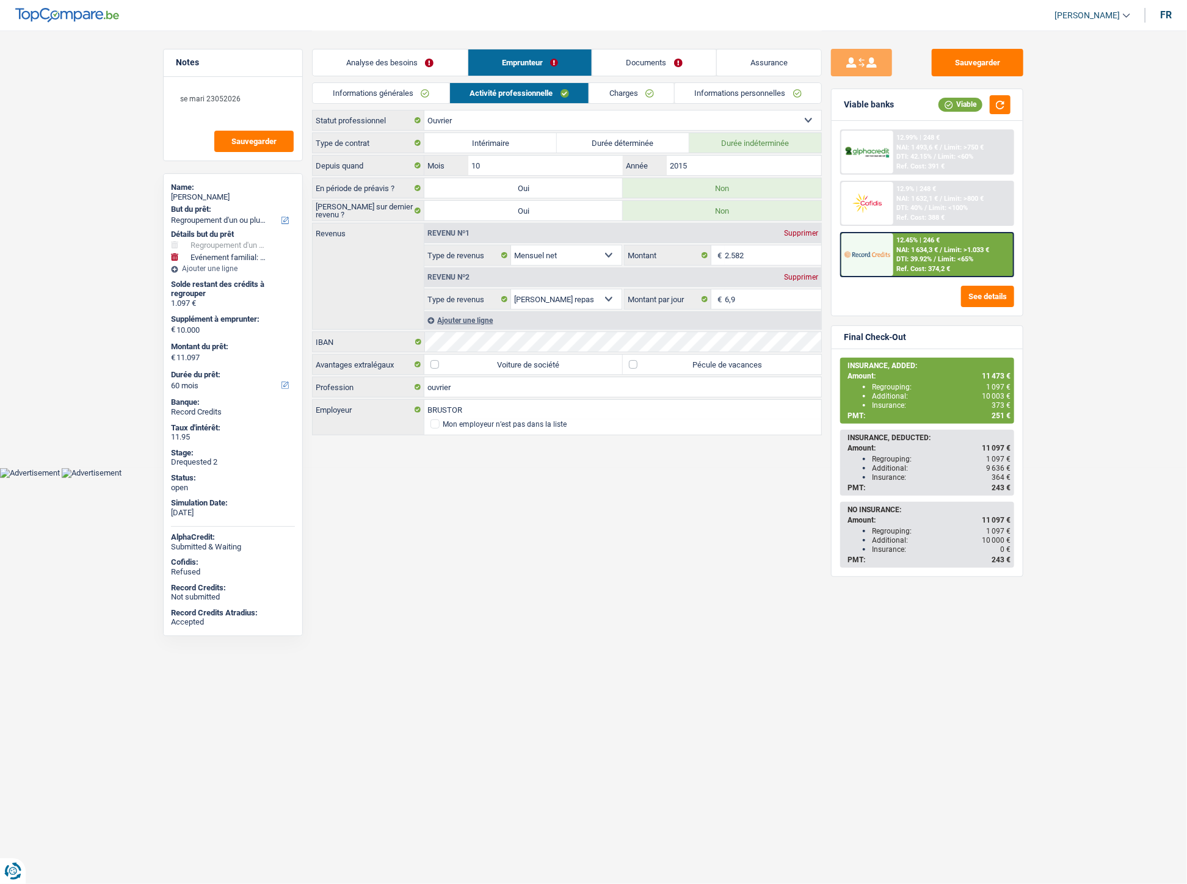
click at [405, 96] on link "Informations générales" at bounding box center [380, 93] width 137 height 20
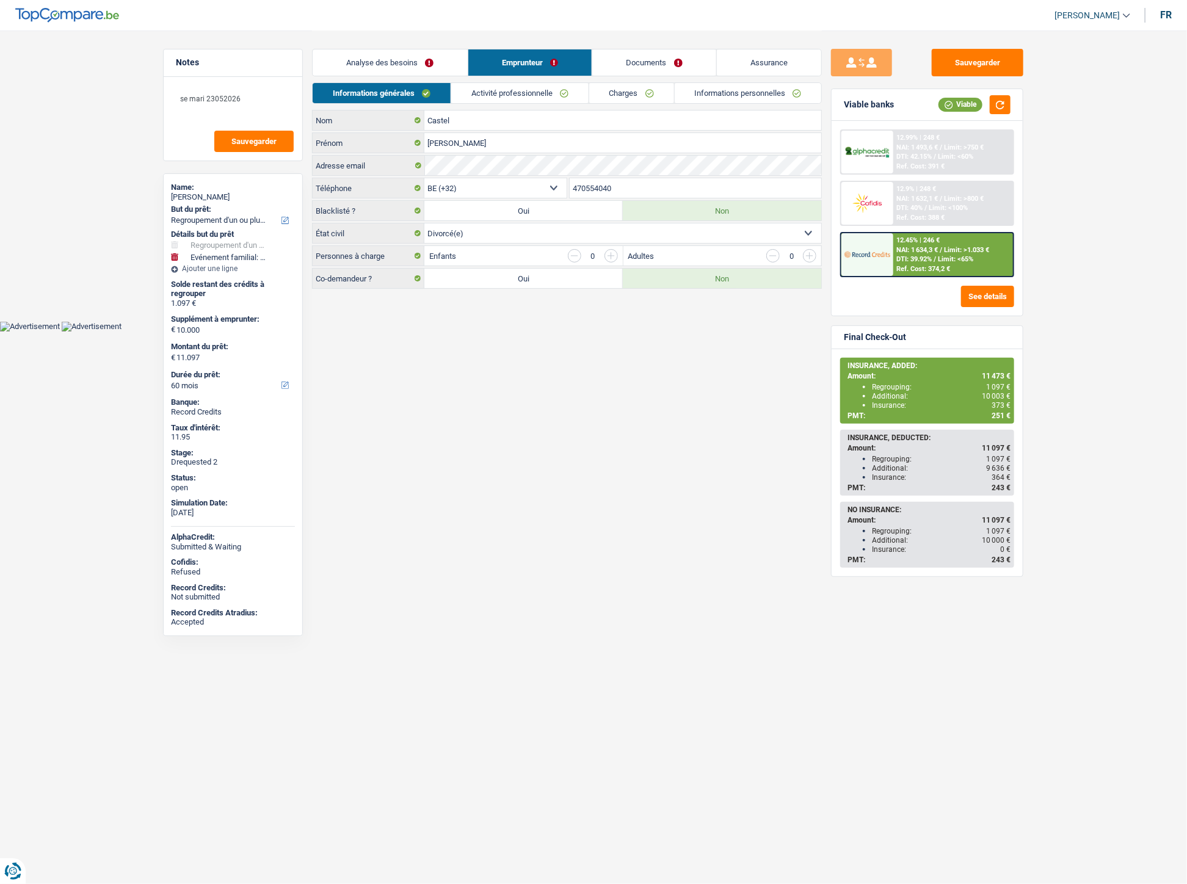
drag, startPoint x: 627, startPoint y: 193, endPoint x: 581, endPoint y: 187, distance: 46.1
click at [565, 190] on div "BE (+32) LU (+352) Sélectionner une option Téléphone 470554040 Téléphone" at bounding box center [567, 189] width 510 height 23
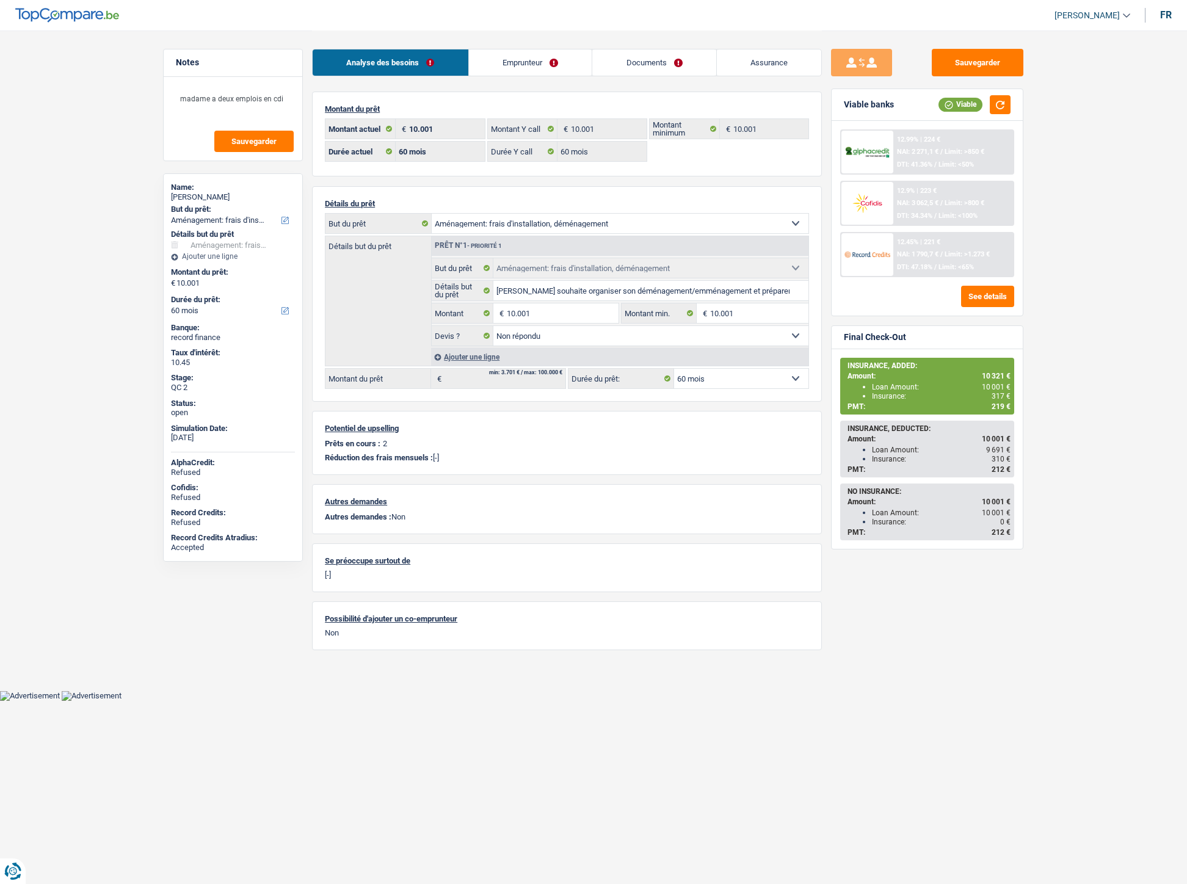
select select "movingOrInstallation"
select select "60"
drag, startPoint x: 0, startPoint y: 0, endPoint x: 751, endPoint y: 61, distance: 753.2
click at [751, 59] on link "Assurance" at bounding box center [769, 62] width 105 height 26
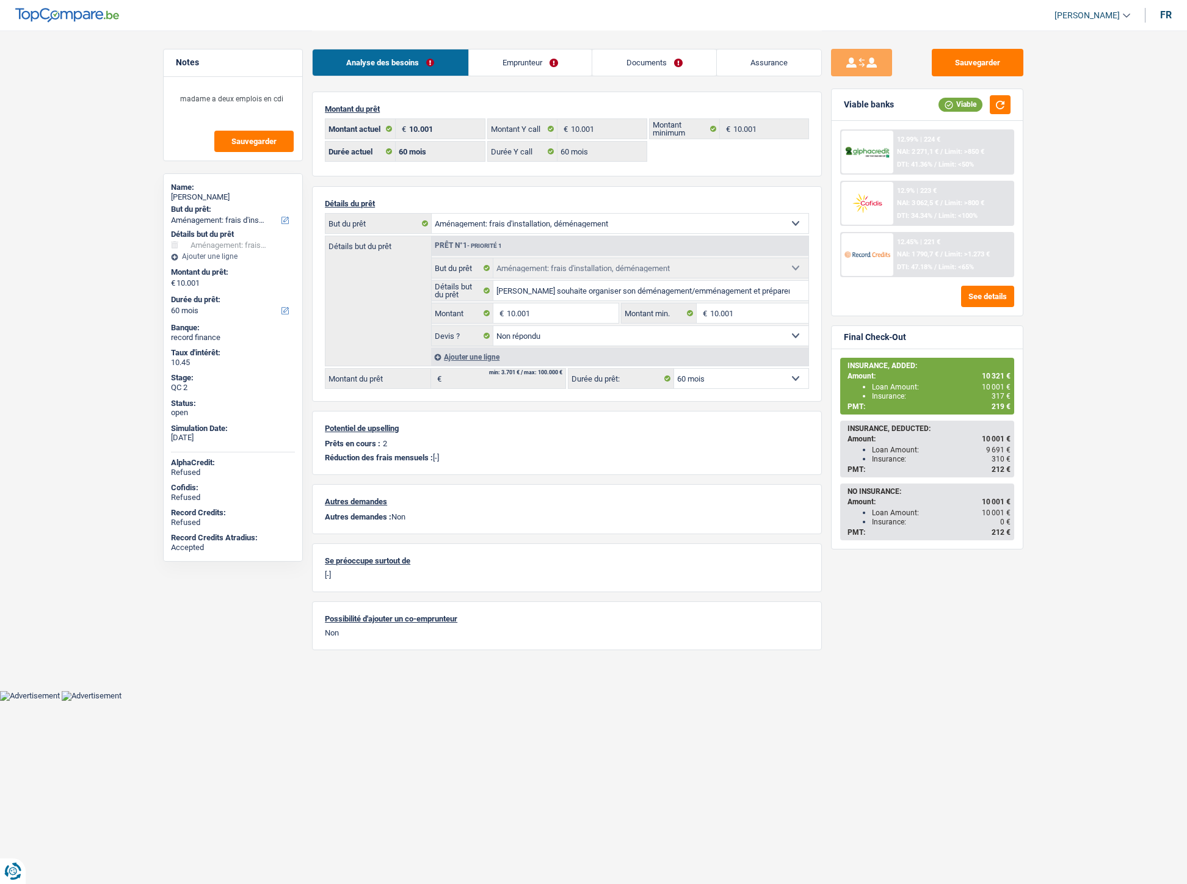
select select "movingOrInstallation"
select select "60"
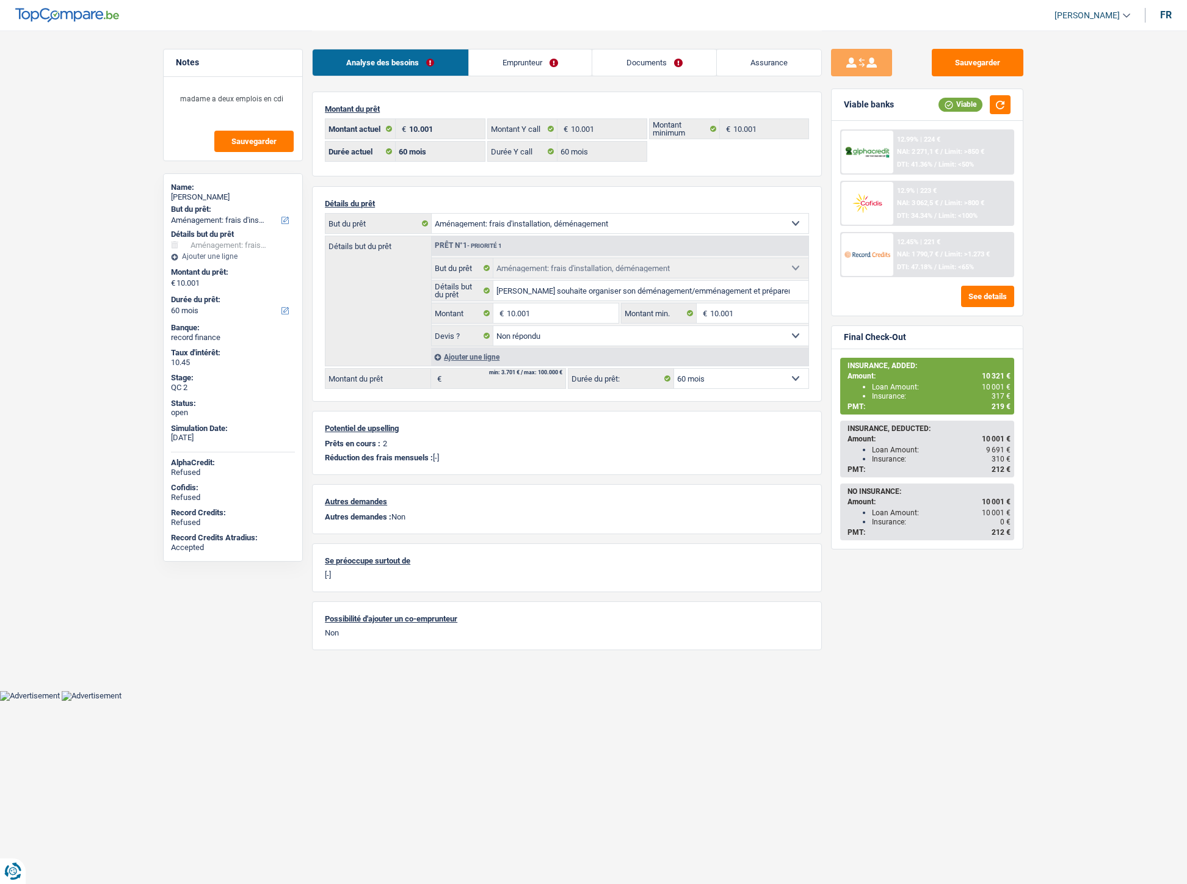
select select "movingOrInstallation"
select select "not_answered"
select select "60"
drag, startPoint x: 640, startPoint y: 61, endPoint x: 623, endPoint y: 105, distance: 46.9
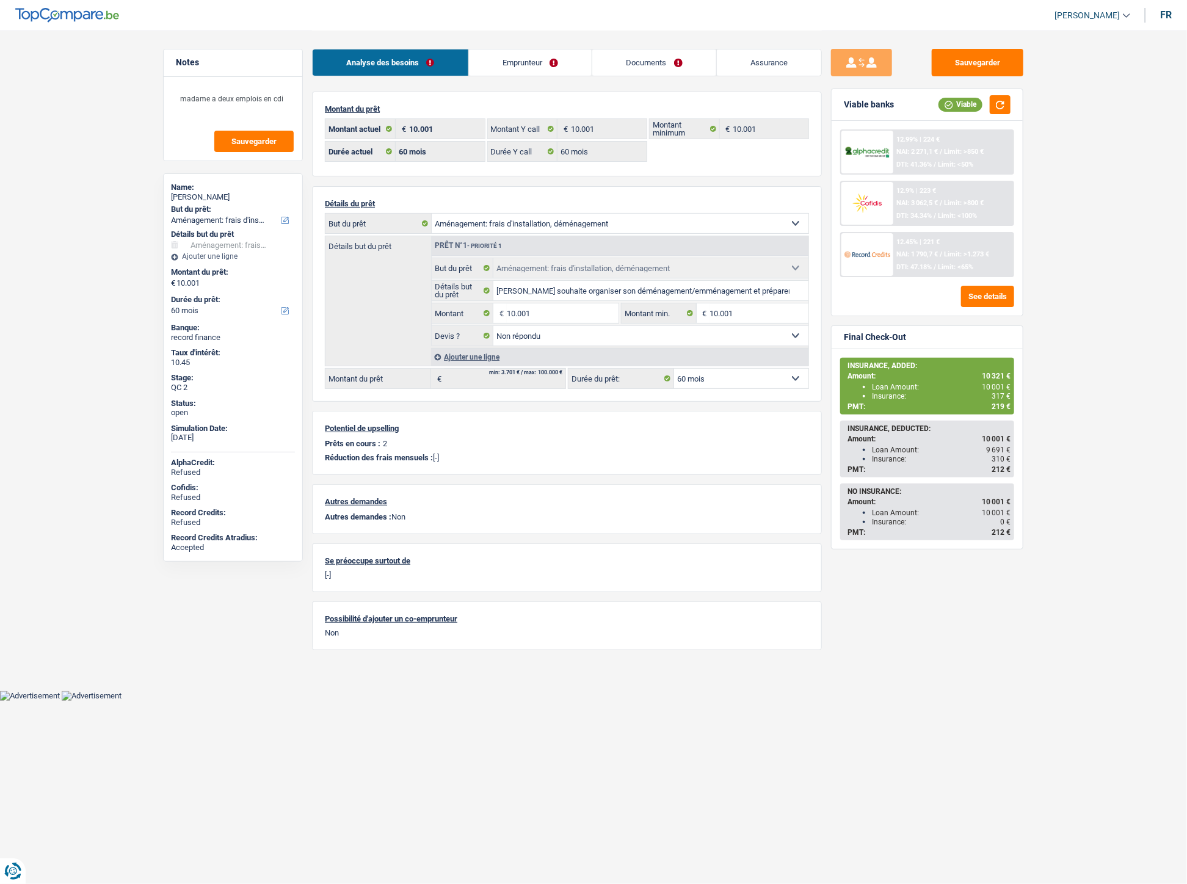
click at [640, 61] on link "Documents" at bounding box center [654, 62] width 124 height 26
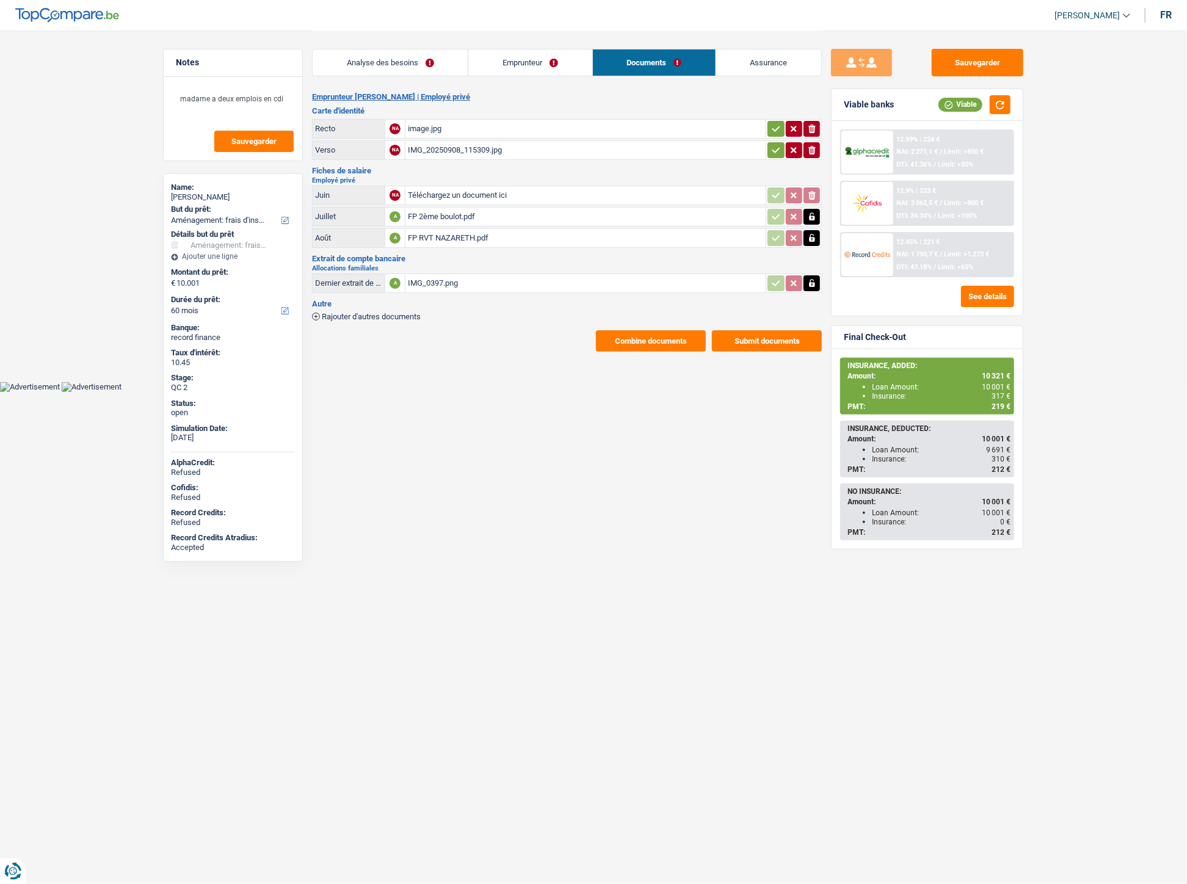
click at [611, 330] on button "Combine documents" at bounding box center [651, 340] width 110 height 21
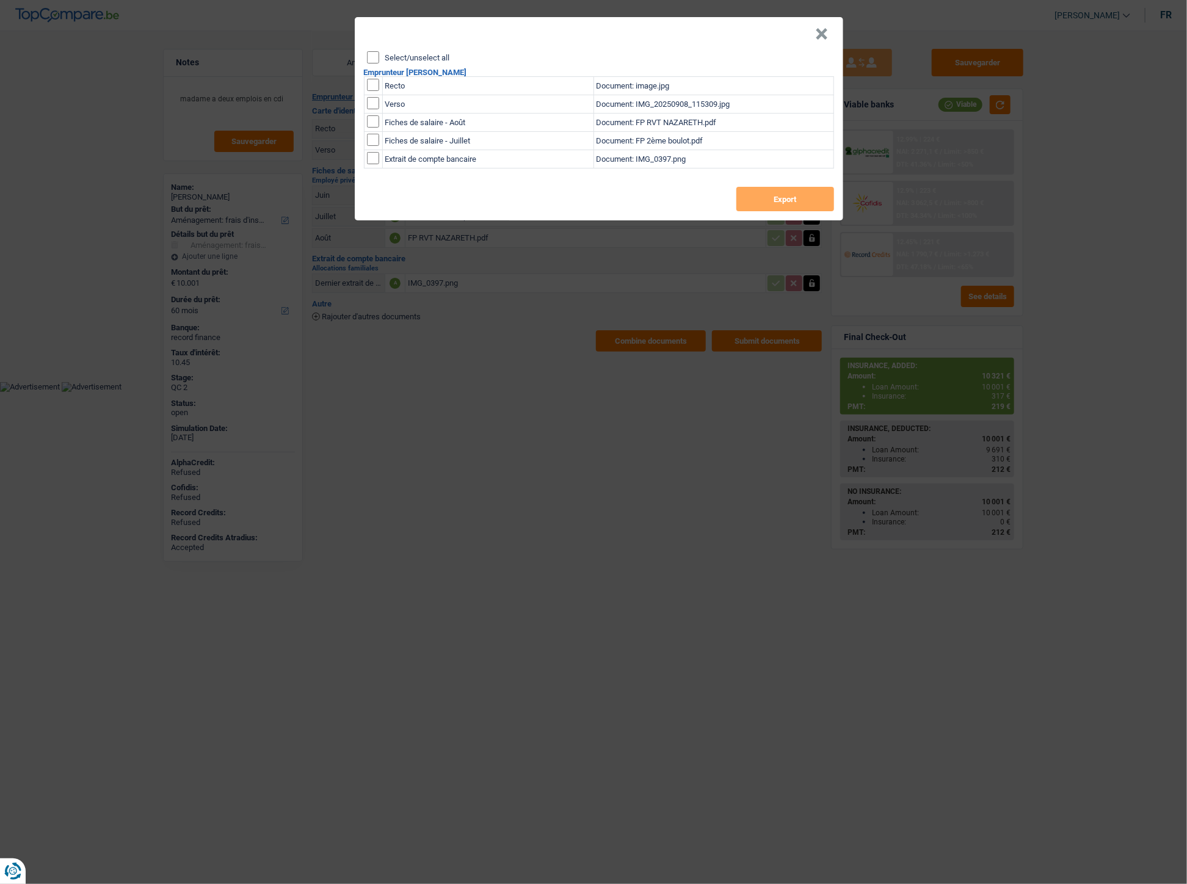
click at [374, 82] on input "checkbox" at bounding box center [373, 85] width 12 height 12
checkbox input "true"
click at [375, 110] on td at bounding box center [373, 104] width 18 height 18
click at [374, 103] on input "checkbox" at bounding box center [373, 103] width 12 height 12
checkbox input "true"
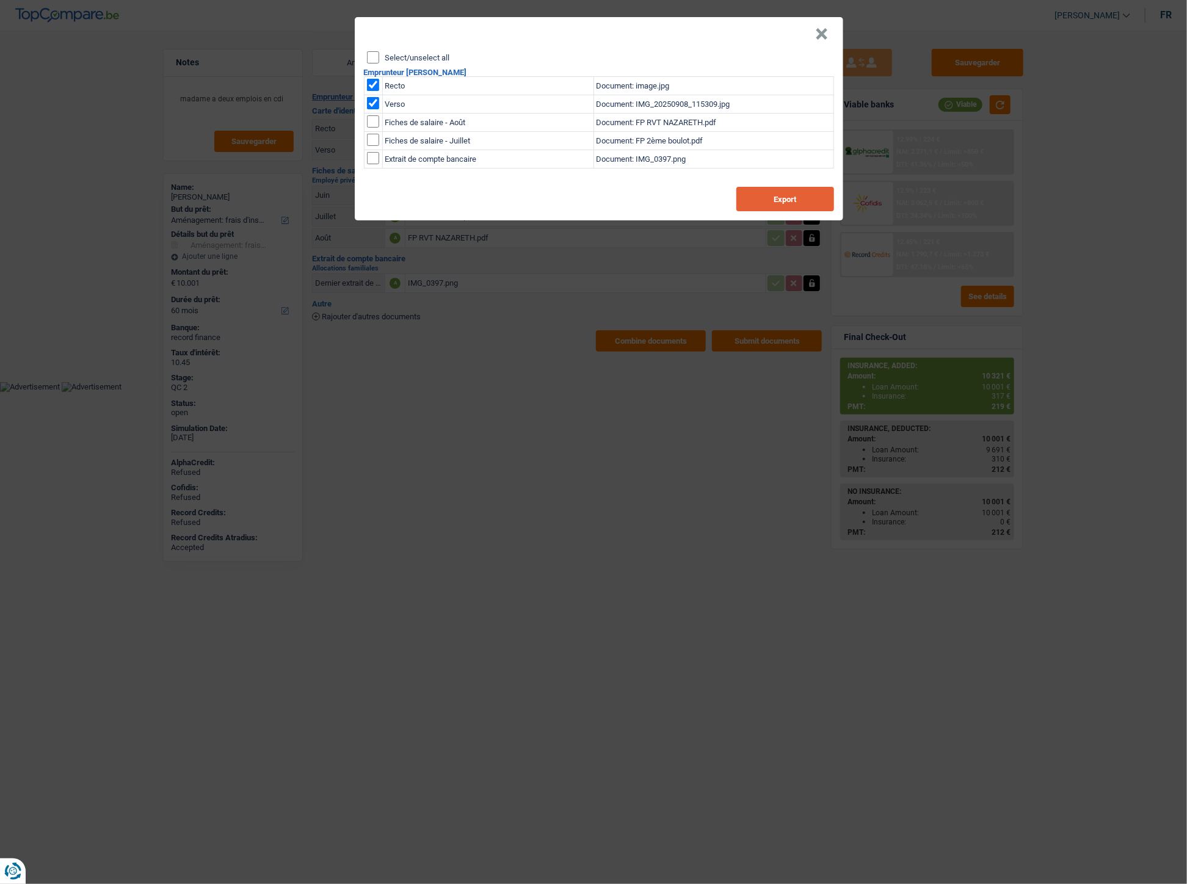
click at [792, 203] on button "Export" at bounding box center [785, 199] width 98 height 24
drag, startPoint x: 815, startPoint y: 34, endPoint x: 742, endPoint y: 46, distance: 74.9
click at [815, 33] on button "×" at bounding box center [821, 34] width 13 height 12
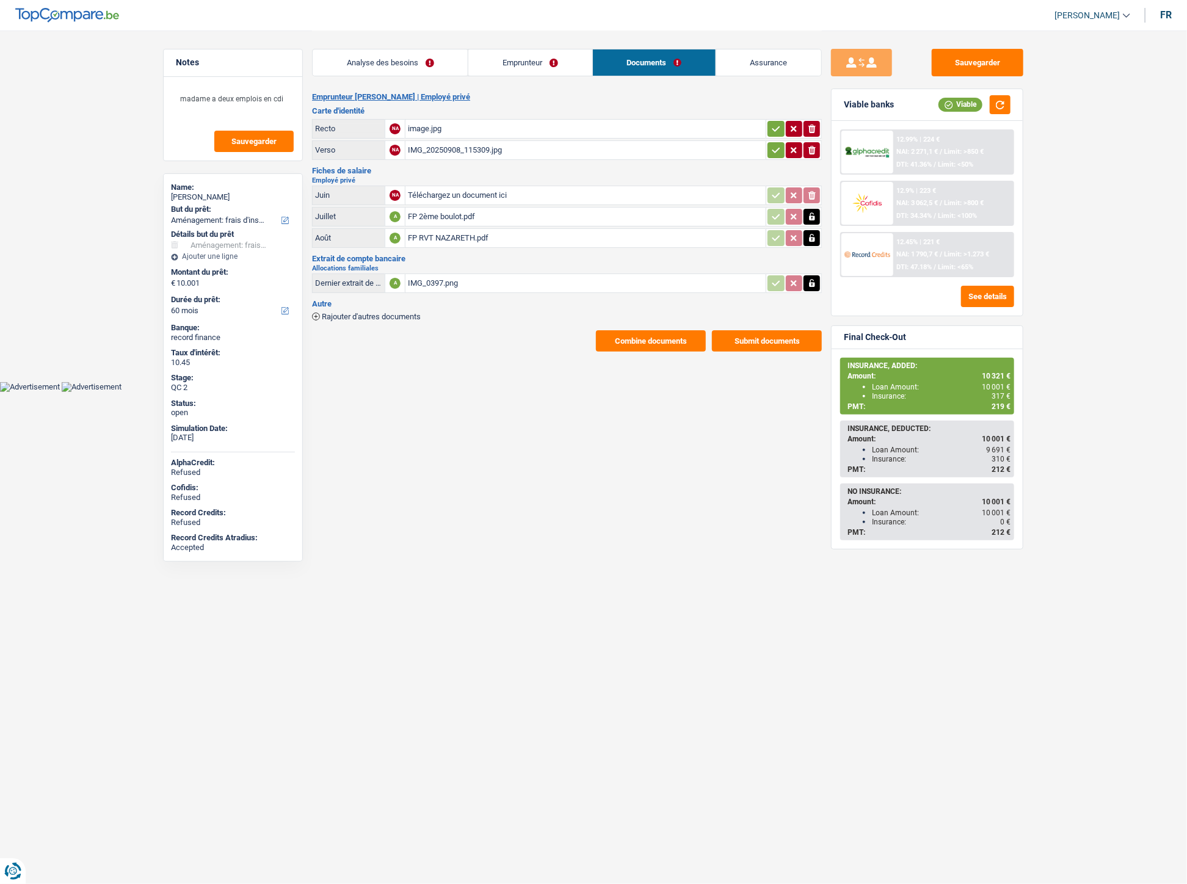
drag, startPoint x: 536, startPoint y: 54, endPoint x: 516, endPoint y: 62, distance: 21.3
click at [536, 54] on link "Emprunteur" at bounding box center [529, 62] width 123 height 26
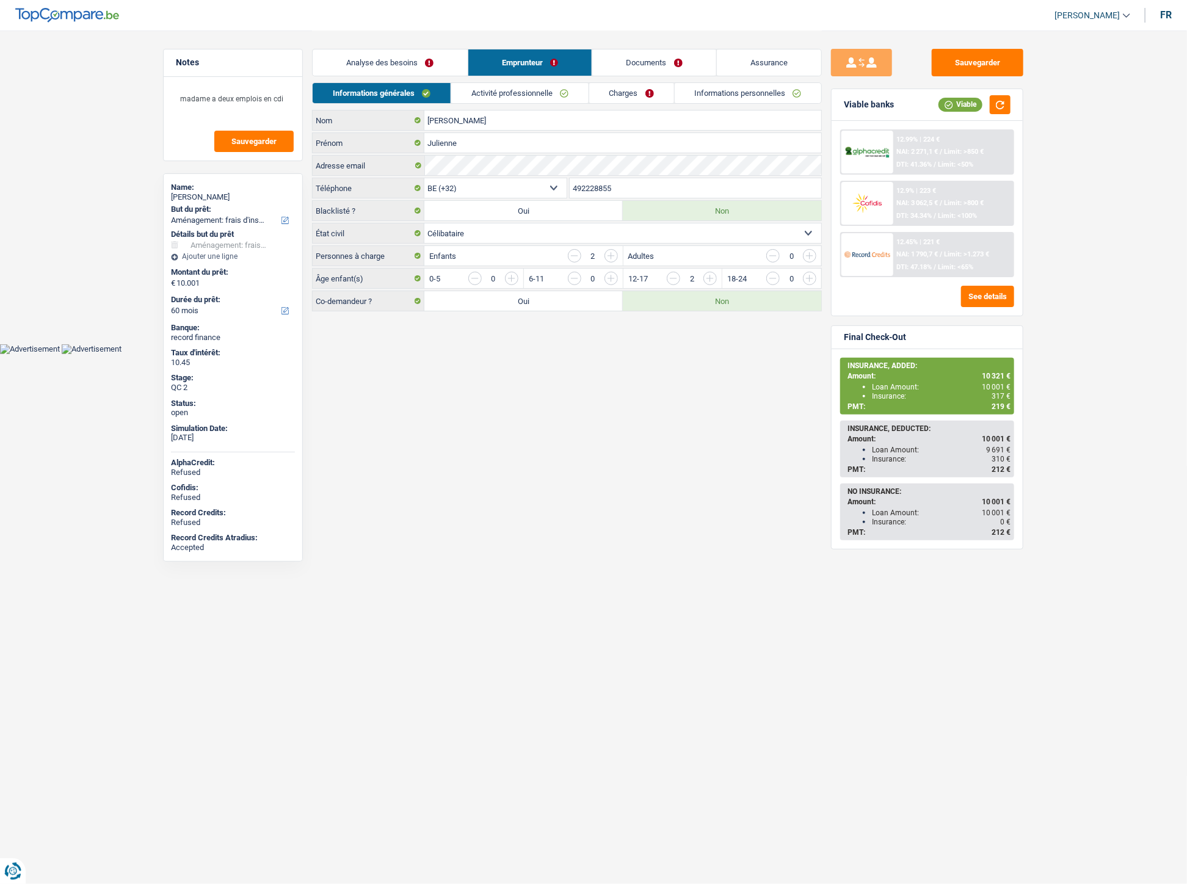
drag, startPoint x: 614, startPoint y: 193, endPoint x: 572, endPoint y: 191, distance: 42.2
click at [572, 191] on input "492228855" at bounding box center [695, 188] width 252 height 20
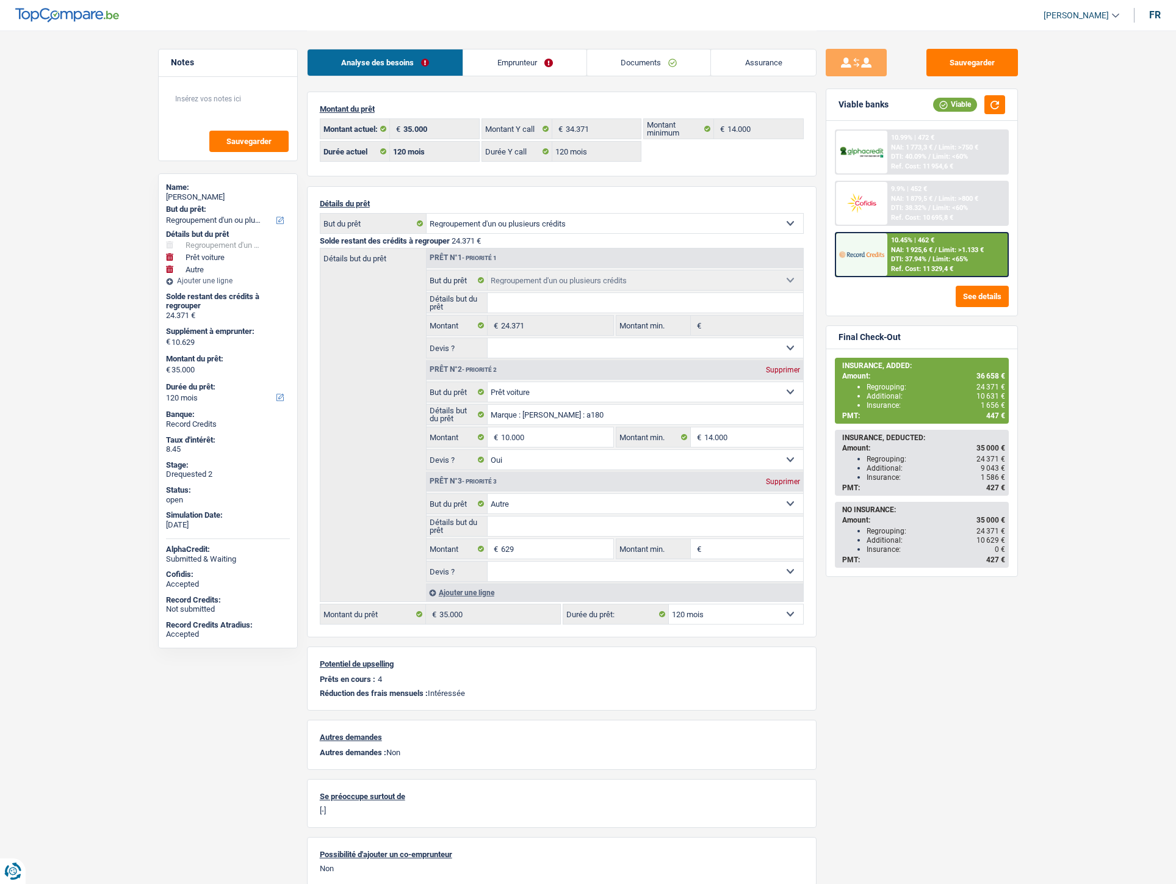
select select "refinancing"
select select "car"
select select "other"
select select "120"
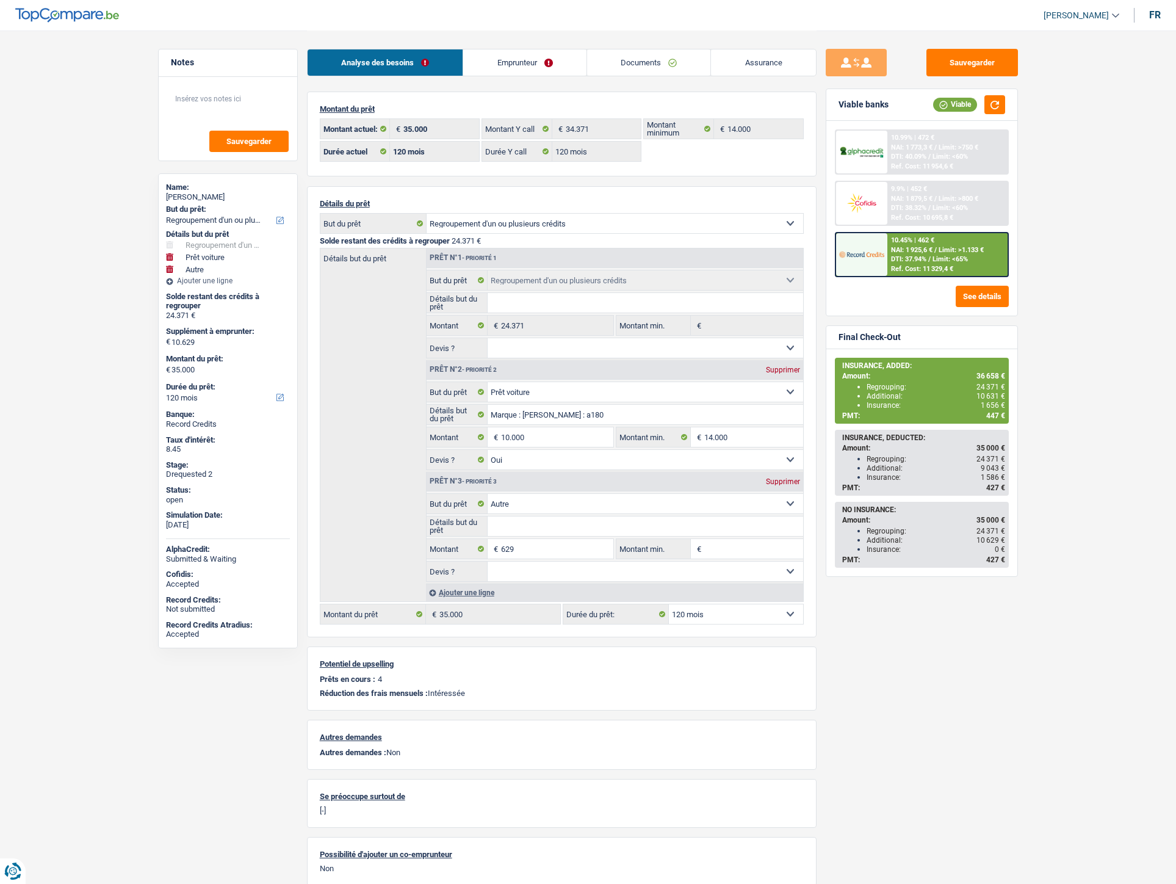
select select "120"
select select "refinancing"
select select "car"
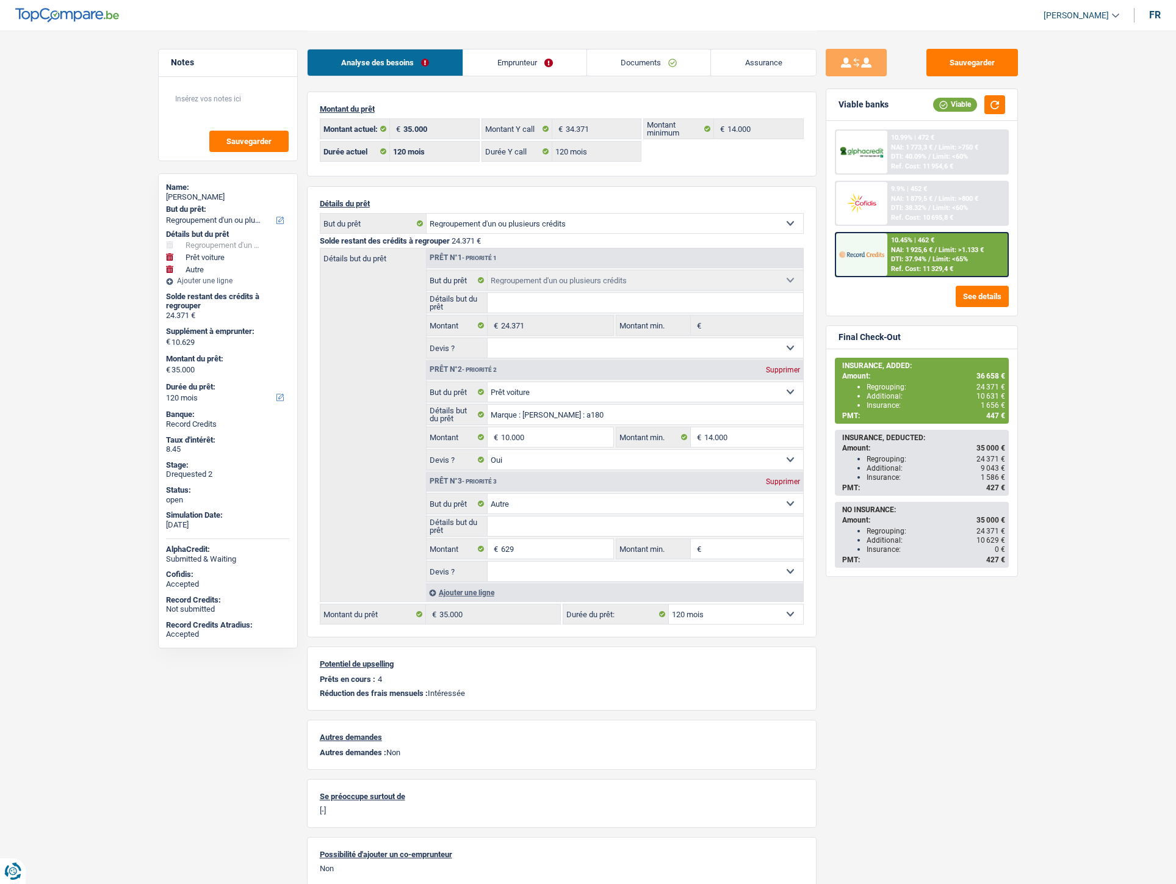
select select "yes"
select select "other"
select select "120"
click at [894, 249] on span "NAI: 1 925,6 €" at bounding box center [912, 250] width 42 height 8
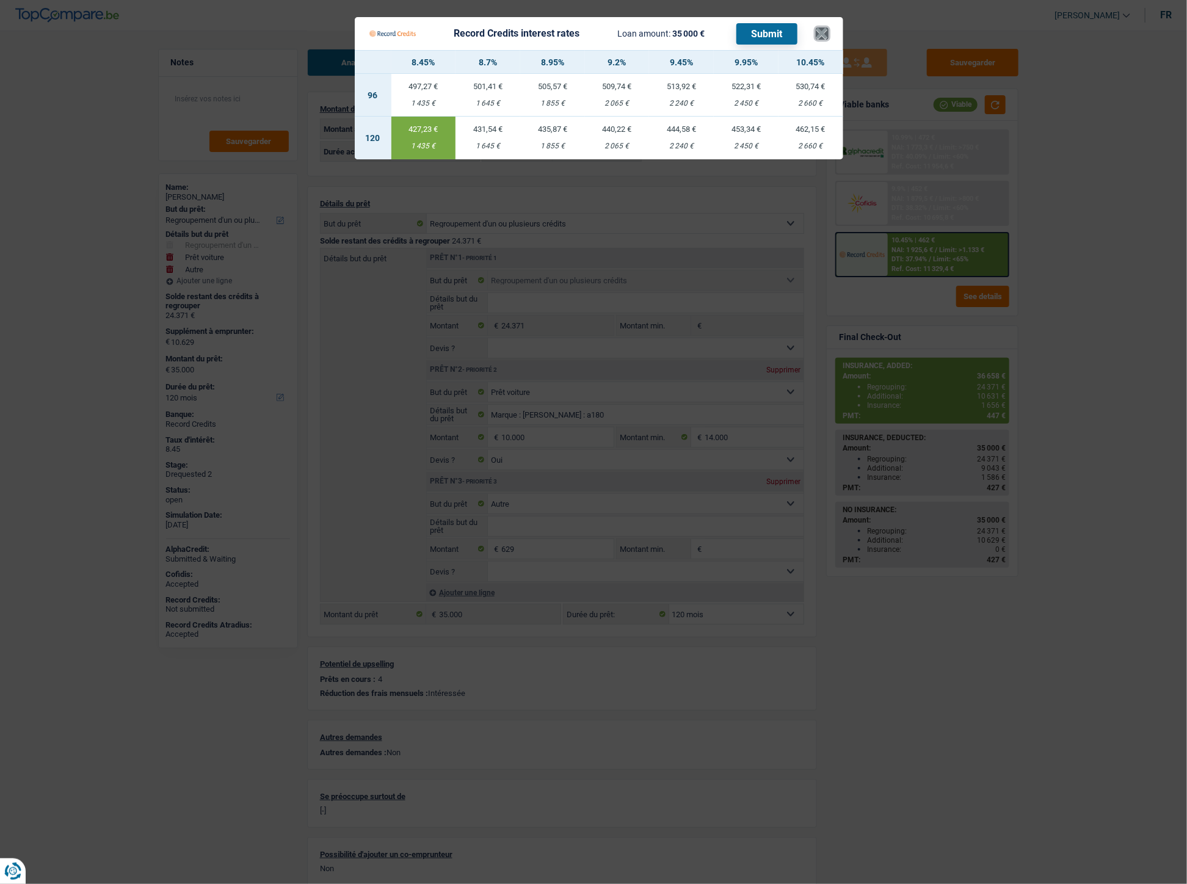
click at [823, 31] on button "×" at bounding box center [821, 33] width 13 height 12
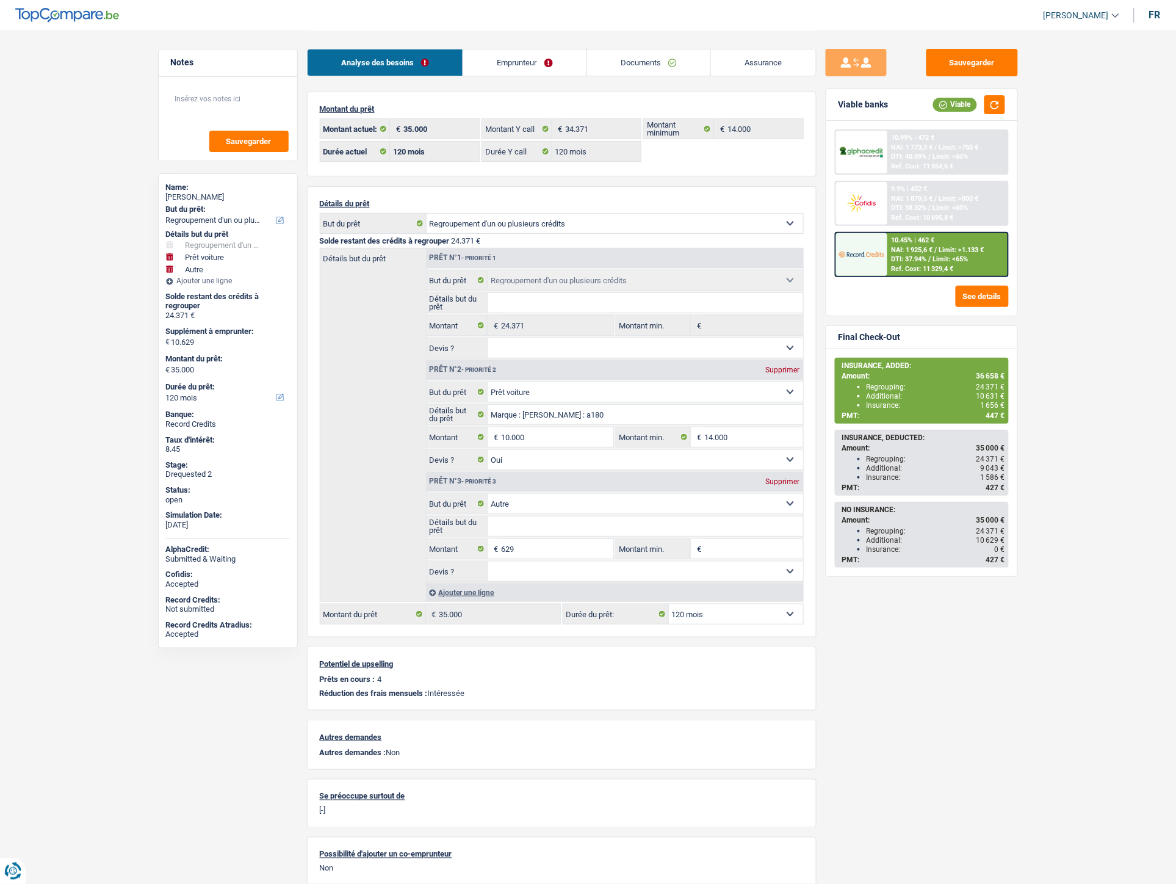
click at [944, 188] on div "9.9% | 452 € NAI: 1 879,5 € / Limit: >800 € DTI: 38.32% / Limit: <60% Ref. Cost…" at bounding box center [947, 203] width 120 height 43
